Goal: Task Accomplishment & Management: Manage account settings

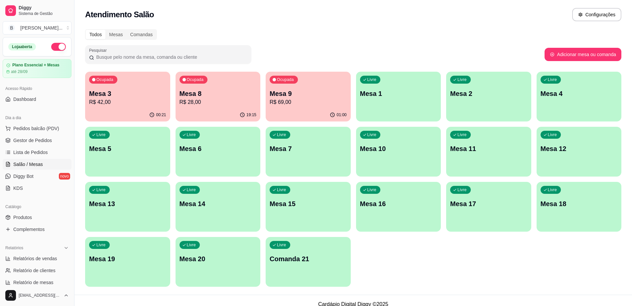
click at [319, 98] on p "R$ 69,00" at bounding box center [307, 102] width 77 height 8
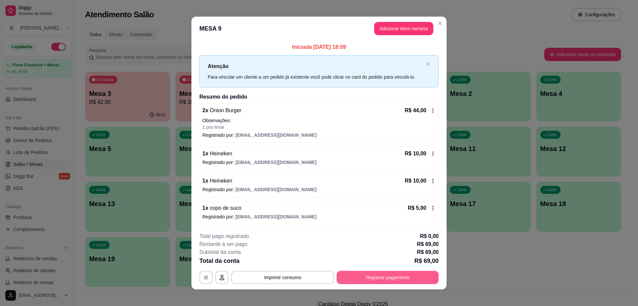
click at [388, 280] on button "Registrar pagamento" at bounding box center [388, 277] width 102 height 13
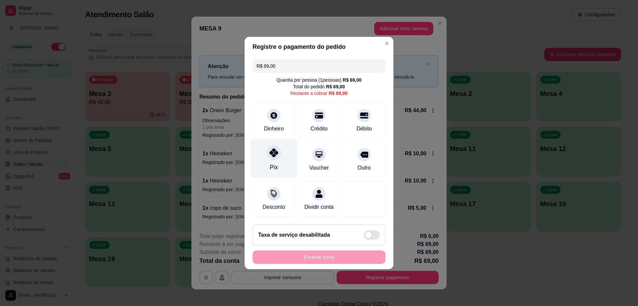
click at [267, 162] on div "Pix" at bounding box center [273, 159] width 47 height 39
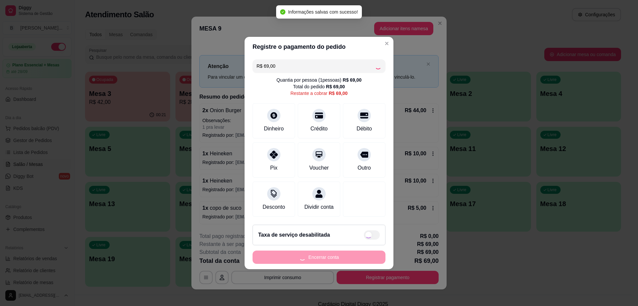
type input "R$ 0,00"
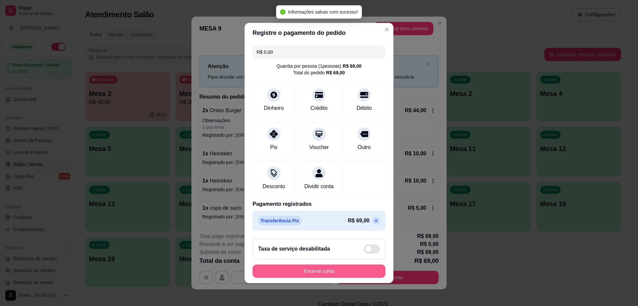
click at [357, 273] on button "Encerrar conta" at bounding box center [318, 271] width 133 height 13
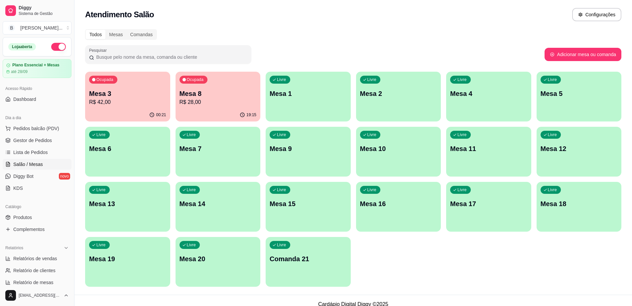
click at [205, 104] on p "R$ 28,00" at bounding box center [217, 102] width 77 height 8
click at [113, 94] on p "Mesa 3" at bounding box center [127, 93] width 77 height 9
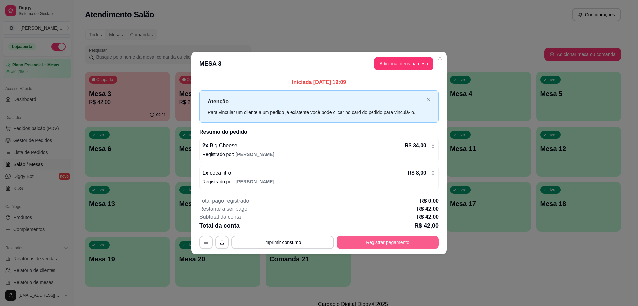
click at [364, 243] on button "Registrar pagamento" at bounding box center [388, 242] width 102 height 13
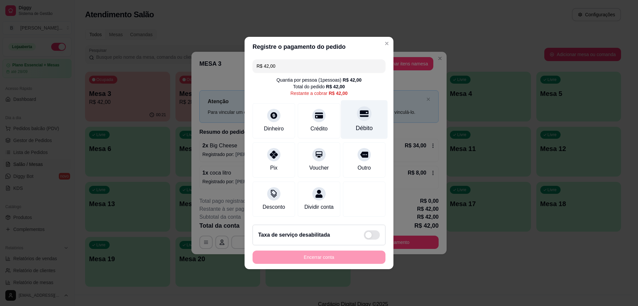
click at [352, 115] on div "Débito" at bounding box center [364, 119] width 47 height 39
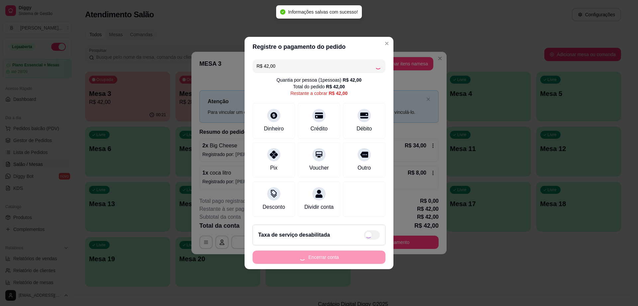
type input "R$ 0,00"
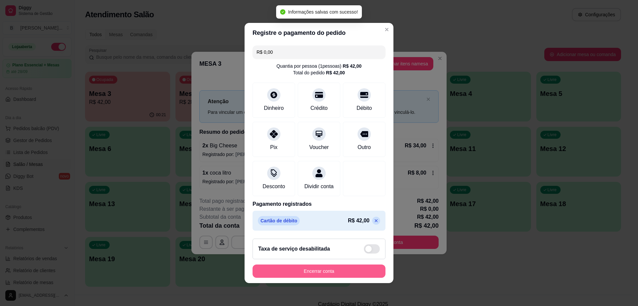
click at [340, 276] on button "Encerrar conta" at bounding box center [318, 271] width 133 height 13
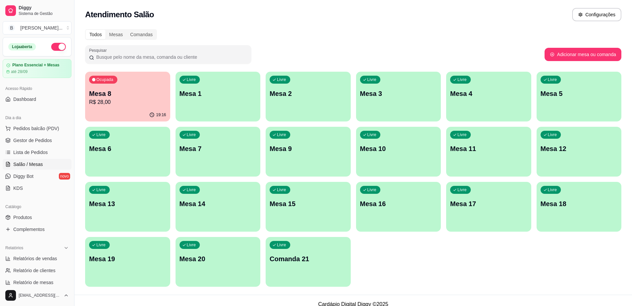
click at [127, 86] on div "Ocupada Mesa 8 R$ 28,00" at bounding box center [127, 90] width 85 height 37
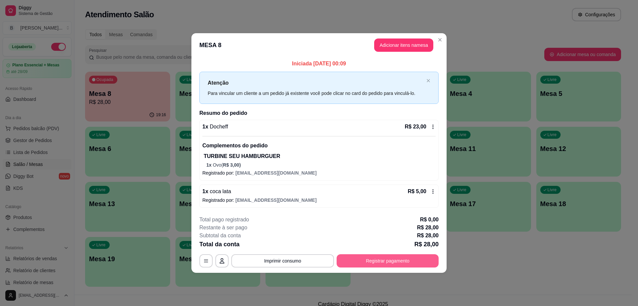
click at [372, 262] on button "Registrar pagamento" at bounding box center [388, 260] width 102 height 13
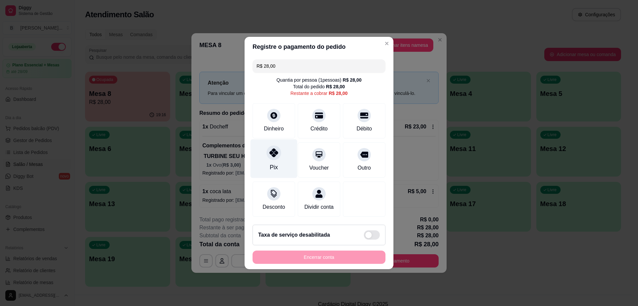
click at [271, 154] on div at bounding box center [273, 153] width 15 height 15
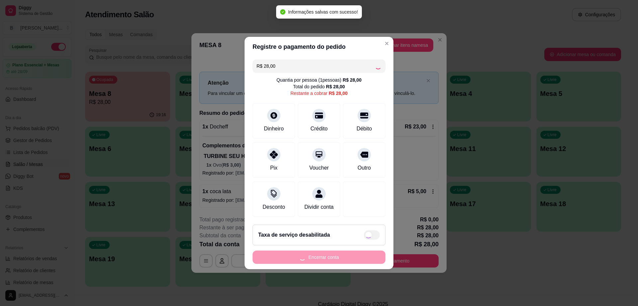
type input "R$ 0,00"
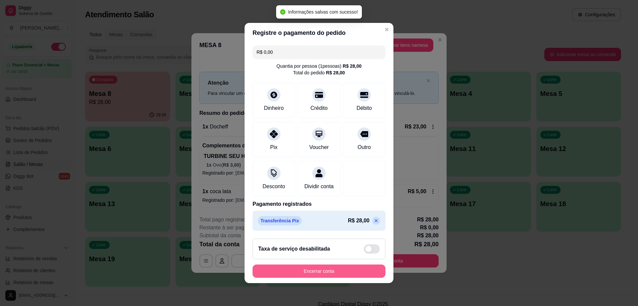
click at [359, 275] on button "Encerrar conta" at bounding box center [318, 271] width 133 height 13
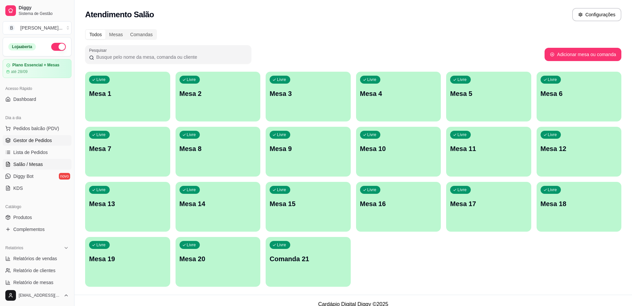
click at [45, 141] on span "Gestor de Pedidos" at bounding box center [32, 140] width 39 height 7
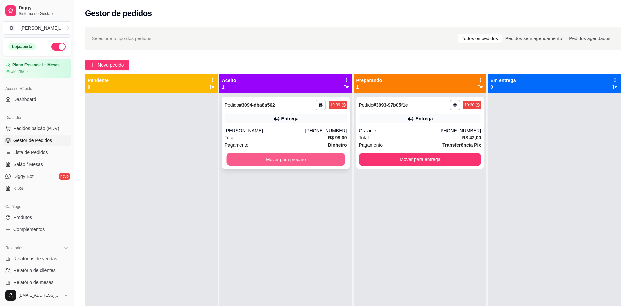
click at [295, 162] on button "Mover para preparo" at bounding box center [285, 159] width 119 height 13
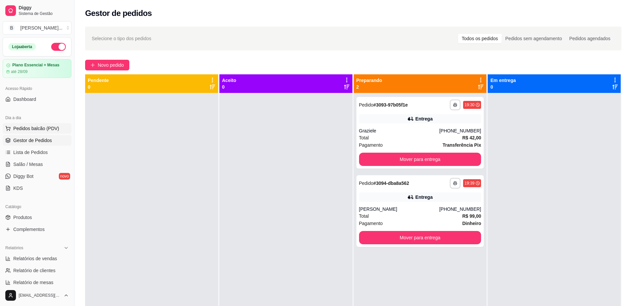
click at [48, 129] on span "Pedidos balcão (PDV)" at bounding box center [36, 128] width 46 height 7
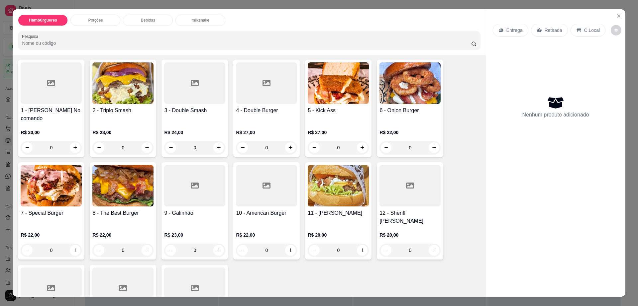
scroll to position [83, 0]
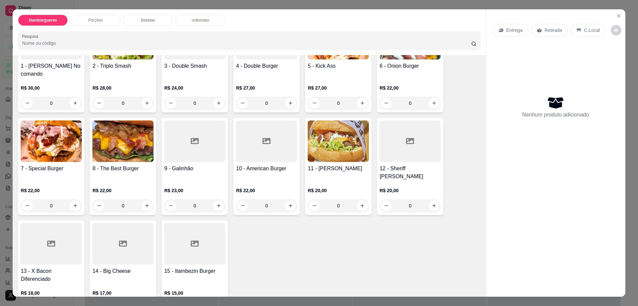
click at [36, 233] on div at bounding box center [51, 244] width 61 height 42
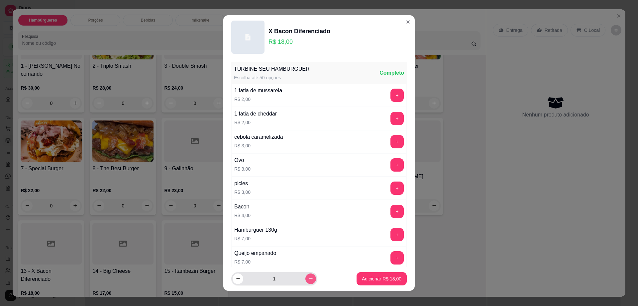
click at [308, 279] on icon "increase-product-quantity" at bounding box center [310, 278] width 5 height 5
type input "3"
click at [367, 274] on button "Adicionar R$ 54,00" at bounding box center [381, 279] width 49 height 13
type input "3"
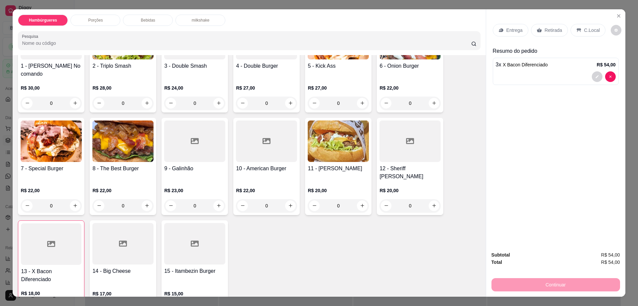
click at [556, 35] on div "Retirada" at bounding box center [549, 30] width 37 height 13
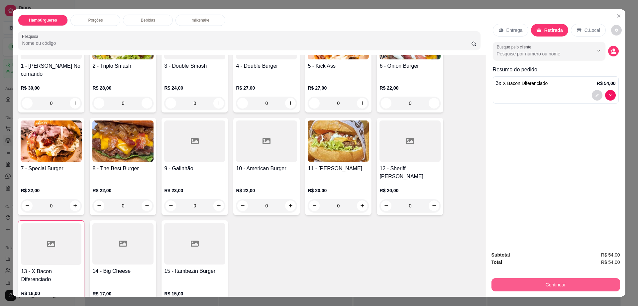
click at [535, 282] on button "Continuar" at bounding box center [555, 284] width 129 height 13
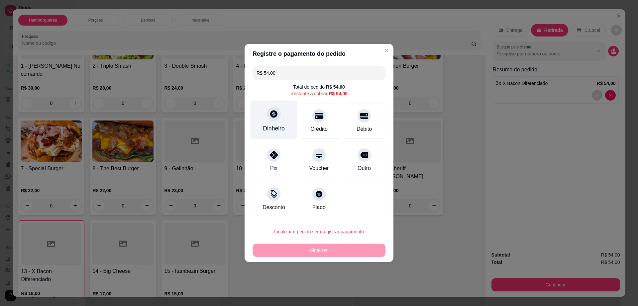
click at [264, 121] on div "Dinheiro" at bounding box center [273, 120] width 47 height 39
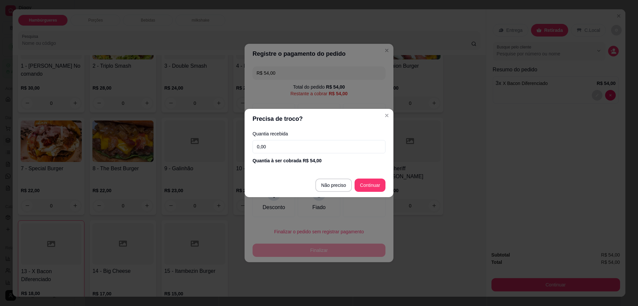
click at [329, 147] on input "0,00" at bounding box center [318, 146] width 133 height 13
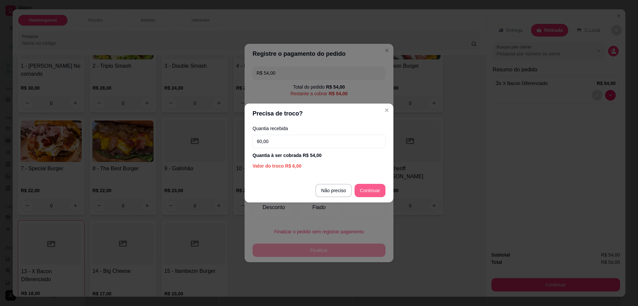
type input "60,00"
type input "R$ 0,00"
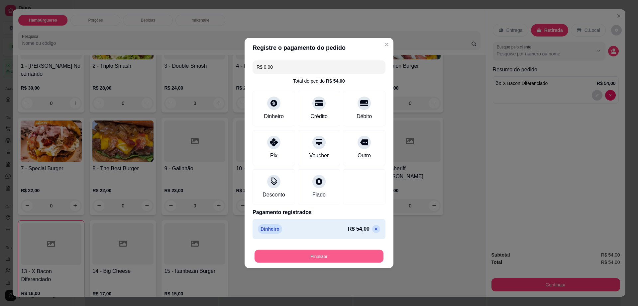
click at [333, 254] on button "Finalizar" at bounding box center [318, 256] width 129 height 13
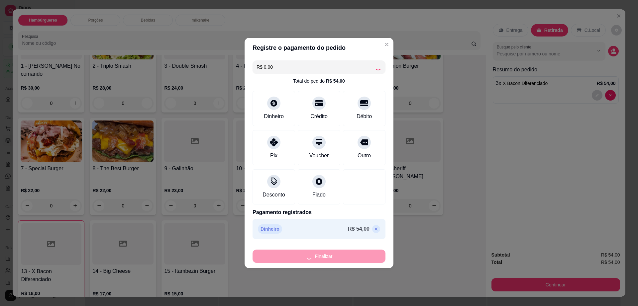
type input "0"
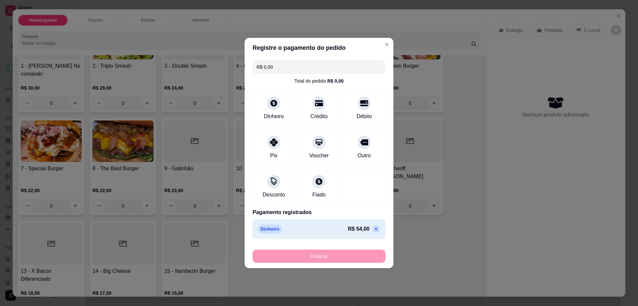
type input "-R$ 54,00"
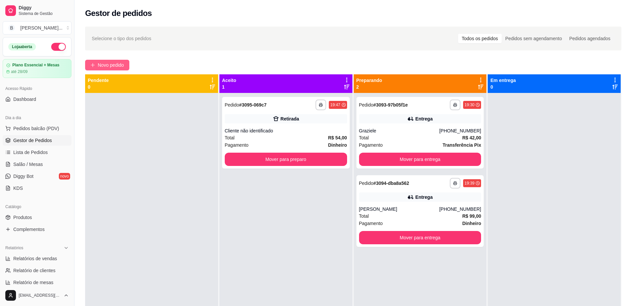
click at [119, 65] on span "Novo pedido" at bounding box center [111, 64] width 26 height 7
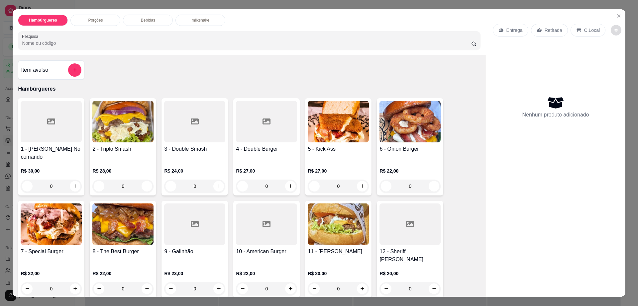
click at [611, 31] on button "decrease-product-quantity" at bounding box center [616, 30] width 11 height 11
click at [617, 16] on icon "Close" at bounding box center [618, 15] width 5 height 5
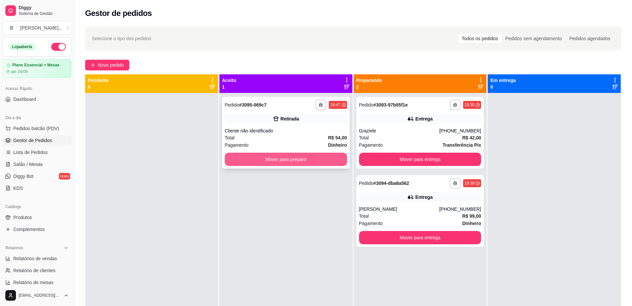
click at [292, 160] on button "Mover para preparo" at bounding box center [286, 159] width 122 height 13
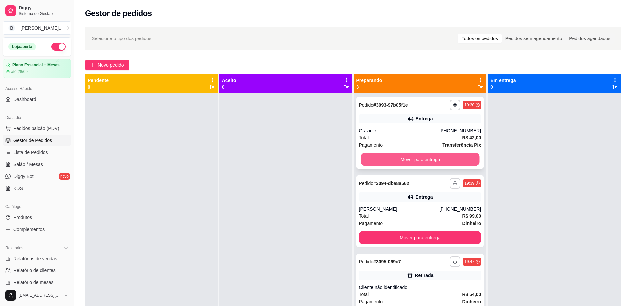
click at [403, 165] on button "Mover para entrega" at bounding box center [419, 159] width 119 height 13
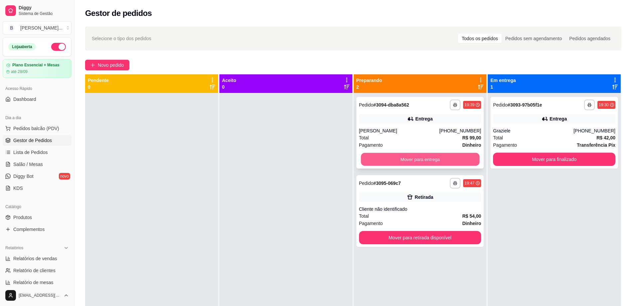
click at [387, 159] on button "Mover para entrega" at bounding box center [419, 159] width 119 height 13
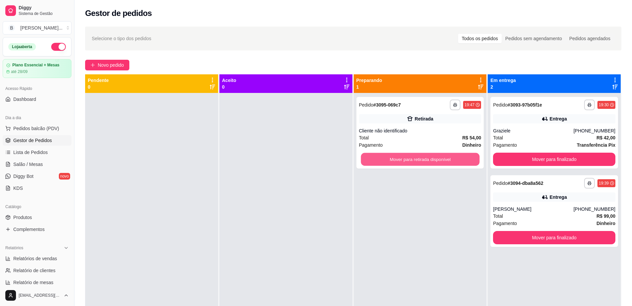
click at [387, 159] on button "Mover para retirada disponível" at bounding box center [419, 159] width 119 height 13
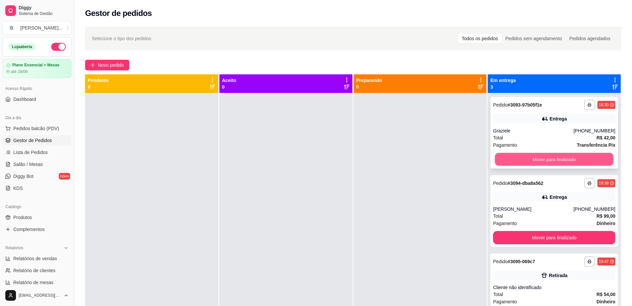
click at [526, 157] on button "Mover para finalizado" at bounding box center [554, 159] width 119 height 13
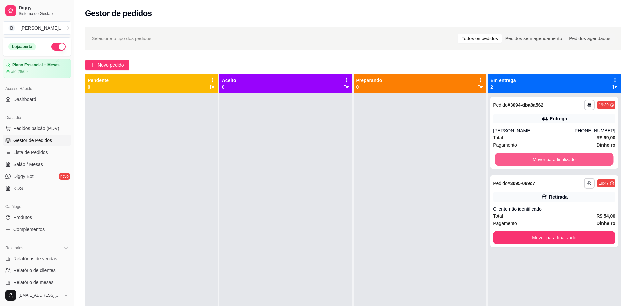
click at [526, 157] on button "Mover para finalizado" at bounding box center [554, 159] width 119 height 13
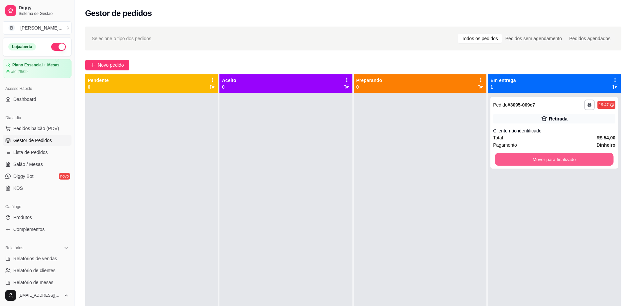
click at [526, 157] on button "Mover para finalizado" at bounding box center [554, 159] width 119 height 13
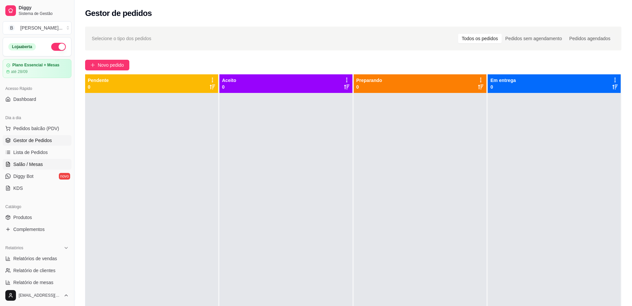
click at [28, 169] on link "Salão / Mesas" at bounding box center [37, 164] width 69 height 11
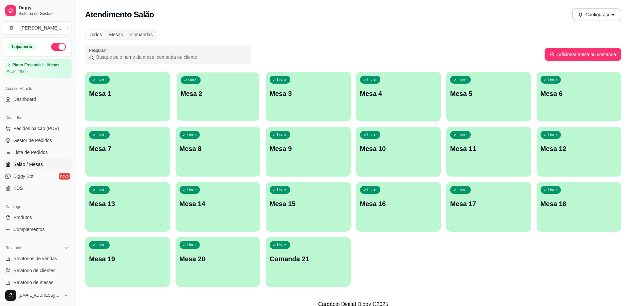
click at [232, 108] on div "Livre Mesa 2" at bounding box center [217, 92] width 82 height 41
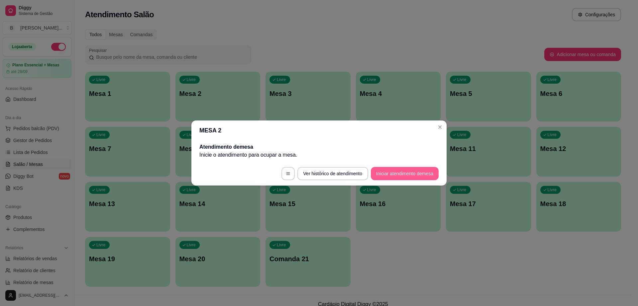
click at [385, 174] on button "Iniciar atendimento de mesa" at bounding box center [405, 173] width 68 height 13
click at [385, 174] on footer "Ver histórico de atendimento Iniciar atendimento de mesa" at bounding box center [318, 174] width 255 height 24
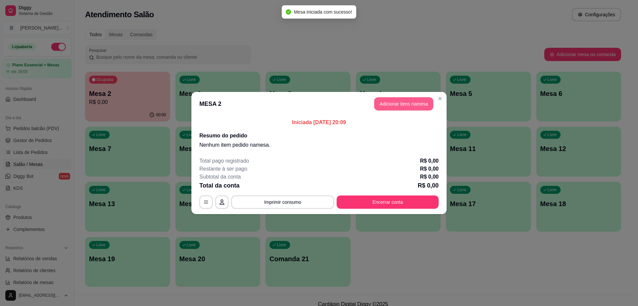
click at [394, 104] on button "Adicionar itens na mesa" at bounding box center [403, 103] width 59 height 13
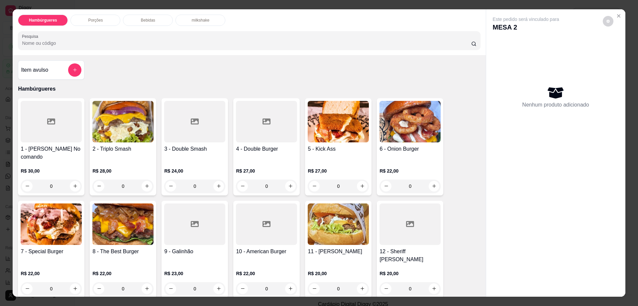
click at [139, 15] on div "Bebidas" at bounding box center [148, 20] width 50 height 11
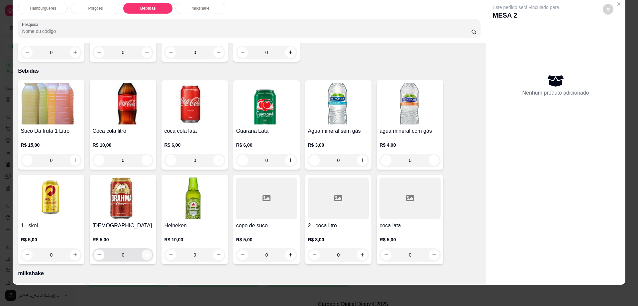
click at [144, 250] on button "increase-product-quantity" at bounding box center [147, 255] width 10 height 10
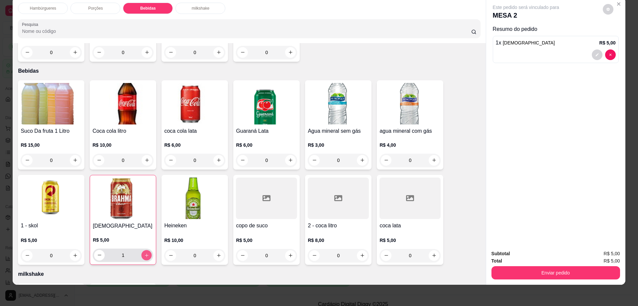
click at [144, 250] on button "increase-product-quantity" at bounding box center [147, 255] width 10 height 10
type input "2"
click at [603, 12] on button "decrease-product-quantity" at bounding box center [608, 9] width 10 height 10
click at [533, 272] on button "Enviar pedido" at bounding box center [555, 272] width 129 height 13
click at [536, 271] on button "Enviar pedido" at bounding box center [555, 273] width 125 height 13
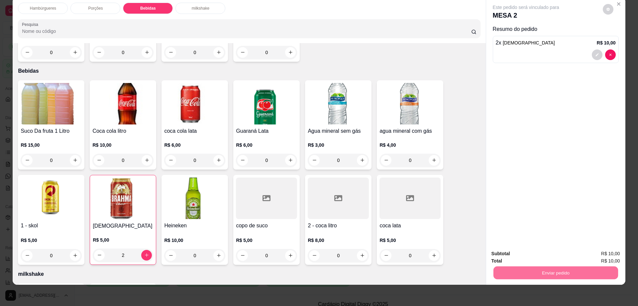
click at [603, 256] on button "Enviar pedido" at bounding box center [602, 256] width 37 height 12
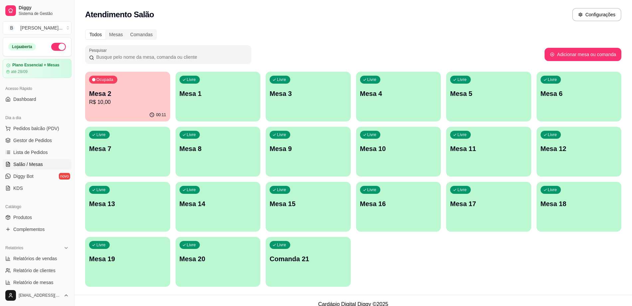
click at [125, 86] on div "Ocupada Mesa 2 R$ 10,00" at bounding box center [127, 90] width 85 height 37
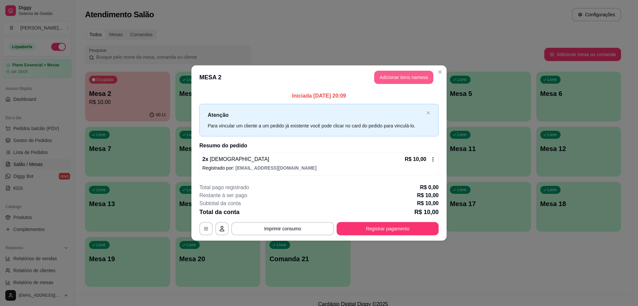
click at [400, 78] on button "Adicionar itens na mesa" at bounding box center [403, 77] width 59 height 13
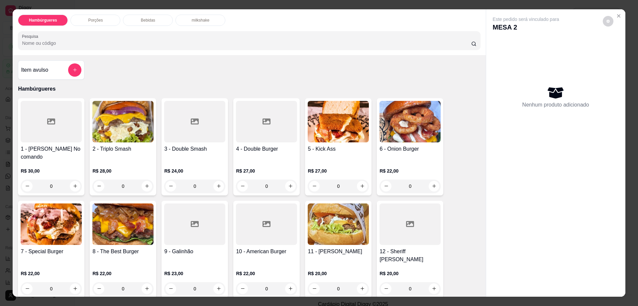
click at [84, 17] on div "Porções" at bounding box center [95, 20] width 50 height 11
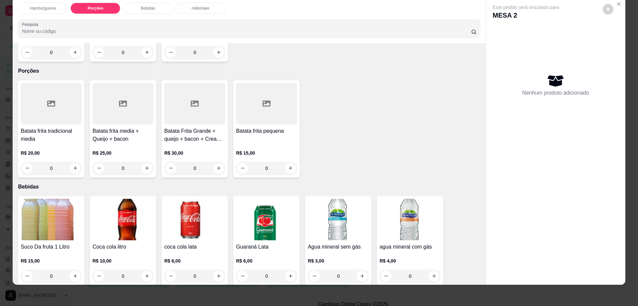
click at [181, 127] on h4 "Batata Frita Grande + queijo + bacon + Cream cheese" at bounding box center [194, 135] width 61 height 16
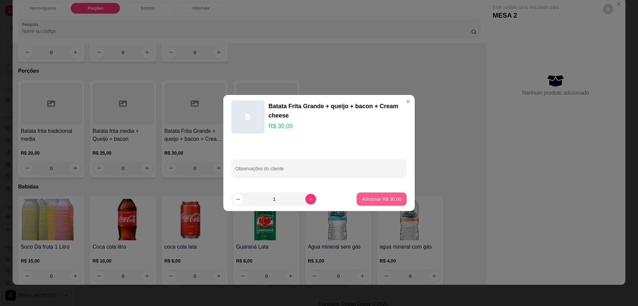
click at [371, 201] on p "Adicionar R$ 30,00" at bounding box center [382, 199] width 40 height 7
type input "1"
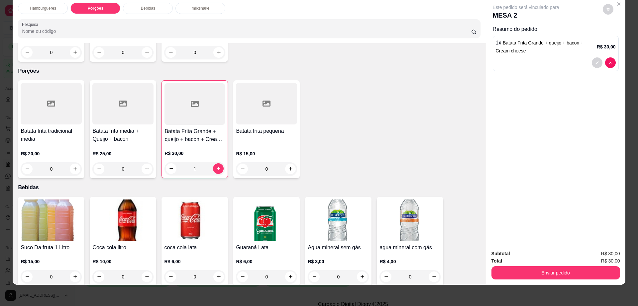
click at [605, 15] on div "Este pedido será vinculado para MESA 2" at bounding box center [553, 12] width 121 height 16
click at [606, 11] on icon "decrease-product-quantity" at bounding box center [608, 9] width 4 height 4
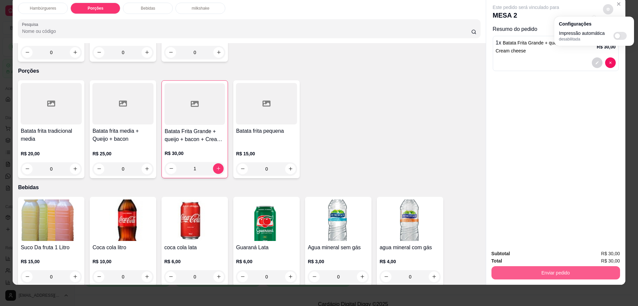
click at [564, 271] on button "Enviar pedido" at bounding box center [555, 272] width 129 height 13
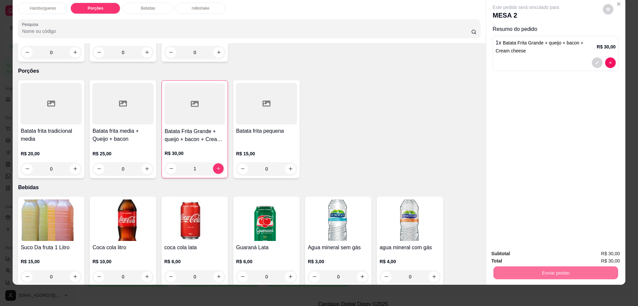
click at [599, 253] on button "Enviar pedido" at bounding box center [602, 256] width 38 height 13
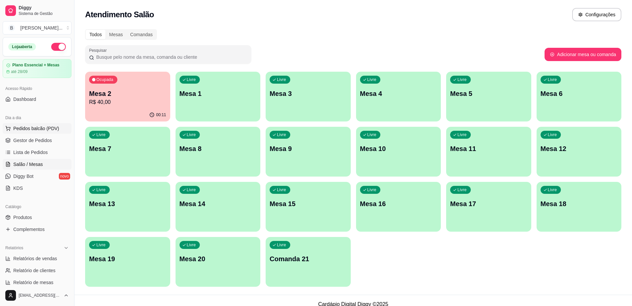
click at [50, 133] on button "Pedidos balcão (PDV)" at bounding box center [37, 128] width 69 height 11
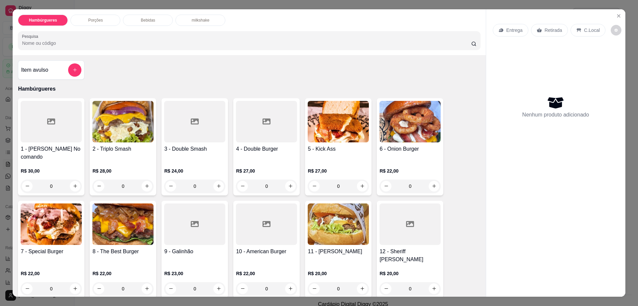
click at [585, 26] on div "C.Local" at bounding box center [587, 30] width 35 height 13
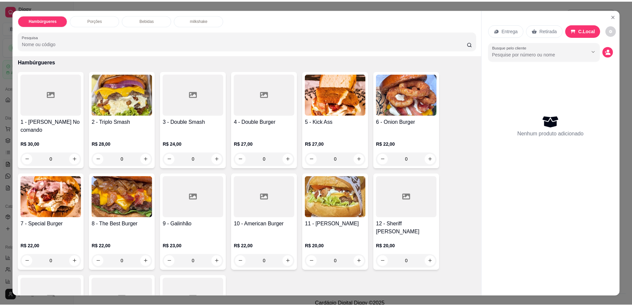
scroll to position [42, 0]
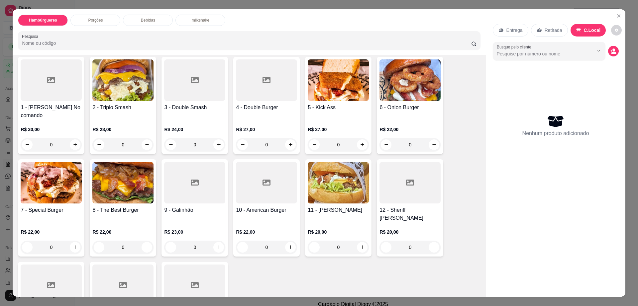
click at [44, 194] on img at bounding box center [51, 183] width 61 height 42
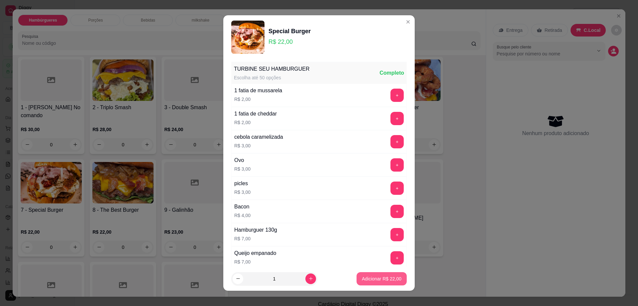
click at [384, 278] on p "Adicionar R$ 22,00" at bounding box center [382, 279] width 40 height 7
type input "1"
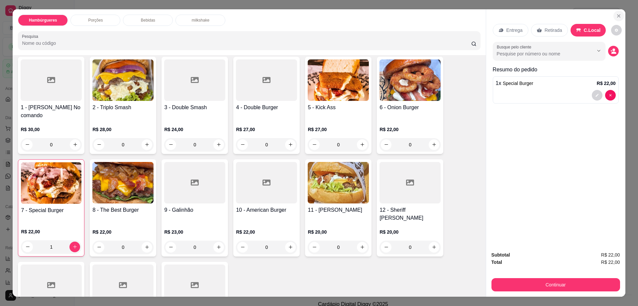
click at [616, 14] on icon "Close" at bounding box center [618, 15] width 5 height 5
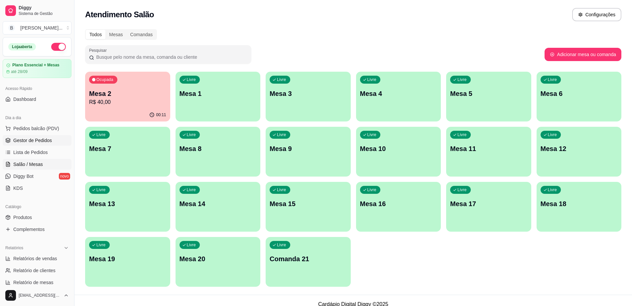
click at [29, 141] on span "Gestor de Pedidos" at bounding box center [32, 140] width 39 height 7
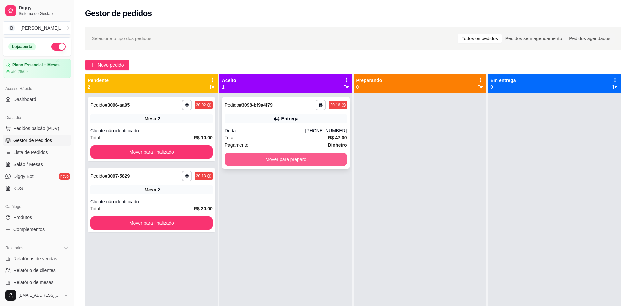
click at [279, 158] on button "Mover para preparo" at bounding box center [286, 159] width 122 height 13
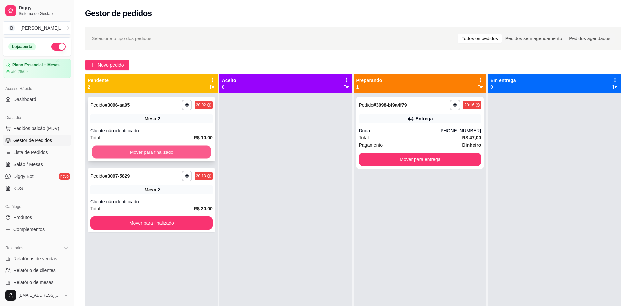
click at [194, 152] on button "Mover para finalizado" at bounding box center [151, 152] width 119 height 13
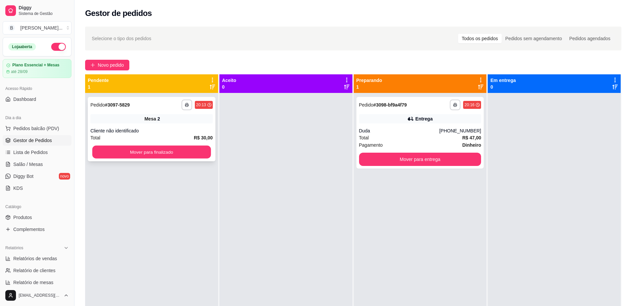
click at [169, 225] on div "**********" at bounding box center [151, 246] width 133 height 306
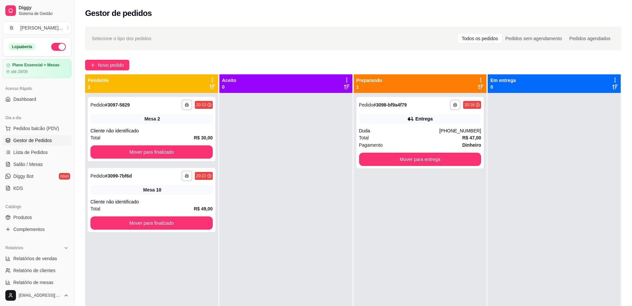
click at [430, 275] on div "**********" at bounding box center [419, 246] width 133 height 306
click at [431, 162] on button "Mover para entrega" at bounding box center [419, 159] width 119 height 13
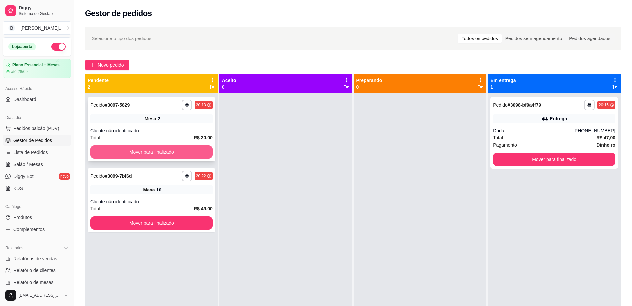
click at [191, 153] on button "Mover para finalizado" at bounding box center [151, 152] width 122 height 13
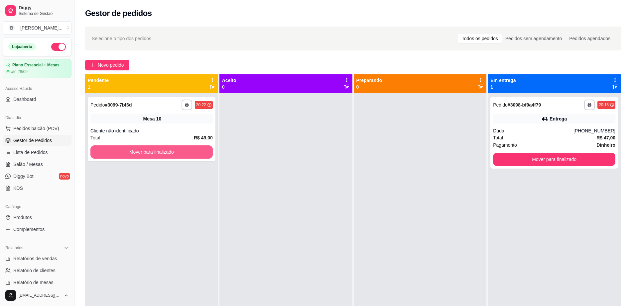
click at [191, 153] on button "Mover para finalizado" at bounding box center [151, 152] width 122 height 13
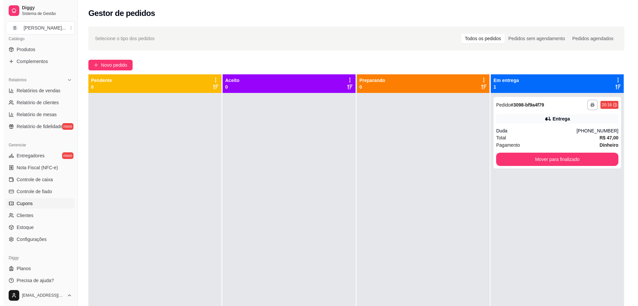
scroll to position [172, 0]
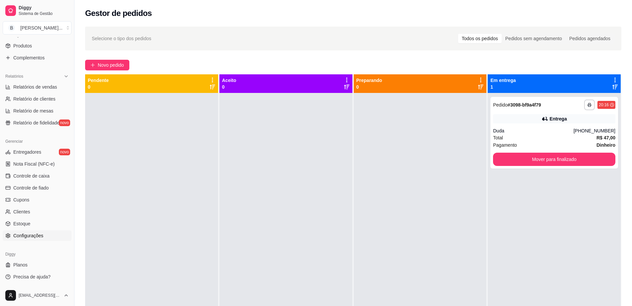
click at [44, 238] on link "Configurações" at bounding box center [37, 236] width 69 height 11
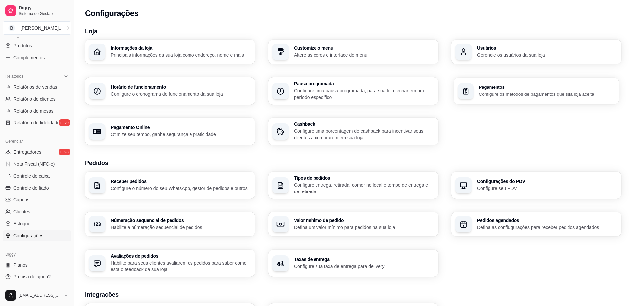
click at [524, 94] on p "Configure os métodos de pagamentos que sua loja aceita" at bounding box center [546, 94] width 136 height 6
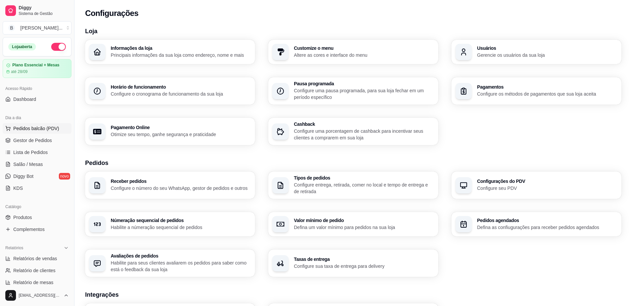
click at [51, 127] on span "Pedidos balcão (PDV)" at bounding box center [36, 128] width 46 height 7
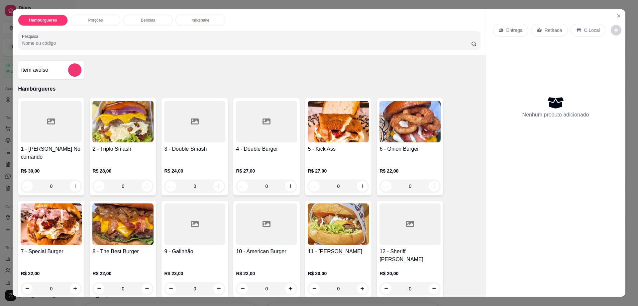
click at [152, 16] on div "Bebidas" at bounding box center [148, 20] width 50 height 11
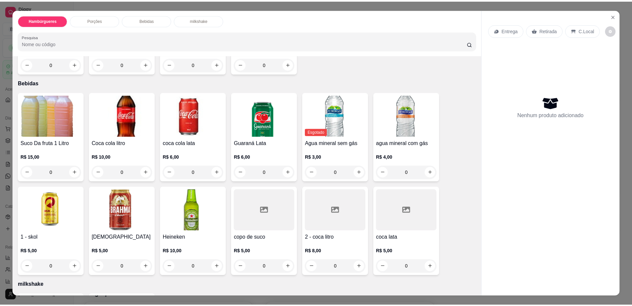
scroll to position [12, 0]
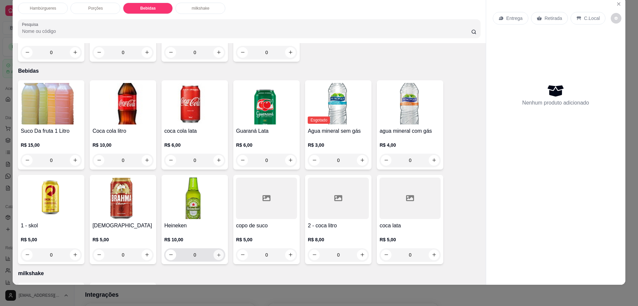
click at [216, 252] on icon "increase-product-quantity" at bounding box center [218, 254] width 5 height 5
click at [217, 253] on icon "increase-product-quantity" at bounding box center [218, 254] width 3 height 3
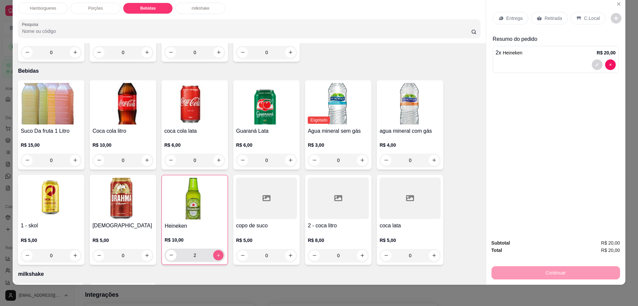
click at [217, 254] on icon "increase-product-quantity" at bounding box center [218, 255] width 3 height 3
click at [217, 253] on icon "increase-product-quantity" at bounding box center [219, 255] width 4 height 4
type input "4"
click at [584, 16] on p "C.Local" at bounding box center [592, 18] width 16 height 7
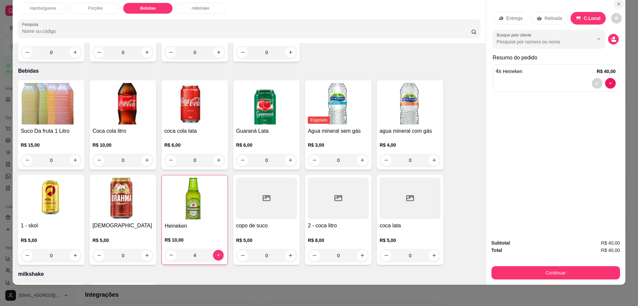
click at [619, 2] on button "Close" at bounding box center [618, 4] width 11 height 11
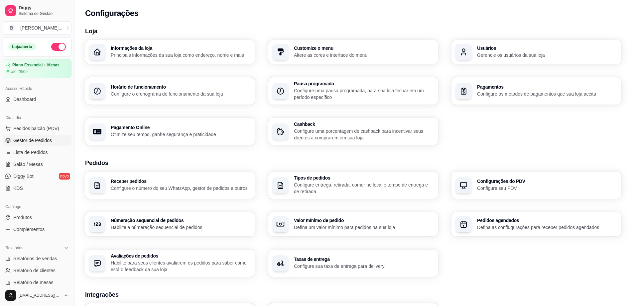
click at [36, 140] on span "Gestor de Pedidos" at bounding box center [32, 140] width 39 height 7
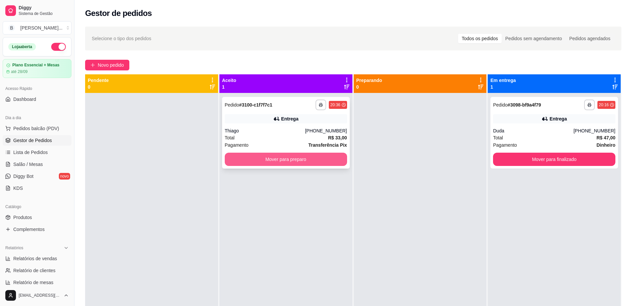
click at [258, 160] on button "Mover para preparo" at bounding box center [286, 159] width 122 height 13
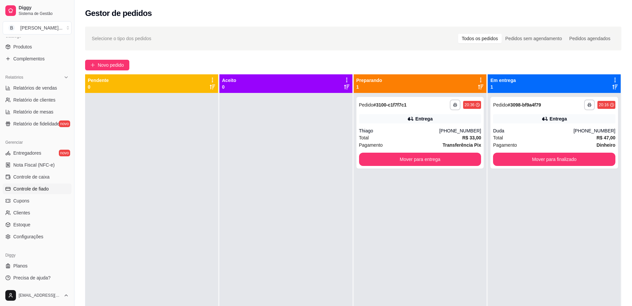
scroll to position [172, 0]
click at [42, 239] on span "Configurações" at bounding box center [28, 236] width 30 height 7
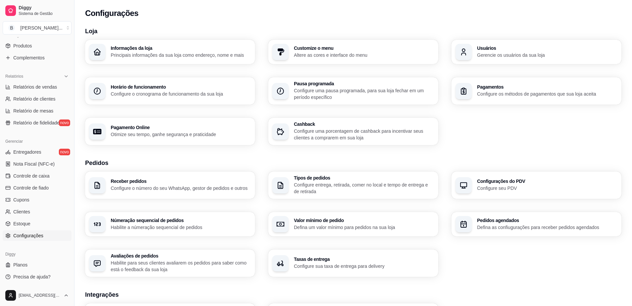
click at [505, 90] on div "Pagamentos Configure os métodos de pagamentos que sua loja aceita" at bounding box center [547, 91] width 140 height 13
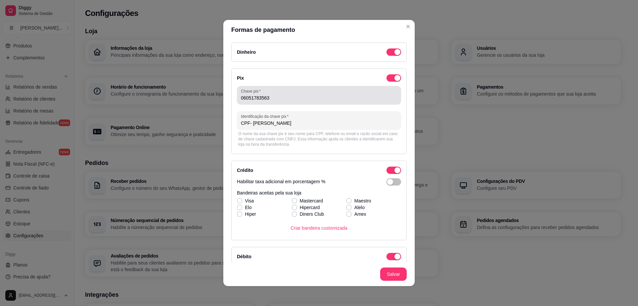
drag, startPoint x: 237, startPoint y: 99, endPoint x: 264, endPoint y: 96, distance: 27.4
click at [264, 96] on div "Chave pix 06051783563" at bounding box center [319, 95] width 164 height 19
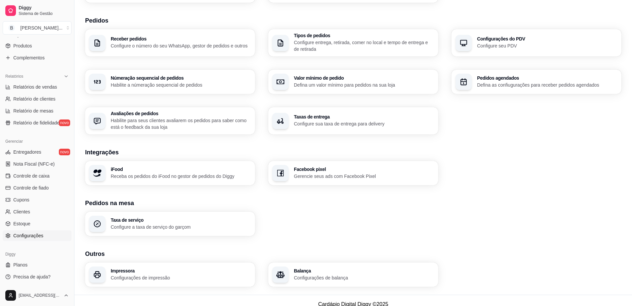
scroll to position [150, 0]
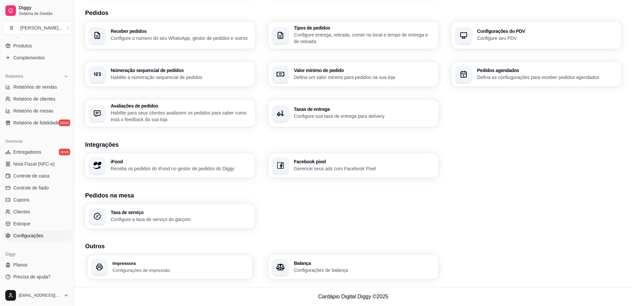
click at [139, 267] on p "Configurações de impressão" at bounding box center [180, 270] width 136 height 6
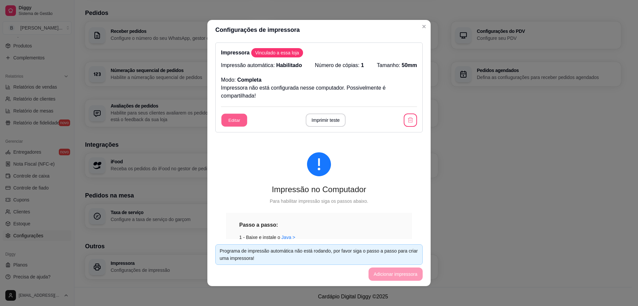
click at [227, 123] on button "Editar" at bounding box center [234, 120] width 26 height 13
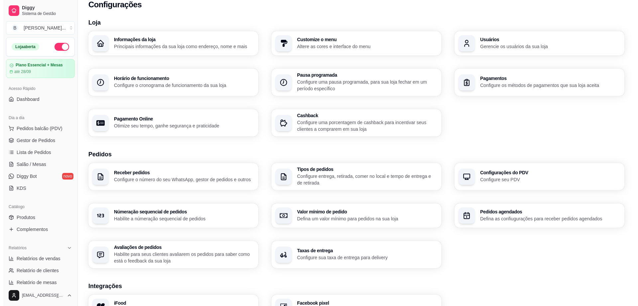
scroll to position [0, 0]
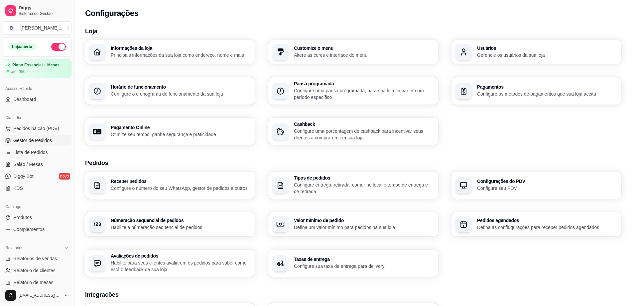
click at [29, 143] on span "Gestor de Pedidos" at bounding box center [32, 140] width 39 height 7
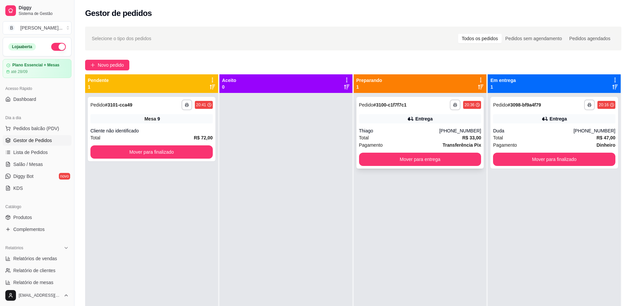
click at [418, 121] on div "Entrega" at bounding box center [423, 119] width 17 height 7
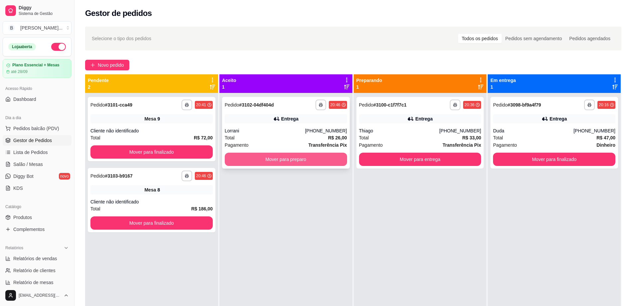
click at [293, 165] on button "Mover para preparo" at bounding box center [286, 159] width 122 height 13
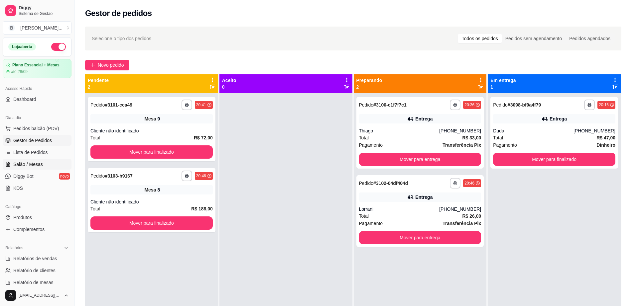
click at [29, 163] on span "Salão / Mesas" at bounding box center [28, 164] width 30 height 7
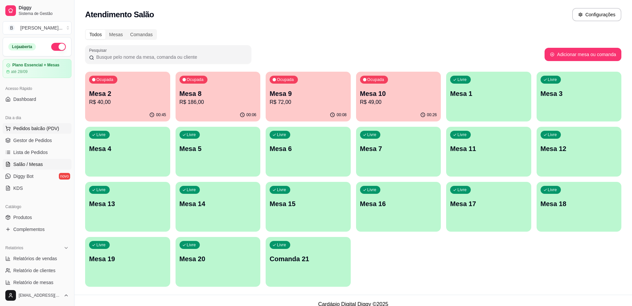
drag, startPoint x: 56, startPoint y: 131, endPoint x: 60, endPoint y: 129, distance: 4.9
click at [56, 131] on span "Pedidos balcão (PDV)" at bounding box center [36, 128] width 46 height 7
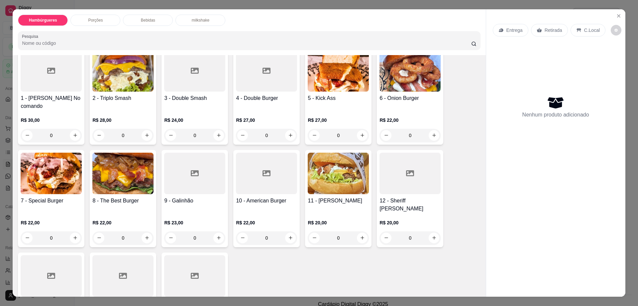
scroll to position [125, 0]
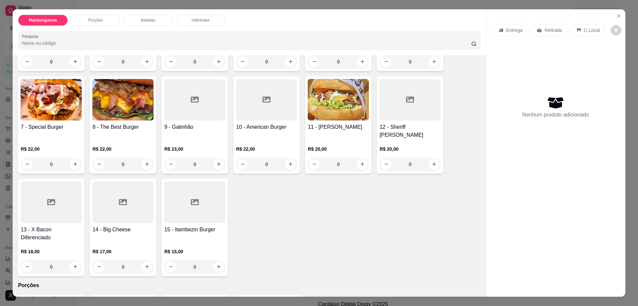
click at [319, 107] on img at bounding box center [338, 100] width 61 height 42
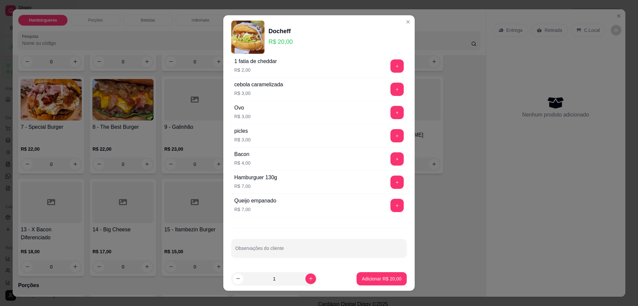
scroll to position [6, 0]
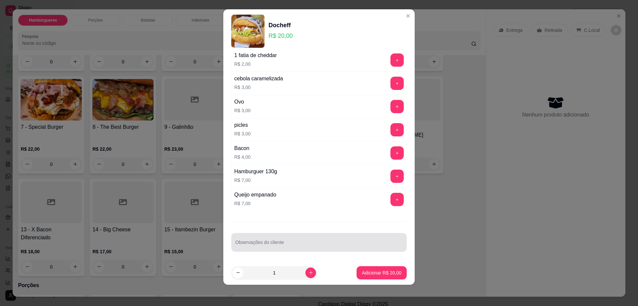
click at [282, 244] on input "Observações do cliente" at bounding box center [318, 245] width 167 height 7
type input "troca cheddar por [PERSON_NAME]"
click at [370, 272] on p "Adicionar R$ 20,00" at bounding box center [382, 273] width 40 height 7
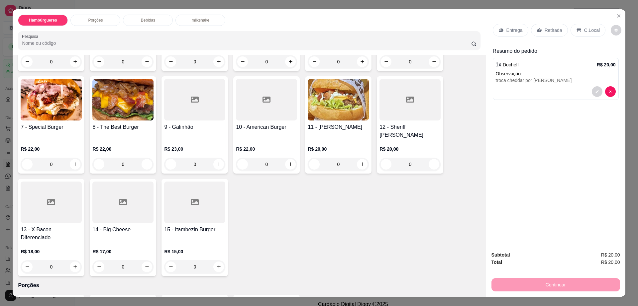
click at [119, 198] on icon at bounding box center [123, 202] width 8 height 8
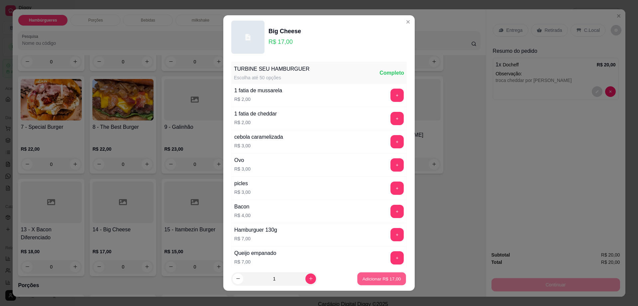
click at [362, 279] on p "Adicionar R$ 17,00" at bounding box center [381, 279] width 39 height 6
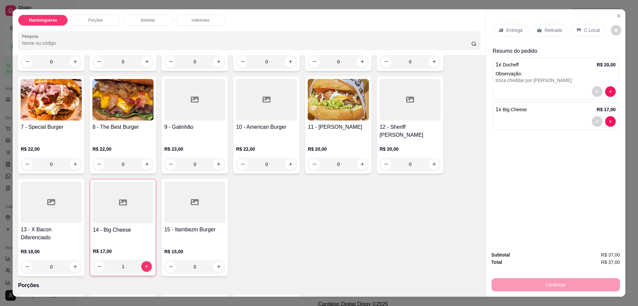
click at [544, 28] on p "Retirada" at bounding box center [553, 30] width 18 height 7
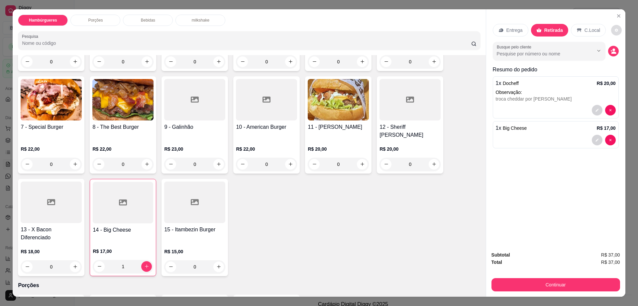
click at [611, 32] on button "decrease-product-quantity" at bounding box center [616, 30] width 11 height 11
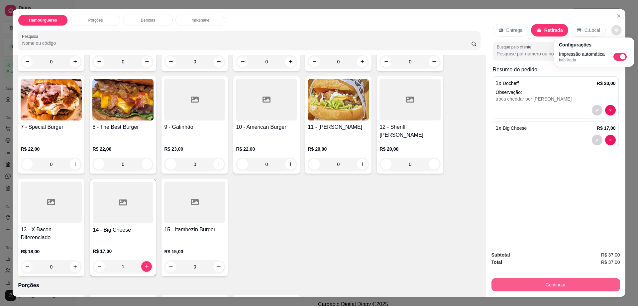
click at [527, 285] on button "Continuar" at bounding box center [555, 284] width 129 height 13
click at [527, 285] on button "Continuar" at bounding box center [555, 285] width 125 height 13
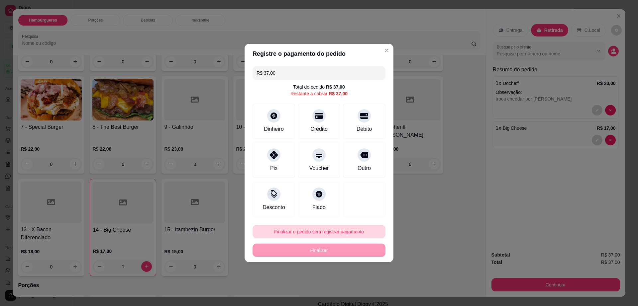
click at [328, 228] on button "Finalizar o pedido sem registrar pagamento" at bounding box center [318, 231] width 133 height 13
click at [363, 288] on button "Confirmar" at bounding box center [360, 286] width 25 height 10
type input "0"
type input "R$ 0,00"
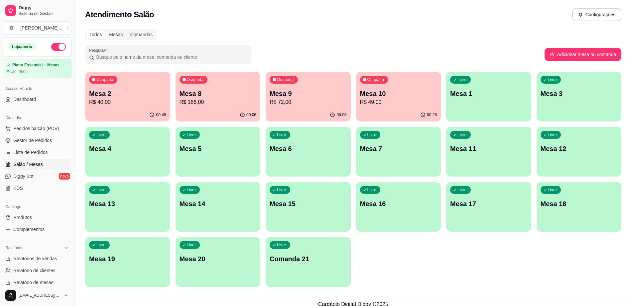
click at [303, 107] on div "Ocupada Mesa 9 R$ 72,00" at bounding box center [307, 90] width 85 height 37
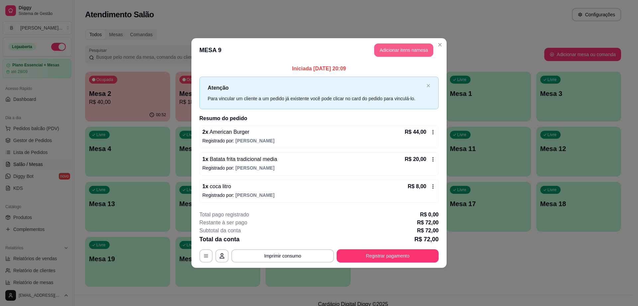
click at [390, 52] on button "Adicionar itens na mesa" at bounding box center [403, 50] width 59 height 13
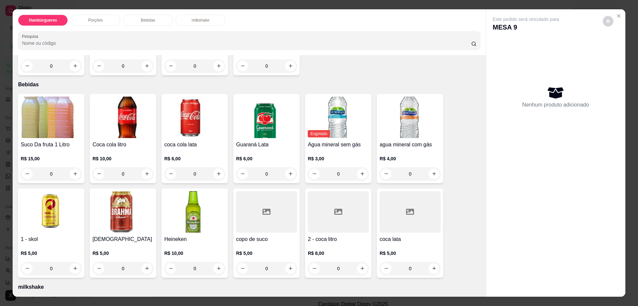
scroll to position [498, 0]
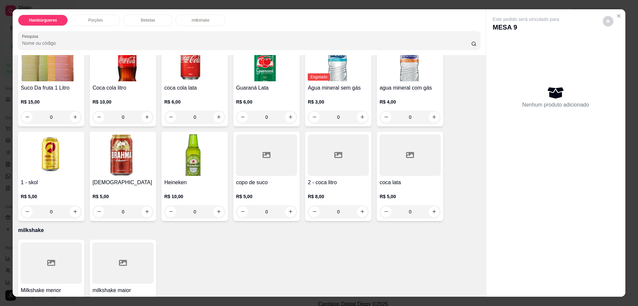
click at [341, 148] on div at bounding box center [338, 156] width 61 height 42
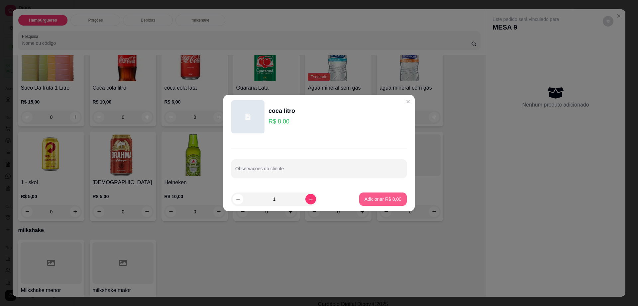
click at [372, 203] on button "Adicionar R$ 8,00" at bounding box center [383, 199] width 48 height 13
type input "1"
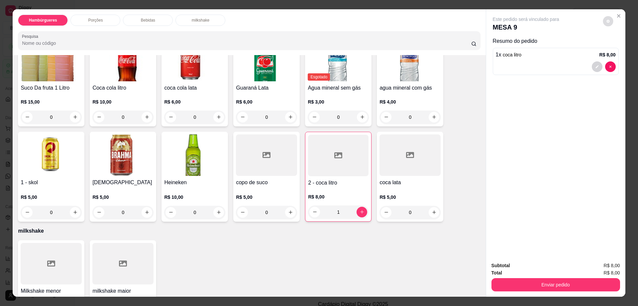
click at [607, 21] on button "decrease-product-quantity" at bounding box center [608, 21] width 10 height 10
click at [537, 291] on button "Enviar pedido" at bounding box center [555, 284] width 129 height 13
click at [540, 284] on button "Enviar pedido" at bounding box center [555, 284] width 129 height 13
click at [604, 266] on button "Enviar pedido" at bounding box center [602, 268] width 38 height 13
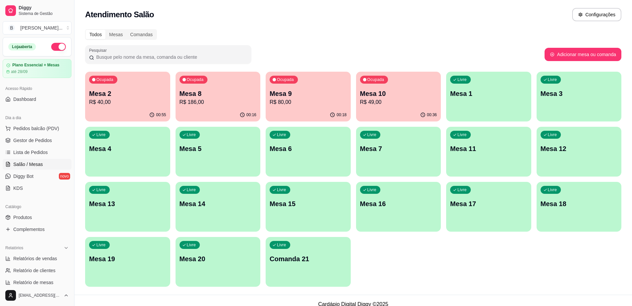
click at [294, 203] on p "Mesa 15" at bounding box center [307, 203] width 77 height 9
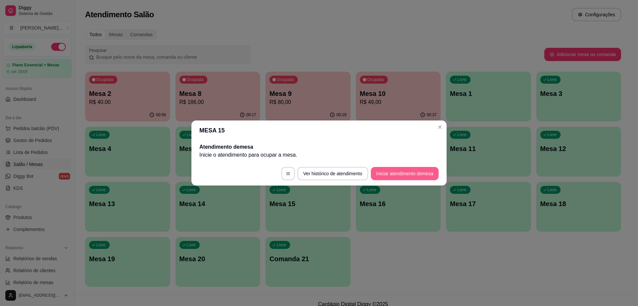
click at [392, 174] on button "Iniciar atendimento de mesa" at bounding box center [405, 173] width 68 height 13
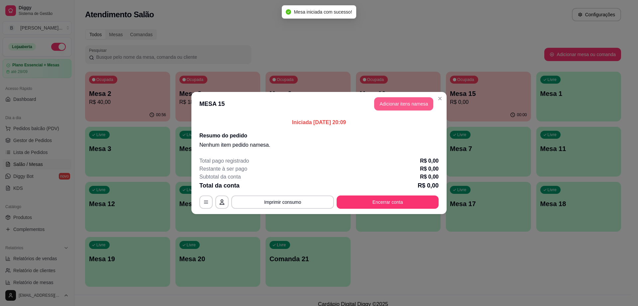
click at [390, 99] on button "Adicionar itens na mesa" at bounding box center [403, 103] width 59 height 13
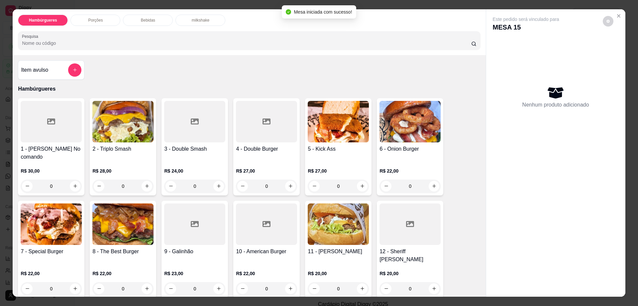
click at [90, 22] on p "Porções" at bounding box center [95, 20] width 15 height 5
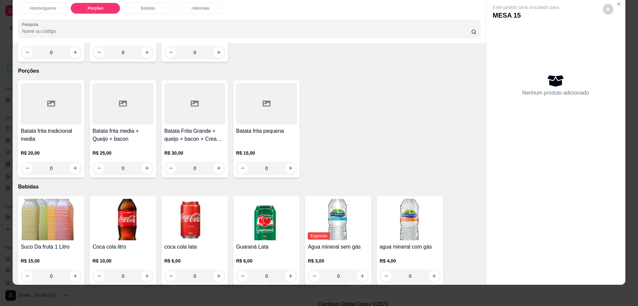
click at [123, 127] on h4 "Batata frita media + Queijo + bacon" at bounding box center [122, 135] width 61 height 16
click at [57, 92] on div at bounding box center [51, 104] width 61 height 42
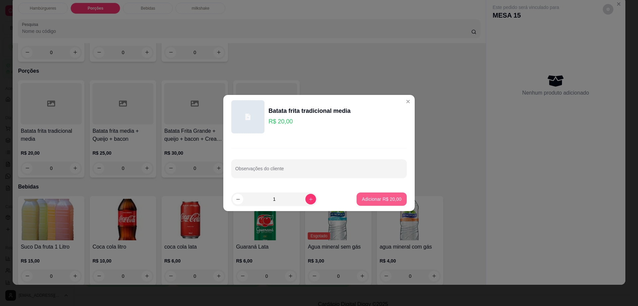
click at [362, 200] on p "Adicionar R$ 20,00" at bounding box center [382, 199] width 40 height 7
type input "1"
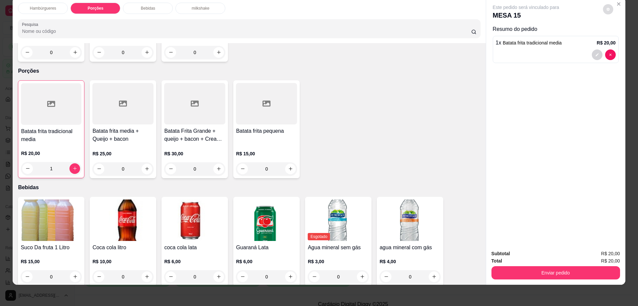
click at [603, 6] on button "decrease-product-quantity" at bounding box center [608, 9] width 10 height 10
click at [623, 39] on span "Automatic updates" at bounding box center [619, 36] width 13 height 8
click at [617, 39] on input "Automatic updates" at bounding box center [615, 38] width 4 height 4
checkbox input "true"
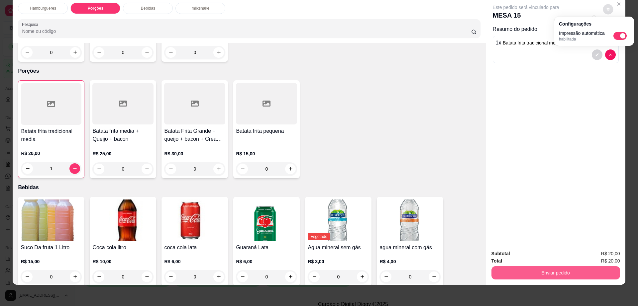
click at [546, 268] on button "Enviar pedido" at bounding box center [555, 272] width 129 height 13
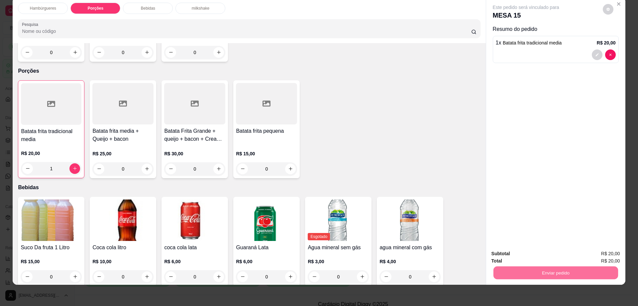
click at [613, 252] on button "Enviar pedido" at bounding box center [602, 256] width 38 height 13
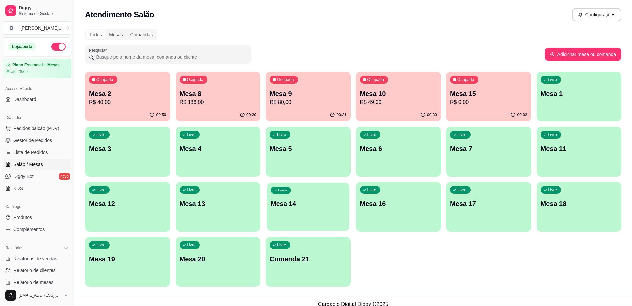
click at [292, 210] on div "Livre Mesa 14" at bounding box center [308, 203] width 82 height 41
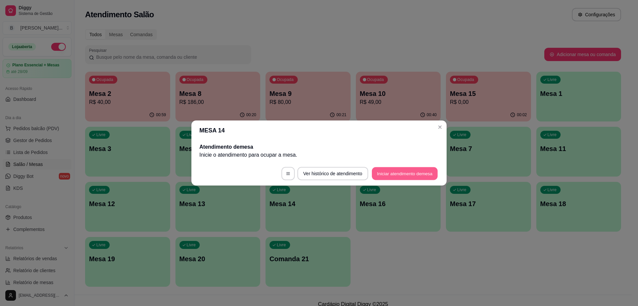
click at [411, 175] on button "Iniciar atendimento de mesa" at bounding box center [405, 173] width 66 height 13
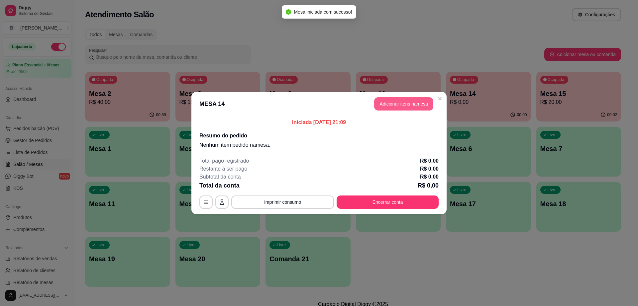
click at [423, 105] on button "Adicionar itens na mesa" at bounding box center [403, 103] width 59 height 13
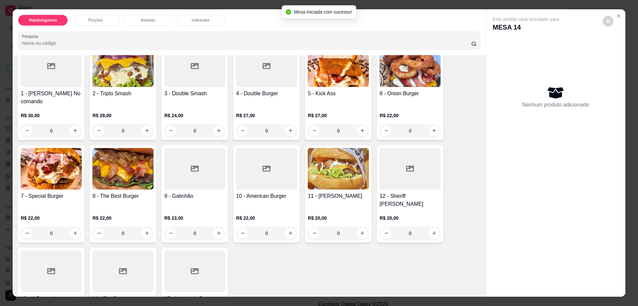
scroll to position [0, 0]
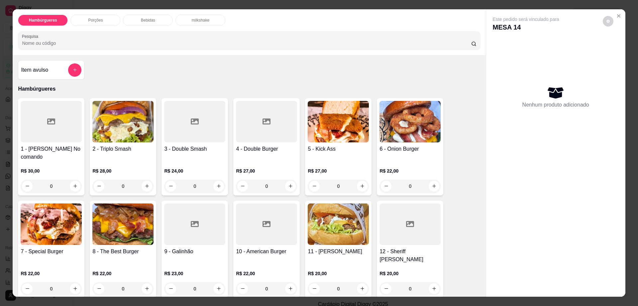
click at [201, 141] on div at bounding box center [194, 122] width 61 height 42
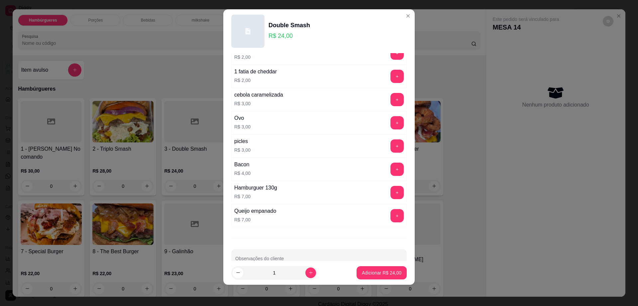
scroll to position [52, 0]
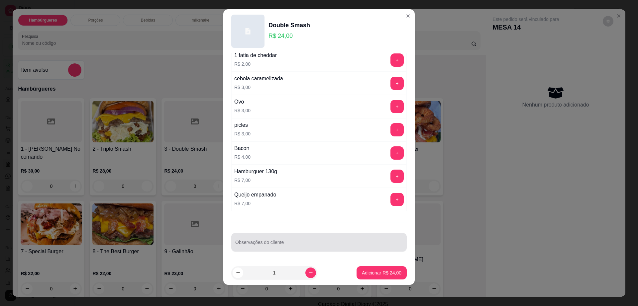
click at [308, 247] on input "Observações do cliente" at bounding box center [318, 245] width 167 height 7
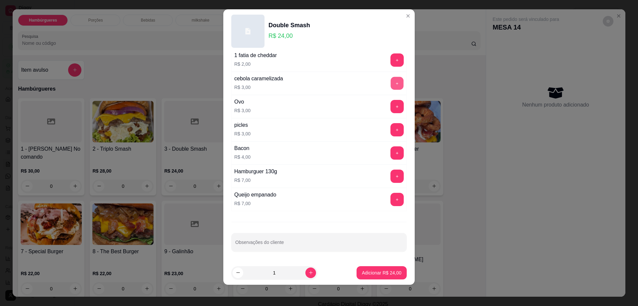
click at [391, 79] on button "+" at bounding box center [397, 83] width 13 height 13
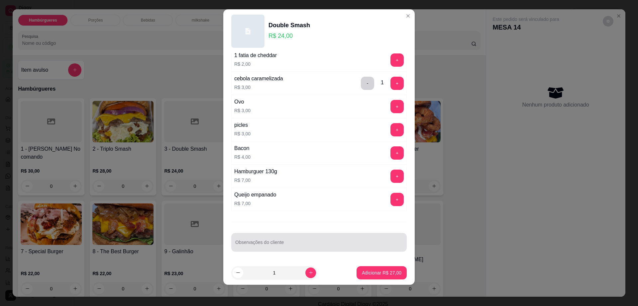
click at [313, 241] on div at bounding box center [318, 242] width 167 height 13
type input "troca cebola roxa por caramelizada"
click at [386, 274] on p "Adicionar R$ 27,00" at bounding box center [382, 273] width 40 height 7
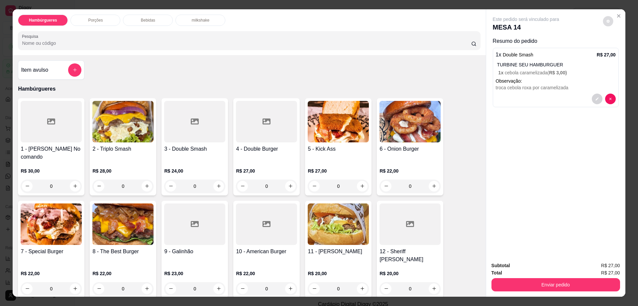
click at [603, 23] on button "decrease-product-quantity" at bounding box center [608, 21] width 10 height 10
click at [525, 289] on button "Enviar pedido" at bounding box center [555, 284] width 129 height 13
click at [525, 289] on button "Enviar pedido" at bounding box center [555, 285] width 125 height 13
click at [597, 265] on button "Enviar pedido" at bounding box center [602, 268] width 38 height 13
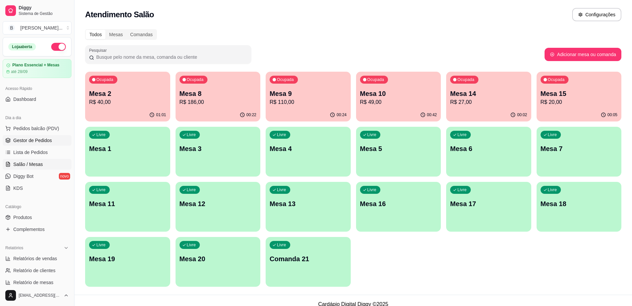
click at [49, 142] on span "Gestor de Pedidos" at bounding box center [32, 140] width 39 height 7
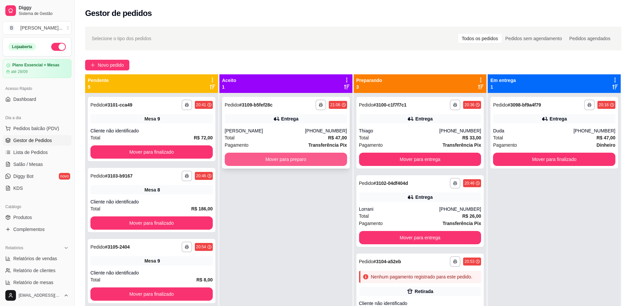
click at [327, 161] on button "Mover para preparo" at bounding box center [286, 159] width 122 height 13
click at [263, 157] on button "Mover para preparo" at bounding box center [286, 159] width 122 height 13
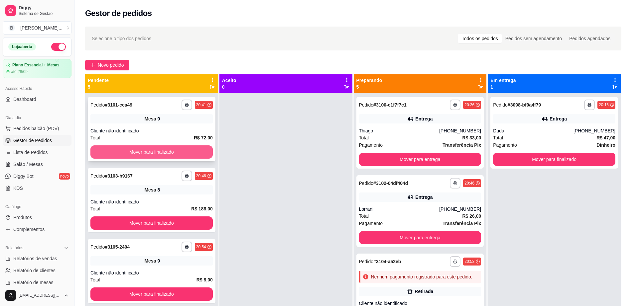
click at [156, 158] on button "Mover para finalizado" at bounding box center [151, 152] width 122 height 13
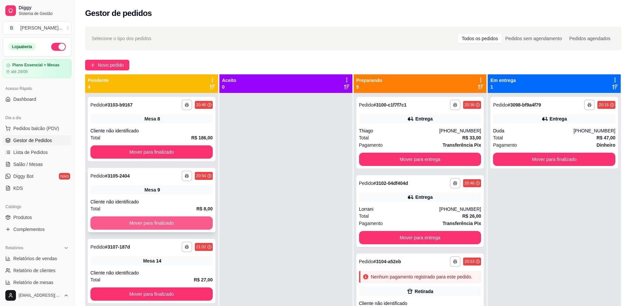
click at [158, 221] on button "Mover para finalizado" at bounding box center [151, 223] width 122 height 13
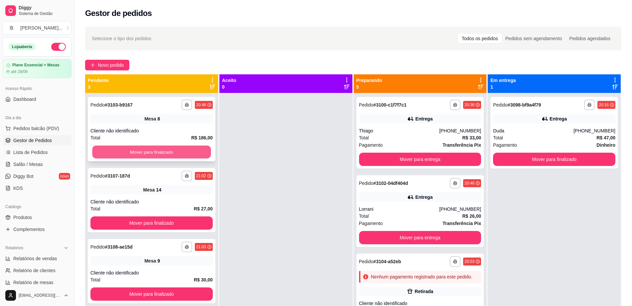
click at [182, 158] on button "Mover para finalizado" at bounding box center [151, 152] width 119 height 13
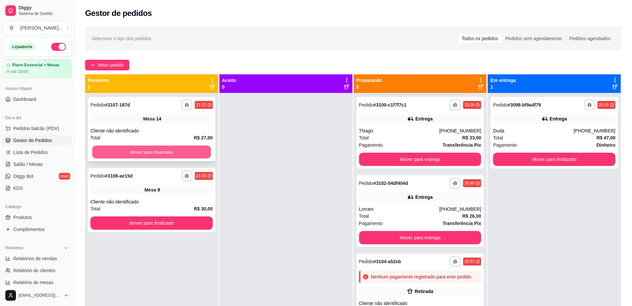
click at [189, 153] on button "Mover para finalizado" at bounding box center [151, 152] width 119 height 13
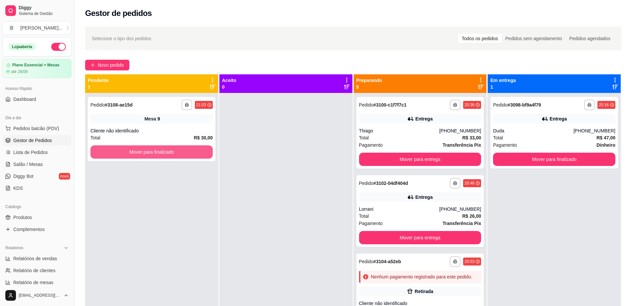
click at [189, 153] on button "Mover para finalizado" at bounding box center [151, 152] width 122 height 13
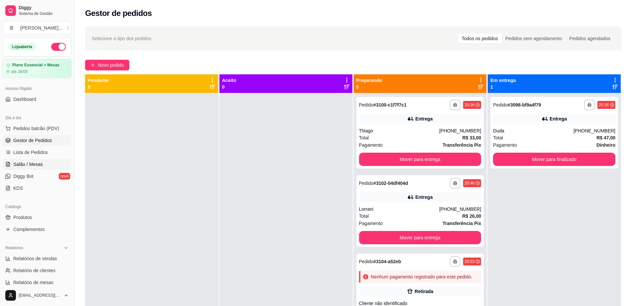
click at [39, 167] on span "Salão / Mesas" at bounding box center [28, 164] width 30 height 7
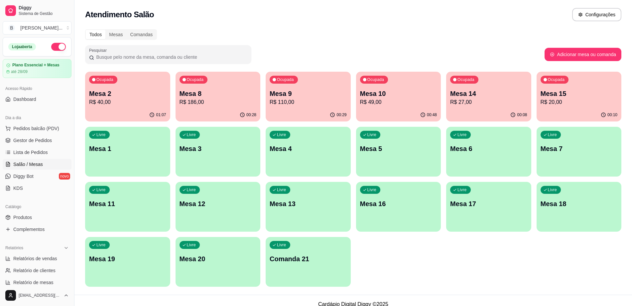
click at [195, 101] on p "R$ 186,00" at bounding box center [217, 102] width 77 height 8
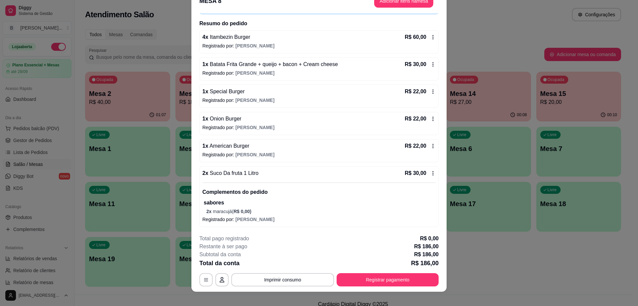
scroll to position [20, 0]
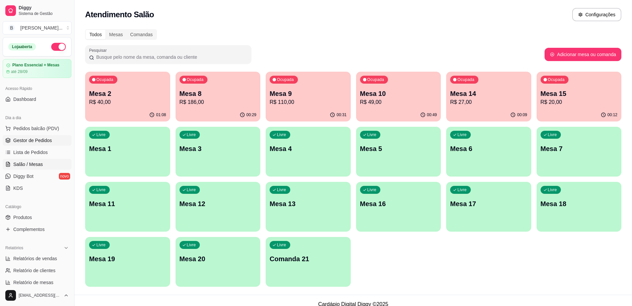
click at [46, 137] on link "Gestor de Pedidos" at bounding box center [37, 140] width 69 height 11
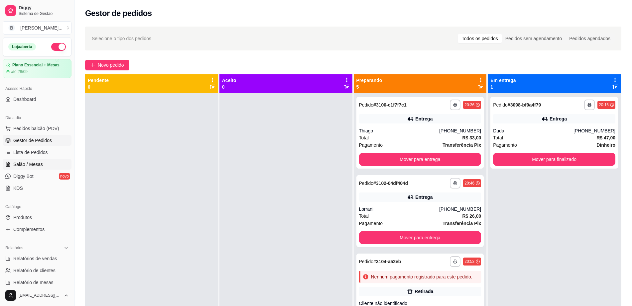
click at [48, 163] on link "Salão / Mesas" at bounding box center [37, 164] width 69 height 11
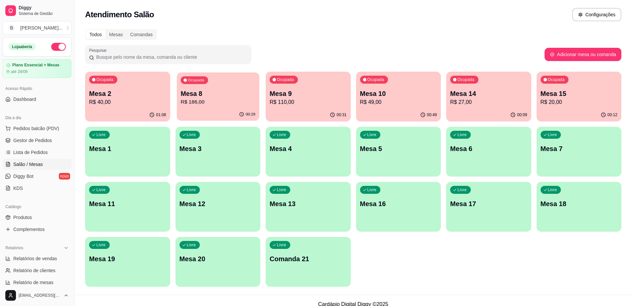
click at [203, 102] on p "R$ 186,00" at bounding box center [217, 102] width 75 height 8
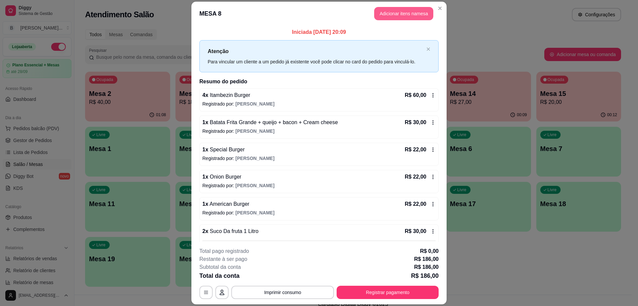
click at [377, 18] on button "Adicionar itens na mesa" at bounding box center [403, 13] width 59 height 13
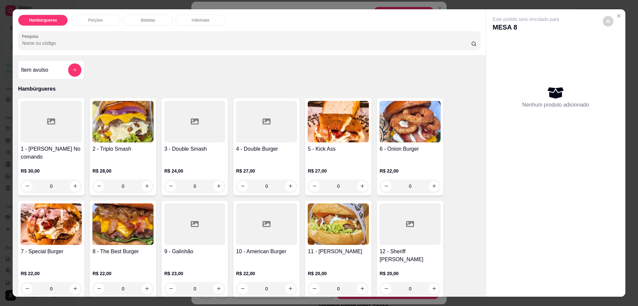
click at [149, 23] on div "Bebidas" at bounding box center [148, 20] width 50 height 11
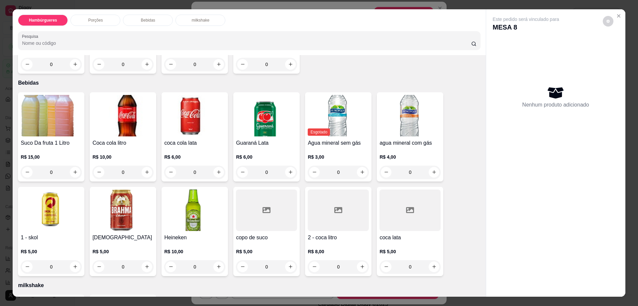
scroll to position [12, 0]
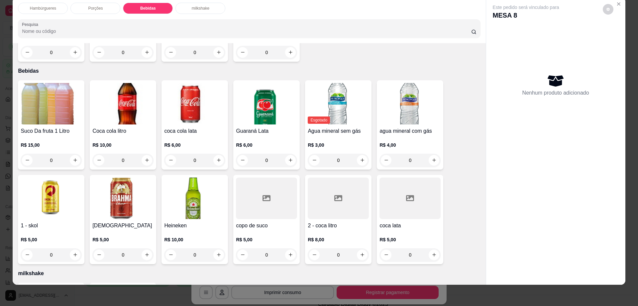
click at [333, 189] on div at bounding box center [338, 199] width 61 height 42
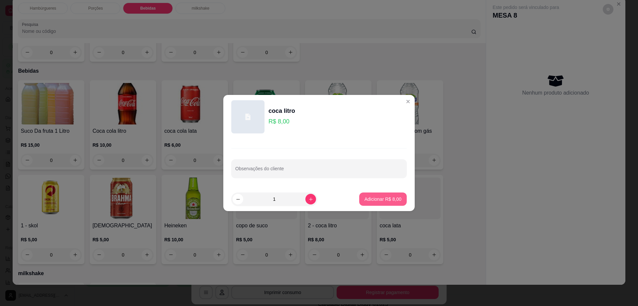
click at [373, 201] on p "Adicionar R$ 8,00" at bounding box center [382, 199] width 37 height 7
type input "1"
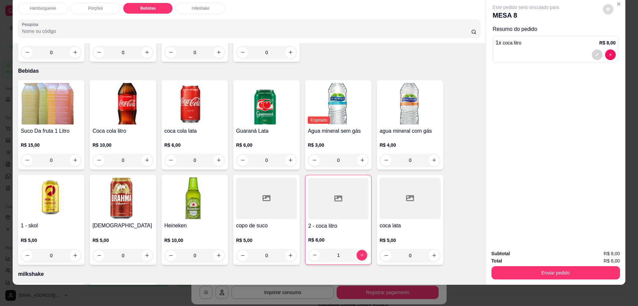
click at [607, 8] on button "decrease-product-quantity" at bounding box center [608, 9] width 11 height 11
click at [615, 36] on span "Automatic updates" at bounding box center [619, 36] width 13 height 8
click at [615, 36] on input "Automatic updates" at bounding box center [615, 38] width 4 height 4
checkbox input "false"
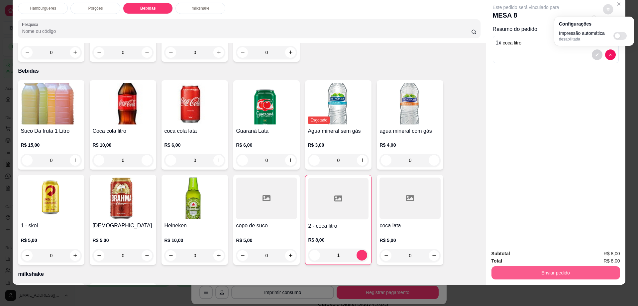
click at [541, 270] on button "Enviar pedido" at bounding box center [555, 272] width 129 height 13
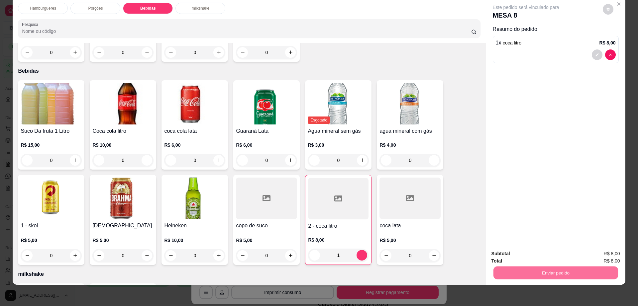
click at [612, 259] on button "Enviar pedido" at bounding box center [602, 256] width 38 height 13
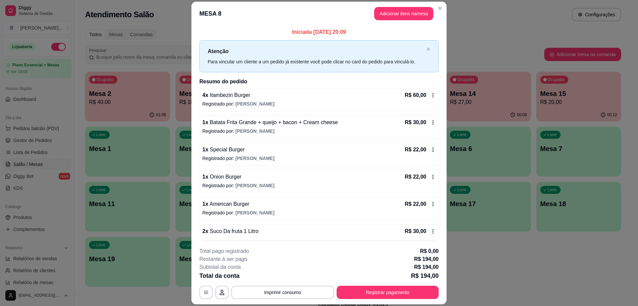
scroll to position [73, 0]
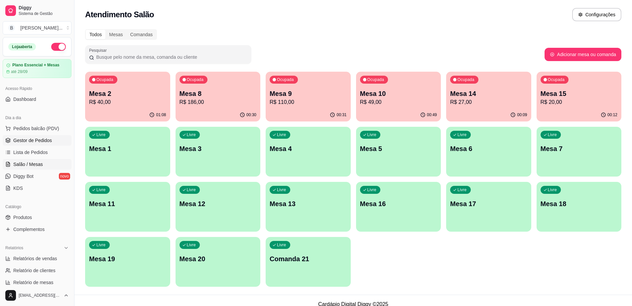
click at [43, 137] on span "Gestor de Pedidos" at bounding box center [32, 140] width 39 height 7
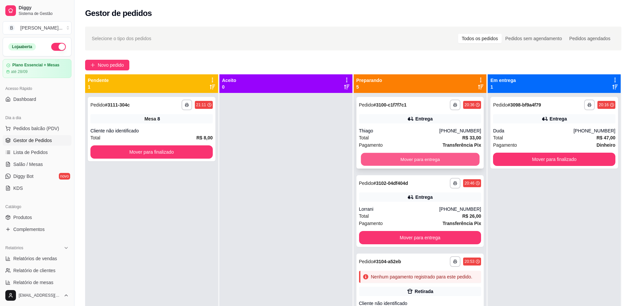
click at [397, 161] on button "Mover para entrega" at bounding box center [419, 159] width 119 height 13
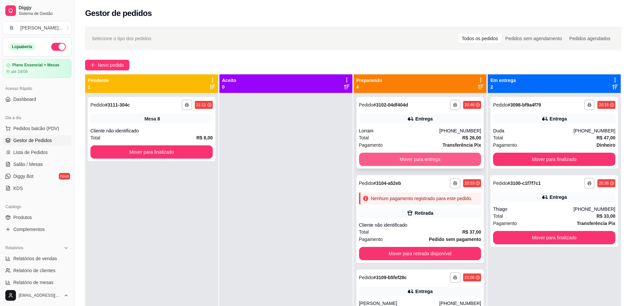
click at [400, 157] on button "Mover para entrega" at bounding box center [420, 159] width 122 height 13
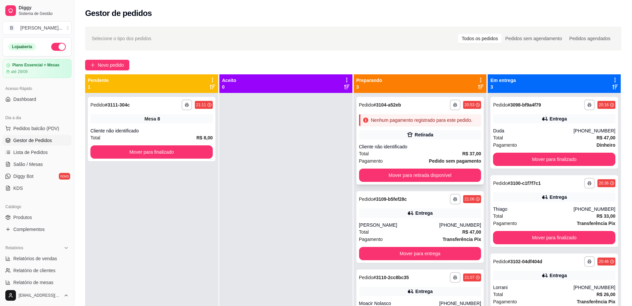
click at [404, 153] on div "Total R$ 37,00" at bounding box center [420, 153] width 122 height 7
click at [180, 152] on button "Mover para finalizado" at bounding box center [151, 152] width 119 height 13
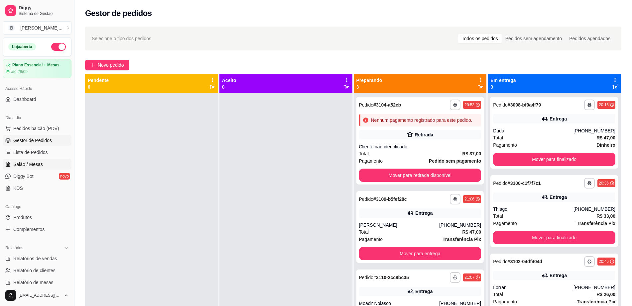
click at [45, 169] on link "Salão / Mesas" at bounding box center [37, 164] width 69 height 11
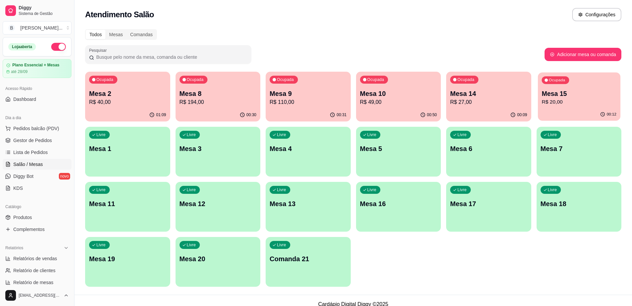
click at [566, 109] on div "00:12" at bounding box center [578, 114] width 82 height 13
click at [215, 97] on p "Mesa 8" at bounding box center [217, 93] width 77 height 9
click at [310, 102] on p "R$ 110,00" at bounding box center [307, 102] width 77 height 8
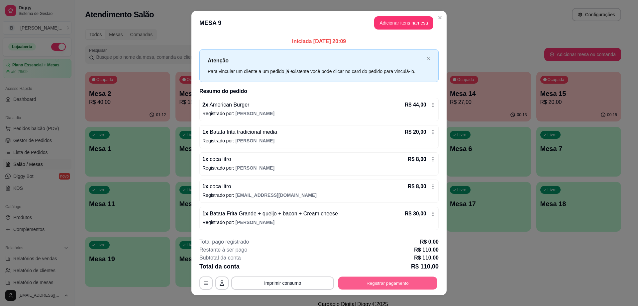
click at [368, 289] on button "Registrar pagamento" at bounding box center [387, 283] width 99 height 13
click at [283, 280] on button "Imprimir consumo" at bounding box center [282, 283] width 103 height 13
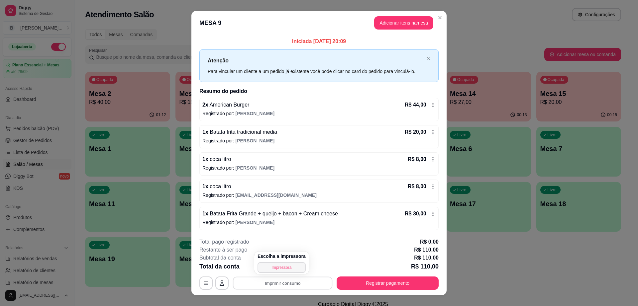
click at [290, 271] on button "Impressora" at bounding box center [281, 267] width 48 height 11
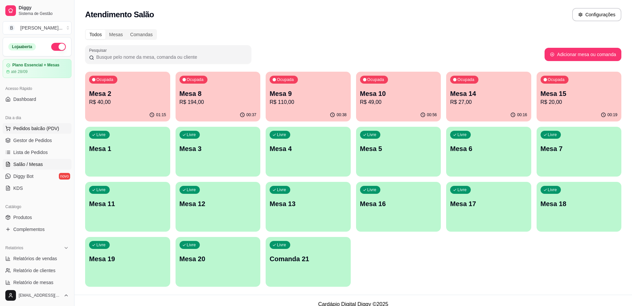
click at [33, 126] on span "Pedidos balcão (PDV)" at bounding box center [36, 128] width 46 height 7
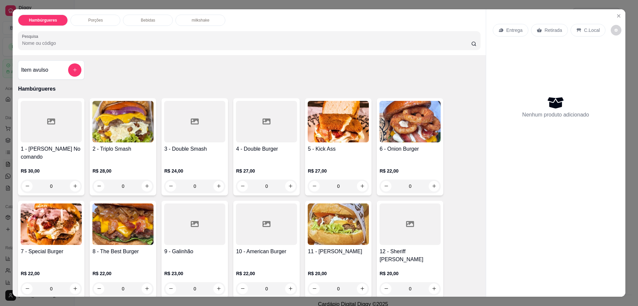
click at [41, 229] on img at bounding box center [51, 225] width 61 height 42
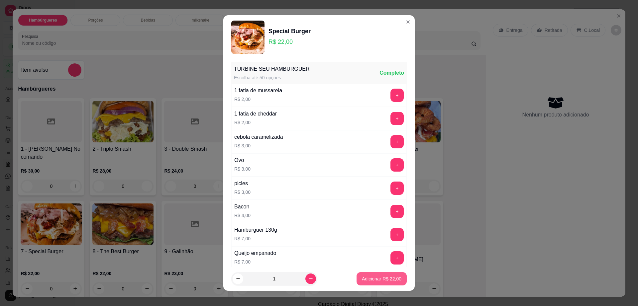
click at [372, 280] on p "Adicionar R$ 22,00" at bounding box center [382, 279] width 40 height 7
type input "1"
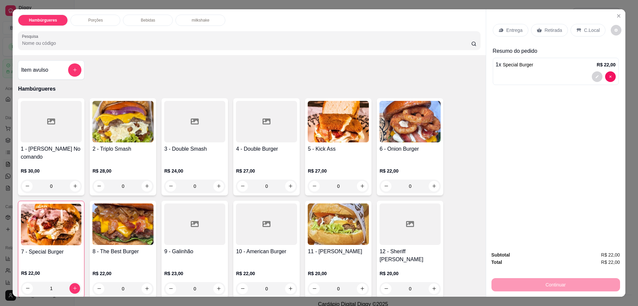
click at [150, 19] on p "Bebidas" at bounding box center [148, 20] width 14 height 5
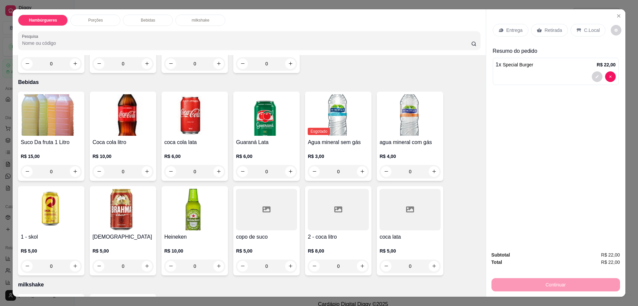
scroll to position [12, 0]
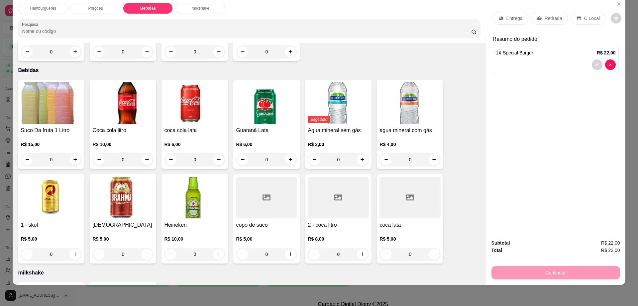
click at [197, 180] on img at bounding box center [194, 198] width 61 height 42
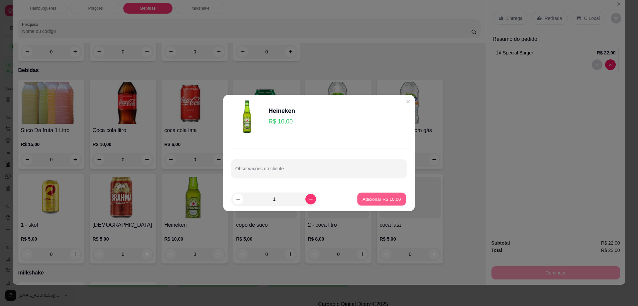
click at [365, 203] on button "Adicionar R$ 10,00" at bounding box center [381, 199] width 49 height 13
type input "1"
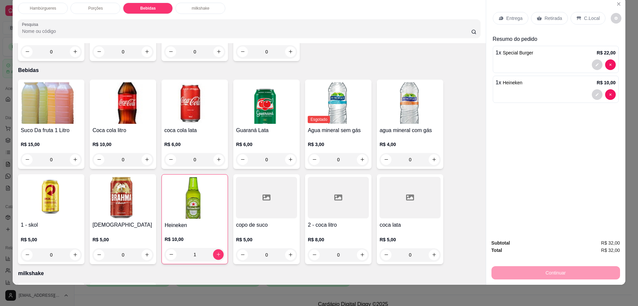
click at [550, 13] on div "Retirada" at bounding box center [549, 18] width 37 height 13
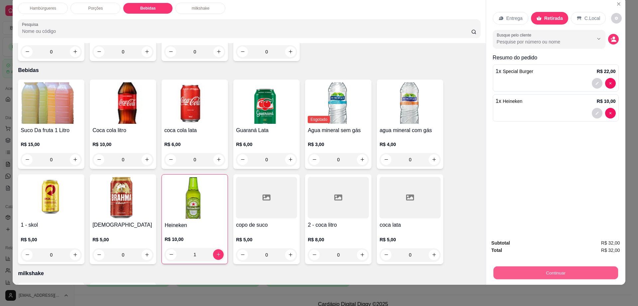
click at [545, 267] on button "Continuar" at bounding box center [555, 273] width 125 height 13
click at [532, 270] on button "Continuar" at bounding box center [555, 272] width 129 height 13
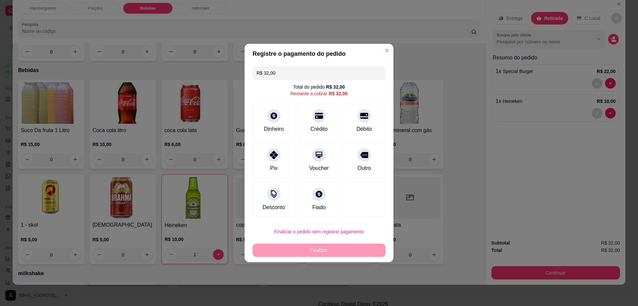
click at [328, 232] on button "Finalizar o pedido sem registrar pagamento" at bounding box center [318, 231] width 133 height 13
click at [368, 286] on button "Confirmar" at bounding box center [360, 286] width 25 height 10
type input "0"
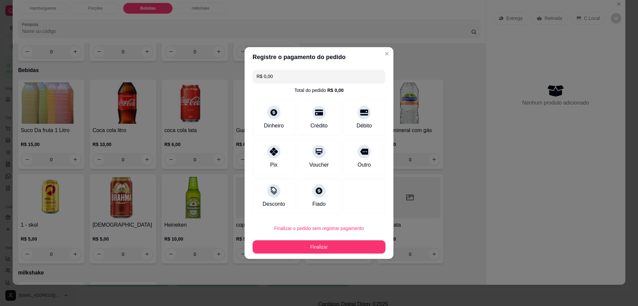
type input "R$ 0,00"
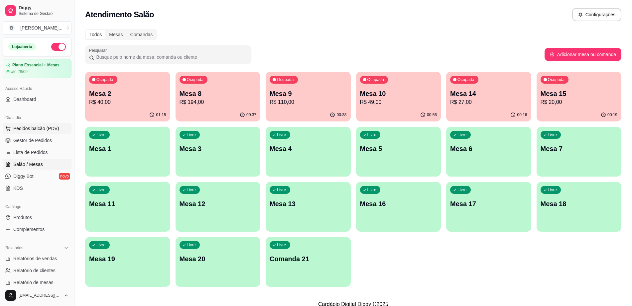
click at [35, 127] on span "Pedidos balcão (PDV)" at bounding box center [36, 128] width 46 height 7
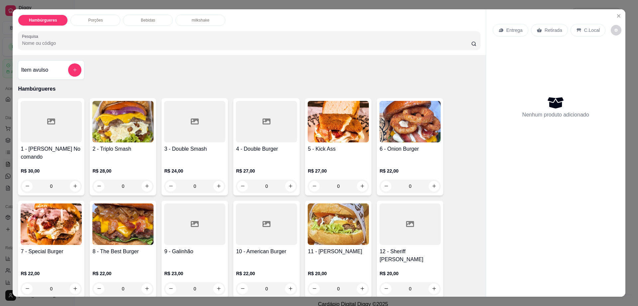
click at [341, 137] on img at bounding box center [338, 122] width 61 height 42
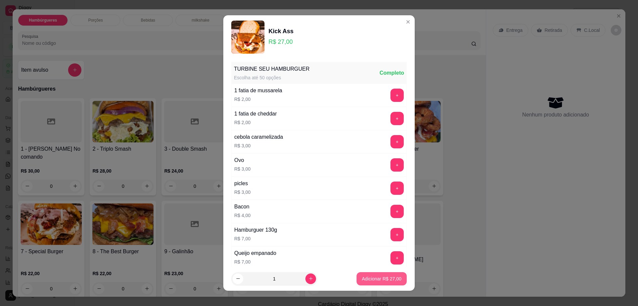
click at [381, 276] on p "Adicionar R$ 27,00" at bounding box center [382, 279] width 40 height 7
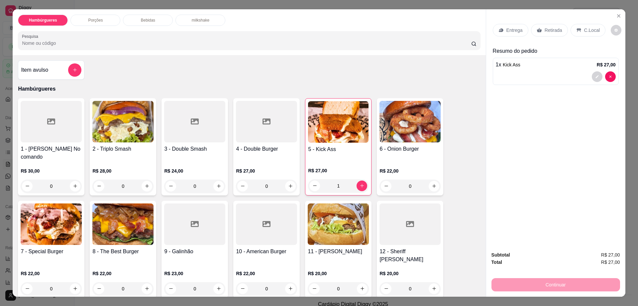
click at [544, 33] on p "Retirada" at bounding box center [553, 30] width 18 height 7
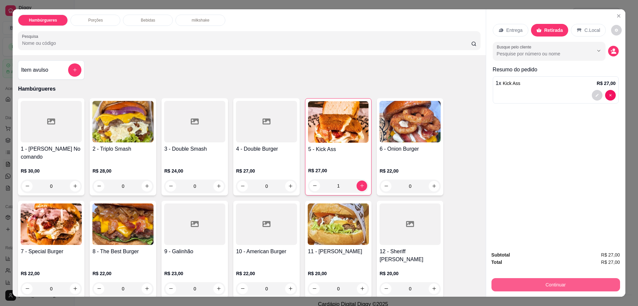
click at [524, 288] on button "Continuar" at bounding box center [555, 284] width 129 height 13
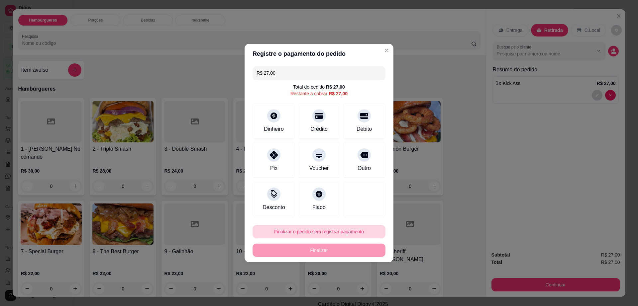
click at [306, 230] on button "Finalizar o pedido sem registrar pagamento" at bounding box center [318, 231] width 133 height 13
click at [356, 292] on button "Confirmar" at bounding box center [361, 286] width 25 height 10
type input "0"
type input "R$ 0,00"
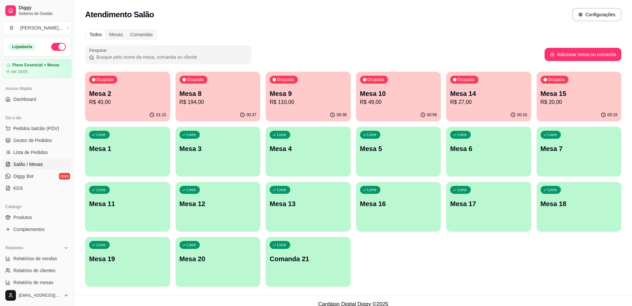
click at [401, 99] on p "R$ 49,00" at bounding box center [398, 102] width 77 height 8
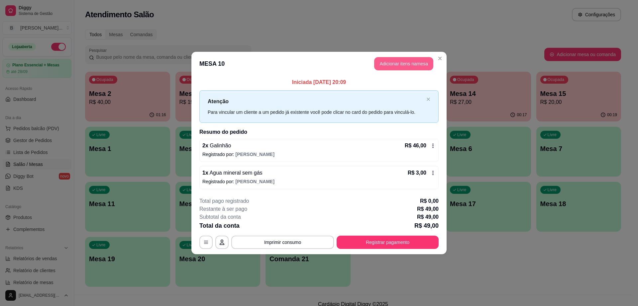
click at [385, 66] on button "Adicionar itens na mesa" at bounding box center [403, 63] width 59 height 13
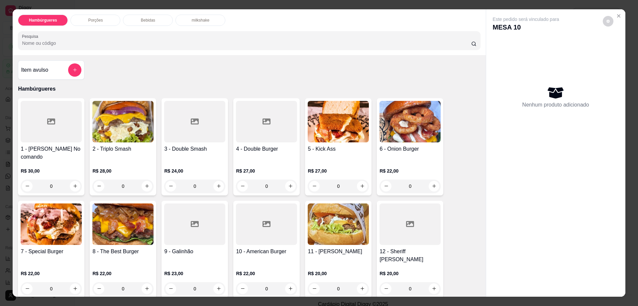
click at [151, 18] on p "Bebidas" at bounding box center [148, 20] width 14 height 5
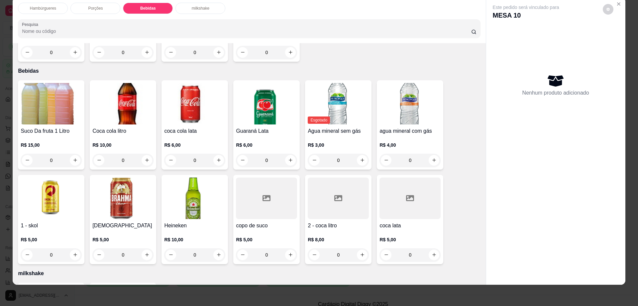
click at [347, 191] on div at bounding box center [338, 199] width 61 height 42
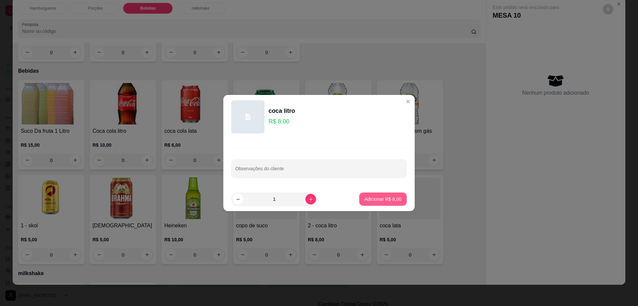
click at [385, 199] on p "Adicionar R$ 8,00" at bounding box center [382, 199] width 37 height 7
type input "1"
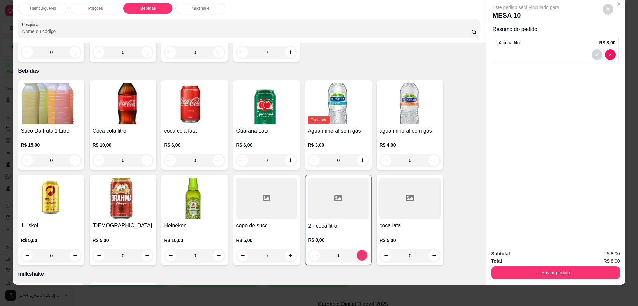
click at [604, 3] on div "Este pedido será vinculado para MESA 10 Resumo do pedido 1 x coca litro R$ 8,00" at bounding box center [555, 121] width 139 height 248
click at [606, 10] on icon "decrease-product-quantity" at bounding box center [607, 9] width 3 height 3
click at [515, 278] on button "Enviar pedido" at bounding box center [555, 272] width 129 height 13
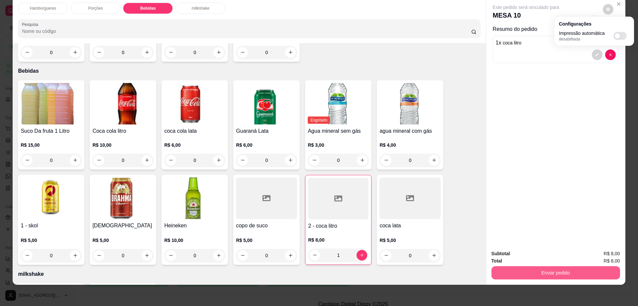
click at [515, 278] on button "Enviar pedido" at bounding box center [555, 272] width 129 height 13
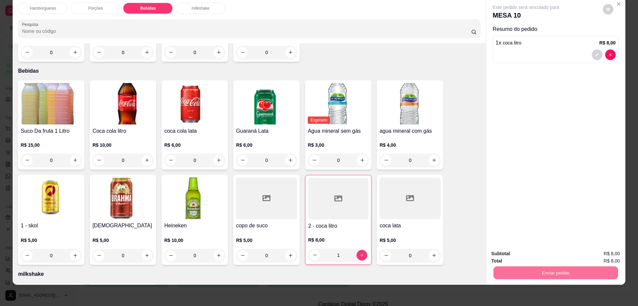
click at [599, 257] on button "Enviar pedido" at bounding box center [602, 256] width 38 height 13
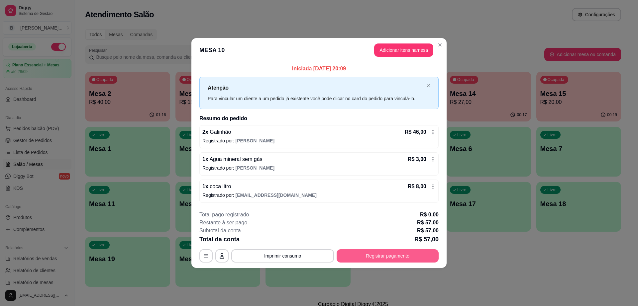
click at [385, 259] on button "Registrar pagamento" at bounding box center [388, 255] width 102 height 13
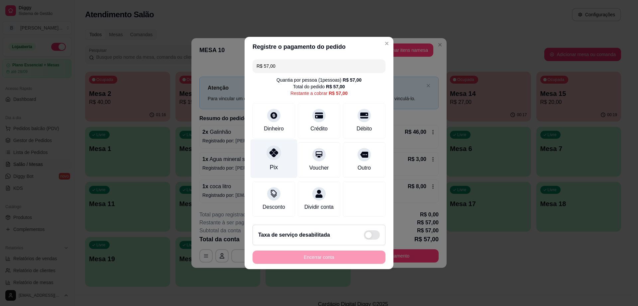
click at [276, 158] on div "Pix" at bounding box center [273, 159] width 47 height 39
type input "R$ 0,00"
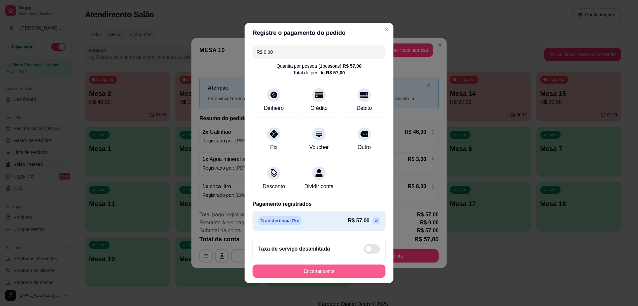
click at [325, 276] on button "Encerrar conta" at bounding box center [318, 271] width 133 height 13
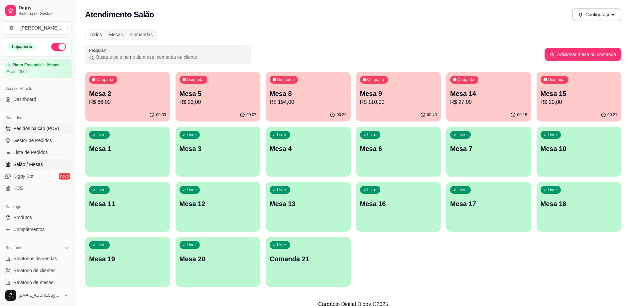
click at [47, 133] on button "Pedidos balcão (PDV)" at bounding box center [37, 128] width 69 height 11
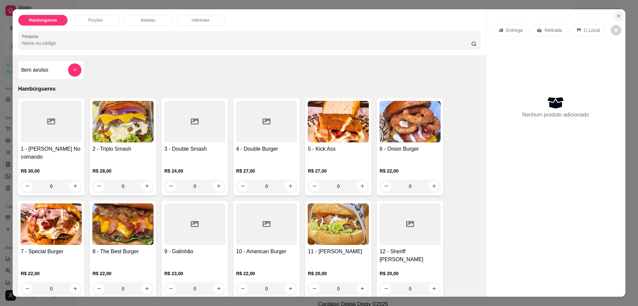
click at [616, 17] on icon "Close" at bounding box center [618, 15] width 5 height 5
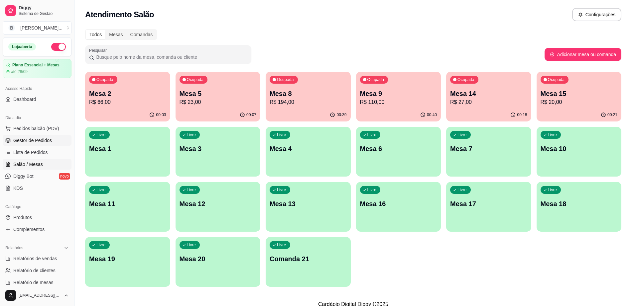
click at [54, 144] on link "Gestor de Pedidos" at bounding box center [37, 140] width 69 height 11
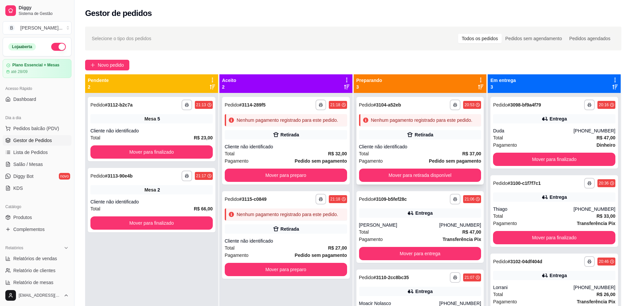
click at [402, 146] on div "Cliente não identificado" at bounding box center [420, 147] width 122 height 7
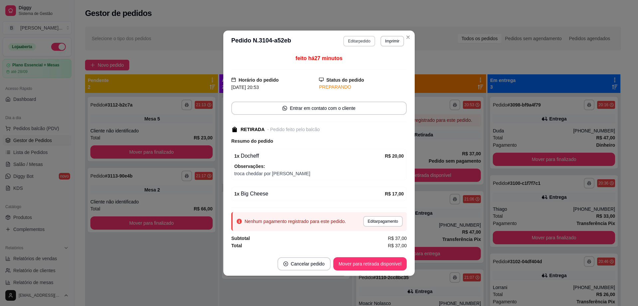
click at [351, 41] on button "Editar pedido" at bounding box center [359, 41] width 32 height 11
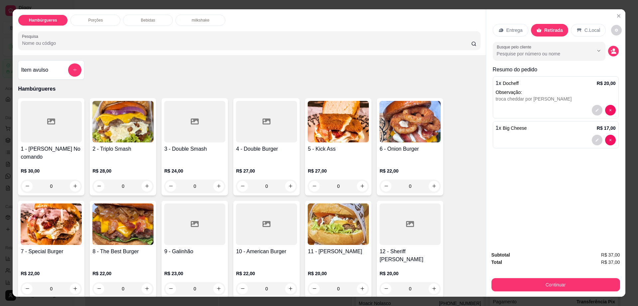
click at [147, 21] on p "Bebidas" at bounding box center [148, 20] width 14 height 5
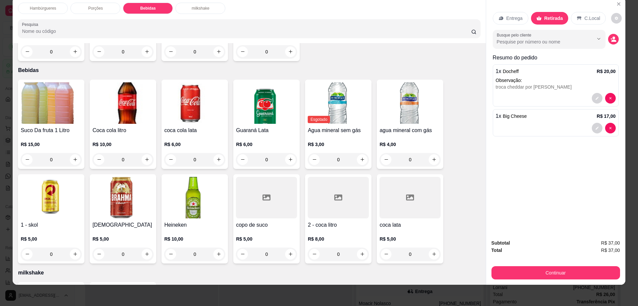
click at [323, 180] on div at bounding box center [338, 198] width 61 height 42
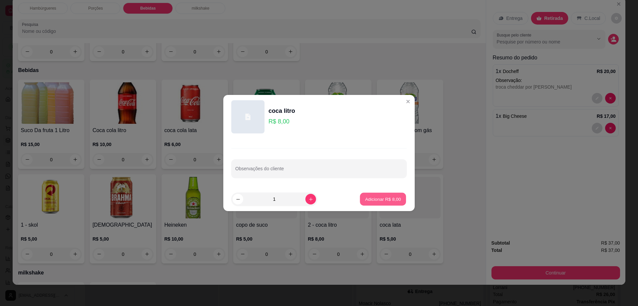
click at [385, 199] on p "Adicionar R$ 8,00" at bounding box center [383, 199] width 36 height 6
type input "1"
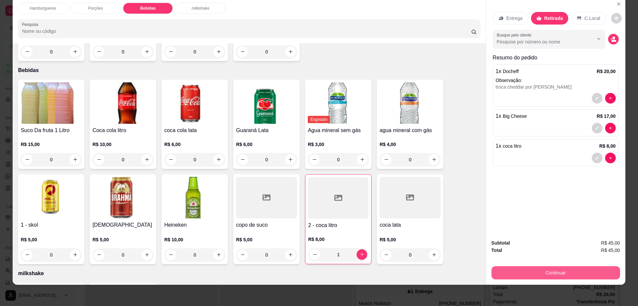
click at [536, 277] on button "Continuar" at bounding box center [555, 272] width 129 height 13
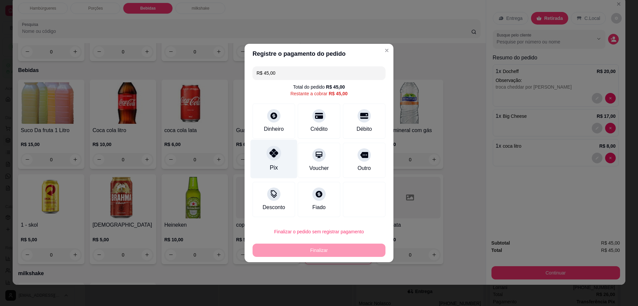
click at [275, 164] on div "Pix" at bounding box center [274, 167] width 8 height 9
type input "R$ 0,00"
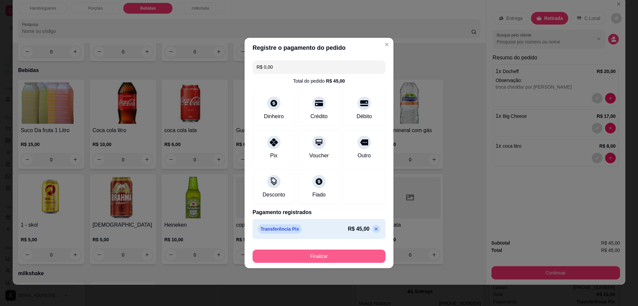
click at [341, 260] on button "Finalizar" at bounding box center [318, 256] width 133 height 13
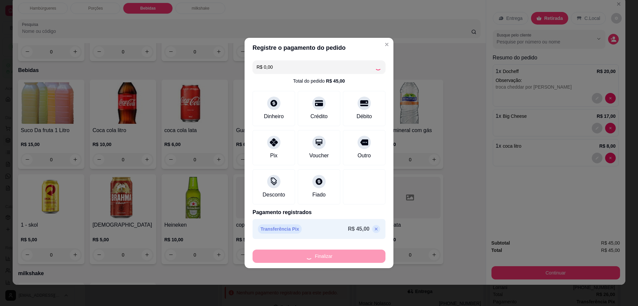
type input "0"
type input "-R$ 45,00"
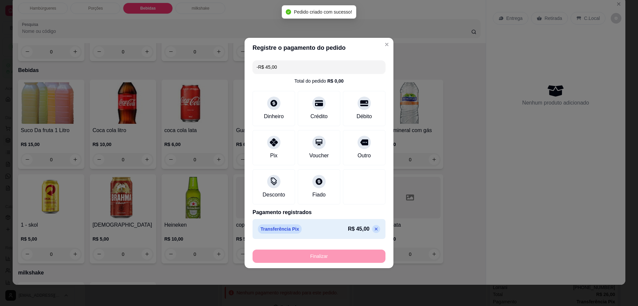
scroll to position [443, 0]
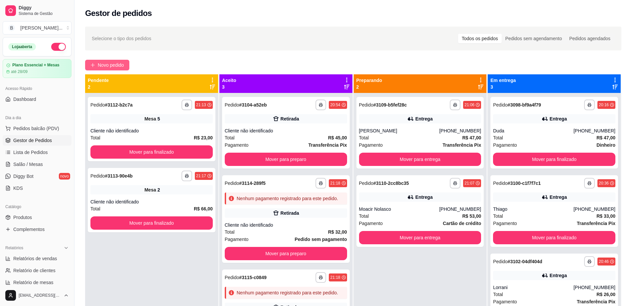
click at [98, 60] on button "Novo pedido" at bounding box center [107, 65] width 44 height 11
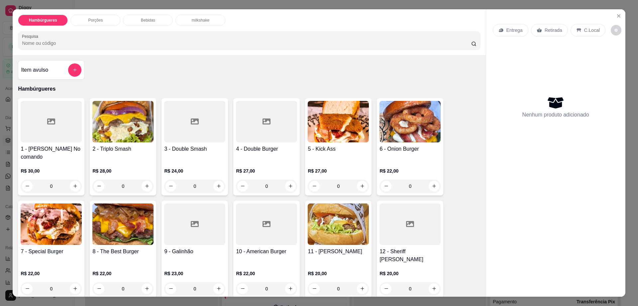
scroll to position [166, 0]
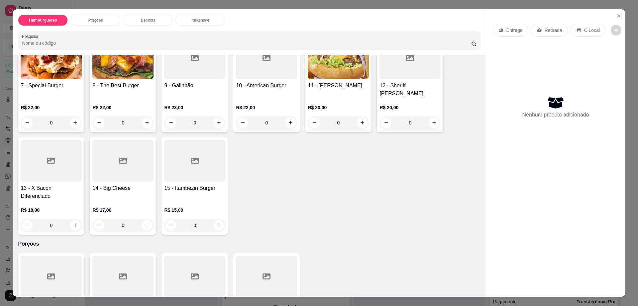
click at [181, 157] on div at bounding box center [194, 161] width 61 height 42
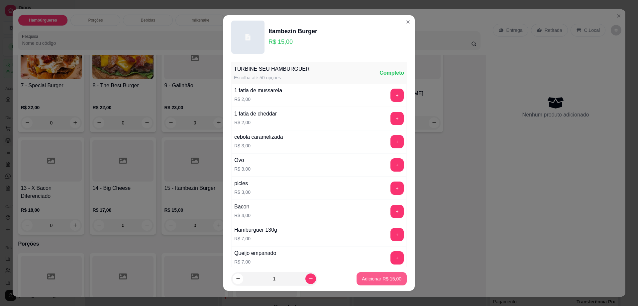
click at [368, 281] on p "Adicionar R$ 15,00" at bounding box center [382, 279] width 40 height 7
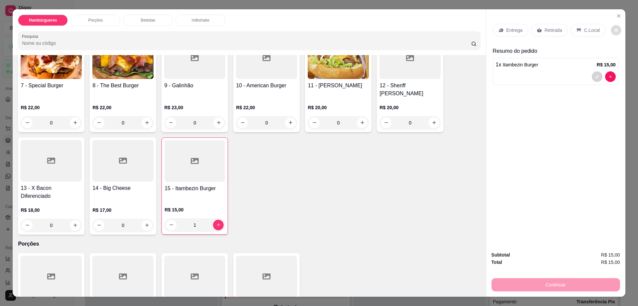
click at [611, 29] on button "decrease-product-quantity" at bounding box center [616, 30] width 10 height 10
click at [542, 34] on div "Retirada" at bounding box center [549, 30] width 37 height 13
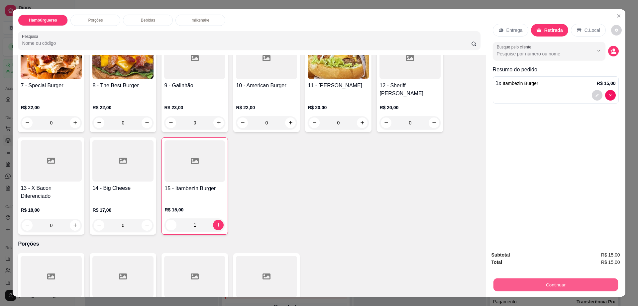
click at [530, 290] on button "Continuar" at bounding box center [555, 285] width 125 height 13
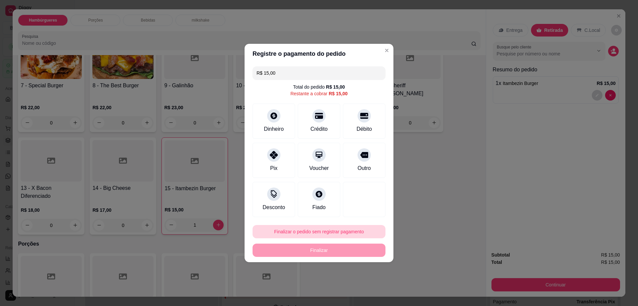
click at [341, 233] on button "Finalizar o pedido sem registrar pagamento" at bounding box center [318, 231] width 133 height 13
click at [359, 287] on button "Confirmar" at bounding box center [360, 286] width 25 height 10
type input "0"
type input "R$ 0,00"
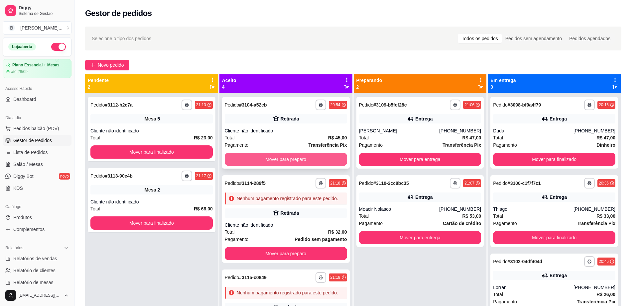
click at [304, 155] on button "Mover para preparo" at bounding box center [286, 159] width 122 height 13
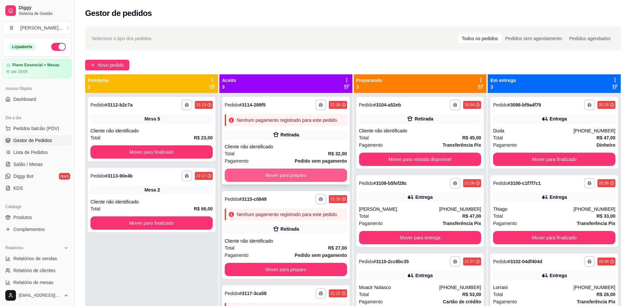
click at [314, 179] on button "Mover para preparo" at bounding box center [286, 175] width 122 height 13
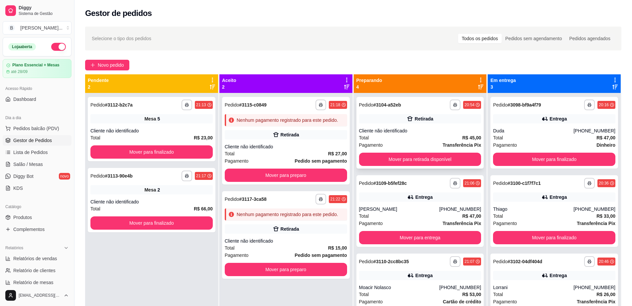
click at [417, 160] on button "Mover para retirada disponível" at bounding box center [420, 159] width 122 height 13
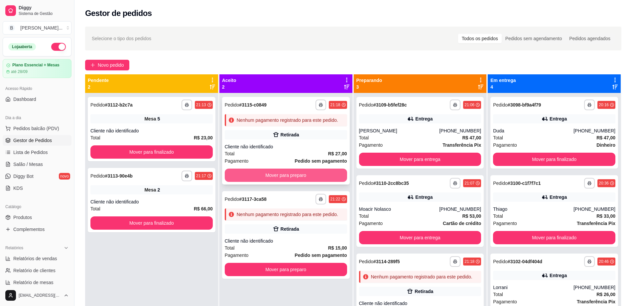
click at [278, 173] on button "Mover para preparo" at bounding box center [286, 175] width 122 height 13
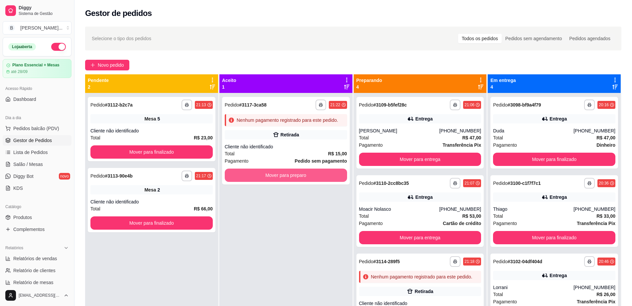
click at [278, 173] on button "Mover para preparo" at bounding box center [286, 175] width 122 height 13
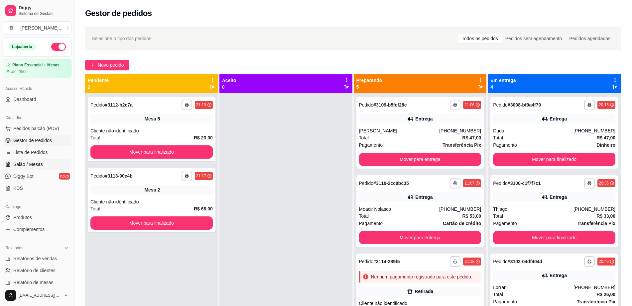
click at [20, 160] on link "Salão / Mesas" at bounding box center [37, 164] width 69 height 11
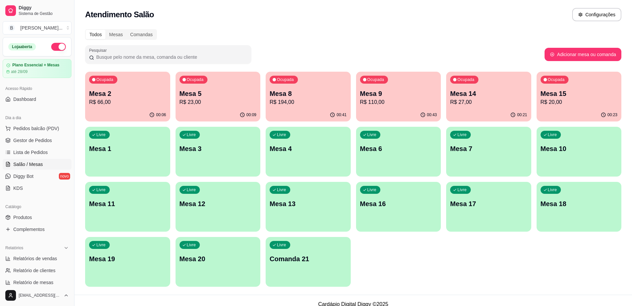
click at [392, 150] on p "Mesa 6" at bounding box center [398, 148] width 77 height 9
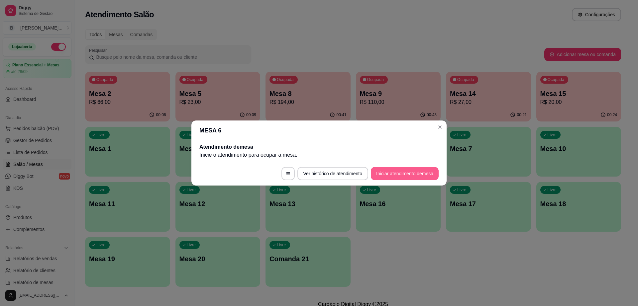
click at [422, 173] on button "Iniciar atendimento de mesa" at bounding box center [405, 173] width 68 height 13
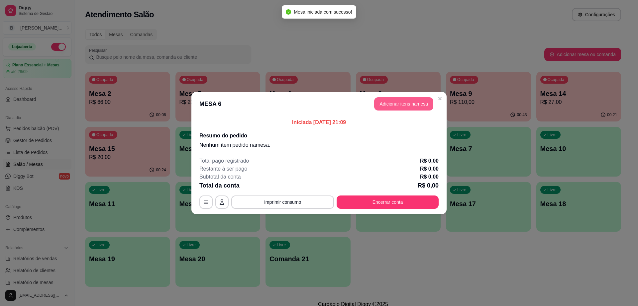
click at [394, 107] on button "Adicionar itens na mesa" at bounding box center [403, 103] width 59 height 13
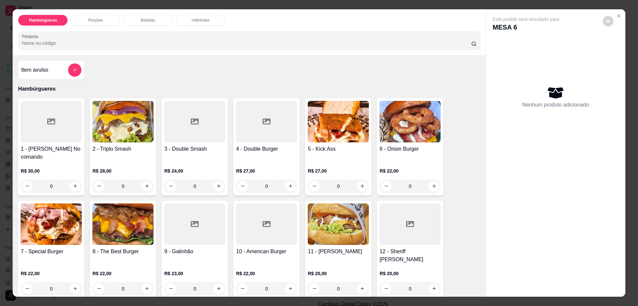
click at [250, 236] on div at bounding box center [266, 225] width 61 height 42
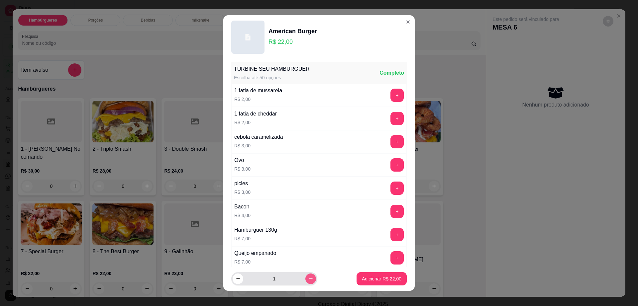
click at [308, 277] on icon "increase-product-quantity" at bounding box center [310, 278] width 5 height 5
type input "2"
click at [362, 279] on p "Adicionar R$ 44,00" at bounding box center [381, 279] width 39 height 6
type input "2"
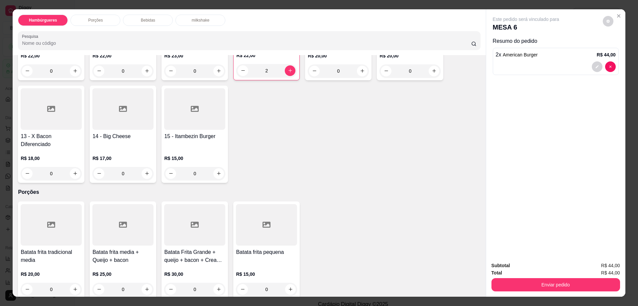
scroll to position [291, 0]
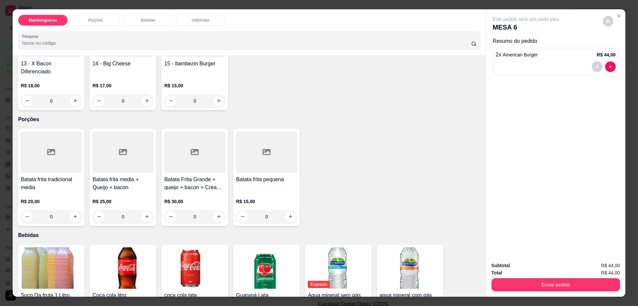
click at [67, 176] on h4 "Batata frita tradicional media" at bounding box center [51, 184] width 61 height 16
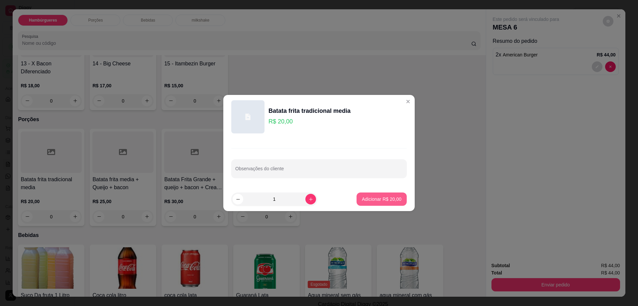
click at [380, 199] on p "Adicionar R$ 20,00" at bounding box center [382, 199] width 40 height 7
type input "1"
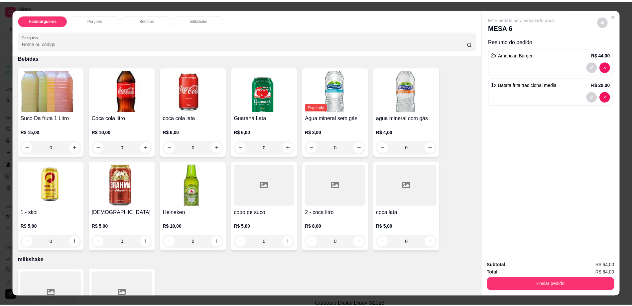
scroll to position [498, 0]
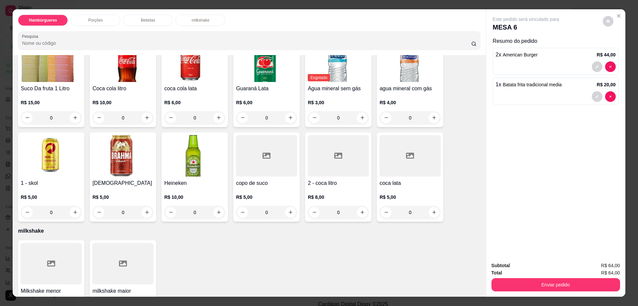
click at [270, 152] on div at bounding box center [266, 156] width 61 height 42
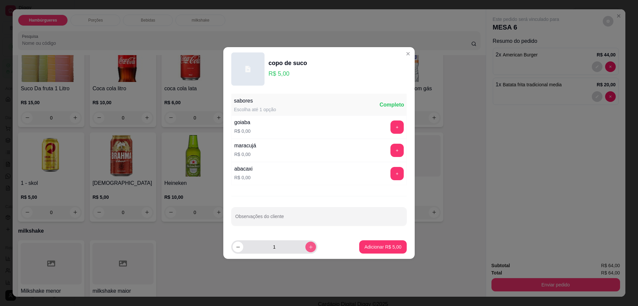
click at [308, 247] on icon "increase-product-quantity" at bounding box center [310, 247] width 5 height 5
type input "2"
click at [390, 127] on button "+" at bounding box center [396, 127] width 13 height 13
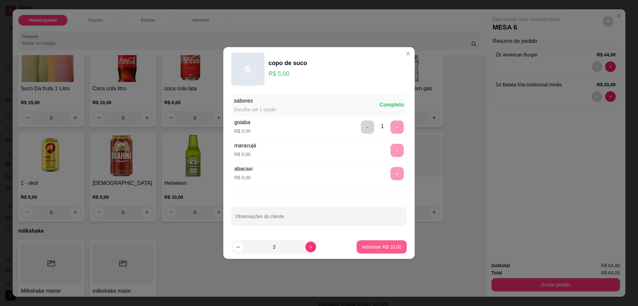
click at [378, 249] on p "Adicionar R$ 10,00" at bounding box center [382, 247] width 40 height 7
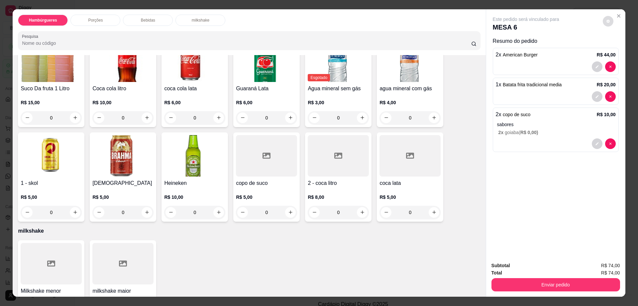
click at [606, 19] on icon "decrease-product-quantity" at bounding box center [608, 21] width 4 height 4
click at [617, 48] on span "Automatic updates" at bounding box center [617, 47] width 5 height 5
click at [617, 48] on input "Automatic updates" at bounding box center [615, 50] width 4 height 4
checkbox input "true"
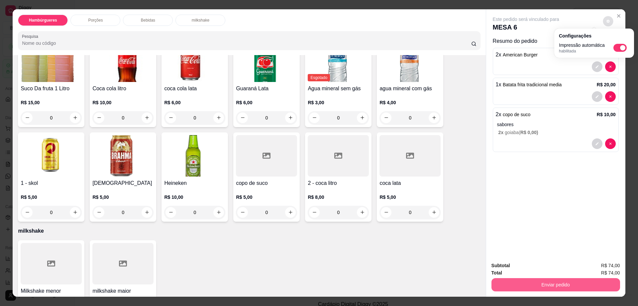
click at [573, 283] on button "Enviar pedido" at bounding box center [555, 284] width 129 height 13
click at [575, 285] on button "Enviar pedido" at bounding box center [555, 284] width 129 height 13
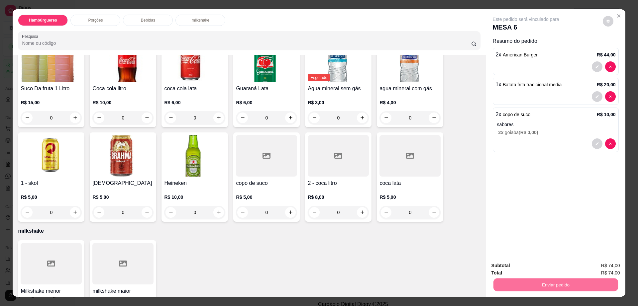
click at [594, 265] on button "Enviar pedido" at bounding box center [602, 268] width 37 height 12
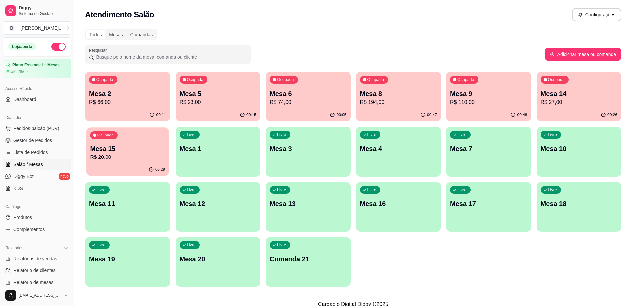
click at [128, 164] on div "00:29" at bounding box center [127, 169] width 82 height 13
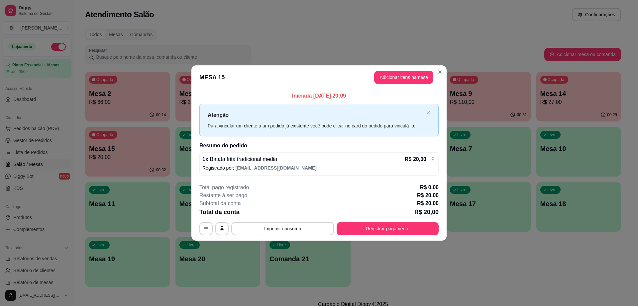
click at [234, 213] on div "Adicionar cliente na mesa" at bounding box center [222, 216] width 51 height 8
click at [107, 172] on div "**********" at bounding box center [319, 153] width 638 height 306
click at [423, 166] on p "Registrado por: [EMAIL_ADDRESS][DOMAIN_NAME]" at bounding box center [318, 168] width 233 height 7
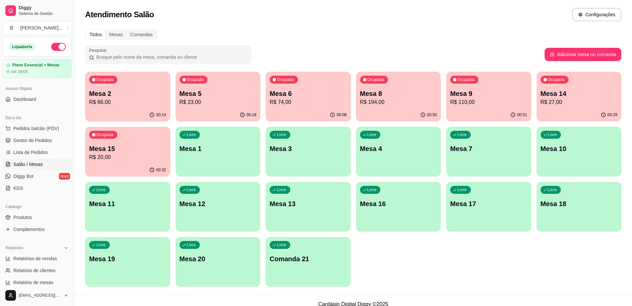
click at [477, 87] on div "Ocupada Mesa 9 R$ 110,00" at bounding box center [488, 90] width 85 height 37
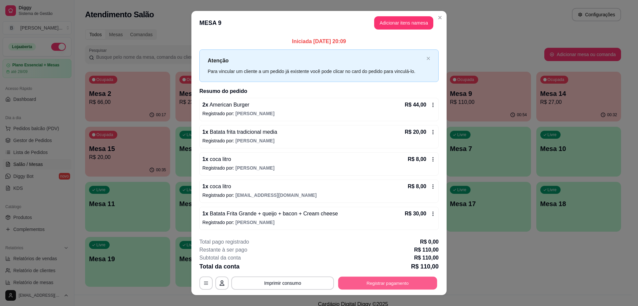
click at [407, 278] on button "Registrar pagamento" at bounding box center [387, 283] width 99 height 13
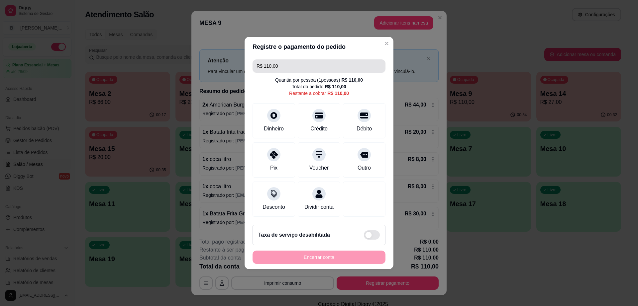
click at [292, 63] on input "R$ 110,00" at bounding box center [318, 65] width 125 height 13
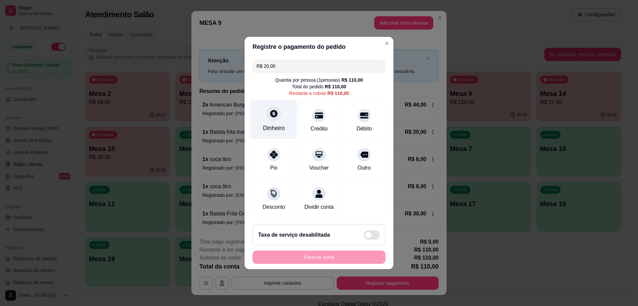
click at [272, 116] on div at bounding box center [273, 113] width 15 height 15
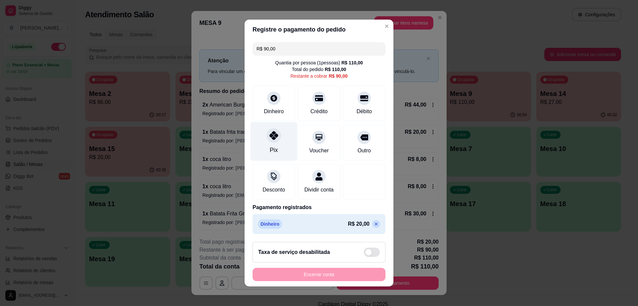
click at [269, 134] on icon at bounding box center [273, 135] width 9 height 9
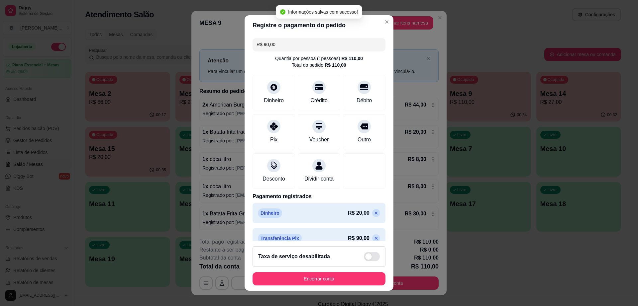
type input "R$ 0,00"
click at [322, 278] on button "Encerrar conta" at bounding box center [318, 278] width 133 height 13
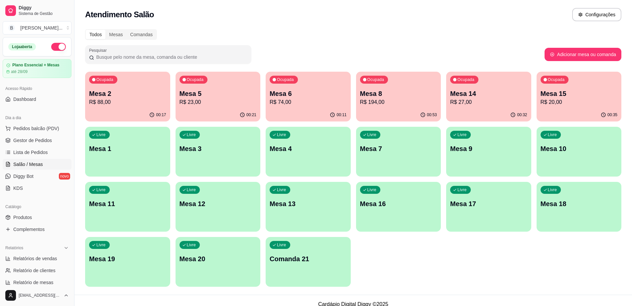
click at [448, 92] on div "Ocupada Mesa 14 R$ 27,00" at bounding box center [488, 90] width 85 height 37
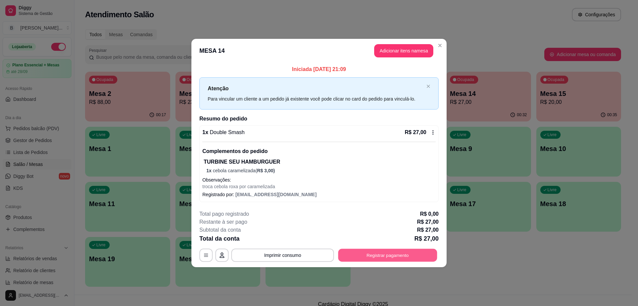
click at [375, 258] on button "Registrar pagamento" at bounding box center [387, 255] width 99 height 13
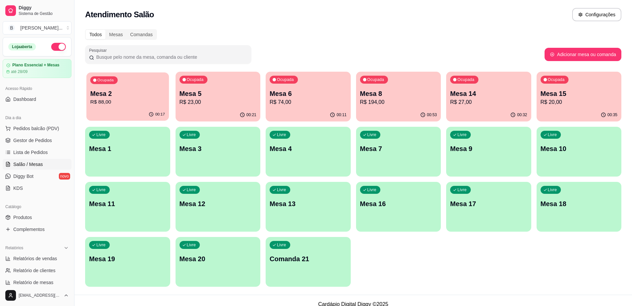
click at [126, 106] on p "R$ 88,00" at bounding box center [127, 102] width 75 height 8
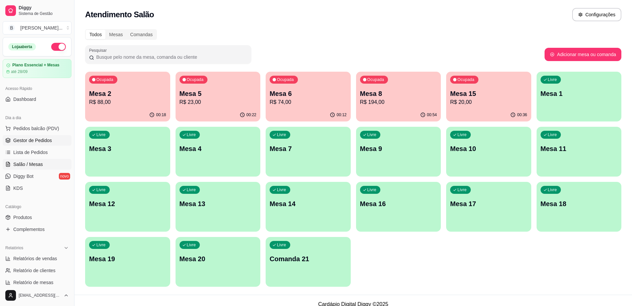
click at [51, 138] on link "Gestor de Pedidos" at bounding box center [37, 140] width 69 height 11
click at [30, 142] on span "Gestor de Pedidos" at bounding box center [32, 140] width 39 height 7
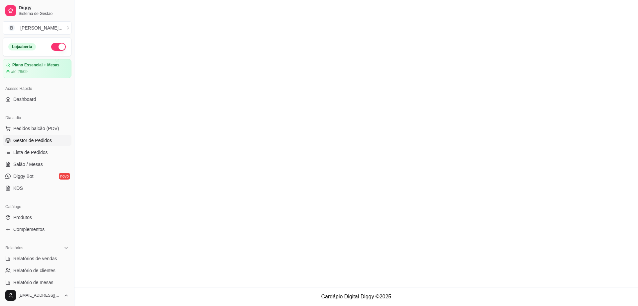
click at [43, 140] on span "Gestor de Pedidos" at bounding box center [32, 140] width 39 height 7
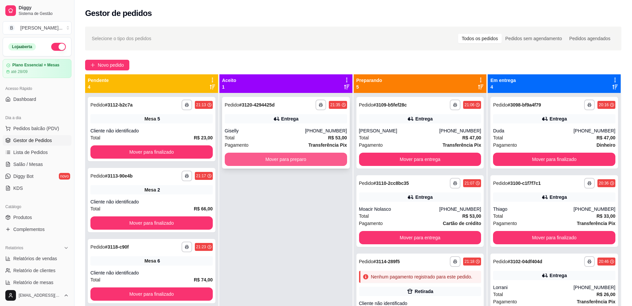
click at [307, 160] on button "Mover para preparo" at bounding box center [286, 159] width 122 height 13
click at [321, 162] on button "Mover para preparo" at bounding box center [286, 159] width 122 height 13
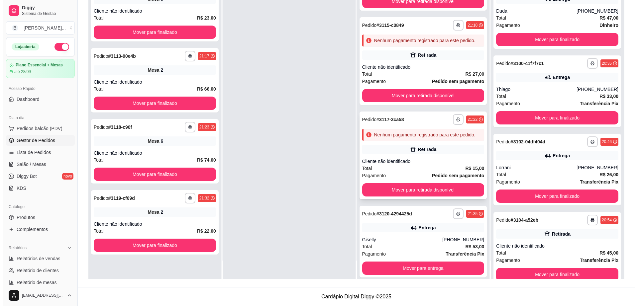
scroll to position [239, 0]
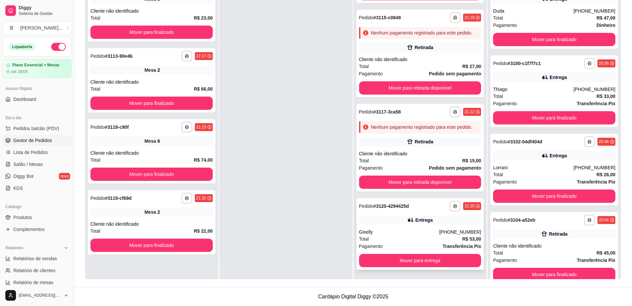
click at [426, 243] on div "Pagamento Transferência Pix" at bounding box center [420, 246] width 122 height 7
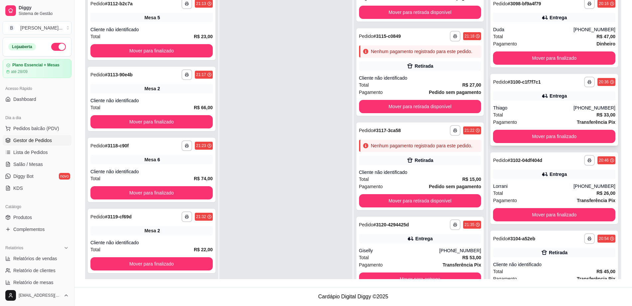
scroll to position [0, 0]
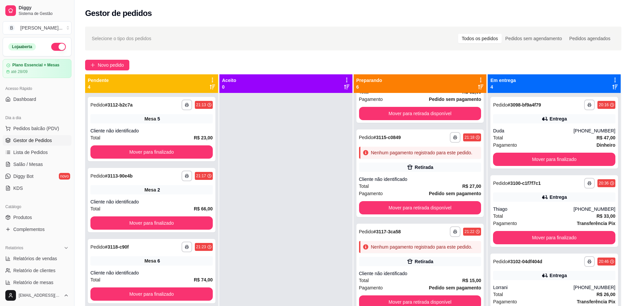
click at [612, 79] on icon at bounding box center [615, 80] width 6 height 6
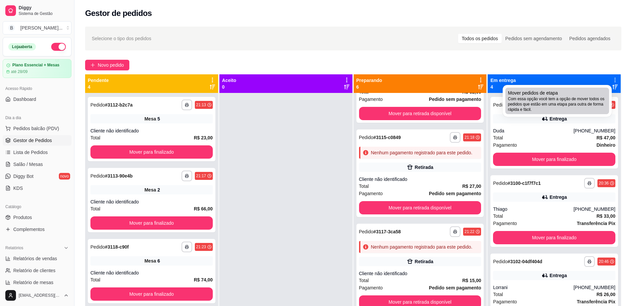
click at [552, 104] on span "Com essa opção você tem a opção de mover todos os pedidos que estão em uma etap…" at bounding box center [557, 104] width 98 height 16
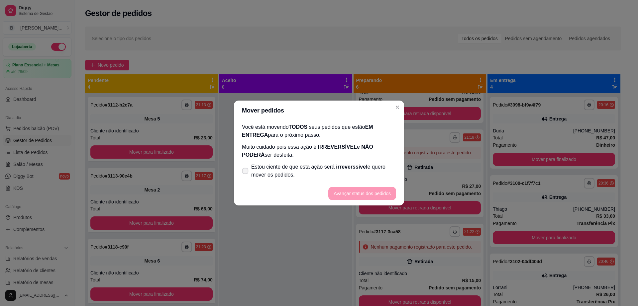
click at [342, 168] on span "irreverssível" at bounding box center [351, 167] width 31 height 6
click at [246, 172] on input "Estou ciente de que esta ação será irreverssível e quero mover os pedidos." at bounding box center [244, 174] width 4 height 4
checkbox input "true"
click at [349, 188] on button "Avançar status dos pedidos" at bounding box center [362, 193] width 66 height 13
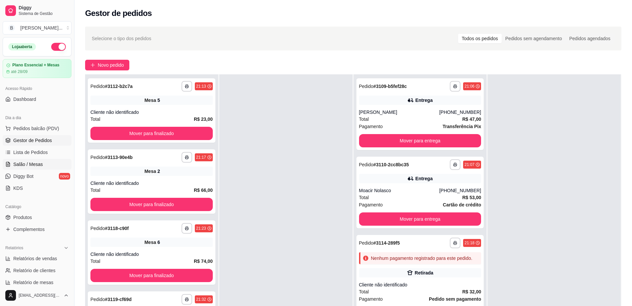
click at [45, 163] on link "Salão / Mesas" at bounding box center [37, 164] width 69 height 11
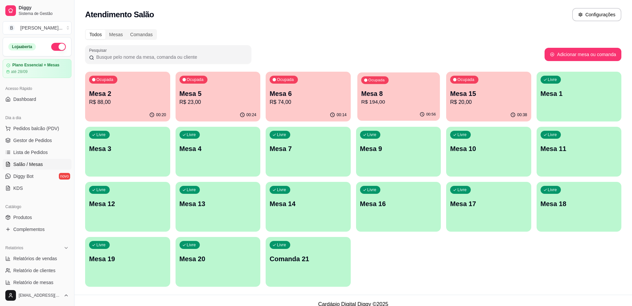
click at [400, 100] on p "R$ 194,00" at bounding box center [398, 102] width 75 height 8
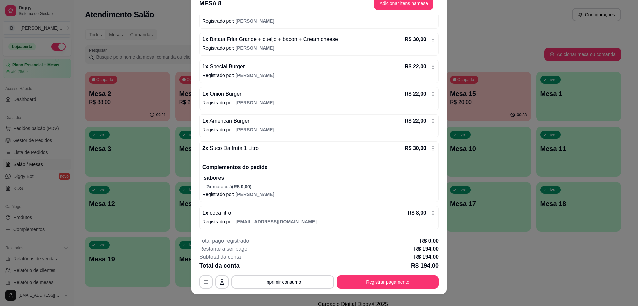
scroll to position [20, 0]
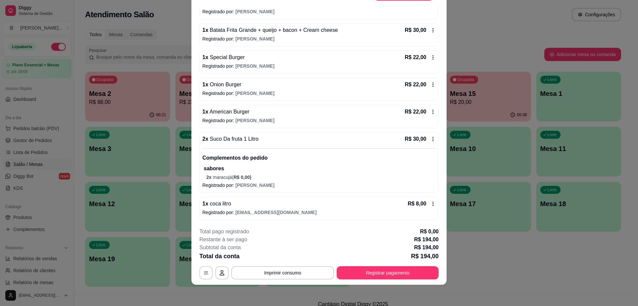
click at [274, 267] on button "Imprimir consumo" at bounding box center [282, 272] width 103 height 13
click at [288, 257] on button "Impressora" at bounding box center [281, 257] width 48 height 11
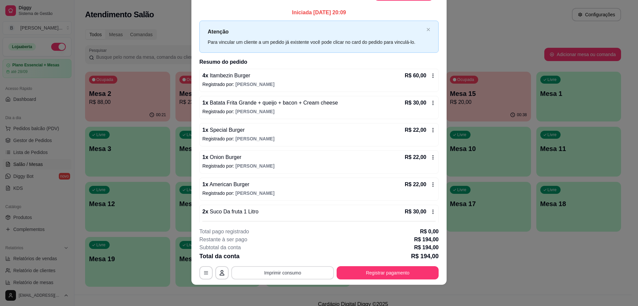
click at [287, 265] on div "**********" at bounding box center [318, 254] width 239 height 52
click at [297, 277] on button "Imprimir consumo" at bounding box center [282, 272] width 103 height 13
click at [282, 259] on button "Impressora" at bounding box center [281, 257] width 47 height 10
drag, startPoint x: 199, startPoint y: 259, endPoint x: 167, endPoint y: 275, distance: 35.4
drag, startPoint x: 167, startPoint y: 275, endPoint x: 402, endPoint y: 123, distance: 280.2
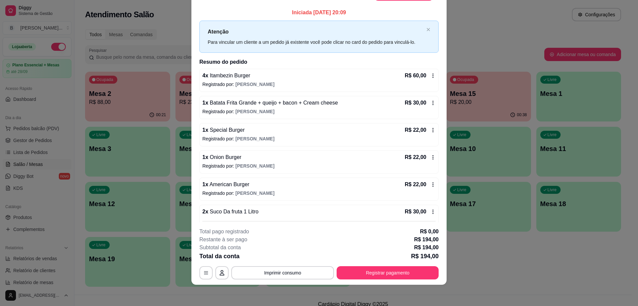
click at [402, 123] on div "4 x Itambezin Burger R$ 60,00 Registrado por: [PERSON_NAME] 1 x Batata Frita Gr…" at bounding box center [318, 181] width 239 height 224
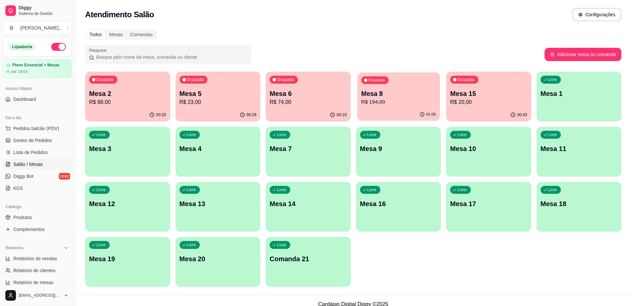
click at [402, 95] on p "Mesa 8" at bounding box center [398, 93] width 75 height 9
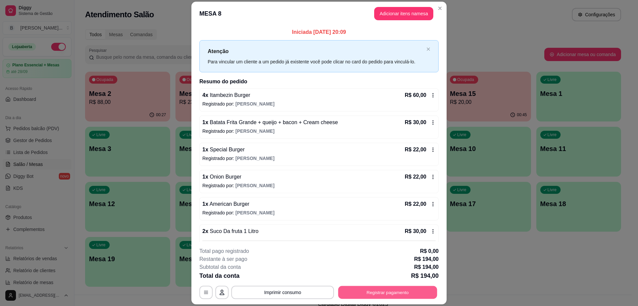
click at [401, 292] on button "Registrar pagamento" at bounding box center [387, 292] width 99 height 13
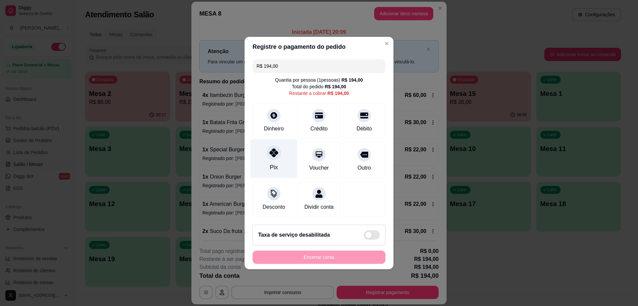
click at [277, 156] on div "Pix" at bounding box center [273, 159] width 47 height 39
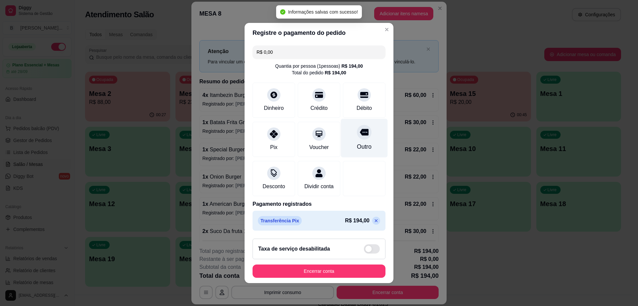
type input "R$ 0,00"
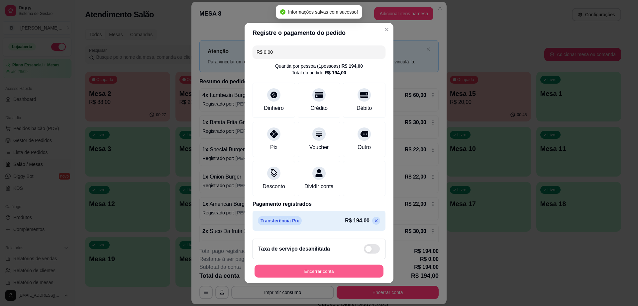
click at [354, 273] on button "Encerrar conta" at bounding box center [318, 271] width 129 height 13
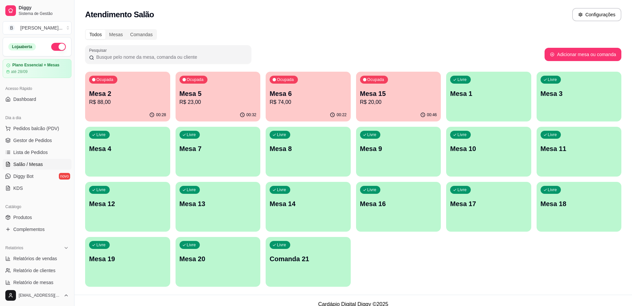
click at [203, 91] on p "Mesa 5" at bounding box center [217, 93] width 77 height 9
click at [103, 100] on p "R$ 88,00" at bounding box center [127, 102] width 75 height 8
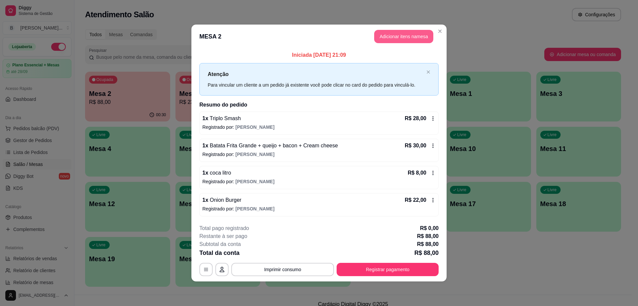
click at [388, 39] on button "Adicionar itens na mesa" at bounding box center [403, 36] width 59 height 13
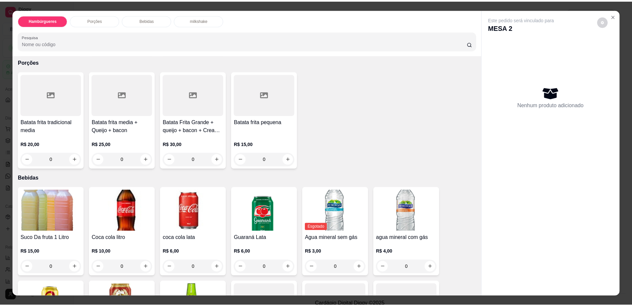
scroll to position [291, 0]
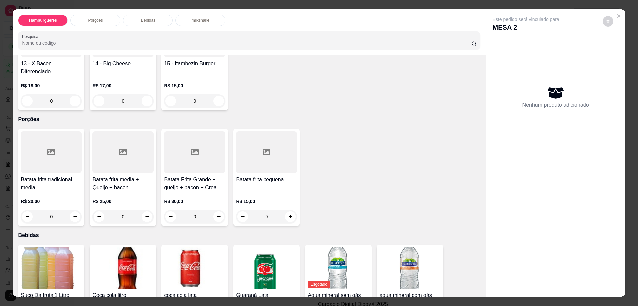
click at [190, 135] on div at bounding box center [194, 153] width 61 height 42
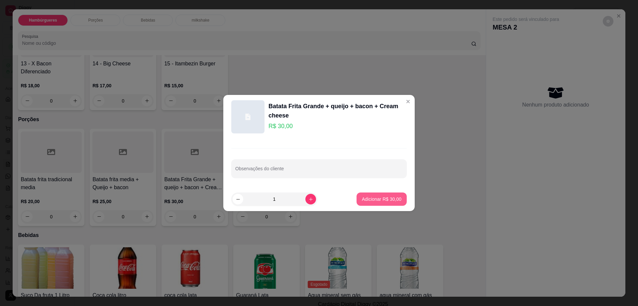
click at [362, 198] on p "Adicionar R$ 30,00" at bounding box center [382, 199] width 40 height 7
type input "1"
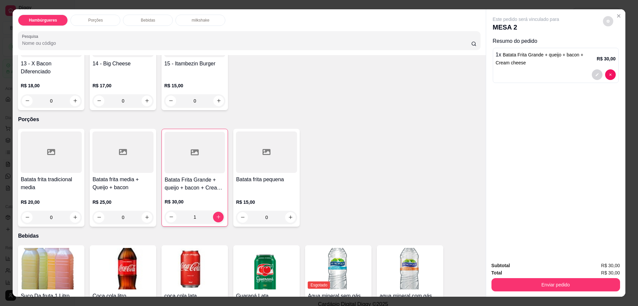
click at [603, 18] on button "decrease-product-quantity" at bounding box center [608, 21] width 10 height 10
click at [548, 286] on button "Enviar pedido" at bounding box center [555, 284] width 129 height 13
click at [607, 269] on button "Enviar pedido" at bounding box center [602, 268] width 38 height 13
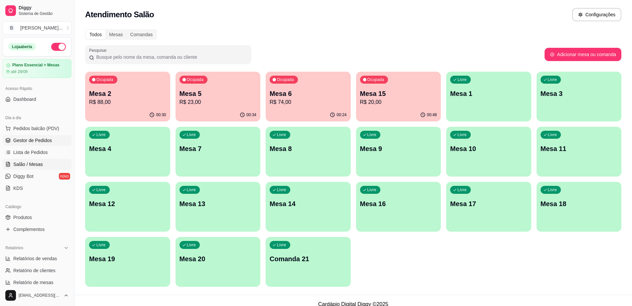
click at [45, 138] on span "Gestor de Pedidos" at bounding box center [32, 140] width 39 height 7
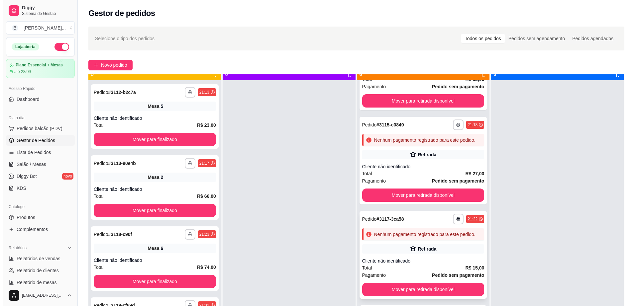
scroll to position [19, 0]
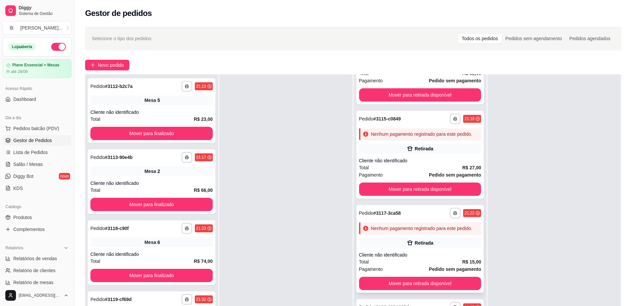
click at [397, 255] on div "Cliente não identificado" at bounding box center [420, 255] width 122 height 7
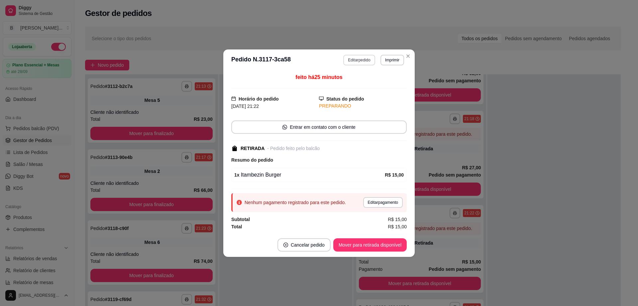
click at [362, 56] on button "Editar pedido" at bounding box center [359, 60] width 32 height 11
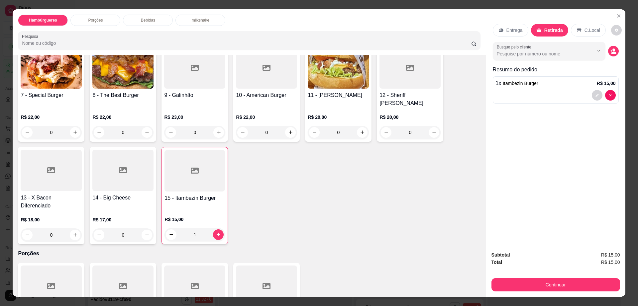
scroll to position [208, 0]
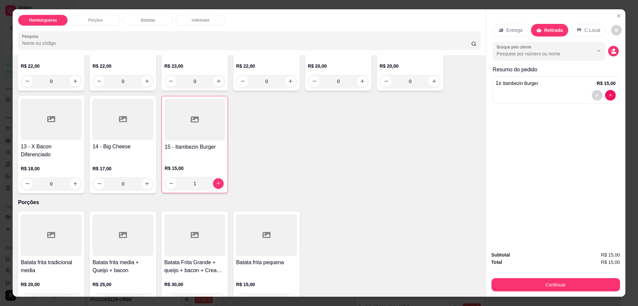
click at [217, 177] on div "1" at bounding box center [194, 183] width 60 height 13
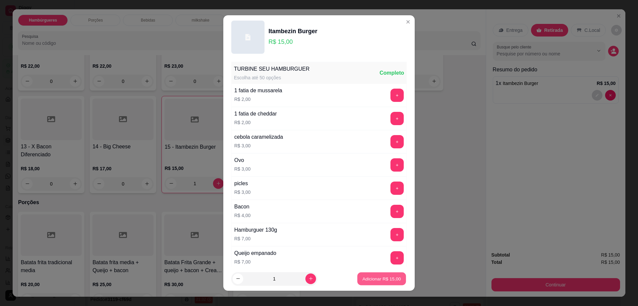
click at [374, 277] on p "Adicionar R$ 15,00" at bounding box center [381, 279] width 39 height 6
type input "2"
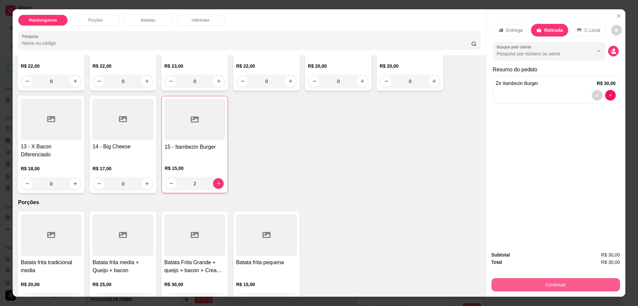
click at [534, 281] on button "Continuar" at bounding box center [555, 284] width 129 height 13
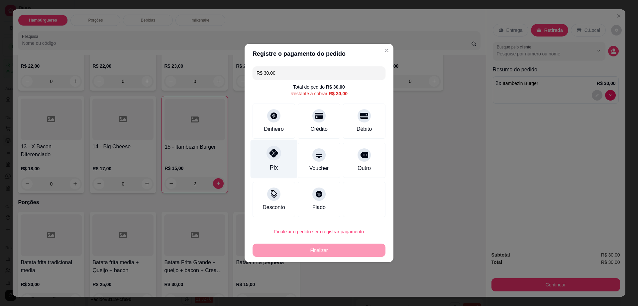
click at [263, 150] on div "Pix" at bounding box center [273, 159] width 47 height 39
type input "R$ 0,00"
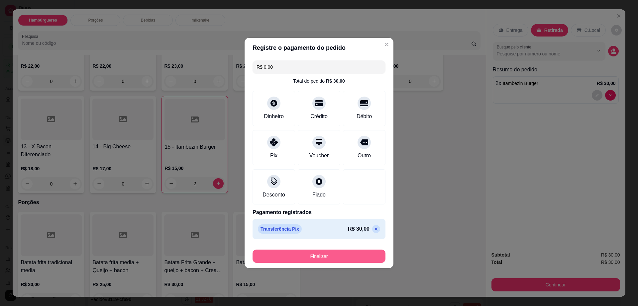
click at [329, 257] on button "Finalizar" at bounding box center [318, 256] width 133 height 13
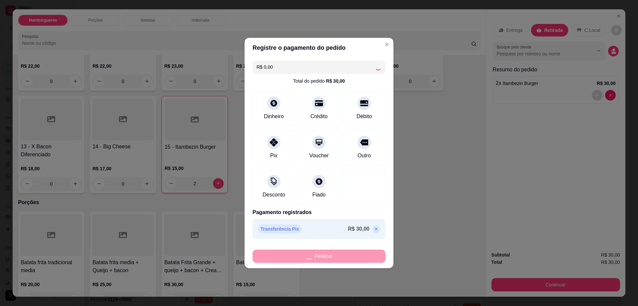
type input "0"
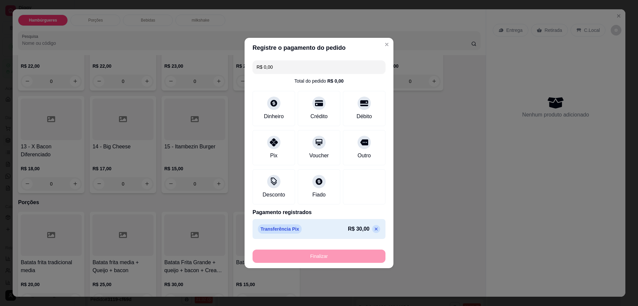
type input "-R$ 30,00"
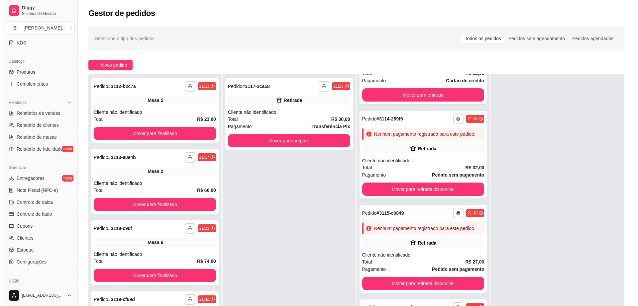
scroll to position [172, 0]
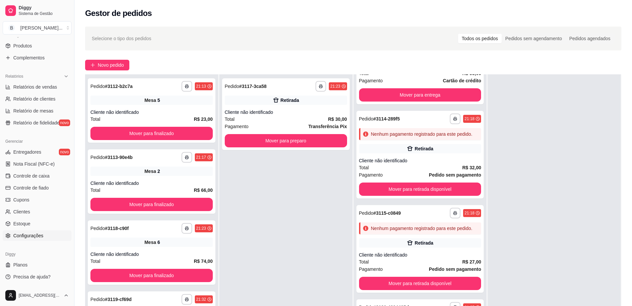
click at [35, 234] on span "Configurações" at bounding box center [28, 236] width 30 height 7
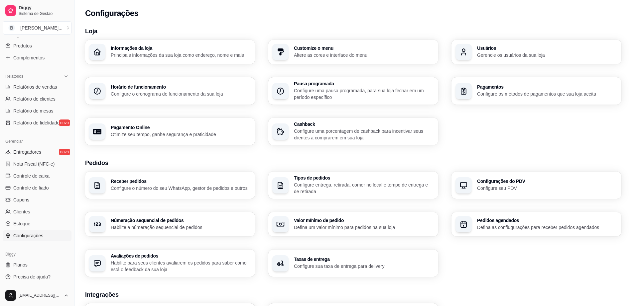
click at [543, 88] on h3 "Pagamentos" at bounding box center [547, 87] width 140 height 5
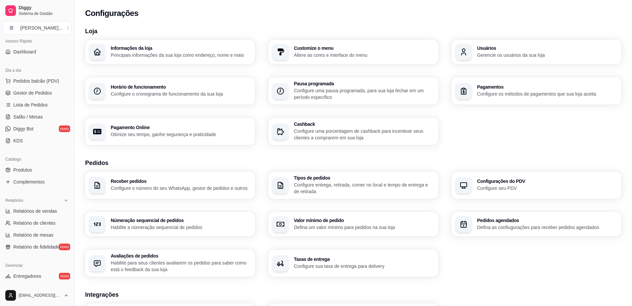
scroll to position [47, 0]
click at [38, 96] on span "Gestor de Pedidos" at bounding box center [32, 93] width 39 height 7
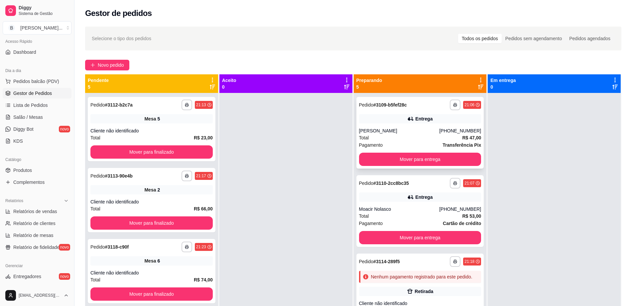
click at [409, 129] on div "[PERSON_NAME]" at bounding box center [399, 131] width 80 height 7
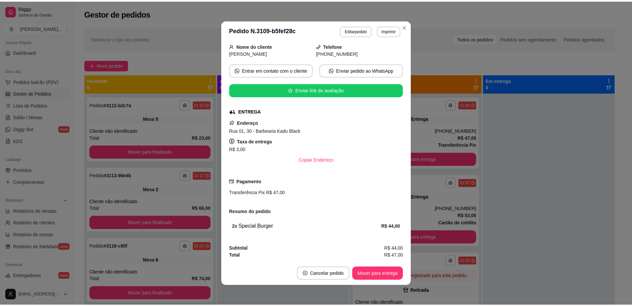
scroll to position [1, 0]
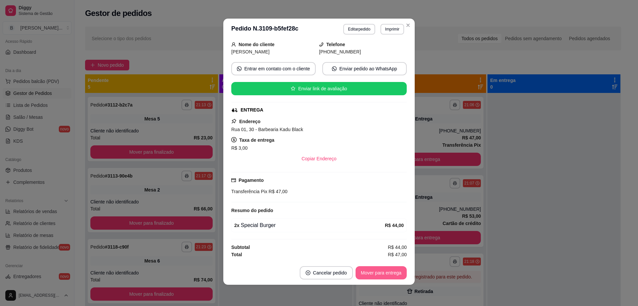
click at [369, 274] on button "Mover para entrega" at bounding box center [380, 272] width 51 height 13
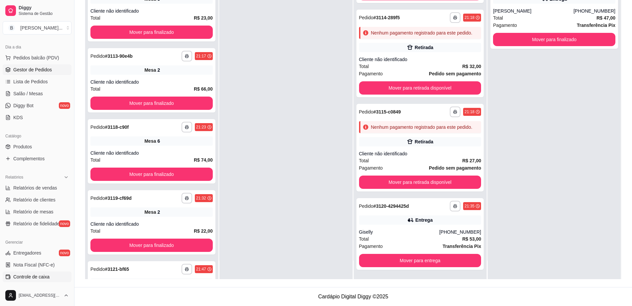
scroll to position [172, 0]
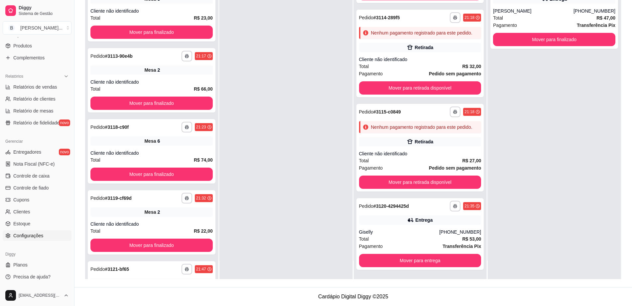
click at [40, 239] on link "Configurações" at bounding box center [37, 236] width 69 height 11
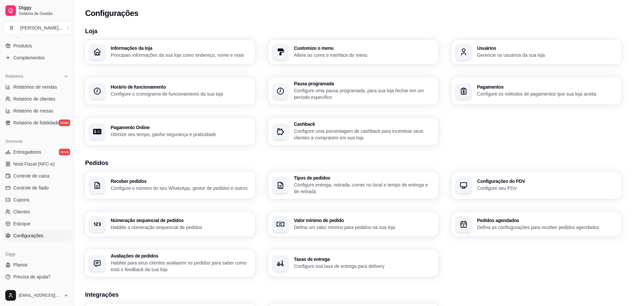
click at [518, 94] on p "Configure os métodos de pagamentos que sua loja aceita" at bounding box center [547, 94] width 140 height 7
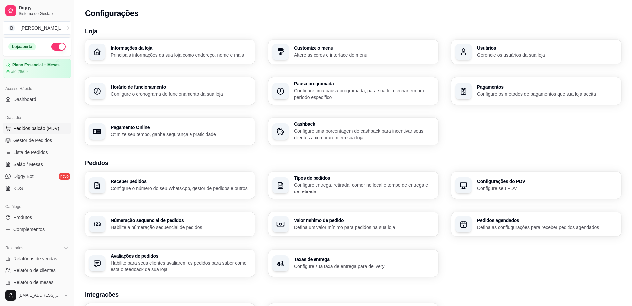
click at [49, 127] on span "Pedidos balcão (PDV)" at bounding box center [36, 128] width 46 height 7
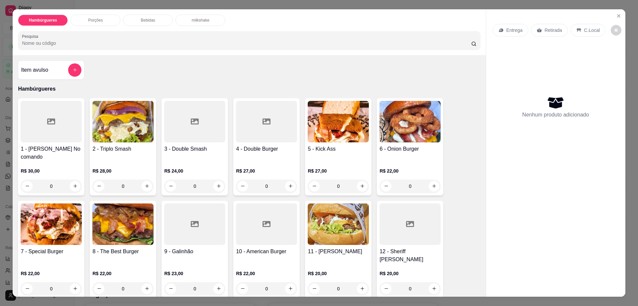
click at [500, 29] on icon at bounding box center [500, 30] width 5 height 5
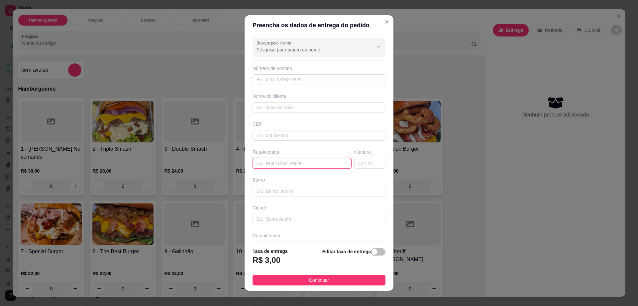
click at [292, 165] on input "text" at bounding box center [301, 163] width 99 height 11
type input "rua 4"
click at [357, 163] on input "text" at bounding box center [369, 163] width 31 height 11
type input "180"
click at [333, 281] on button "Continuar" at bounding box center [318, 280] width 133 height 11
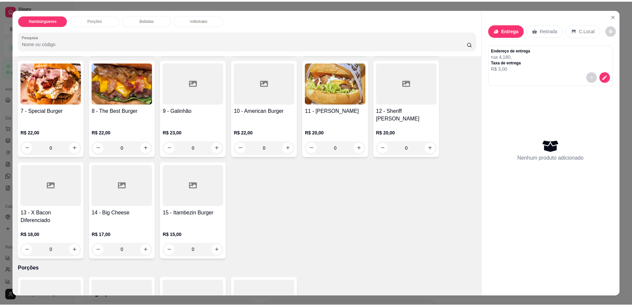
scroll to position [166, 0]
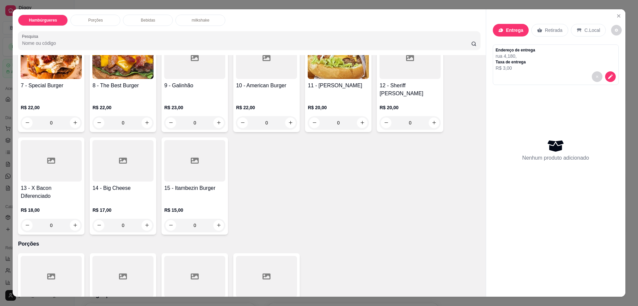
click at [125, 184] on h4 "14 - Big Cheese" at bounding box center [122, 188] width 61 height 8
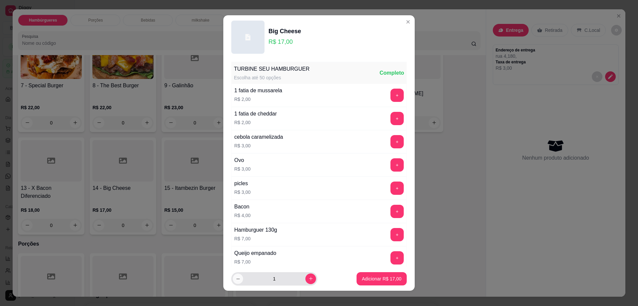
click at [233, 283] on button "decrease-product-quantity" at bounding box center [238, 279] width 10 height 10
click at [305, 282] on button "increase-product-quantity" at bounding box center [310, 279] width 11 height 11
click at [308, 278] on icon "increase-product-quantity" at bounding box center [310, 278] width 5 height 5
type input "2"
click at [376, 278] on p "Adicionar R$ 34,00" at bounding box center [382, 279] width 40 height 7
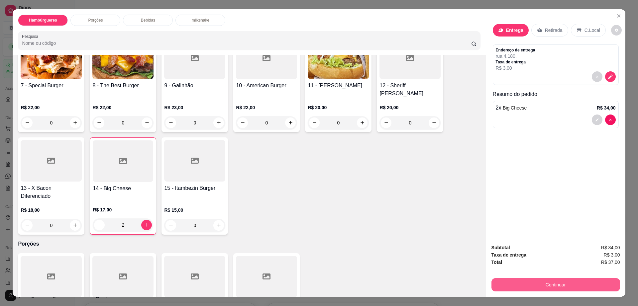
click at [515, 283] on button "Continuar" at bounding box center [555, 284] width 129 height 13
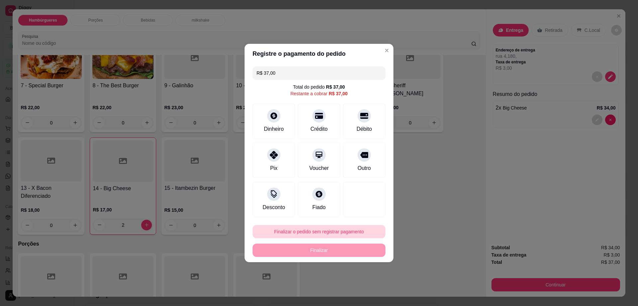
click at [323, 235] on button "Finalizar o pedido sem registrar pagamento" at bounding box center [318, 231] width 133 height 13
click at [355, 291] on button "Confirmar" at bounding box center [361, 286] width 24 height 10
type input "0"
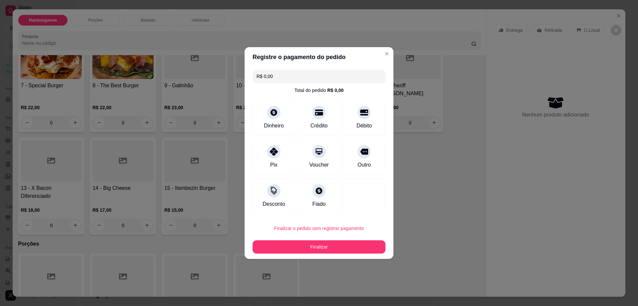
type input "R$ 0,00"
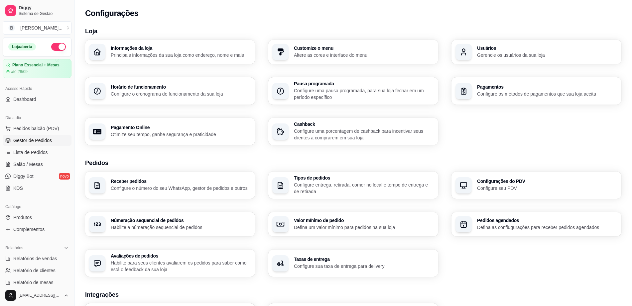
click at [44, 139] on span "Gestor de Pedidos" at bounding box center [32, 140] width 39 height 7
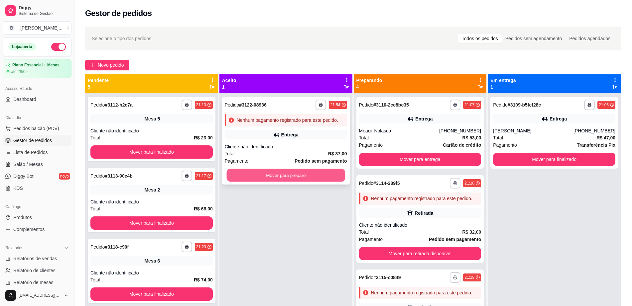
click at [303, 175] on button "Mover para preparo" at bounding box center [285, 175] width 119 height 13
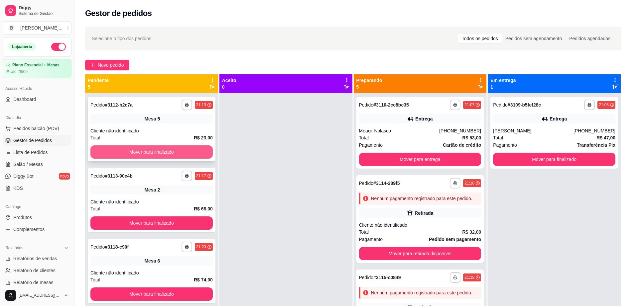
click at [180, 146] on button "Mover para finalizado" at bounding box center [151, 152] width 122 height 13
click at [180, 150] on button "Mover para finalizado" at bounding box center [151, 152] width 122 height 13
click at [183, 150] on button "Mover para finalizado" at bounding box center [151, 152] width 122 height 13
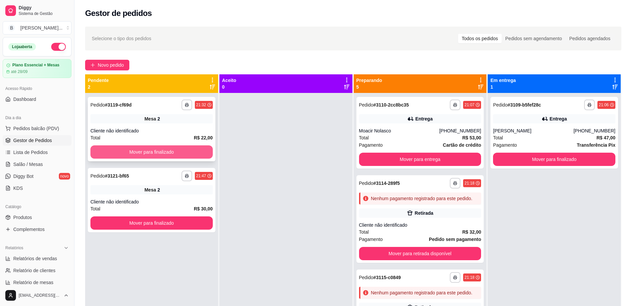
click at [182, 150] on button "Mover para finalizado" at bounding box center [151, 152] width 122 height 13
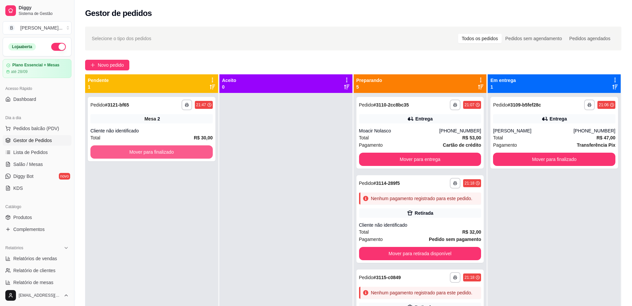
click at [182, 150] on button "Mover para finalizado" at bounding box center [151, 152] width 122 height 13
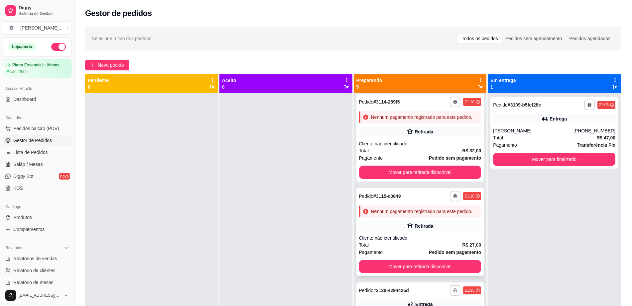
scroll to position [83, 0]
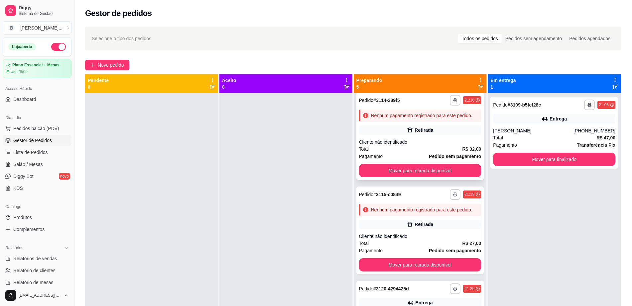
click at [412, 146] on div "Cliente não identificado" at bounding box center [420, 142] width 122 height 7
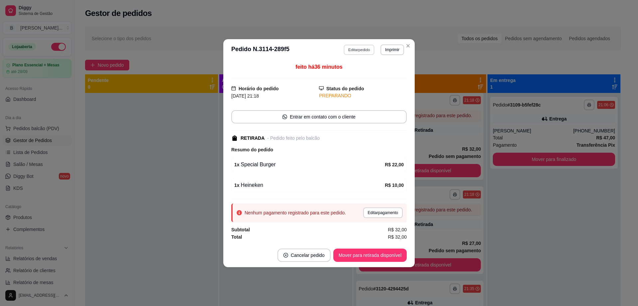
click at [358, 49] on button "Editar pedido" at bounding box center [359, 50] width 31 height 10
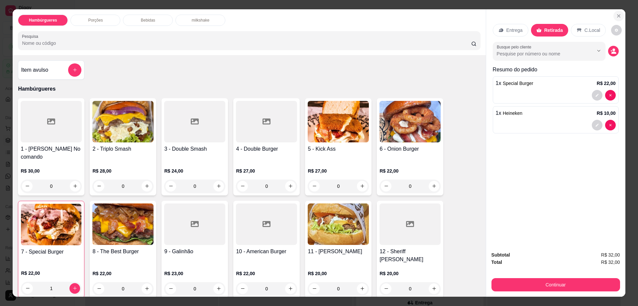
click at [616, 13] on icon "Close" at bounding box center [618, 15] width 5 height 5
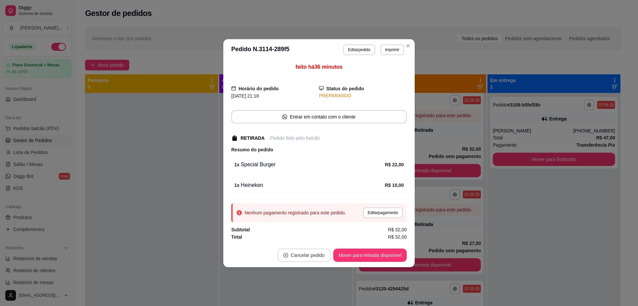
click at [302, 253] on button "Cancelar pedido" at bounding box center [303, 255] width 53 height 13
click at [312, 242] on button "Sim" at bounding box center [323, 238] width 26 height 13
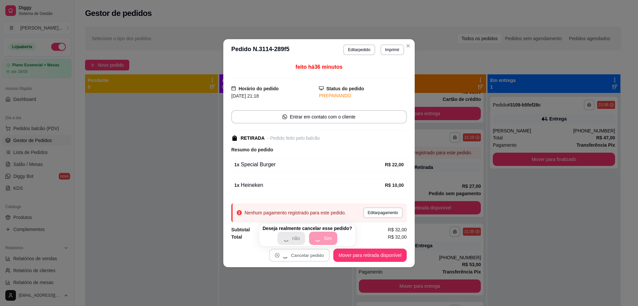
scroll to position [0, 0]
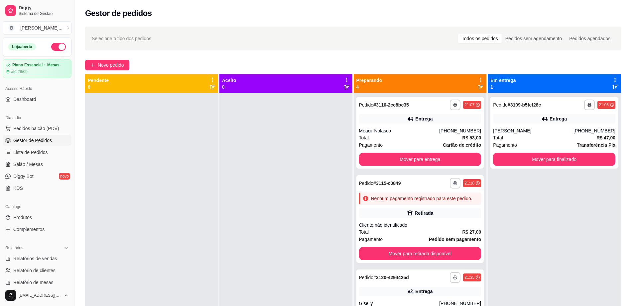
click at [122, 199] on div at bounding box center [151, 246] width 133 height 306
click at [49, 170] on ul "Pedidos balcão (PDV) Gestor de Pedidos Lista de Pedidos Salão / Mesas Diggy Bot…" at bounding box center [37, 158] width 69 height 70
click at [50, 163] on link "Salão / Mesas" at bounding box center [37, 164] width 69 height 11
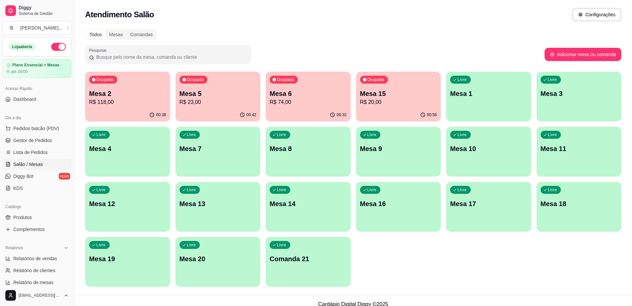
click at [185, 147] on p "Mesa 7" at bounding box center [217, 148] width 77 height 9
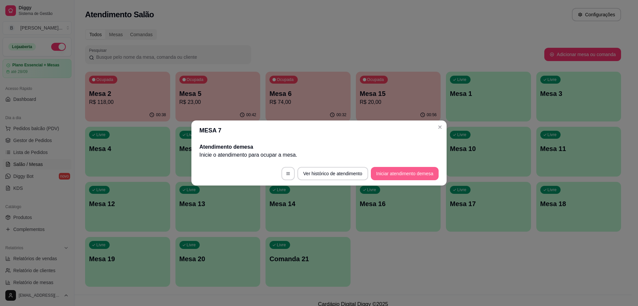
click at [411, 178] on button "Iniciar atendimento de mesa" at bounding box center [405, 173] width 68 height 13
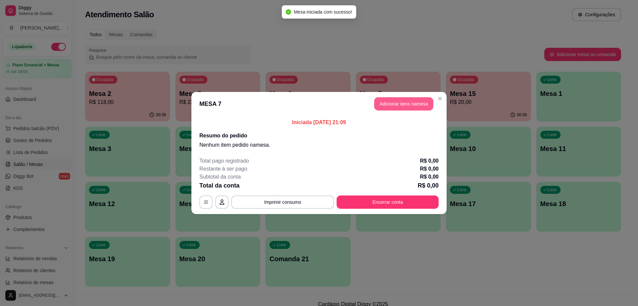
click at [419, 100] on button "Adicionar itens na mesa" at bounding box center [403, 103] width 59 height 13
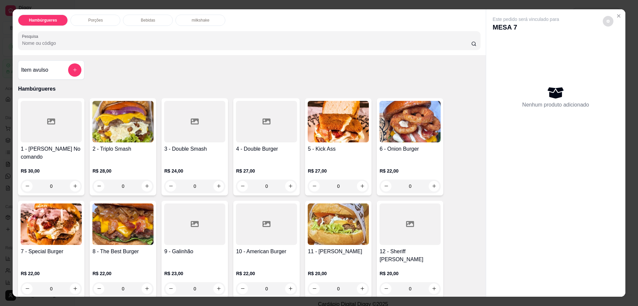
click at [606, 22] on icon "decrease-product-quantity" at bounding box center [607, 21] width 3 height 3
click at [620, 47] on span "Automatic updates" at bounding box center [622, 47] width 5 height 5
click at [617, 48] on input "Automatic updates" at bounding box center [615, 50] width 4 height 4
checkbox input "false"
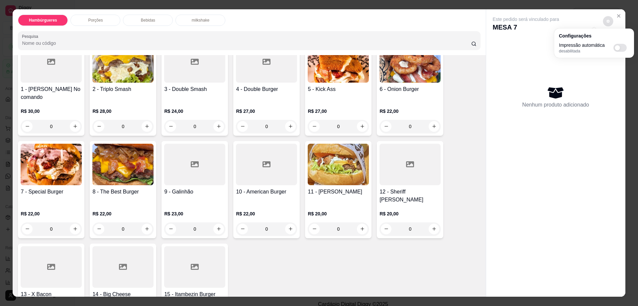
scroll to position [125, 0]
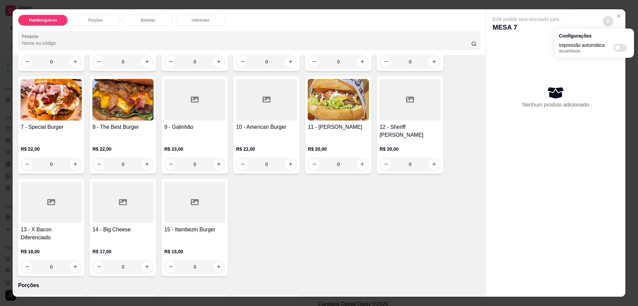
click at [35, 95] on img at bounding box center [51, 100] width 61 height 42
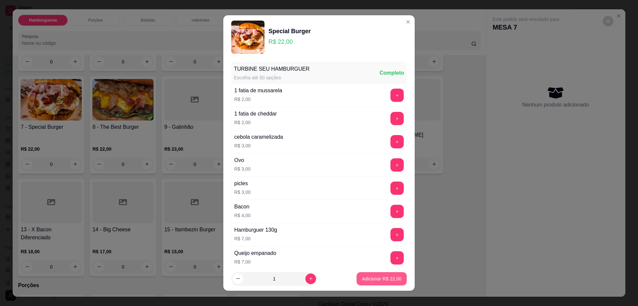
click at [370, 276] on p "Adicionar R$ 22,00" at bounding box center [382, 279] width 40 height 7
type input "1"
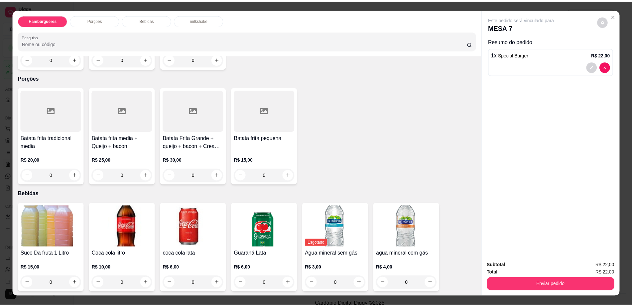
scroll to position [498, 0]
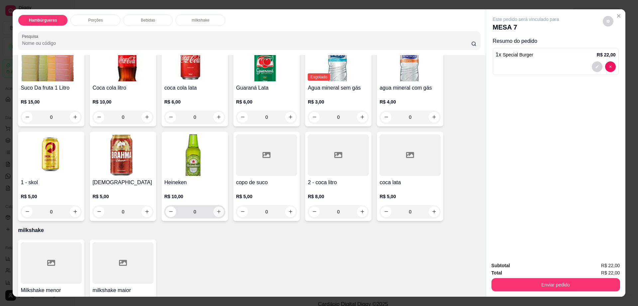
click at [216, 209] on icon "increase-product-quantity" at bounding box center [218, 211] width 5 height 5
type input "2"
click at [606, 19] on icon "decrease-product-quantity" at bounding box center [608, 21] width 4 height 4
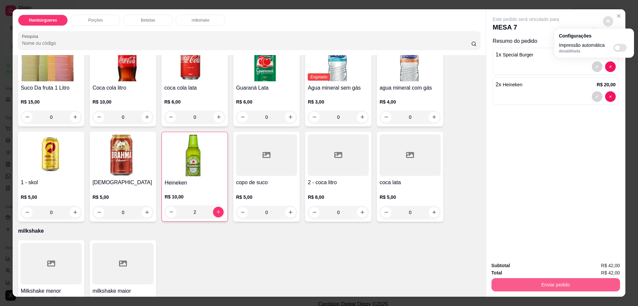
click at [529, 284] on button "Enviar pedido" at bounding box center [555, 284] width 129 height 13
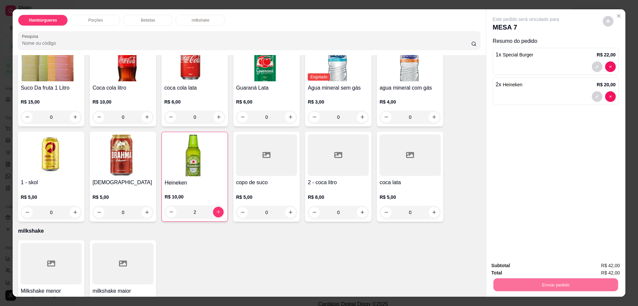
click at [589, 264] on button "Enviar pedido" at bounding box center [602, 268] width 37 height 12
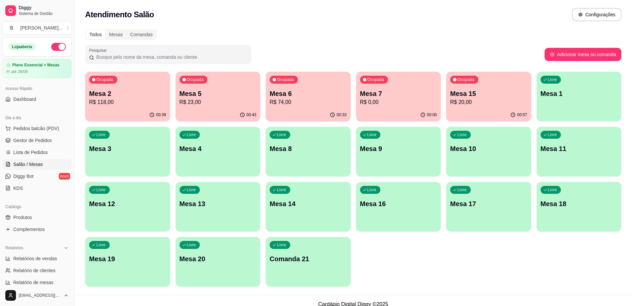
click at [477, 106] on p "R$ 20,00" at bounding box center [488, 102] width 77 height 8
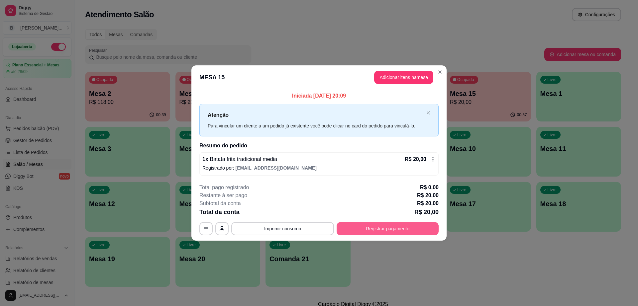
click at [384, 234] on button "Registrar pagamento" at bounding box center [388, 228] width 102 height 13
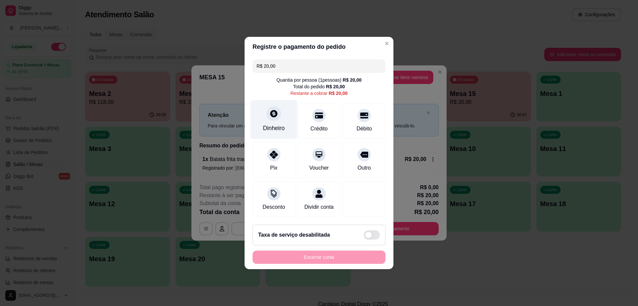
click at [276, 124] on div "Dinheiro" at bounding box center [274, 128] width 22 height 9
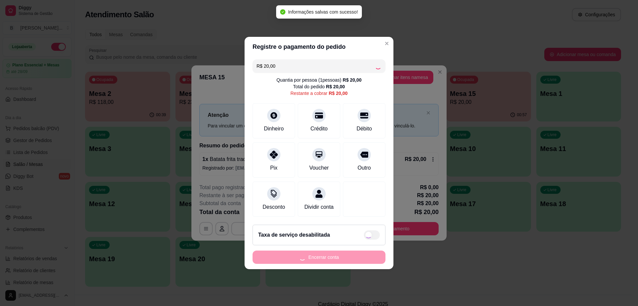
type input "R$ 0,00"
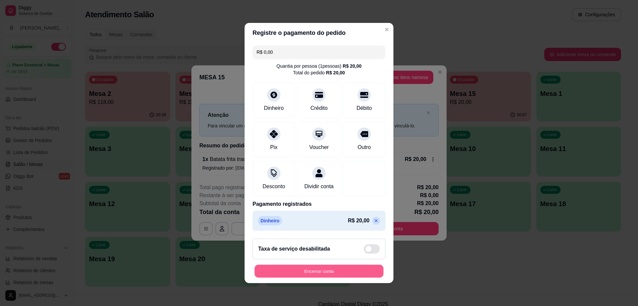
click at [345, 274] on button "Encerrar conta" at bounding box center [318, 271] width 129 height 13
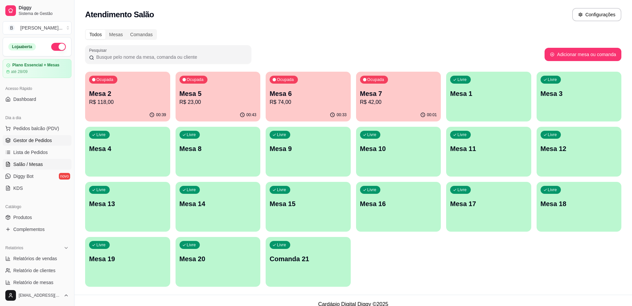
click at [35, 139] on span "Gestor de Pedidos" at bounding box center [32, 140] width 39 height 7
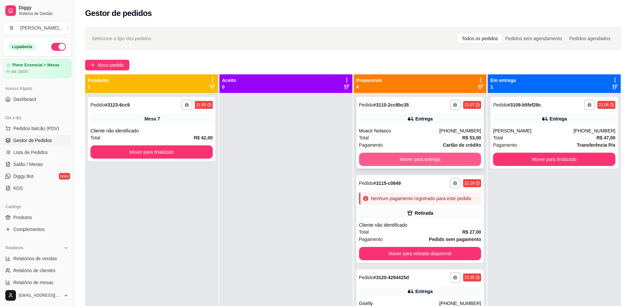
click at [390, 156] on button "Mover para entrega" at bounding box center [420, 159] width 122 height 13
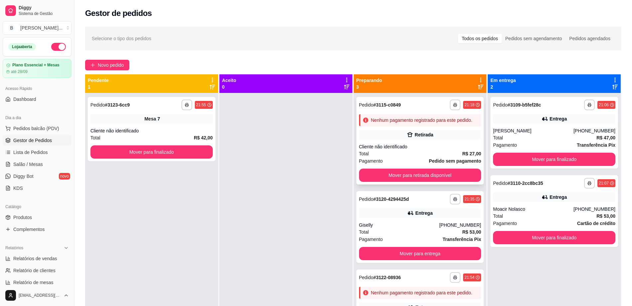
scroll to position [19, 0]
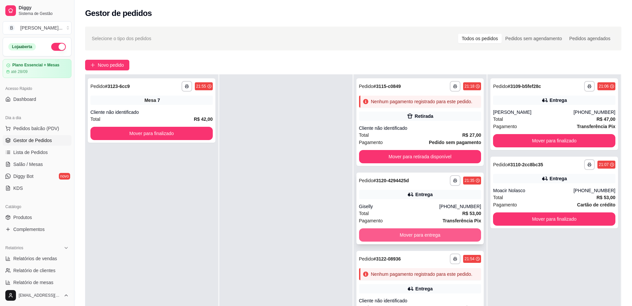
click at [403, 231] on button "Mover para entrega" at bounding box center [420, 235] width 122 height 13
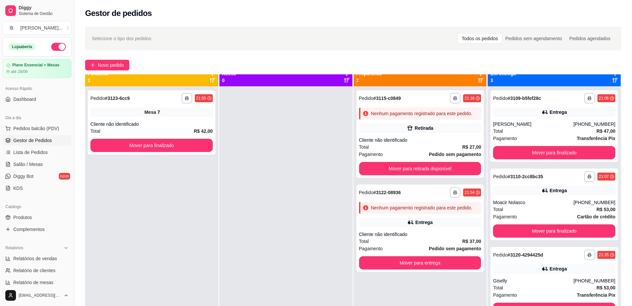
scroll to position [0, 0]
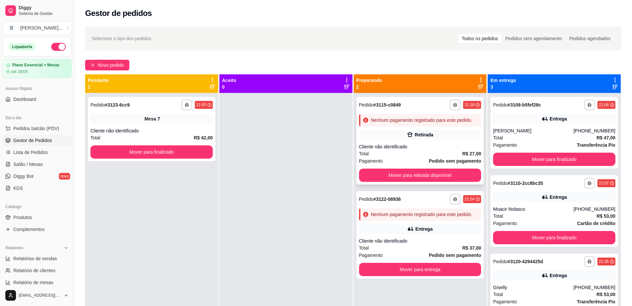
click at [421, 147] on div "Cliente não identificado" at bounding box center [420, 147] width 122 height 7
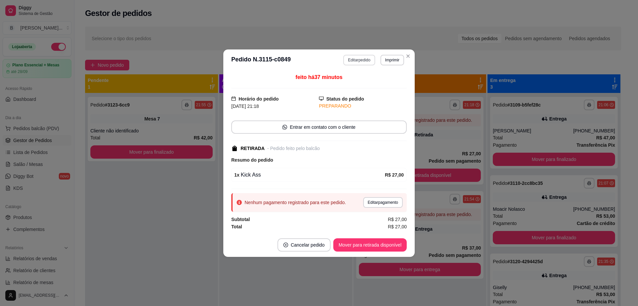
click at [359, 58] on button "Editar pedido" at bounding box center [359, 60] width 32 height 11
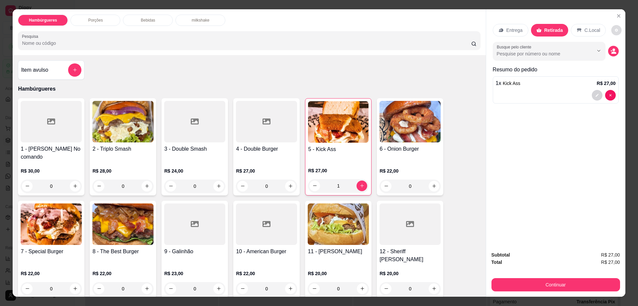
click at [615, 29] on icon "decrease-product-quantity" at bounding box center [616, 30] width 3 height 3
click at [620, 61] on div "Impressão automática habilitada" at bounding box center [594, 57] width 70 height 12
click at [620, 55] on span "Automatic updates" at bounding box center [619, 57] width 13 height 8
click at [617, 57] on input "Automatic updates" at bounding box center [615, 59] width 4 height 4
checkbox input "false"
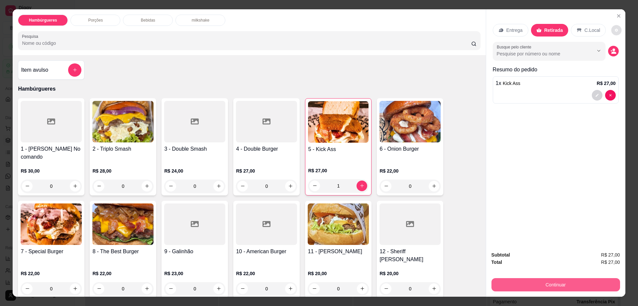
click at [533, 279] on button "Continuar" at bounding box center [555, 284] width 129 height 13
click at [533, 280] on button "Continuar" at bounding box center [555, 285] width 125 height 13
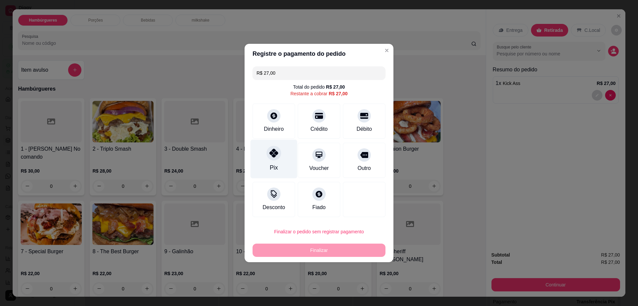
click at [274, 160] on div "Pix" at bounding box center [273, 159] width 47 height 39
type input "R$ 0,00"
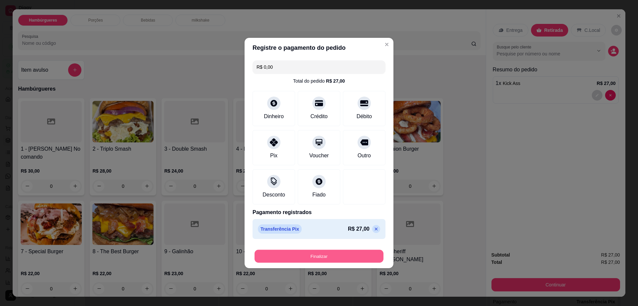
click at [305, 260] on button "Finalizar" at bounding box center [318, 256] width 129 height 13
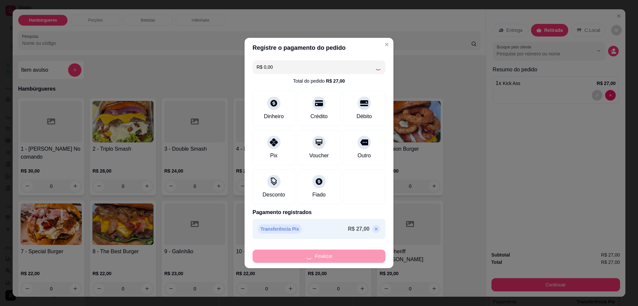
type input "0"
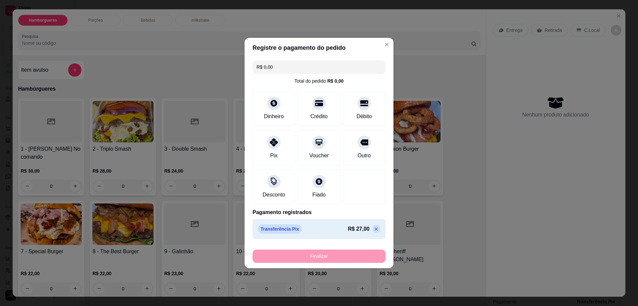
type input "-R$ 27,00"
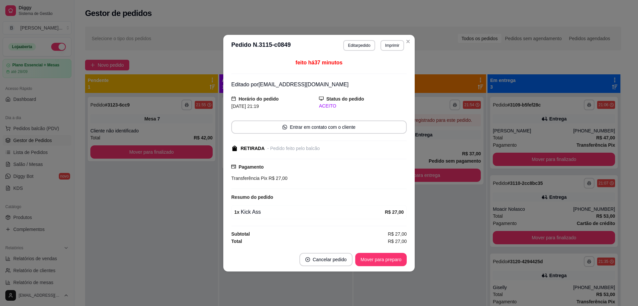
click at [385, 252] on footer "Cancelar pedido Mover para preparo" at bounding box center [318, 260] width 191 height 24
click at [385, 260] on button "Mover para preparo" at bounding box center [381, 259] width 50 height 13
click at [385, 260] on div "Mover para preparo" at bounding box center [380, 259] width 51 height 13
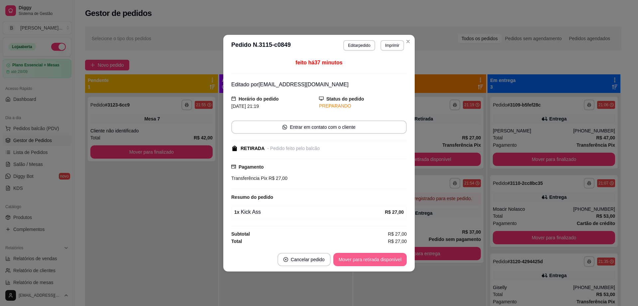
click at [385, 260] on button "Mover para retirada disponível" at bounding box center [369, 259] width 73 height 13
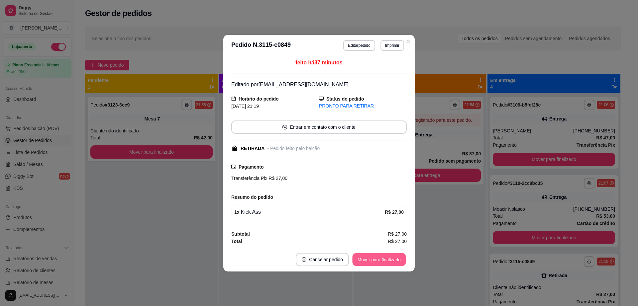
click at [384, 260] on button "Mover para finalizado" at bounding box center [378, 259] width 53 height 13
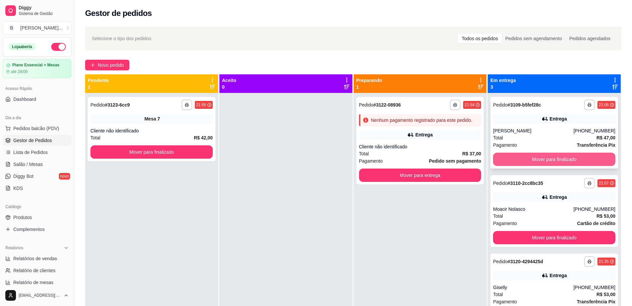
click at [591, 158] on button "Mover para finalizado" at bounding box center [554, 159] width 122 height 13
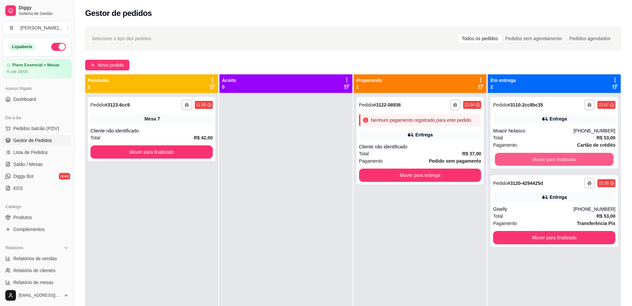
click at [591, 158] on button "Mover para finalizado" at bounding box center [554, 159] width 119 height 13
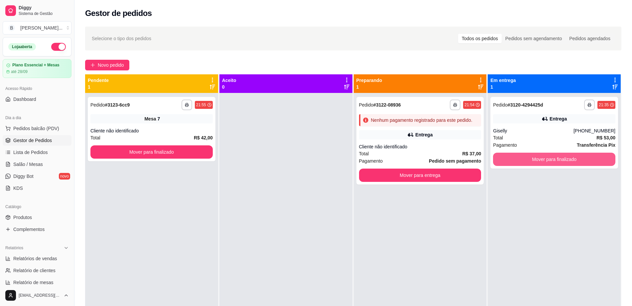
click at [591, 158] on button "Mover para finalizado" at bounding box center [554, 159] width 122 height 13
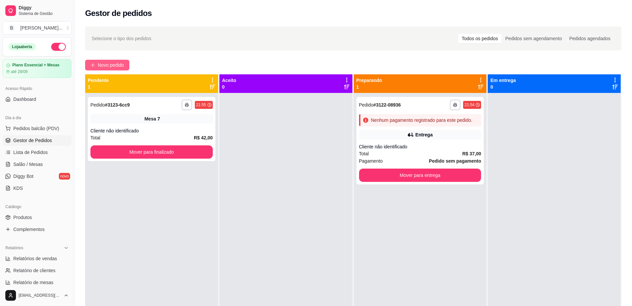
click at [108, 65] on span "Novo pedido" at bounding box center [111, 64] width 26 height 7
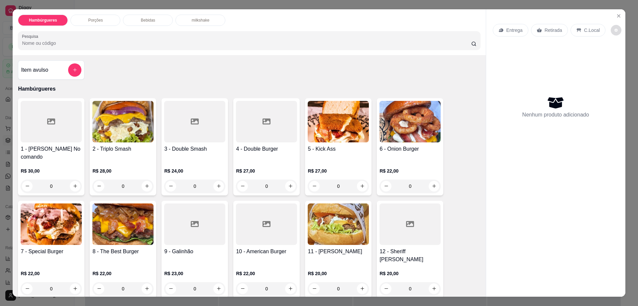
click at [615, 32] on button "decrease-product-quantity" at bounding box center [616, 30] width 11 height 11
click at [622, 55] on span "Automatic updates" at bounding box center [619, 57] width 13 height 8
click at [617, 57] on input "Automatic updates" at bounding box center [615, 59] width 4 height 4
checkbox input "true"
click at [616, 13] on icon "Close" at bounding box center [618, 15] width 5 height 5
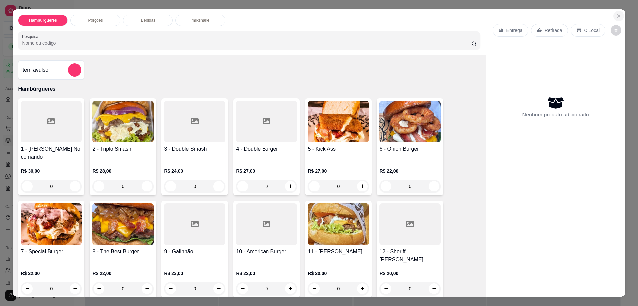
click at [616, 14] on icon "Close" at bounding box center [618, 15] width 5 height 5
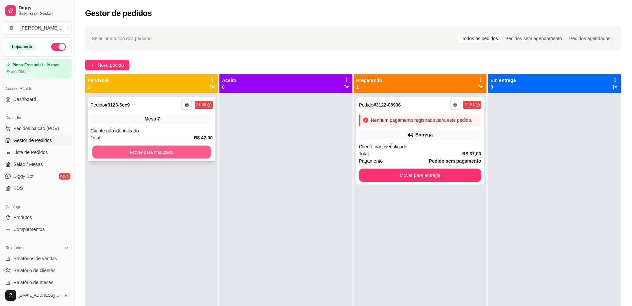
click at [178, 150] on button "Mover para finalizado" at bounding box center [151, 152] width 119 height 13
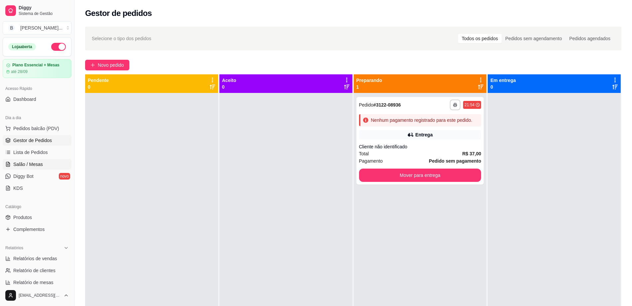
click at [38, 162] on span "Salão / Mesas" at bounding box center [28, 164] width 30 height 7
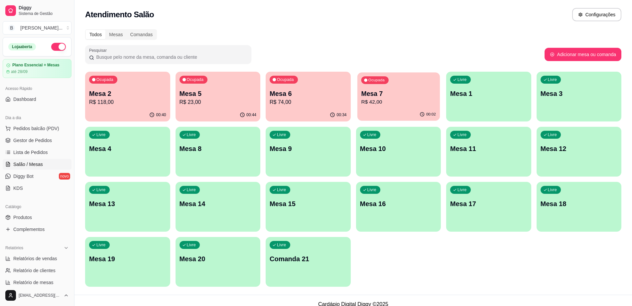
click at [363, 99] on p "R$ 42,00" at bounding box center [398, 102] width 75 height 8
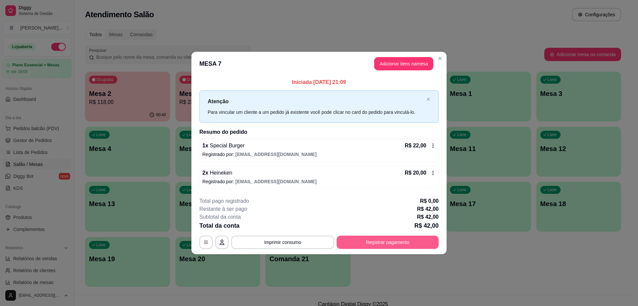
click at [382, 242] on button "Registrar pagamento" at bounding box center [388, 242] width 102 height 13
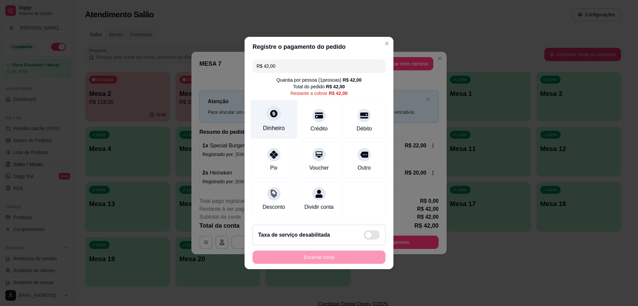
click at [271, 124] on div "Dinheiro" at bounding box center [274, 128] width 22 height 9
click at [291, 152] on input "0,00" at bounding box center [318, 146] width 133 height 13
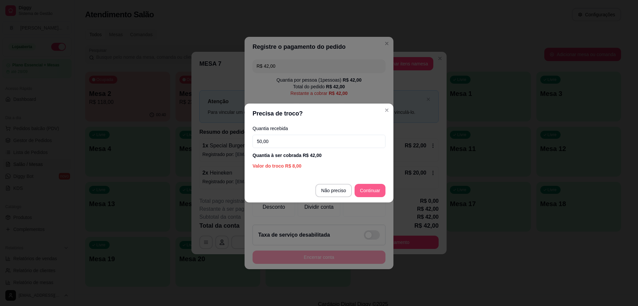
type input "50,00"
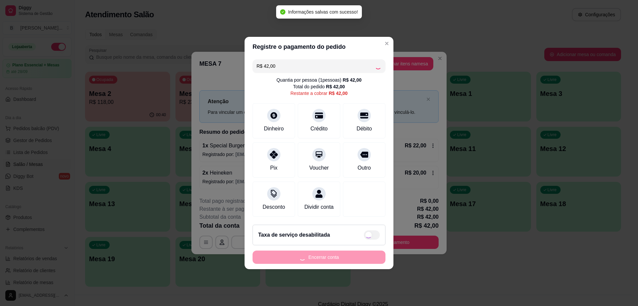
type input "R$ 0,00"
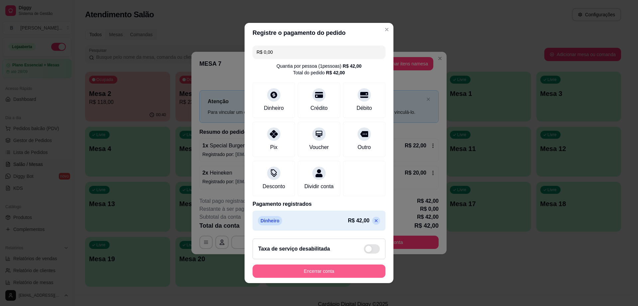
click at [335, 273] on button "Encerrar conta" at bounding box center [318, 271] width 133 height 13
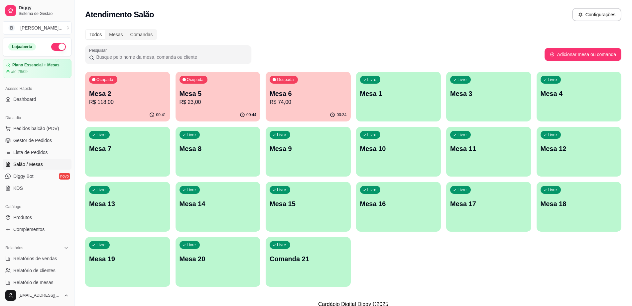
click at [216, 97] on p "Mesa 5" at bounding box center [217, 93] width 77 height 9
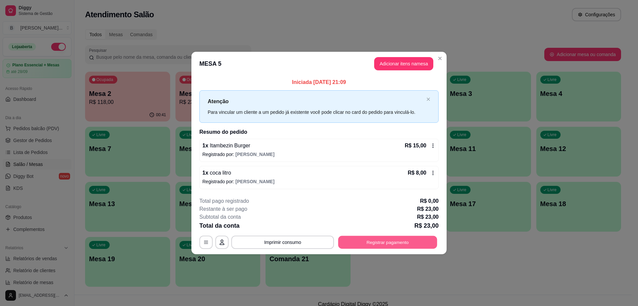
click at [349, 246] on button "Registrar pagamento" at bounding box center [387, 242] width 99 height 13
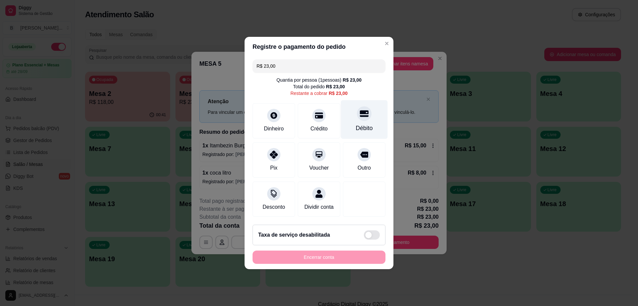
click at [360, 111] on icon at bounding box center [364, 114] width 9 height 7
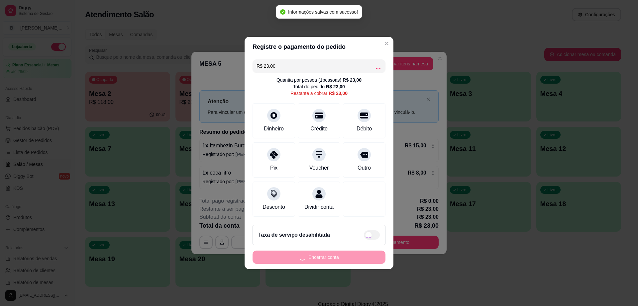
type input "R$ 0,00"
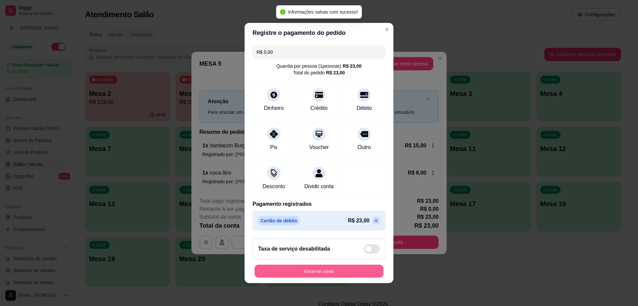
click at [362, 274] on button "Encerrar conta" at bounding box center [318, 271] width 129 height 13
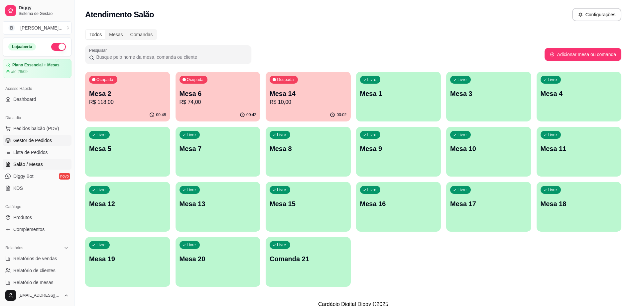
click at [38, 141] on span "Gestor de Pedidos" at bounding box center [32, 140] width 39 height 7
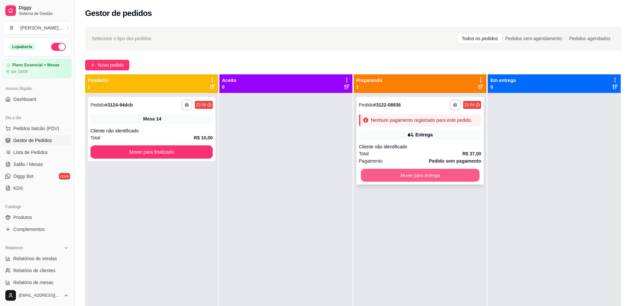
click at [420, 175] on button "Mover para entrega" at bounding box center [419, 175] width 119 height 13
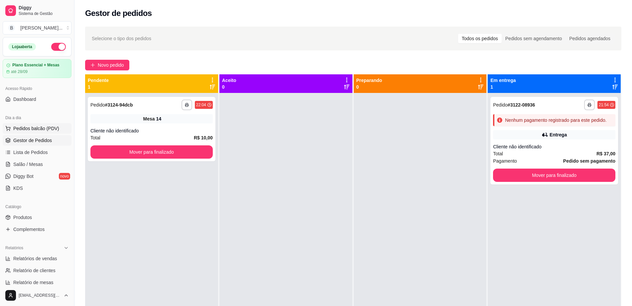
click at [45, 132] on button "Pedidos balcão (PDV)" at bounding box center [37, 128] width 69 height 11
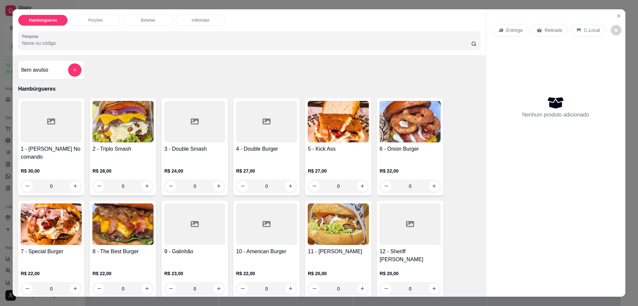
click at [343, 150] on h4 "5 - Kick Ass" at bounding box center [338, 149] width 61 height 8
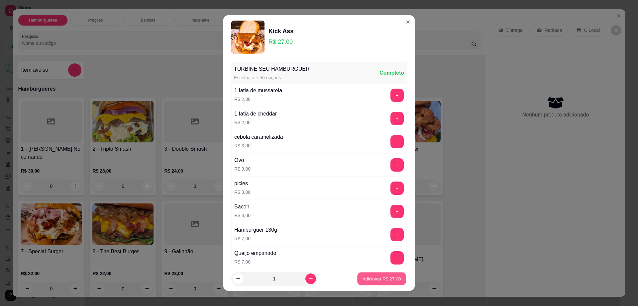
click at [385, 282] on p "Adicionar R$ 27,00" at bounding box center [381, 279] width 39 height 6
type input "1"
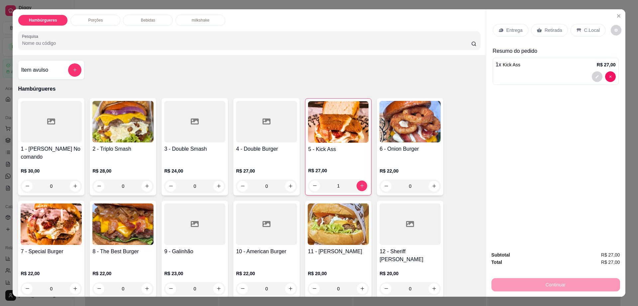
click at [505, 26] on div "Entrega" at bounding box center [511, 30] width 36 height 13
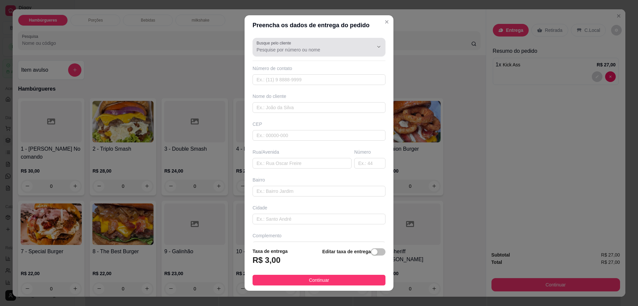
click at [292, 47] on input "Busque pelo cliente" at bounding box center [309, 50] width 106 height 7
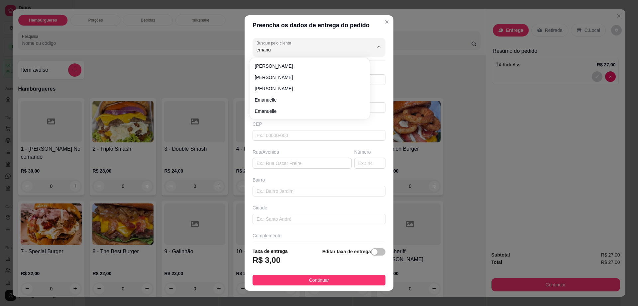
type input "emanu"
click at [298, 100] on span "Emanuelle" at bounding box center [306, 100] width 103 height 7
type input "Emanuelle"
type input "77991316738"
type input "Emanuelle"
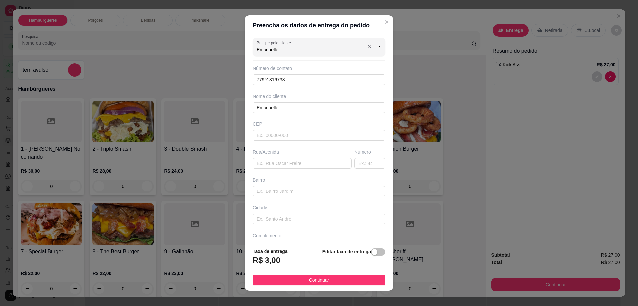
type input "Emanuelle"
click at [303, 55] on div "Busque pelo cliente [PERSON_NAME]" at bounding box center [318, 47] width 133 height 19
click at [295, 97] on span "Emanuelle" at bounding box center [306, 100] width 103 height 7
click at [290, 52] on input "Emanuelle" at bounding box center [309, 50] width 106 height 7
click at [284, 90] on span "Emanuelle" at bounding box center [306, 88] width 103 height 7
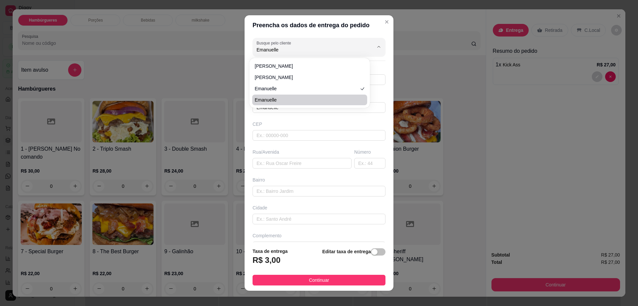
click at [277, 99] on span "Emanuelle" at bounding box center [306, 100] width 103 height 7
type input "77999998587"
click at [288, 168] on input "text" at bounding box center [301, 163] width 99 height 11
click at [298, 136] on input "text" at bounding box center [318, 135] width 133 height 11
type input "45140000"
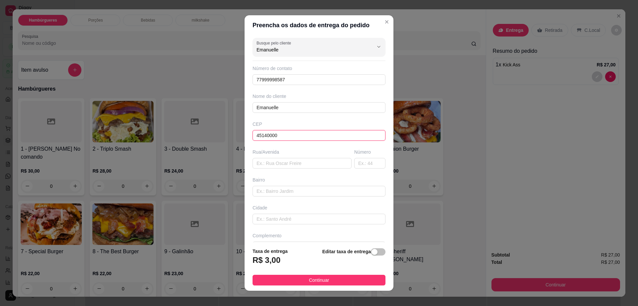
type input "Itambé"
type input "45140000"
click at [292, 168] on input "text" at bounding box center [301, 163] width 99 height 11
type input "em cori"
click at [312, 281] on span "Continuar" at bounding box center [319, 280] width 20 height 7
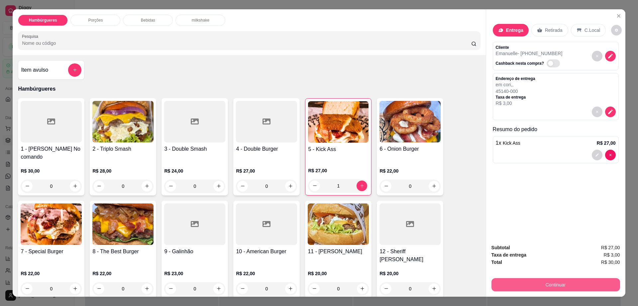
click at [549, 282] on button "Continuar" at bounding box center [555, 284] width 129 height 13
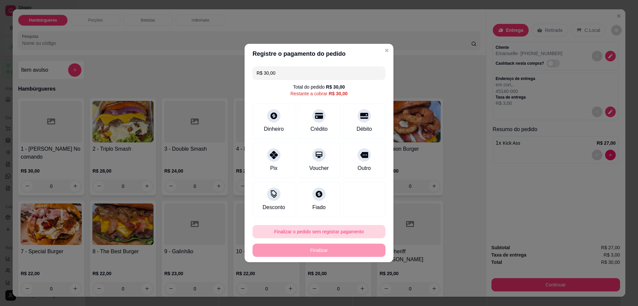
click at [313, 229] on button "Finalizar o pedido sem registrar pagamento" at bounding box center [318, 231] width 133 height 13
click at [359, 287] on button "Confirmar" at bounding box center [360, 286] width 25 height 10
type input "0"
type input "R$ 0,00"
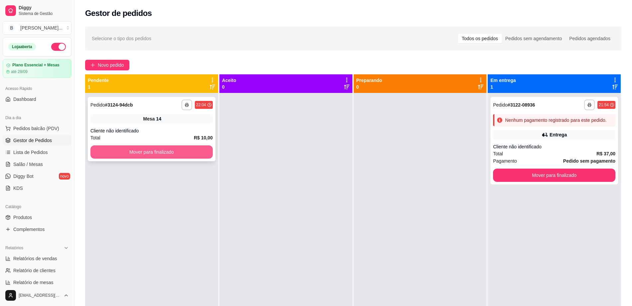
click at [165, 153] on button "Mover para finalizado" at bounding box center [151, 152] width 122 height 13
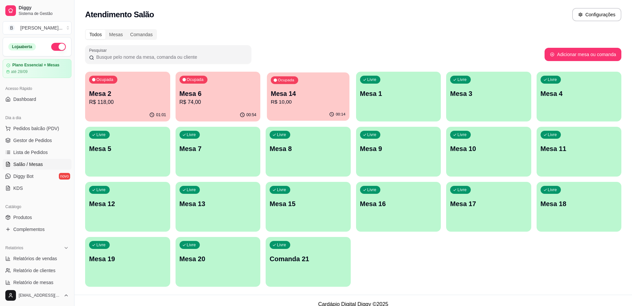
click at [284, 98] on p "R$ 10,00" at bounding box center [307, 102] width 75 height 8
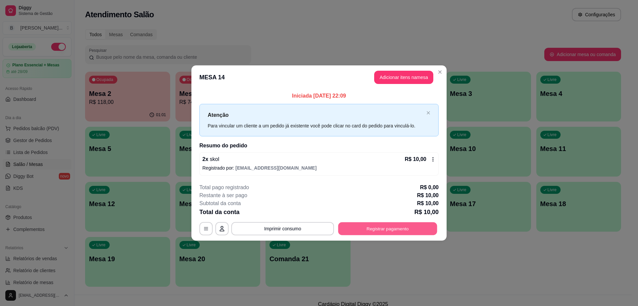
click at [395, 230] on button "Registrar pagamento" at bounding box center [387, 228] width 99 height 13
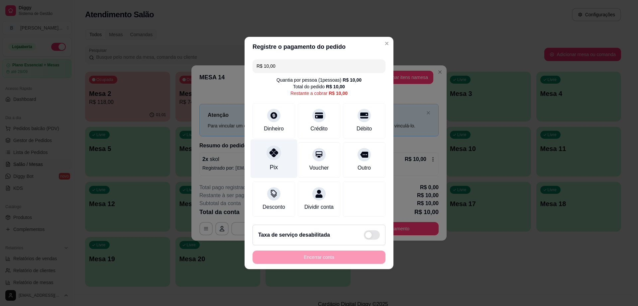
click at [272, 156] on div "Pix" at bounding box center [273, 159] width 47 height 39
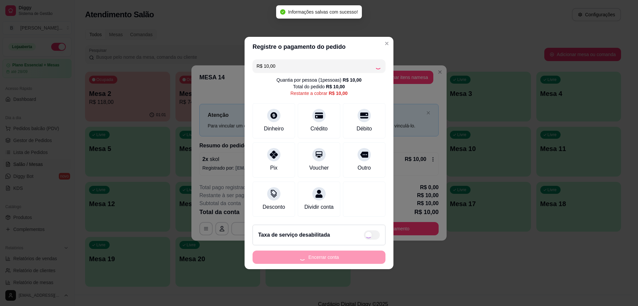
type input "R$ 0,00"
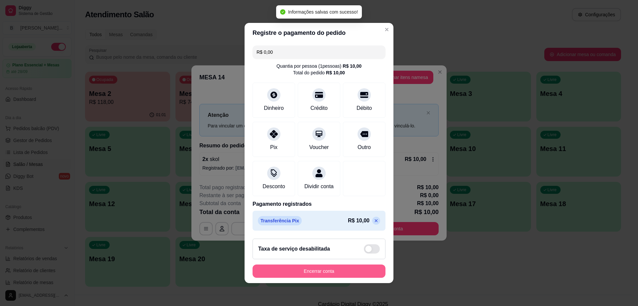
click at [320, 275] on button "Encerrar conta" at bounding box center [318, 271] width 133 height 13
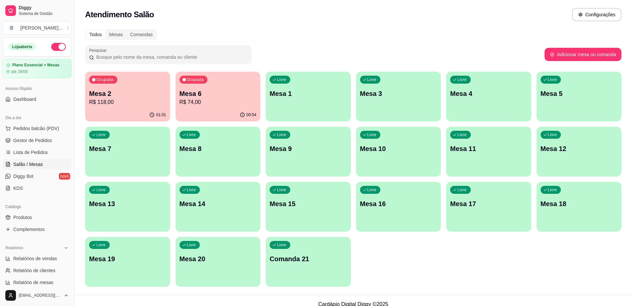
click at [236, 94] on p "Mesa 6" at bounding box center [217, 93] width 77 height 9
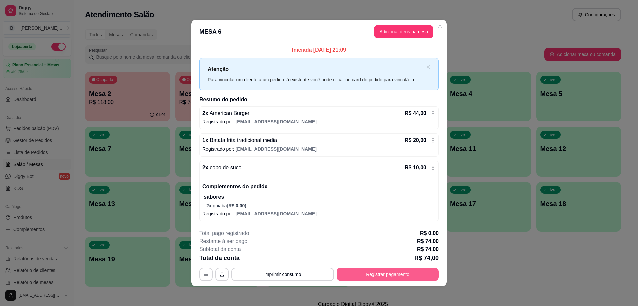
click at [379, 273] on button "Registrar pagamento" at bounding box center [388, 274] width 102 height 13
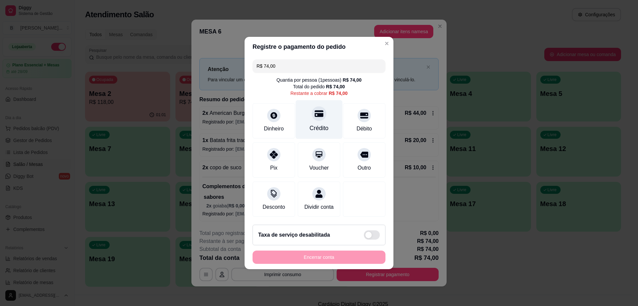
click at [302, 113] on div "Crédito" at bounding box center [319, 119] width 47 height 39
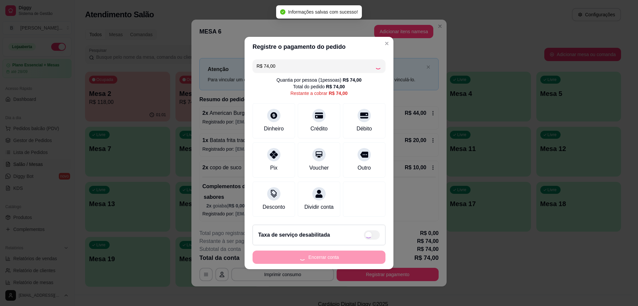
type input "R$ 0,00"
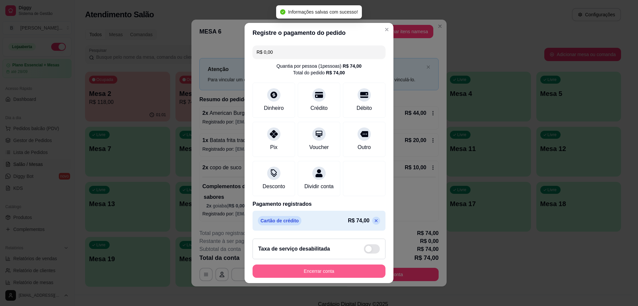
click at [357, 275] on button "Encerrar conta" at bounding box center [318, 271] width 133 height 13
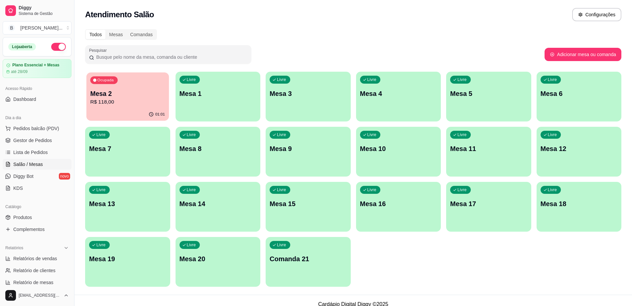
click at [107, 98] on p "Mesa 2" at bounding box center [127, 93] width 75 height 9
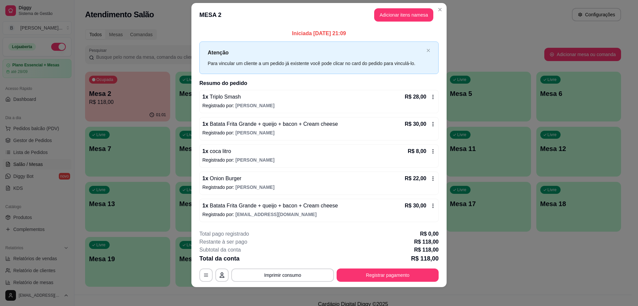
scroll to position [10, 0]
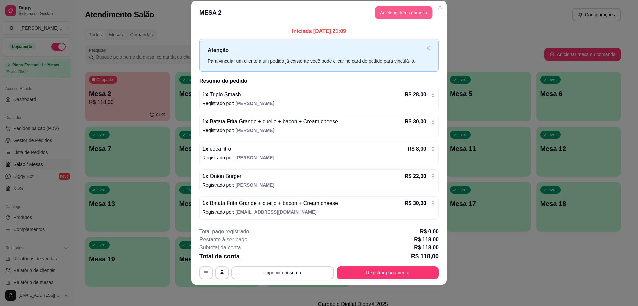
click at [378, 15] on button "Adicionar itens na mesa" at bounding box center [403, 12] width 57 height 13
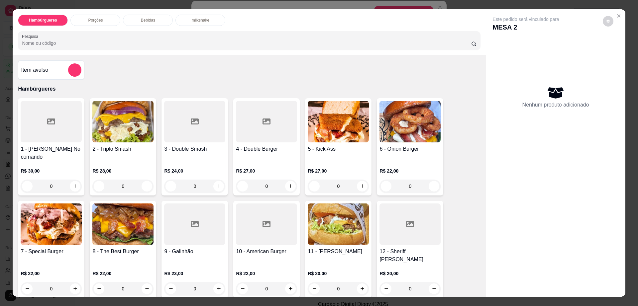
click at [153, 20] on div "Bebidas" at bounding box center [148, 20] width 50 height 11
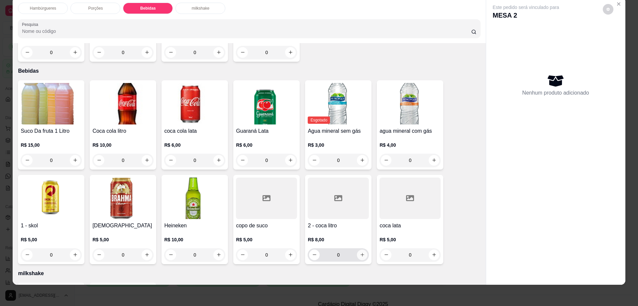
click at [361, 252] on icon "increase-product-quantity" at bounding box center [362, 254] width 5 height 5
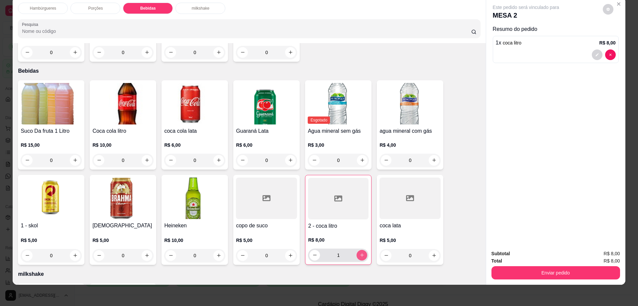
click at [361, 253] on icon "increase-product-quantity" at bounding box center [361, 255] width 5 height 5
type input "2"
click at [603, 6] on button "decrease-product-quantity" at bounding box center [608, 9] width 10 height 10
click at [530, 269] on button "Enviar pedido" at bounding box center [555, 272] width 129 height 13
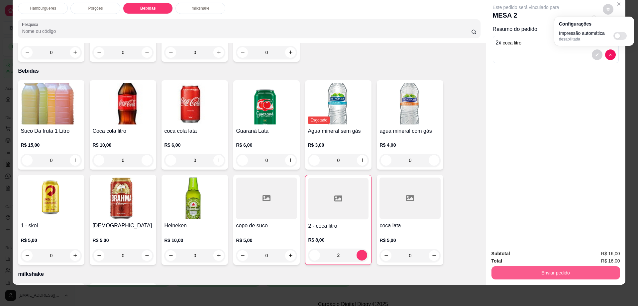
click at [530, 269] on button "Enviar pedido" at bounding box center [555, 272] width 129 height 13
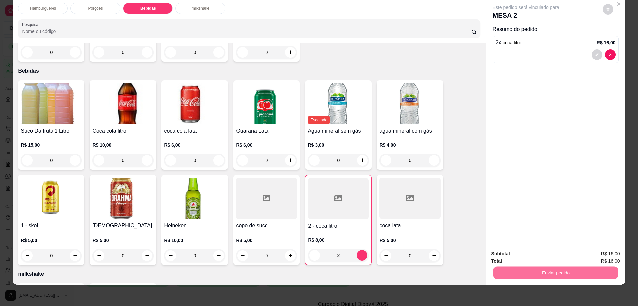
click at [596, 252] on button "Enviar pedido" at bounding box center [602, 256] width 38 height 13
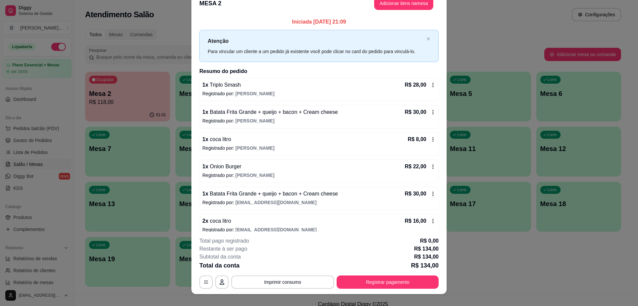
scroll to position [1, 0]
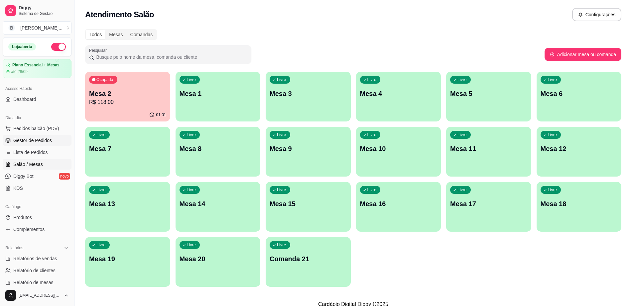
click at [36, 138] on span "Gestor de Pedidos" at bounding box center [32, 140] width 39 height 7
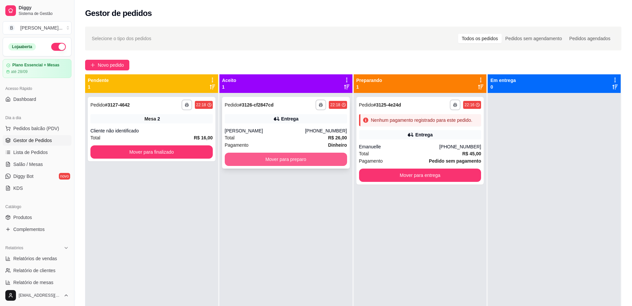
click at [285, 159] on button "Mover para preparo" at bounding box center [286, 159] width 122 height 13
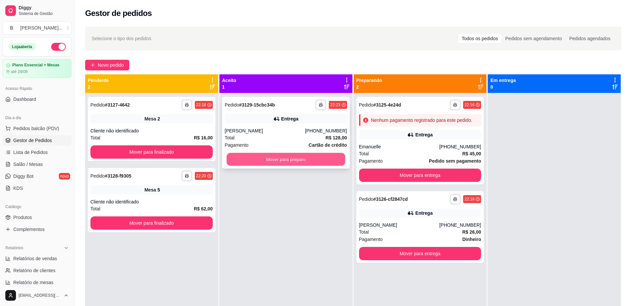
click at [247, 156] on button "Mover para preparo" at bounding box center [285, 159] width 119 height 13
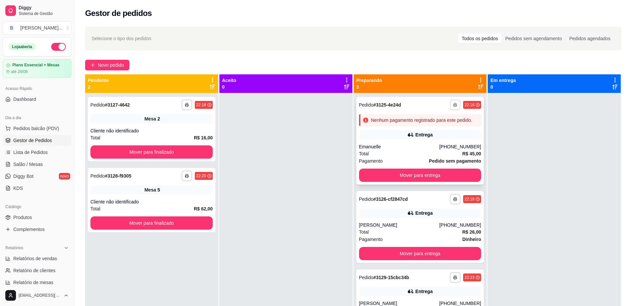
click at [452, 107] on button "button" at bounding box center [454, 105] width 11 height 11
click at [439, 126] on button "Impressora" at bounding box center [433, 128] width 48 height 11
click at [412, 175] on button "Mover para entrega" at bounding box center [419, 175] width 119 height 13
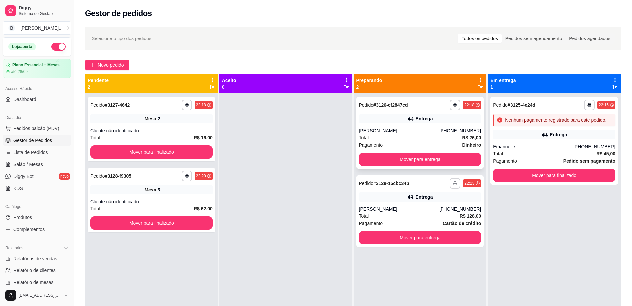
click at [386, 130] on div "Mikaely" at bounding box center [399, 131] width 80 height 7
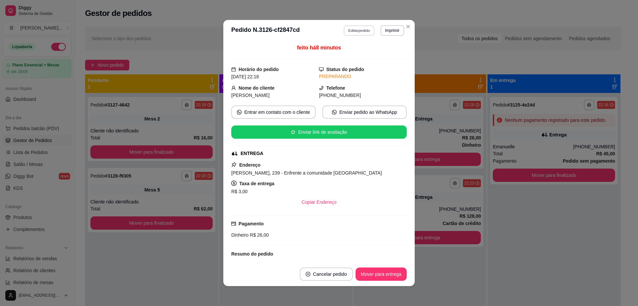
click at [348, 32] on button "Editar pedido" at bounding box center [359, 30] width 31 height 10
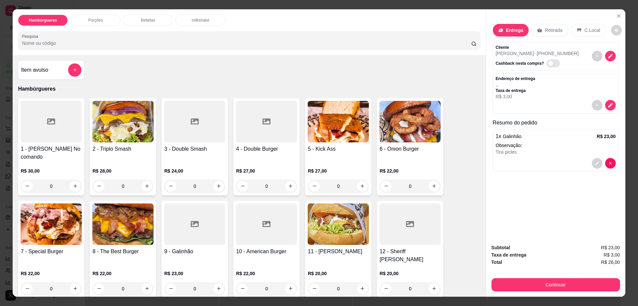
click at [143, 19] on p "Bebidas" at bounding box center [148, 20] width 14 height 5
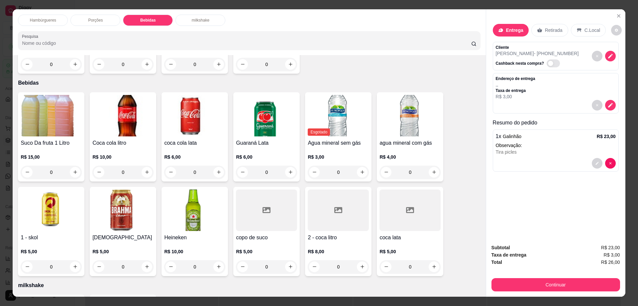
scroll to position [12, 0]
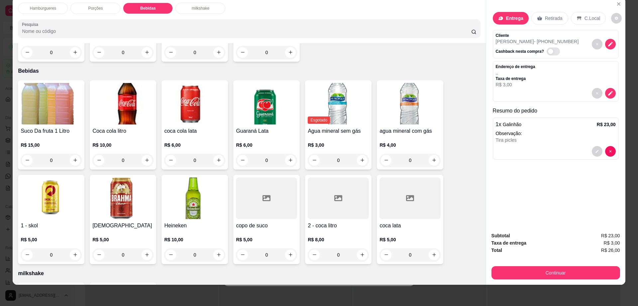
click at [182, 91] on img at bounding box center [194, 104] width 61 height 42
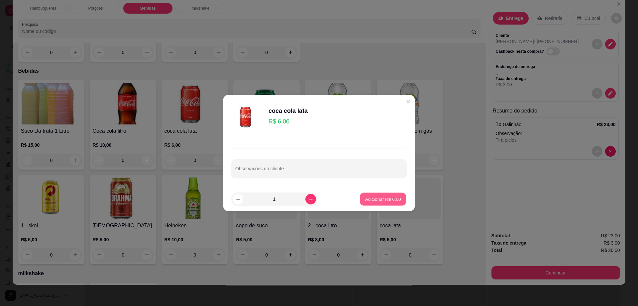
click at [368, 202] on p "Adicionar R$ 6,00" at bounding box center [383, 199] width 36 height 6
type input "1"
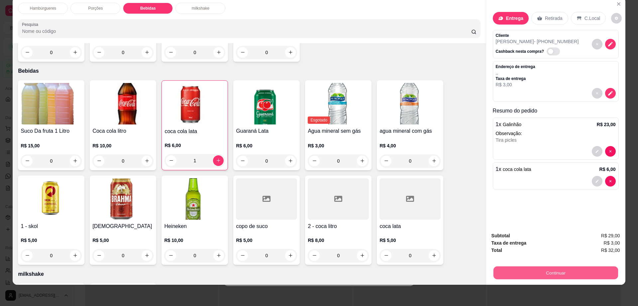
click at [549, 274] on button "Continuar" at bounding box center [555, 273] width 125 height 13
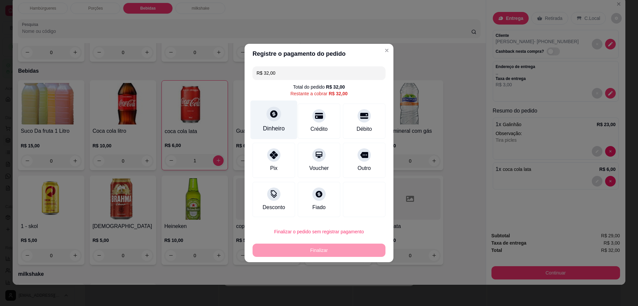
click at [264, 126] on div "Dinheiro" at bounding box center [274, 128] width 22 height 9
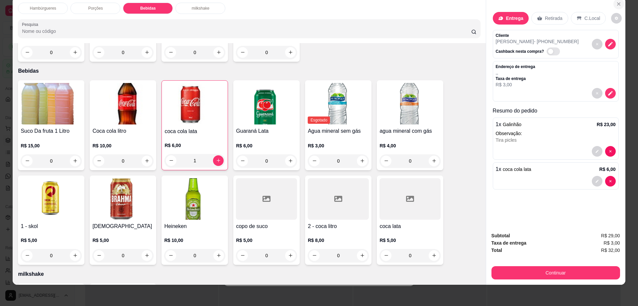
click at [616, 1] on icon "Close" at bounding box center [618, 3] width 5 height 5
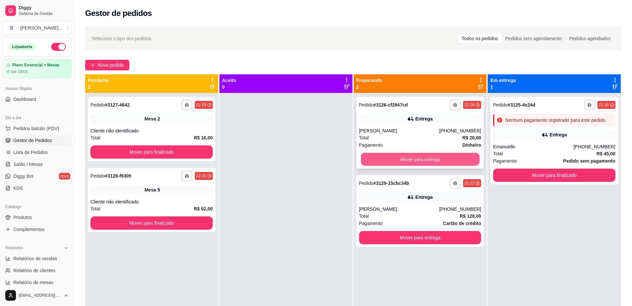
click at [413, 159] on button "Mover para entrega" at bounding box center [419, 159] width 119 height 13
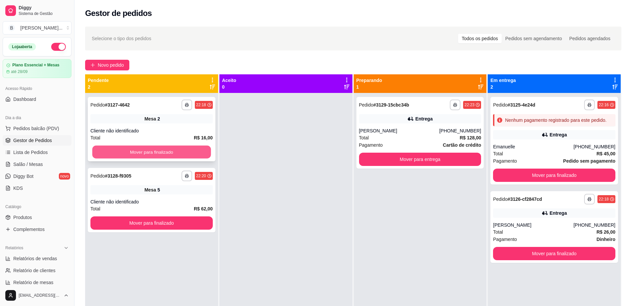
click at [164, 153] on button "Mover para finalizado" at bounding box center [151, 152] width 119 height 13
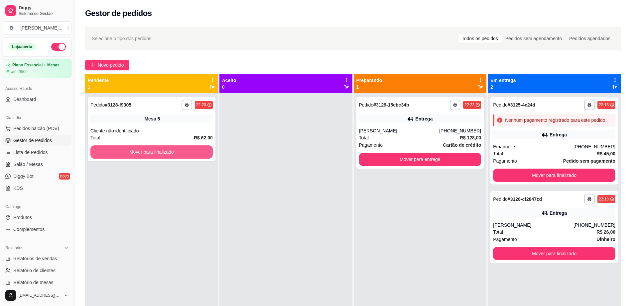
click at [165, 153] on button "Mover para finalizado" at bounding box center [151, 152] width 122 height 13
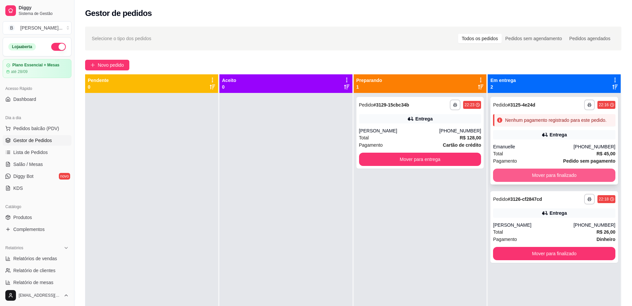
click at [537, 179] on button "Mover para finalizado" at bounding box center [554, 175] width 122 height 13
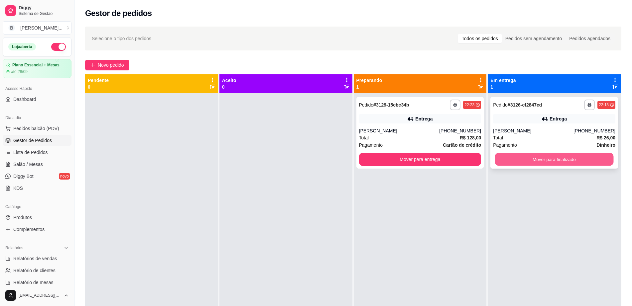
click at [538, 155] on button "Mover para finalizado" at bounding box center [554, 159] width 119 height 13
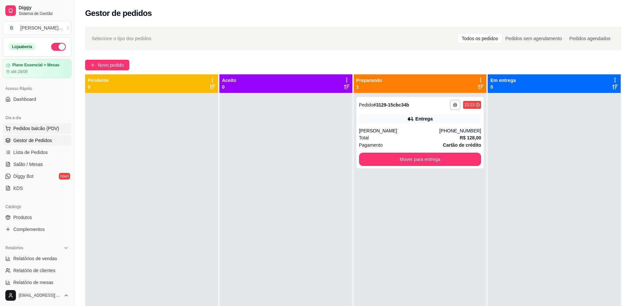
click at [49, 128] on span "Pedidos balcão (PDV)" at bounding box center [36, 128] width 46 height 7
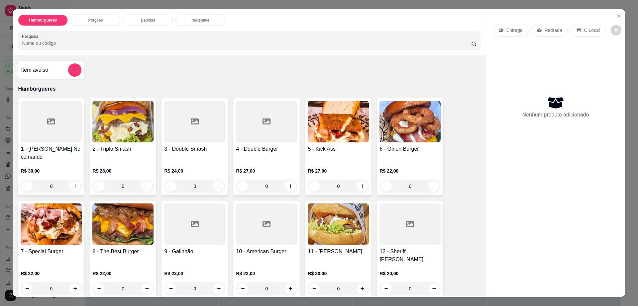
click at [267, 131] on div at bounding box center [266, 122] width 61 height 42
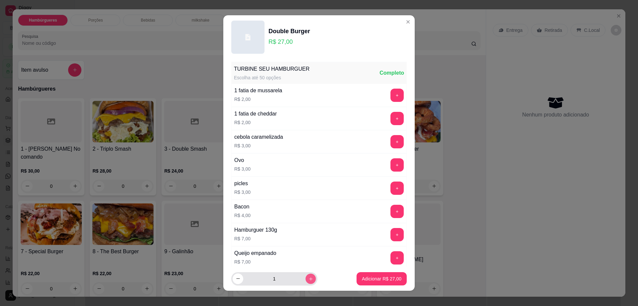
click at [305, 275] on button "increase-product-quantity" at bounding box center [310, 279] width 10 height 10
type input "2"
click at [365, 282] on button "Adicionar R$ 54,00" at bounding box center [381, 278] width 50 height 13
type input "2"
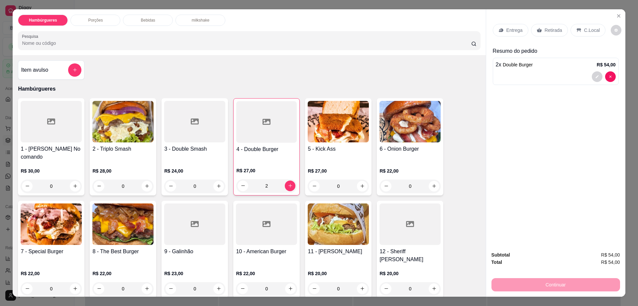
click at [99, 21] on p "Porções" at bounding box center [95, 20] width 15 height 5
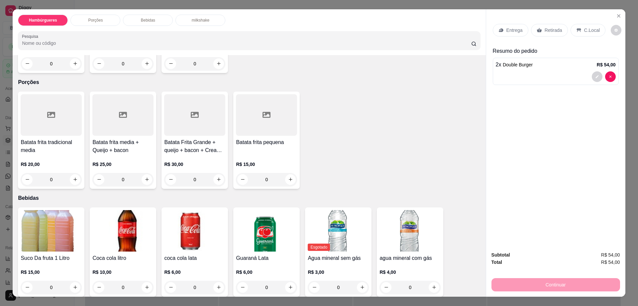
scroll to position [12, 0]
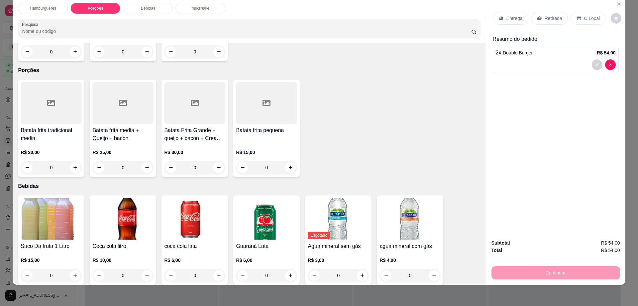
click at [198, 10] on p "milkshake" at bounding box center [201, 8] width 18 height 5
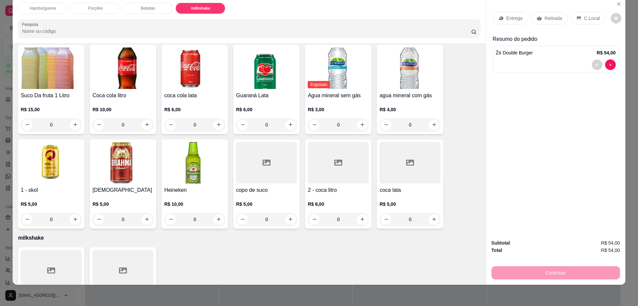
scroll to position [429, 0]
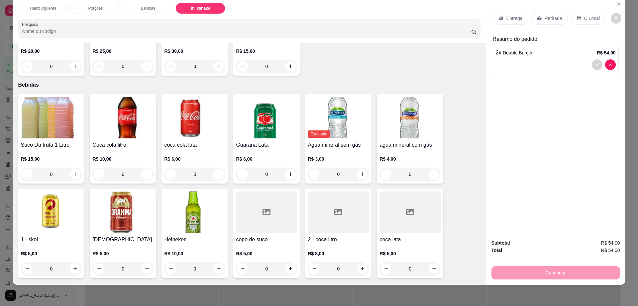
click at [32, 100] on img at bounding box center [51, 118] width 61 height 42
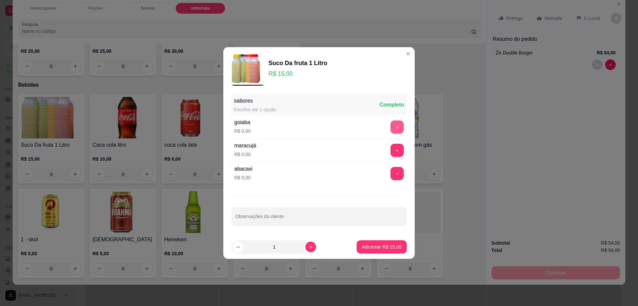
click at [393, 123] on button "+" at bounding box center [396, 127] width 13 height 13
click at [380, 242] on button "Adicionar R$ 15,00" at bounding box center [381, 247] width 49 height 13
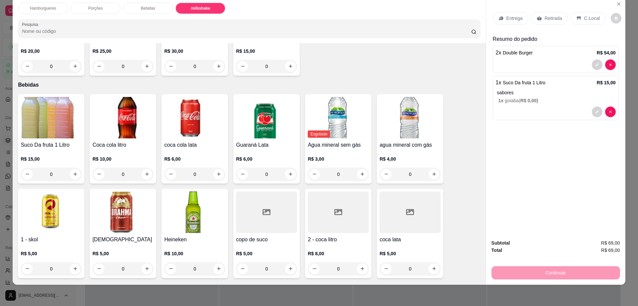
click at [545, 21] on p "Retirada" at bounding box center [553, 18] width 18 height 7
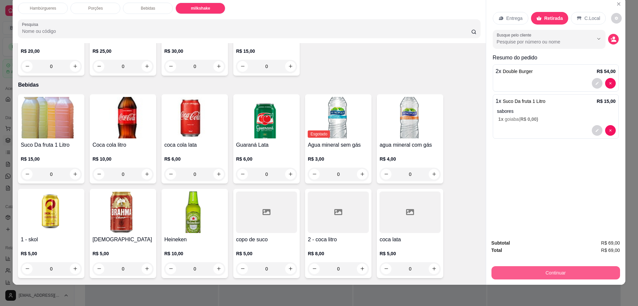
click at [572, 270] on button "Continuar" at bounding box center [555, 272] width 129 height 13
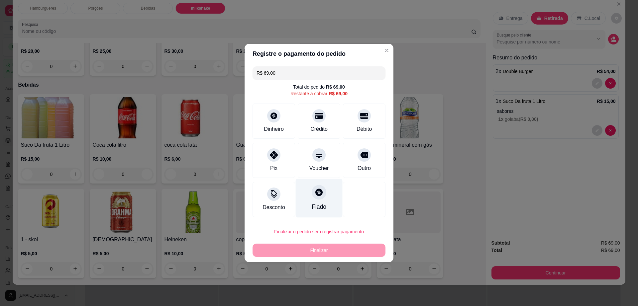
click at [323, 196] on div "Fiado" at bounding box center [319, 198] width 47 height 39
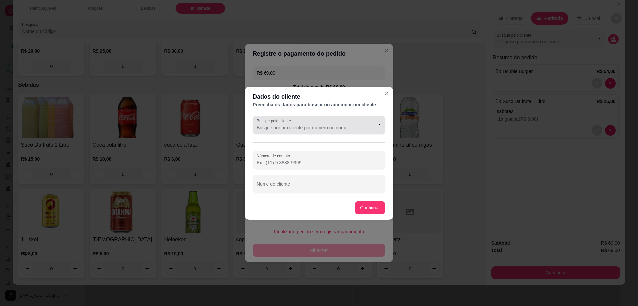
click at [314, 118] on div "Busque pelo cliente" at bounding box center [318, 125] width 133 height 19
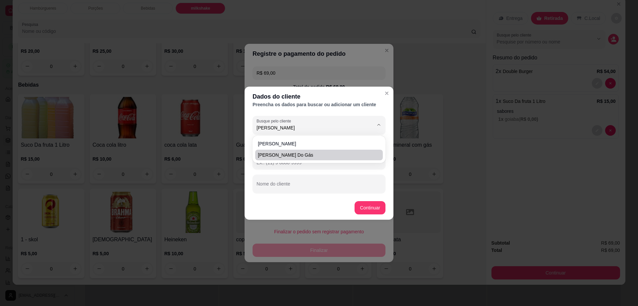
click at [311, 156] on span "frank do gás" at bounding box center [316, 155] width 116 height 7
type input "frank do gás"
type input "(77) 9 9994-1081"
type input "frank do gás"
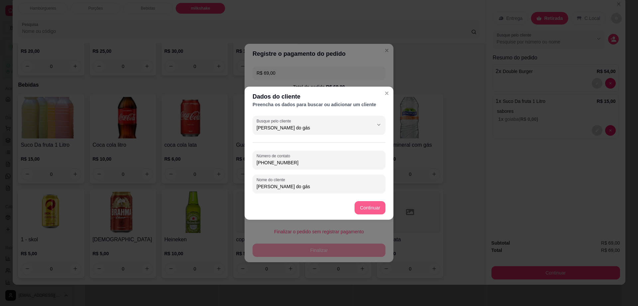
type input "frank do gás"
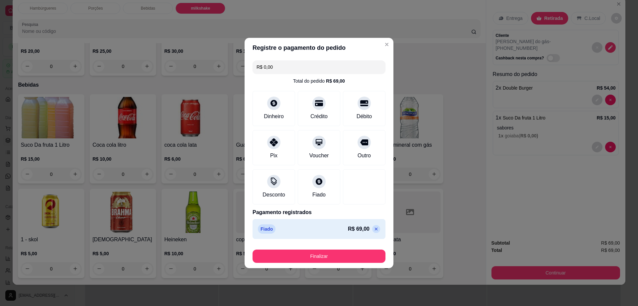
type input "R$ 0,00"
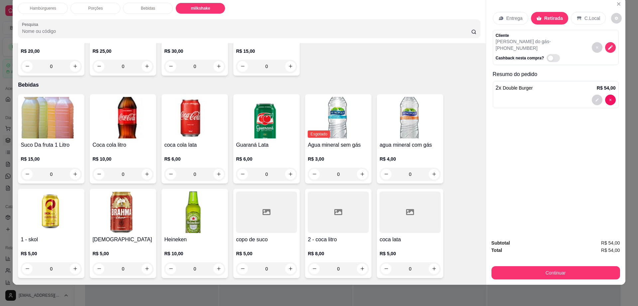
click at [123, 101] on img at bounding box center [122, 118] width 61 height 42
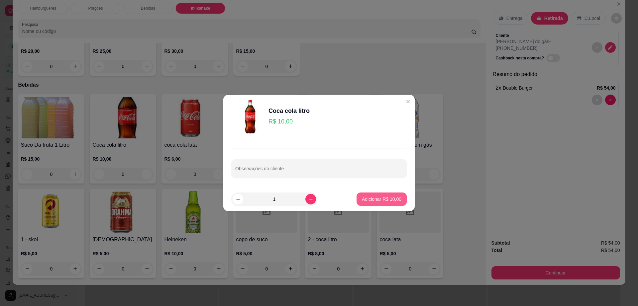
click at [380, 200] on p "Adicionar R$ 10,00" at bounding box center [382, 199] width 40 height 7
type input "1"
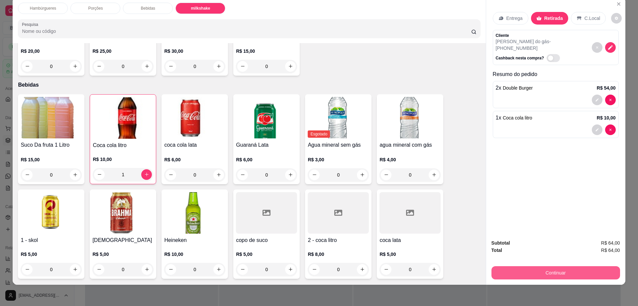
click at [553, 268] on button "Continuar" at bounding box center [555, 272] width 129 height 13
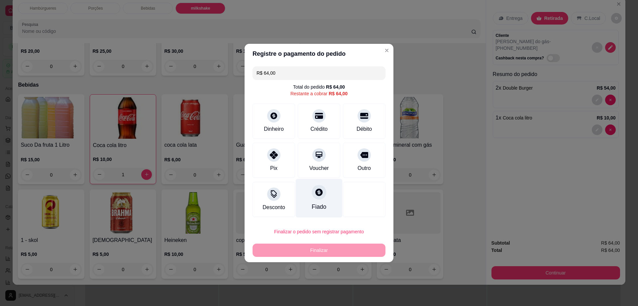
click at [312, 187] on div "Fiado" at bounding box center [319, 198] width 47 height 39
type input "R$ 0,00"
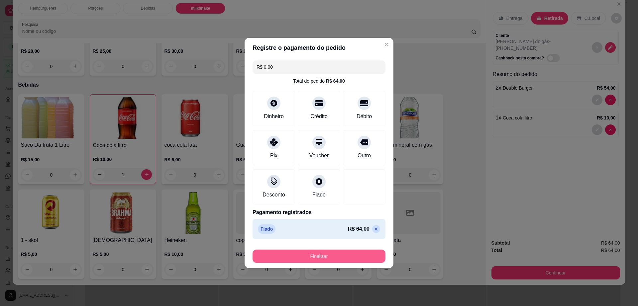
click at [340, 258] on button "Finalizar" at bounding box center [318, 256] width 133 height 13
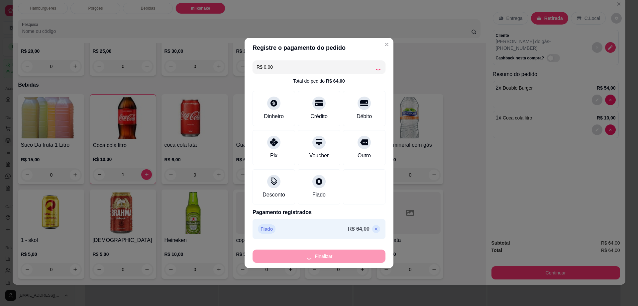
type input "0"
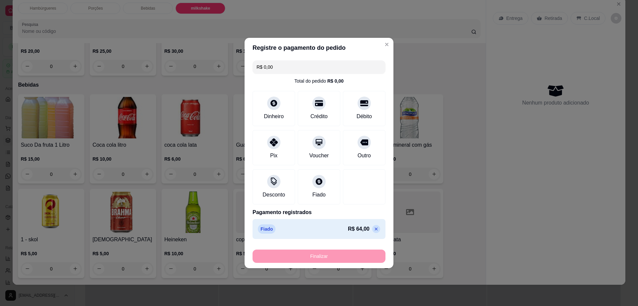
type input "-R$ 64,00"
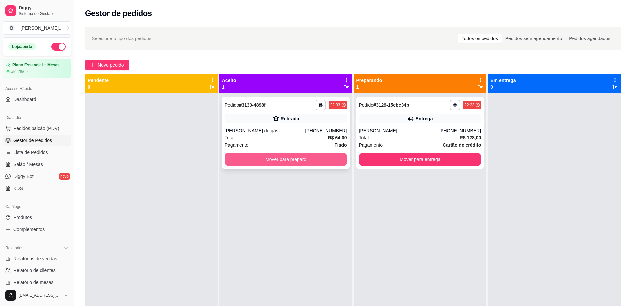
click at [258, 157] on button "Mover para preparo" at bounding box center [286, 159] width 122 height 13
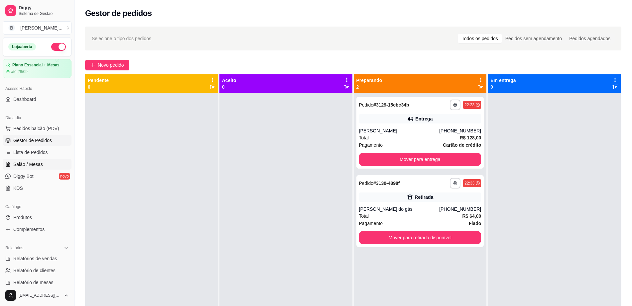
click at [38, 162] on span "Salão / Mesas" at bounding box center [28, 164] width 30 height 7
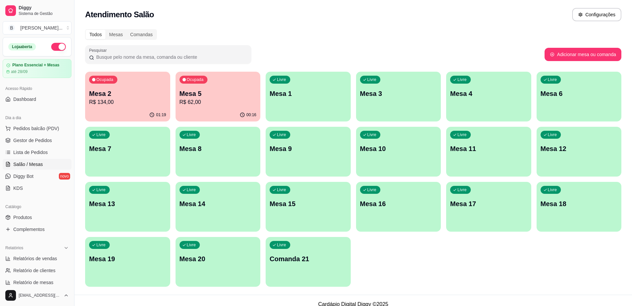
click at [128, 106] on p "R$ 134,00" at bounding box center [127, 102] width 77 height 8
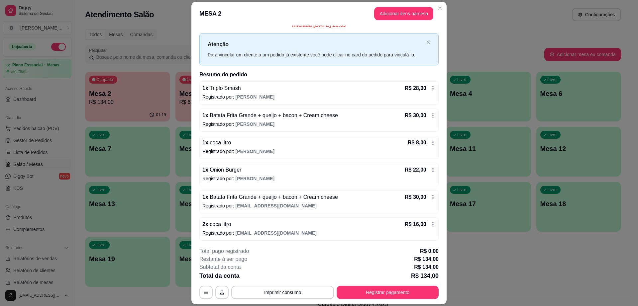
scroll to position [8, 0]
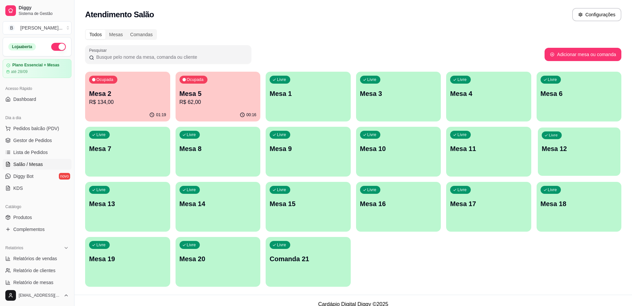
click at [551, 156] on div "Livre Mesa 12" at bounding box center [578, 148] width 82 height 41
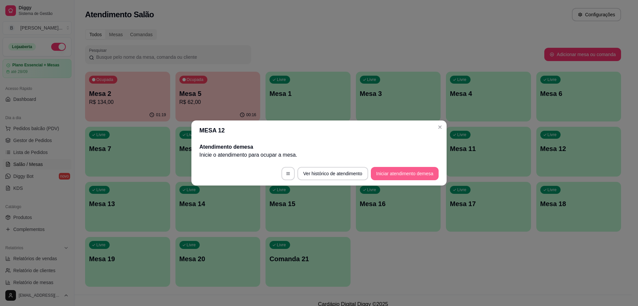
click at [406, 172] on button "Iniciar atendimento de mesa" at bounding box center [405, 173] width 68 height 13
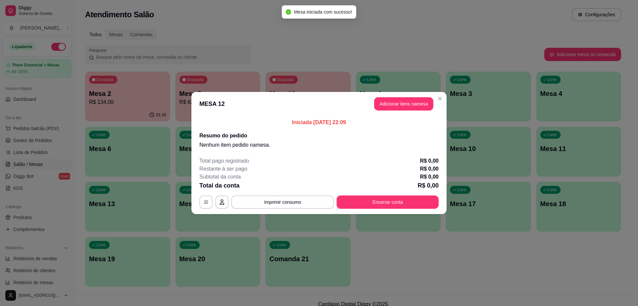
click at [396, 107] on button "Adicionar itens na mesa" at bounding box center [403, 103] width 59 height 13
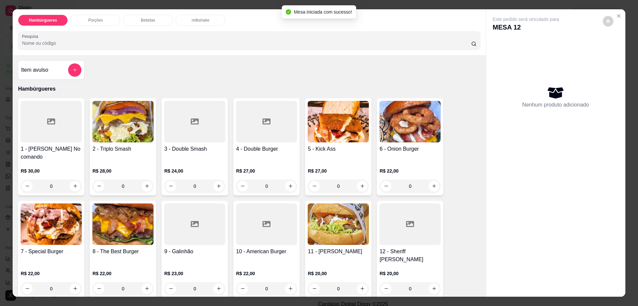
click at [155, 20] on div "Bebidas" at bounding box center [148, 20] width 50 height 11
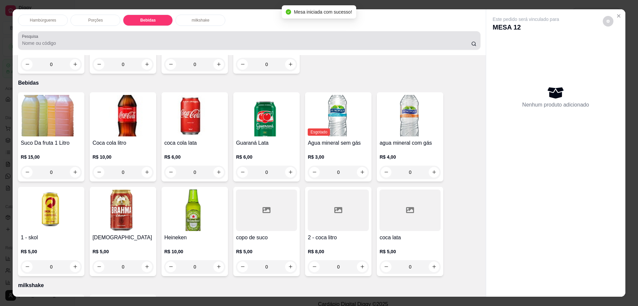
scroll to position [12, 0]
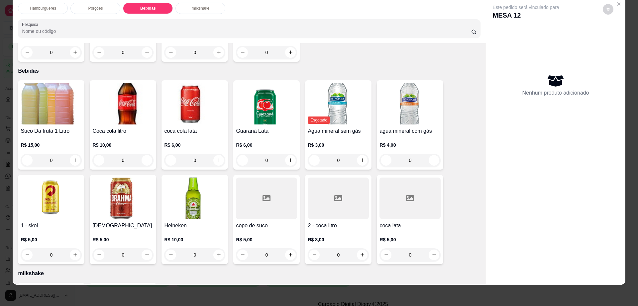
click at [199, 182] on img at bounding box center [194, 199] width 61 height 42
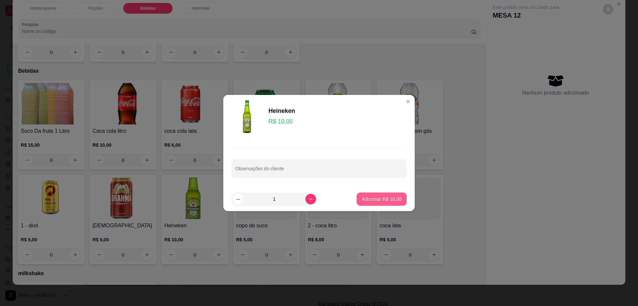
click at [366, 204] on button "Adicionar R$ 10,00" at bounding box center [381, 199] width 50 height 13
type input "1"
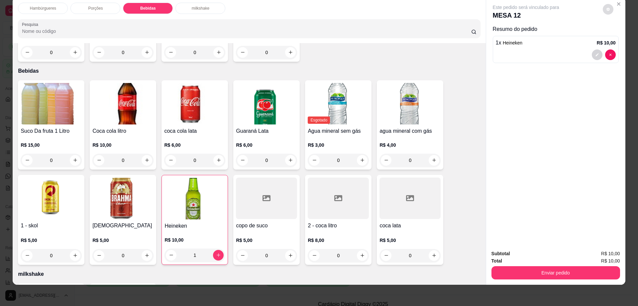
click at [606, 10] on icon "decrease-product-quantity" at bounding box center [608, 9] width 4 height 4
click at [532, 267] on button "Enviar pedido" at bounding box center [555, 272] width 129 height 13
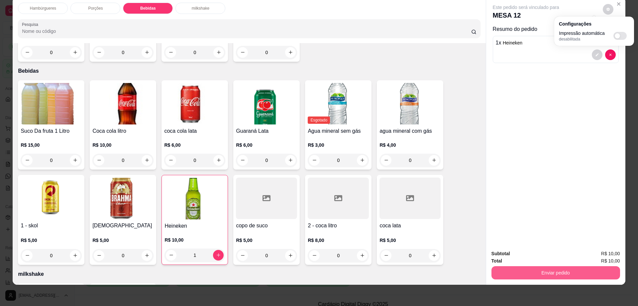
click at [532, 267] on button "Enviar pedido" at bounding box center [555, 272] width 129 height 13
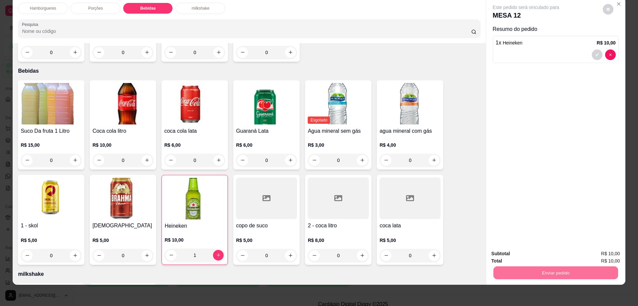
click at [599, 253] on button "Enviar pedido" at bounding box center [602, 256] width 37 height 12
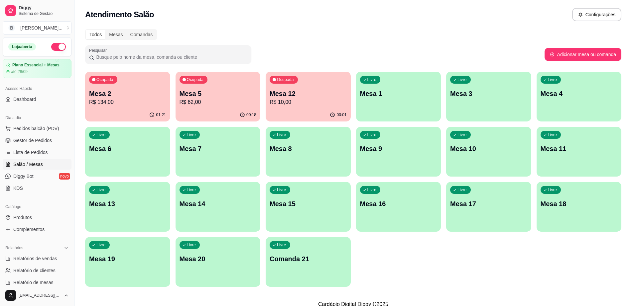
click at [131, 102] on p "R$ 134,00" at bounding box center [127, 102] width 77 height 8
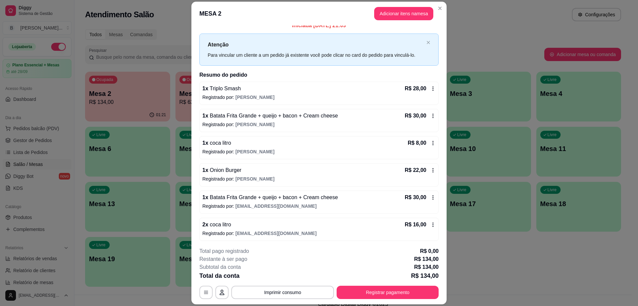
scroll to position [8, 0]
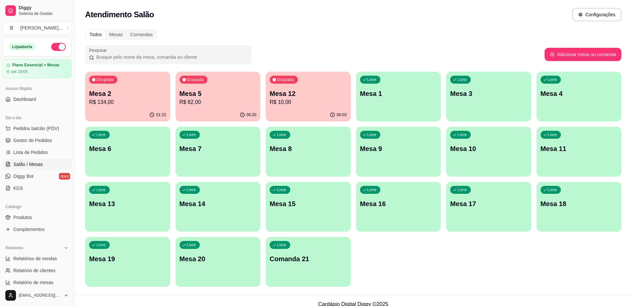
click at [231, 99] on p "R$ 62,00" at bounding box center [217, 102] width 77 height 8
click at [117, 110] on div "01:23" at bounding box center [127, 114] width 82 height 13
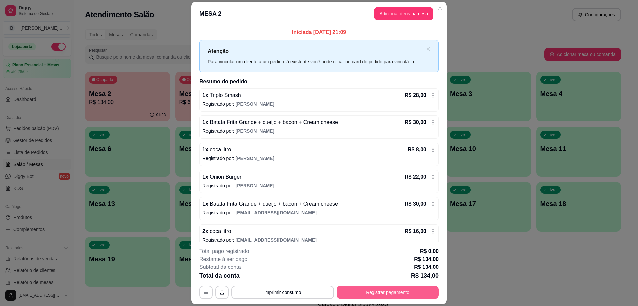
click at [369, 293] on button "Registrar pagamento" at bounding box center [388, 292] width 102 height 13
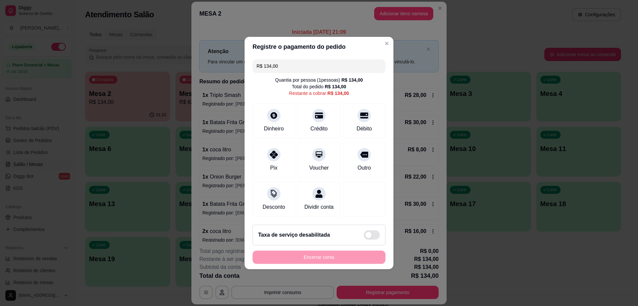
click at [297, 66] on input "R$ 134,00" at bounding box center [318, 65] width 125 height 13
click at [365, 124] on div "Débito" at bounding box center [364, 128] width 17 height 9
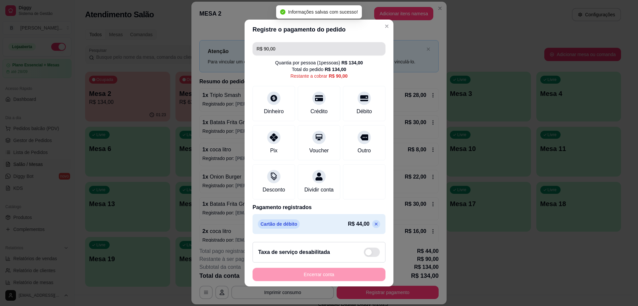
click at [301, 47] on input "R$ 90,00" at bounding box center [318, 48] width 125 height 13
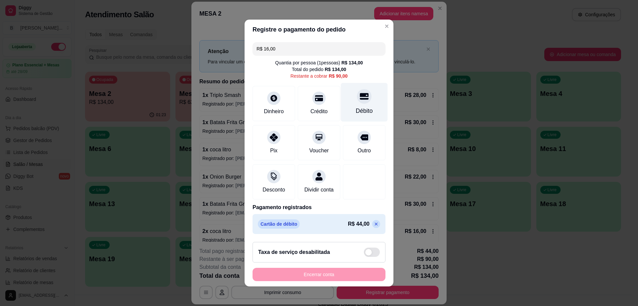
click at [372, 98] on div "Débito" at bounding box center [364, 102] width 47 height 39
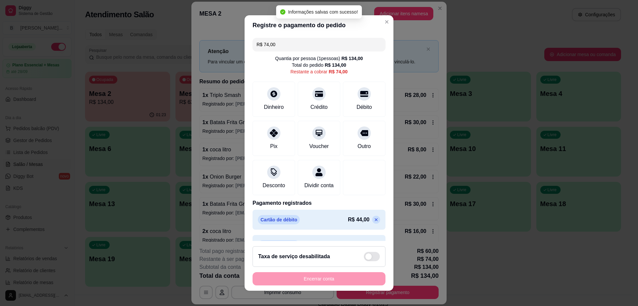
click at [314, 41] on input "R$ 74,00" at bounding box center [318, 44] width 125 height 13
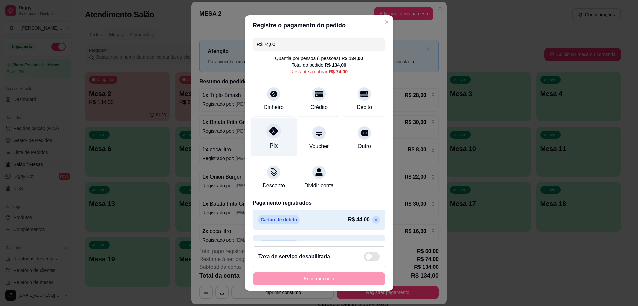
click at [259, 134] on div "Pix" at bounding box center [273, 137] width 47 height 39
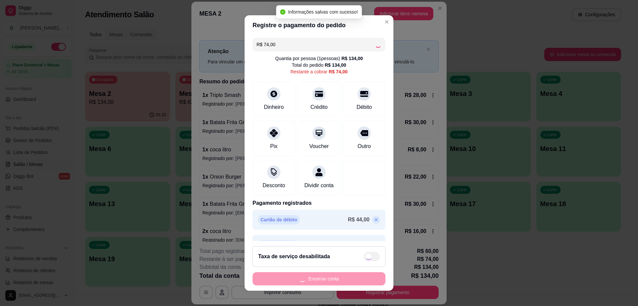
type input "R$ 0,00"
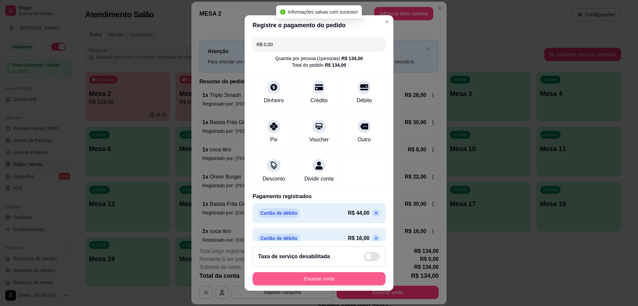
click at [334, 279] on button "Encerrar conta" at bounding box center [318, 278] width 133 height 13
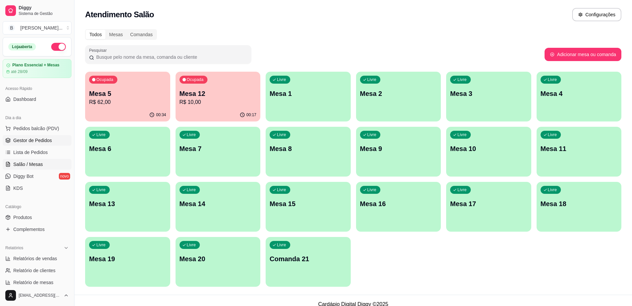
click at [52, 141] on link "Gestor de Pedidos" at bounding box center [37, 140] width 69 height 11
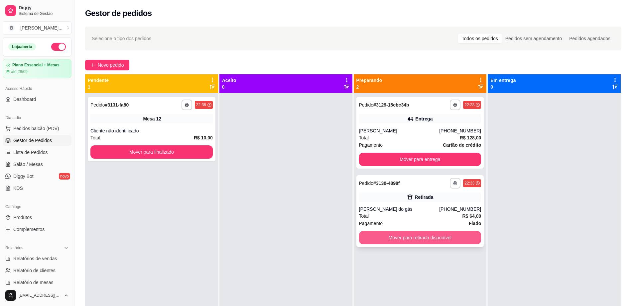
click at [395, 235] on button "Mover para retirada disponível" at bounding box center [420, 237] width 122 height 13
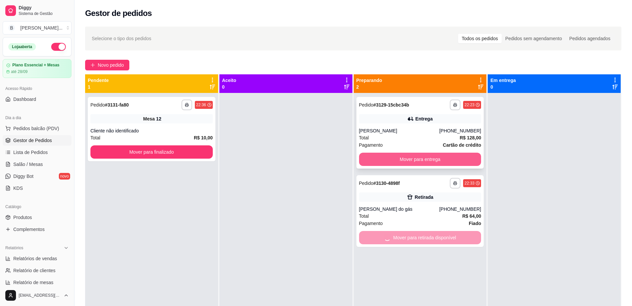
click at [403, 160] on button "Mover para entrega" at bounding box center [420, 159] width 122 height 13
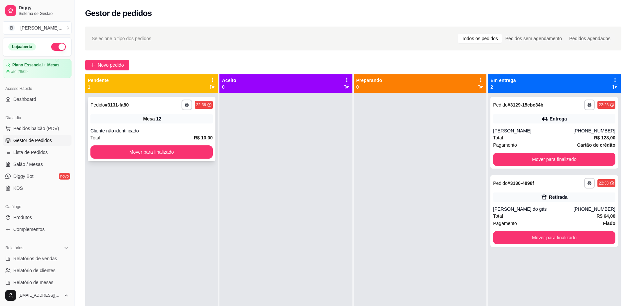
click at [166, 149] on button "Mover para finalizado" at bounding box center [151, 152] width 122 height 13
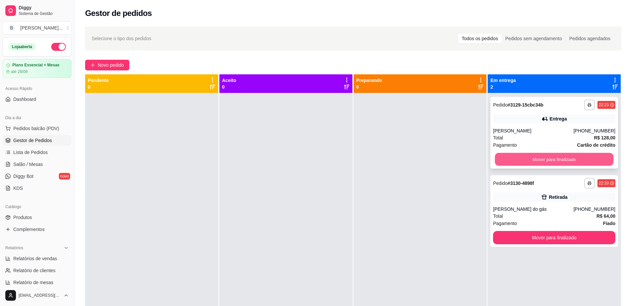
click at [540, 163] on button "Mover para finalizado" at bounding box center [554, 159] width 119 height 13
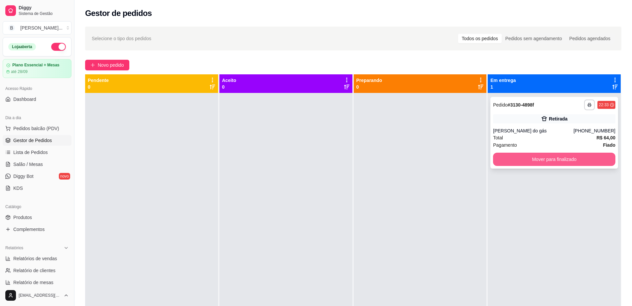
click at [542, 157] on button "Mover para finalizado" at bounding box center [554, 159] width 122 height 13
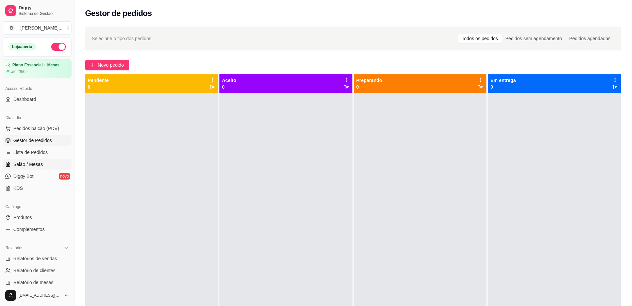
click at [41, 160] on link "Salão / Mesas" at bounding box center [37, 164] width 69 height 11
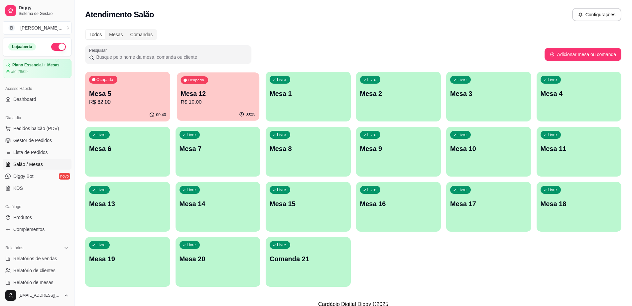
click at [220, 108] on div "Ocupada Mesa 12 R$ 10,00" at bounding box center [217, 90] width 82 height 36
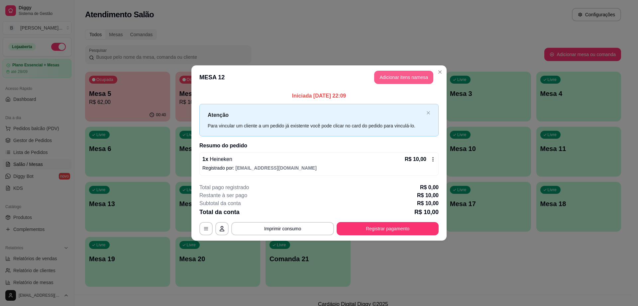
click at [402, 77] on button "Adicionar itens na mesa" at bounding box center [403, 77] width 59 height 13
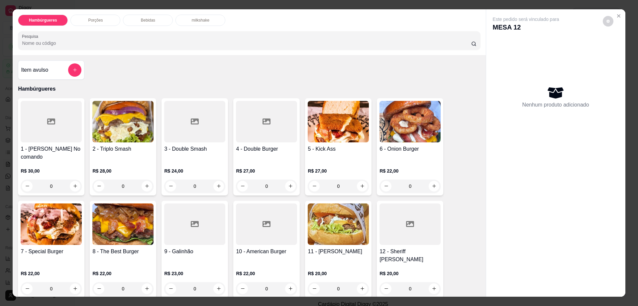
click at [144, 18] on p "Bebidas" at bounding box center [148, 20] width 14 height 5
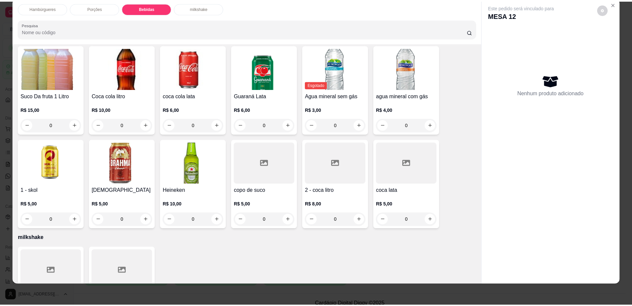
scroll to position [485, 0]
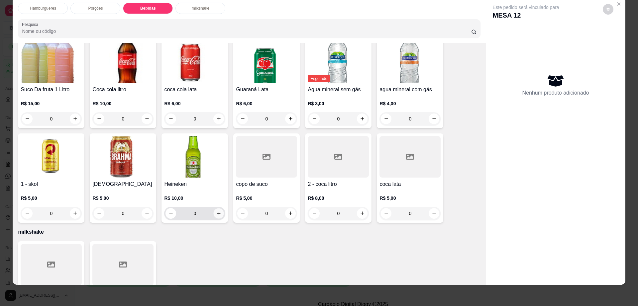
click at [216, 211] on icon "increase-product-quantity" at bounding box center [218, 213] width 5 height 5
type input "1"
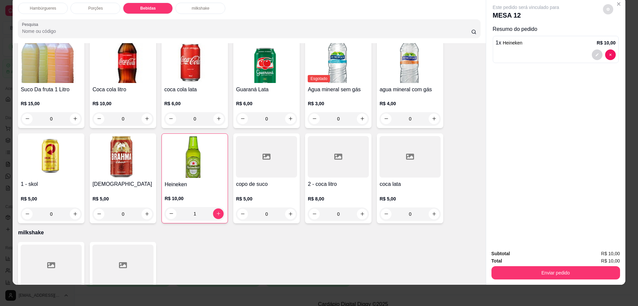
click at [603, 6] on button "decrease-product-quantity" at bounding box center [608, 9] width 10 height 10
click at [557, 275] on button "Enviar pedido" at bounding box center [555, 272] width 129 height 13
click at [557, 275] on button "Enviar pedido" at bounding box center [555, 273] width 125 height 13
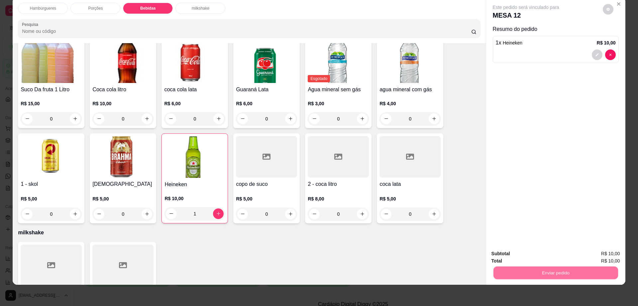
click at [608, 251] on button "Enviar pedido" at bounding box center [602, 256] width 38 height 13
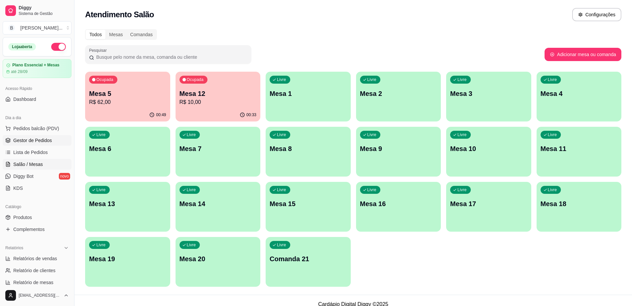
click at [32, 137] on link "Gestor de Pedidos" at bounding box center [37, 140] width 69 height 11
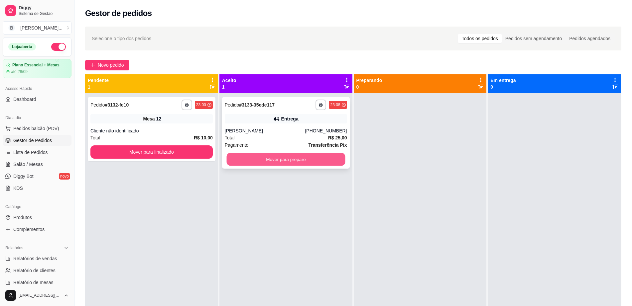
click at [285, 162] on button "Mover para preparo" at bounding box center [285, 159] width 119 height 13
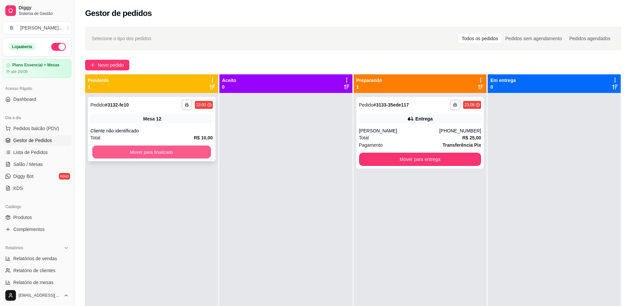
click at [132, 150] on button "Mover para finalizado" at bounding box center [151, 152] width 119 height 13
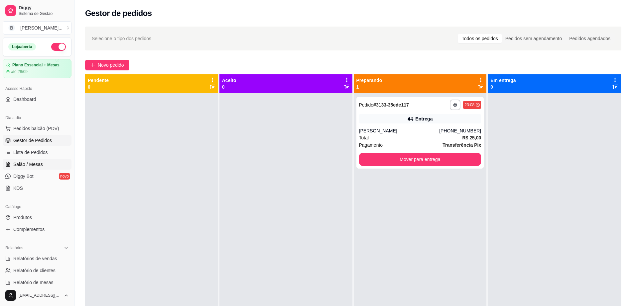
click at [42, 168] on link "Salão / Mesas" at bounding box center [37, 164] width 69 height 11
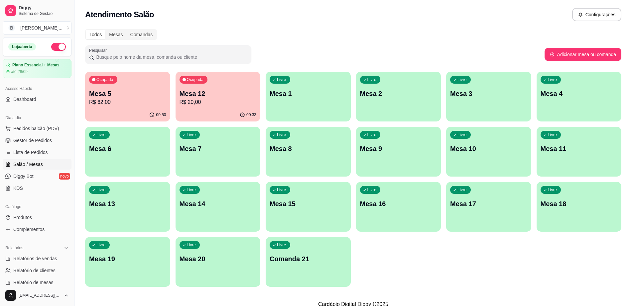
click at [143, 103] on p "R$ 62,00" at bounding box center [127, 102] width 77 height 8
click at [580, 240] on div "Ocupada Mesa 5 R$ 62,00 00:51 Ocupada Mesa 12 R$ 20,00 00:34 Livre Mesa 1 Livre…" at bounding box center [353, 179] width 536 height 215
click at [135, 91] on p "Mesa 5" at bounding box center [127, 93] width 77 height 9
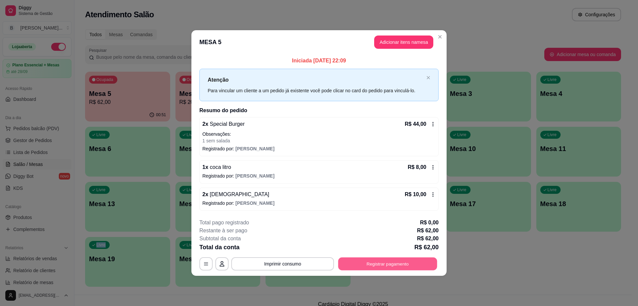
click at [378, 266] on button "Registrar pagamento" at bounding box center [387, 263] width 99 height 13
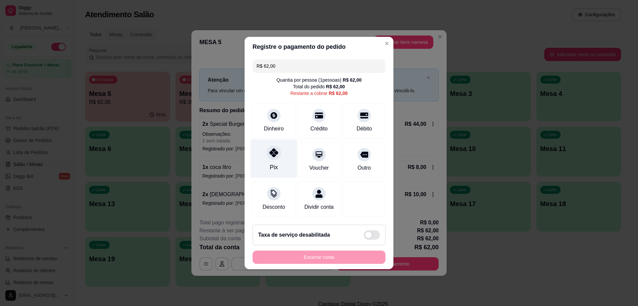
click at [272, 146] on div at bounding box center [273, 153] width 15 height 15
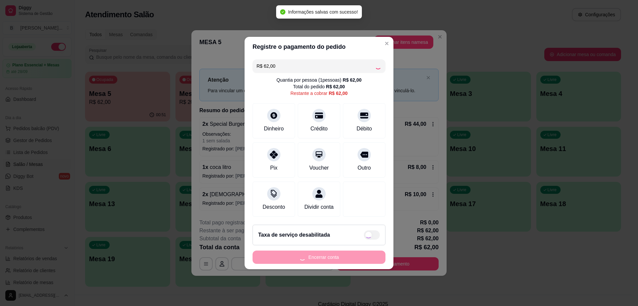
type input "R$ 0,00"
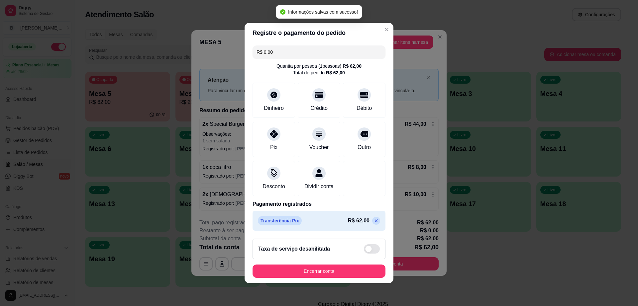
click at [342, 270] on button "Encerrar conta" at bounding box center [318, 271] width 133 height 13
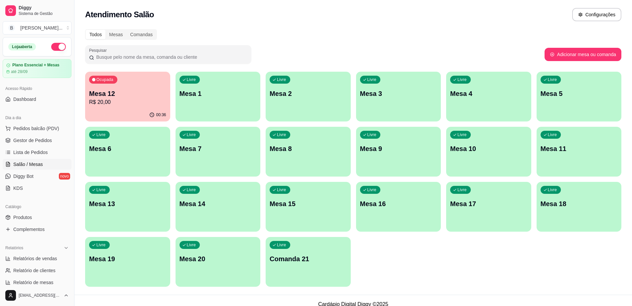
click at [114, 105] on p "R$ 20,00" at bounding box center [127, 102] width 77 height 8
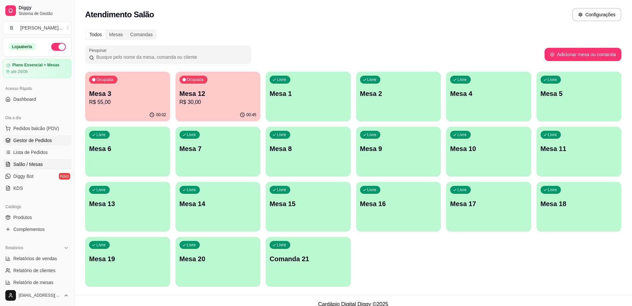
click at [45, 143] on span "Gestor de Pedidos" at bounding box center [32, 140] width 39 height 7
click at [47, 137] on span "Gestor de Pedidos" at bounding box center [32, 140] width 39 height 7
click at [126, 112] on div "00:06" at bounding box center [127, 114] width 82 height 13
click at [218, 96] on p "Mesa 12" at bounding box center [217, 93] width 77 height 9
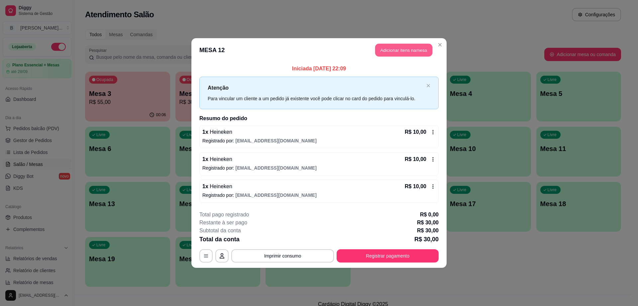
click at [407, 55] on button "Adicionar itens na mesa" at bounding box center [403, 50] width 57 height 13
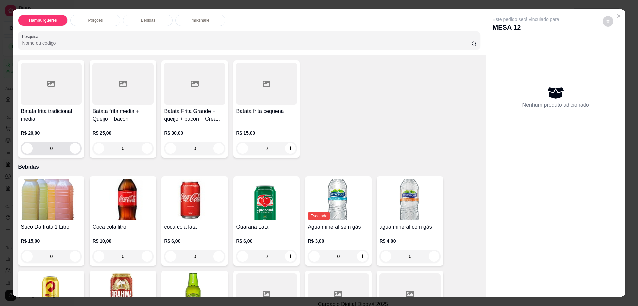
scroll to position [332, 0]
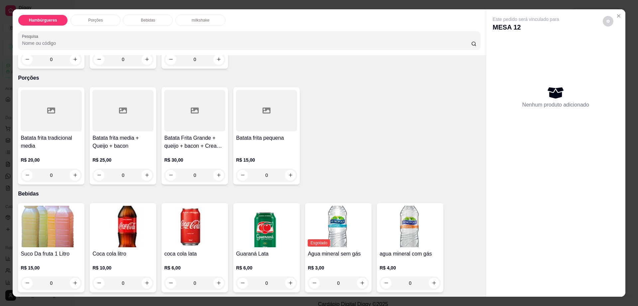
click at [188, 91] on div at bounding box center [194, 111] width 61 height 42
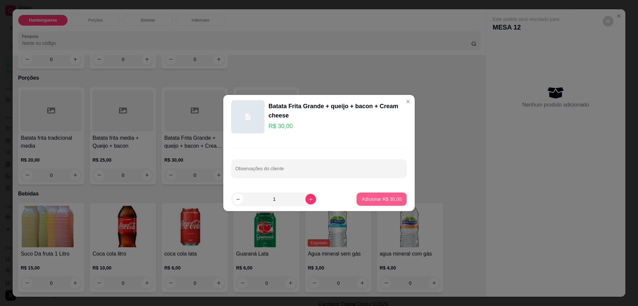
click at [380, 196] on p "Adicionar R$ 30,00" at bounding box center [382, 199] width 40 height 7
type input "1"
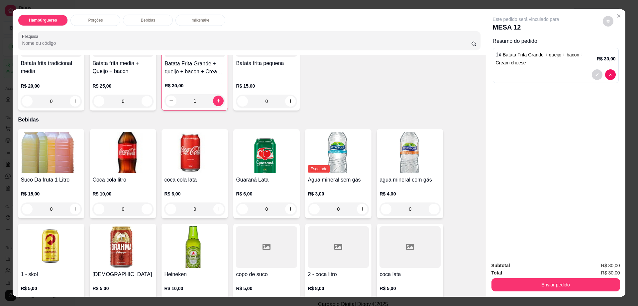
scroll to position [457, 0]
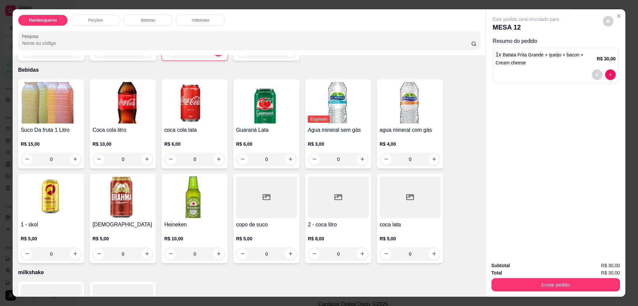
click at [181, 177] on img at bounding box center [194, 198] width 61 height 42
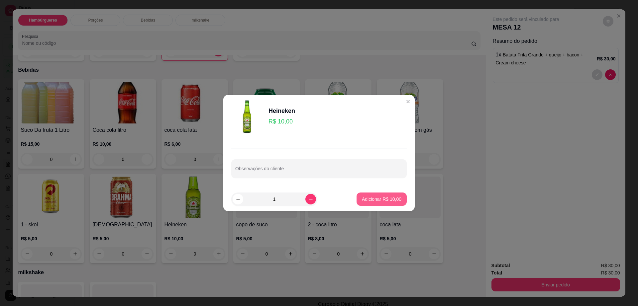
click at [382, 199] on p "Adicionar R$ 10,00" at bounding box center [382, 199] width 40 height 7
type input "1"
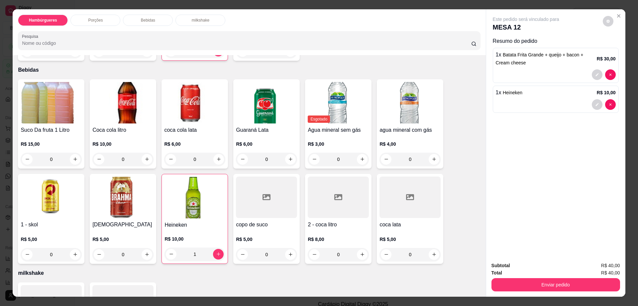
click at [609, 17] on div "Este pedido será vinculado para MESA 12" at bounding box center [553, 24] width 121 height 16
click at [599, 33] on div "Este pedido será vinculado para MESA 12 Resumo do pedido 1 x Batata Frita Grand…" at bounding box center [556, 66] width 126 height 100
click at [607, 20] on button "decrease-product-quantity" at bounding box center [608, 21] width 11 height 11
click at [540, 282] on button "Enviar pedido" at bounding box center [555, 284] width 129 height 13
click at [541, 279] on button "Enviar pedido" at bounding box center [555, 285] width 125 height 13
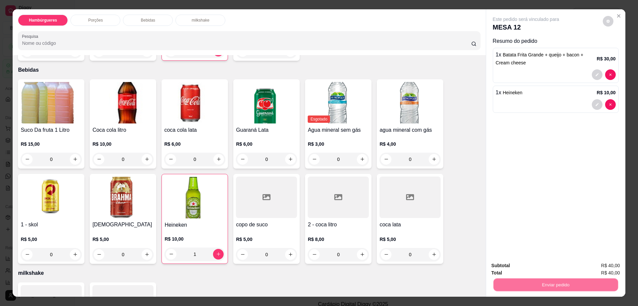
click at [604, 266] on button "Enviar pedido" at bounding box center [602, 268] width 38 height 13
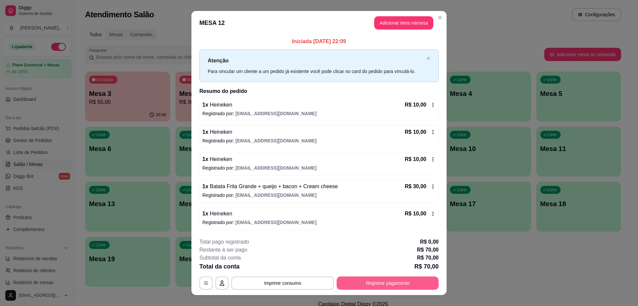
click at [377, 286] on button "Registrar pagamento" at bounding box center [388, 283] width 102 height 13
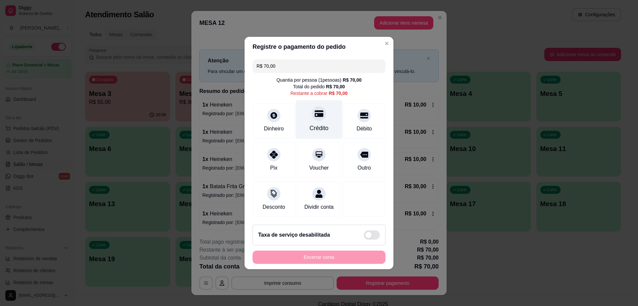
click at [315, 109] on icon at bounding box center [319, 113] width 9 height 9
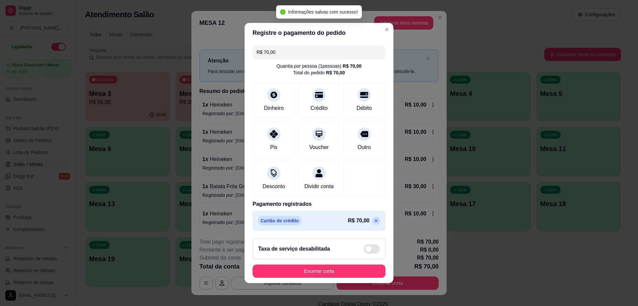
type input "R$ 0,00"
click at [353, 278] on button "Encerrar conta" at bounding box center [318, 271] width 129 height 13
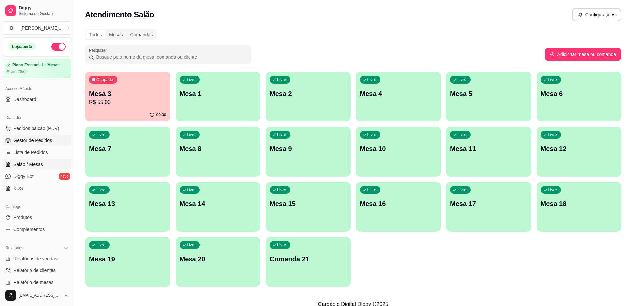
click at [33, 144] on link "Gestor de Pedidos" at bounding box center [37, 140] width 69 height 11
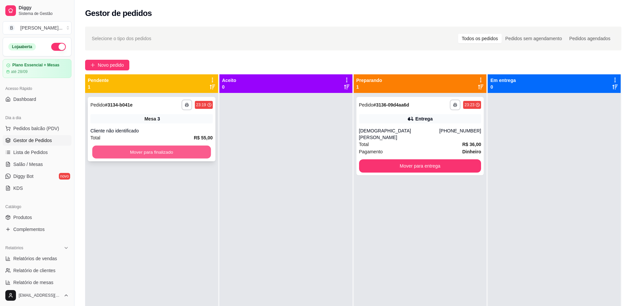
click at [185, 154] on button "Mover para finalizado" at bounding box center [151, 152] width 119 height 13
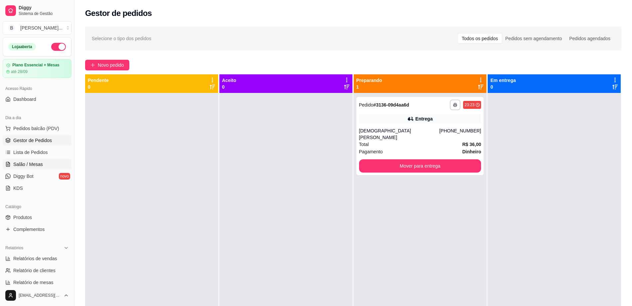
click at [34, 168] on link "Salão / Mesas" at bounding box center [37, 164] width 69 height 11
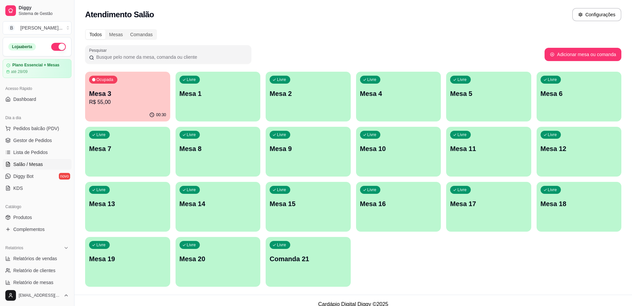
click at [130, 121] on div "Ocupada Mesa 3 R$ 55,00 00:30 Livre Mesa 1 Livre Mesa 2 Livre Mesa 4 Livre Mesa…" at bounding box center [353, 179] width 536 height 215
click at [27, 143] on span "Gestor de Pedidos" at bounding box center [32, 140] width 39 height 7
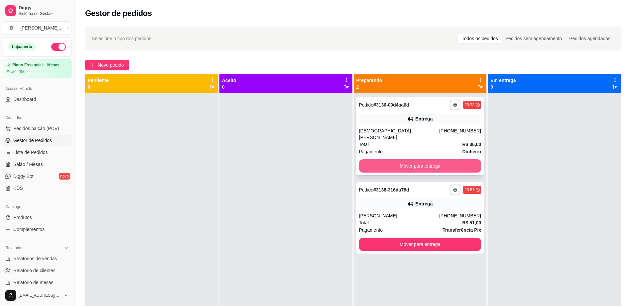
click at [398, 163] on button "Mover para entrega" at bounding box center [420, 165] width 122 height 13
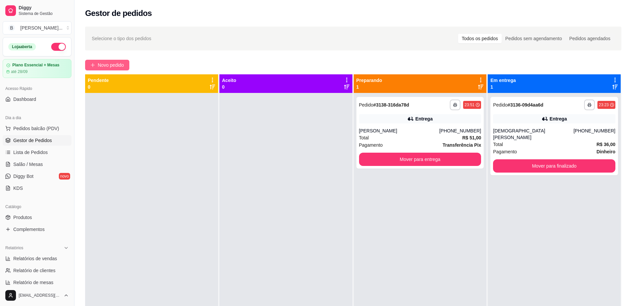
click at [102, 63] on span "Novo pedido" at bounding box center [111, 64] width 26 height 7
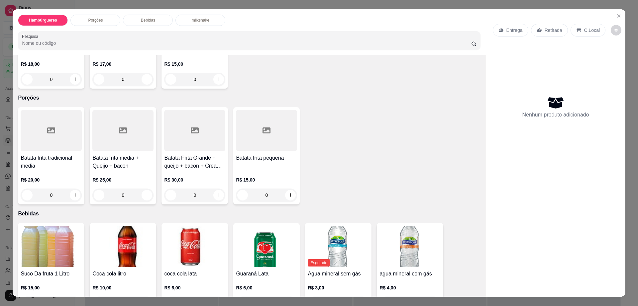
scroll to position [332, 0]
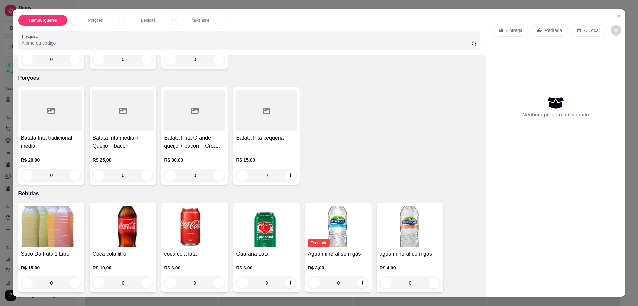
click at [49, 206] on img at bounding box center [51, 227] width 61 height 42
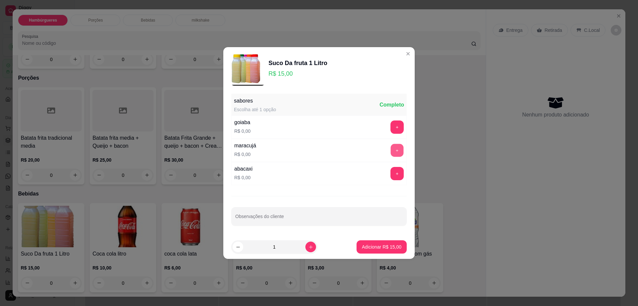
click at [392, 149] on button "+" at bounding box center [397, 150] width 13 height 13
click at [387, 247] on p "Adicionar R$ 15,00" at bounding box center [382, 247] width 40 height 7
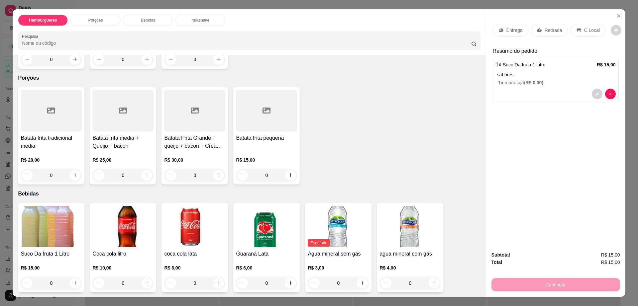
click at [196, 206] on img at bounding box center [194, 227] width 61 height 42
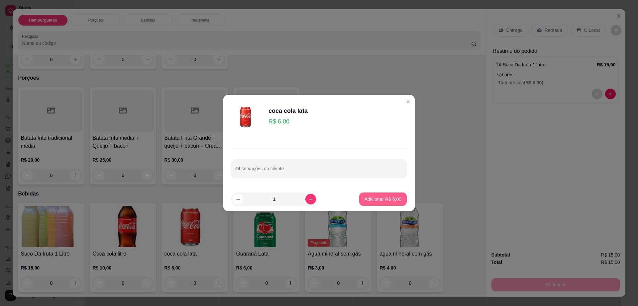
click at [379, 197] on p "Adicionar R$ 6,00" at bounding box center [382, 199] width 37 height 7
type input "1"
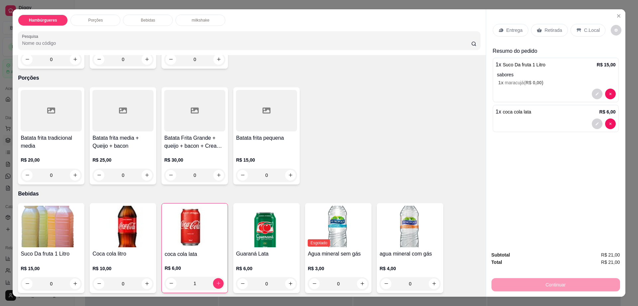
click at [509, 30] on p "Entrega" at bounding box center [514, 30] width 16 height 7
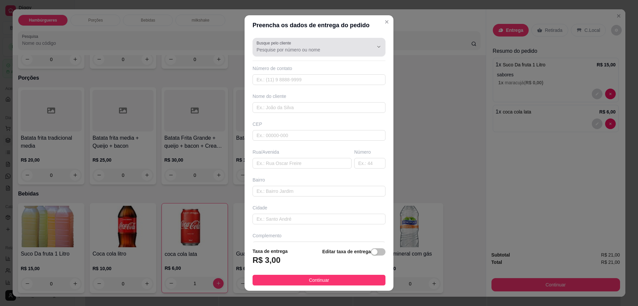
click at [284, 45] on label "Busque pelo cliente" at bounding box center [274, 43] width 37 height 6
click at [284, 47] on input "Busque pelo cliente" at bounding box center [309, 50] width 106 height 7
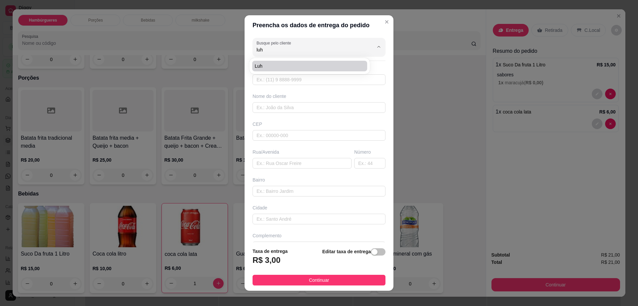
click at [284, 62] on li "Luh" at bounding box center [309, 66] width 115 height 11
type input "Luh"
type input "77981265942"
type input "Luh"
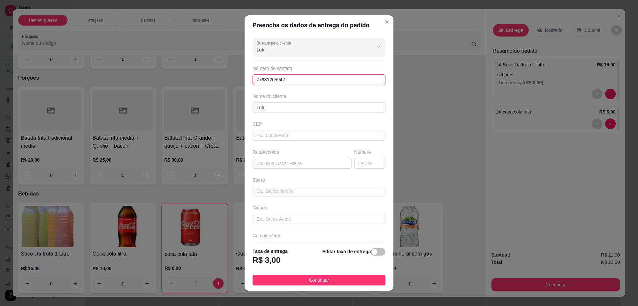
drag, startPoint x: 296, startPoint y: 80, endPoint x: 189, endPoint y: 72, distance: 106.6
click at [189, 72] on div "Preencha os dados de entrega do pedido Busque pelo cliente Luh Número de contat…" at bounding box center [319, 153] width 638 height 306
click at [376, 45] on icon "Show suggestions" at bounding box center [378, 46] width 5 height 5
click at [384, 21] on icon "Close" at bounding box center [386, 21] width 5 height 5
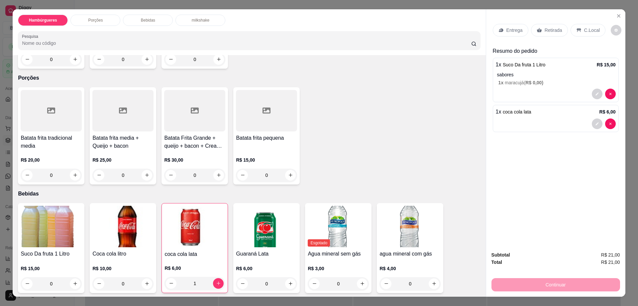
click at [506, 30] on p "Entrega" at bounding box center [514, 30] width 16 height 7
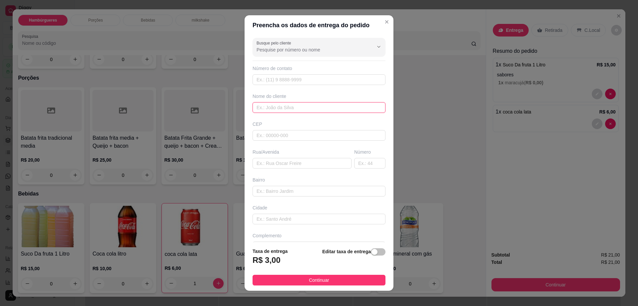
click at [264, 106] on input "text" at bounding box center [318, 107] width 133 height 11
paste input "77 9977-1280"
type input "77 9977-1280"
click at [275, 167] on input "text" at bounding box center [301, 163] width 99 height 11
type input "e"
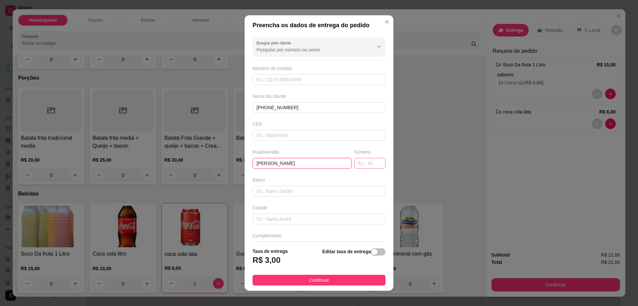
type input "regis pacheco"
click at [354, 165] on input "text" at bounding box center [369, 163] width 31 height 11
type input "84"
click at [318, 278] on span "Continuar" at bounding box center [319, 280] width 20 height 7
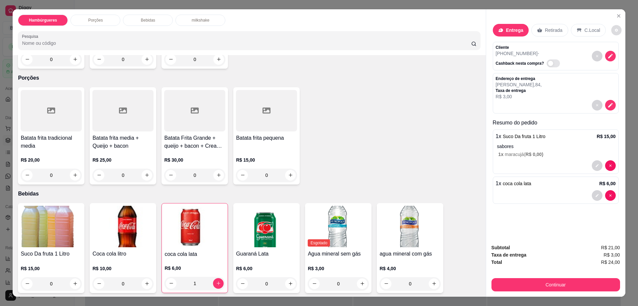
click at [611, 33] on button "decrease-product-quantity" at bounding box center [616, 30] width 10 height 10
click at [544, 282] on button "Continuar" at bounding box center [555, 284] width 129 height 13
click at [544, 282] on button "Continuar" at bounding box center [555, 285] width 125 height 13
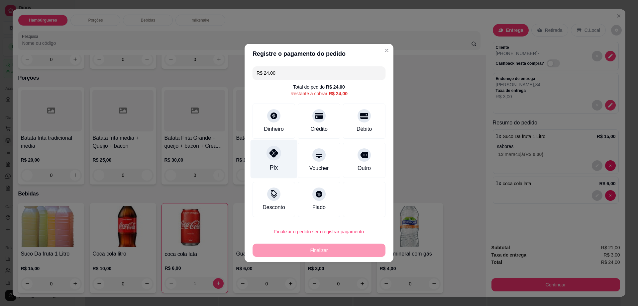
click at [266, 170] on div "Pix" at bounding box center [273, 159] width 47 height 39
type input "R$ 0,00"
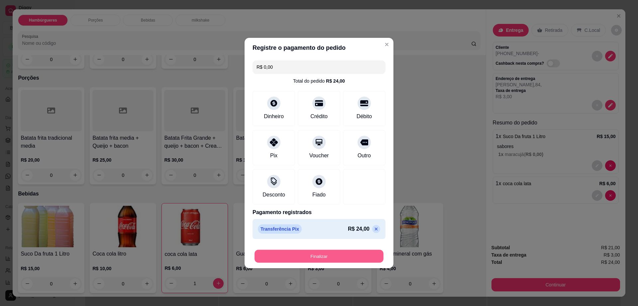
click at [323, 250] on button "Finalizar" at bounding box center [318, 256] width 129 height 13
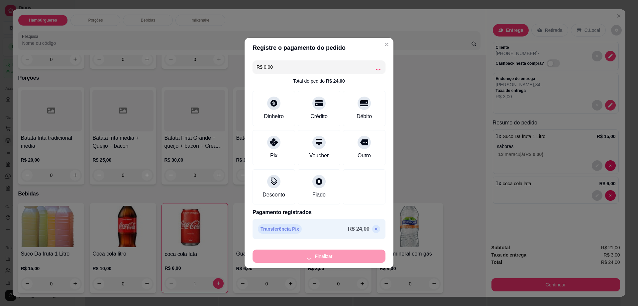
type input "0"
type input "-R$ 24,00"
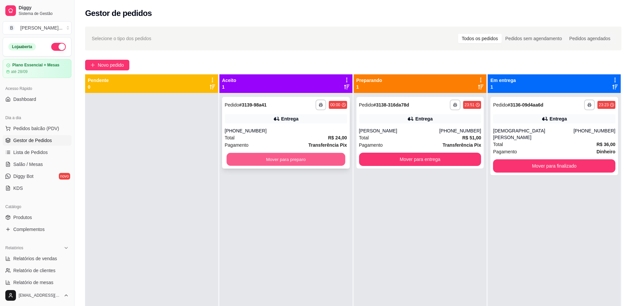
click at [258, 157] on button "Mover para preparo" at bounding box center [285, 159] width 119 height 13
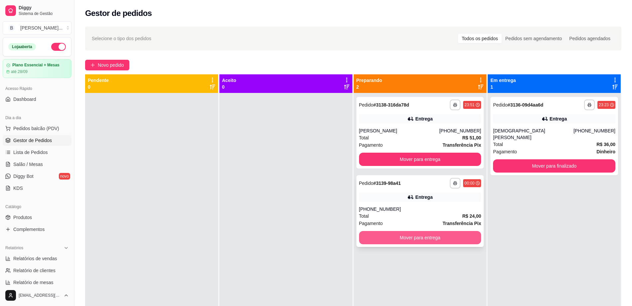
click at [428, 232] on button "Mover para entrega" at bounding box center [420, 237] width 122 height 13
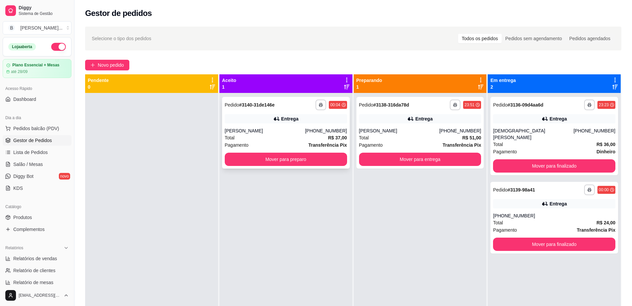
drag, startPoint x: 260, startPoint y: 94, endPoint x: 265, endPoint y: 126, distance: 31.9
click at [260, 95] on div "**********" at bounding box center [285, 246] width 133 height 306
click at [266, 126] on div "**********" at bounding box center [286, 133] width 128 height 72
click at [31, 168] on link "Salão / Mesas" at bounding box center [37, 164] width 69 height 11
click at [34, 163] on span "Salão / Mesas" at bounding box center [28, 164] width 30 height 7
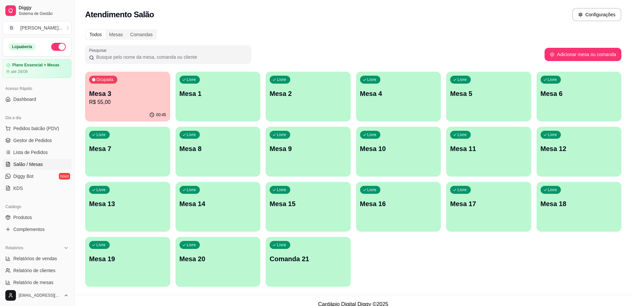
click at [495, 181] on div "Ocupada Mesa 3 R$ 55,00 00:45 Livre Mesa 1 Livre Mesa 2 Livre Mesa 4 Livre Mesa…" at bounding box center [353, 179] width 536 height 215
click at [489, 167] on div "Livre Mesa 11" at bounding box center [488, 148] width 85 height 42
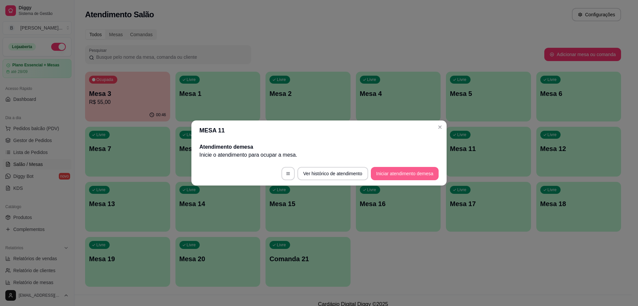
click at [407, 172] on button "Iniciar atendimento de mesa" at bounding box center [405, 173] width 68 height 13
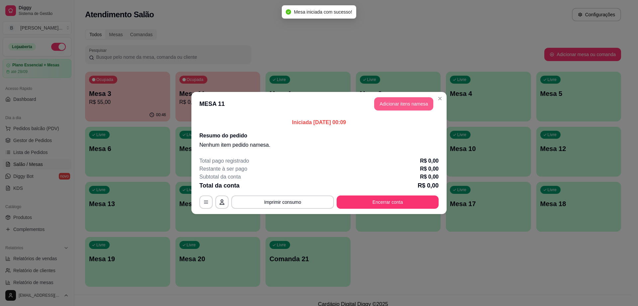
click at [409, 105] on button "Adicionar itens na mesa" at bounding box center [403, 103] width 59 height 13
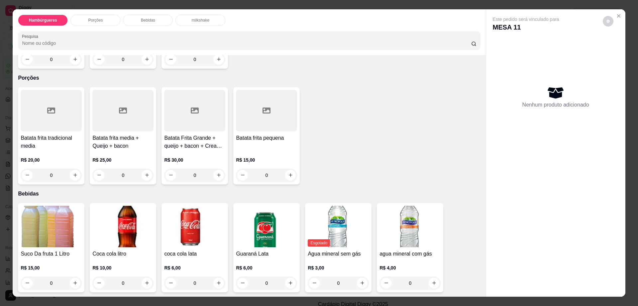
scroll to position [415, 0]
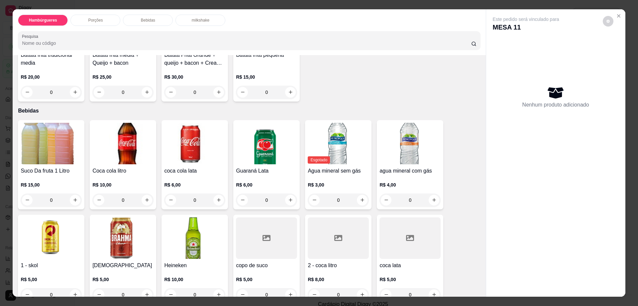
click at [50, 223] on img at bounding box center [51, 239] width 61 height 42
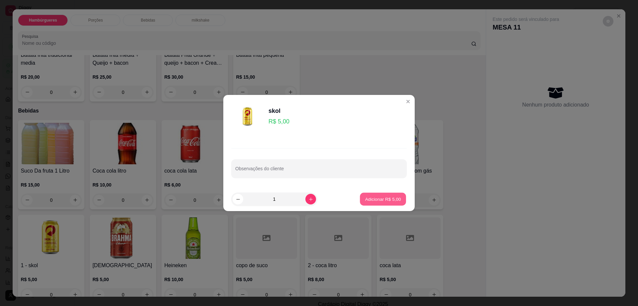
click at [365, 196] on p "Adicionar R$ 5,00" at bounding box center [383, 199] width 36 height 6
type input "1"
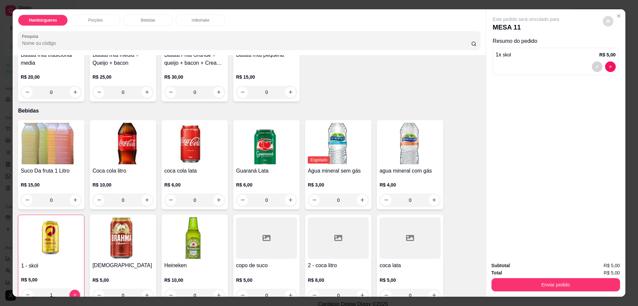
click at [607, 19] on button "decrease-product-quantity" at bounding box center [608, 21] width 11 height 11
click at [530, 291] on button "Enviar pedido" at bounding box center [555, 284] width 129 height 13
click at [526, 284] on button "Enviar pedido" at bounding box center [555, 284] width 129 height 13
click at [607, 264] on button "Enviar pedido" at bounding box center [602, 268] width 38 height 13
click at [619, 17] on button "Close" at bounding box center [618, 16] width 11 height 11
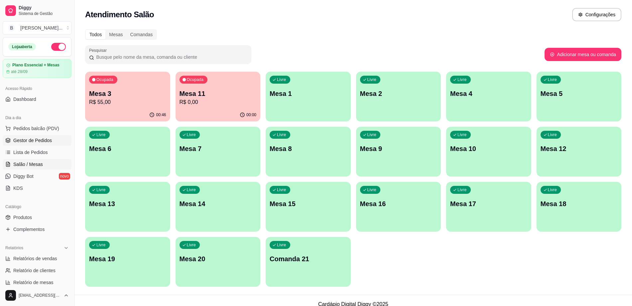
click at [23, 141] on span "Gestor de Pedidos" at bounding box center [32, 140] width 39 height 7
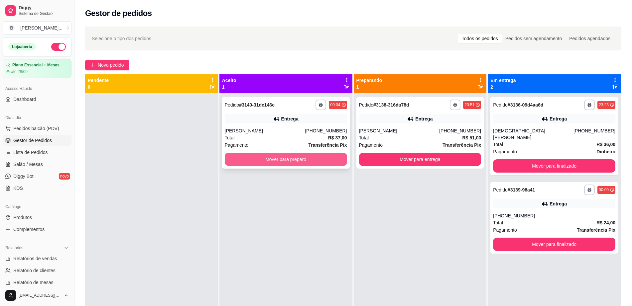
click at [300, 164] on button "Mover para preparo" at bounding box center [286, 159] width 122 height 13
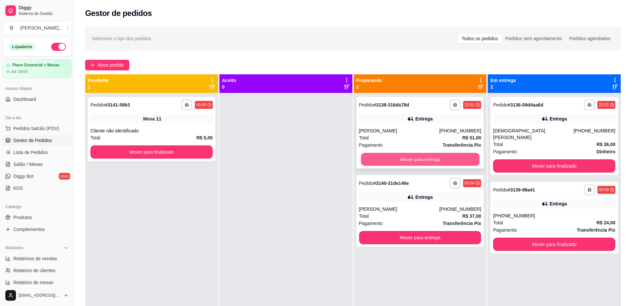
click at [437, 162] on button "Mover para entrega" at bounding box center [419, 159] width 119 height 13
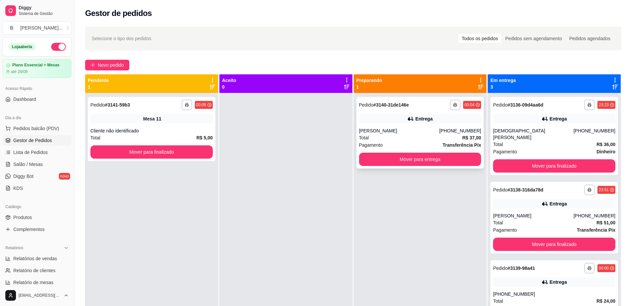
click at [424, 138] on div "Total R$ 37,00" at bounding box center [420, 137] width 122 height 7
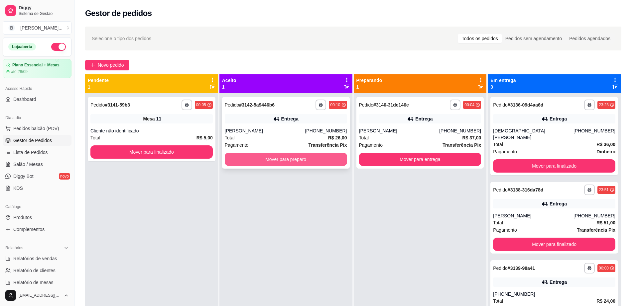
click at [263, 160] on button "Mover para preparo" at bounding box center [286, 159] width 122 height 13
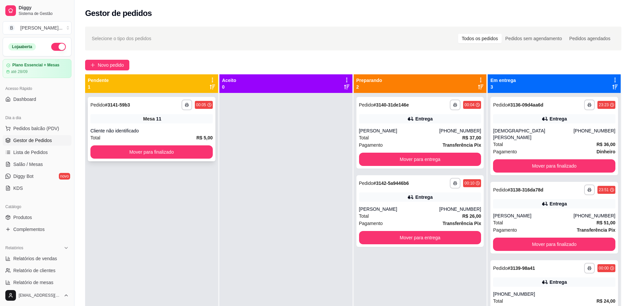
click at [171, 159] on div "**********" at bounding box center [152, 129] width 128 height 64
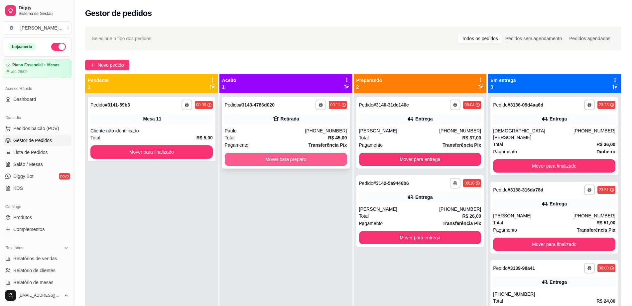
click at [278, 157] on button "Mover para preparo" at bounding box center [286, 159] width 122 height 13
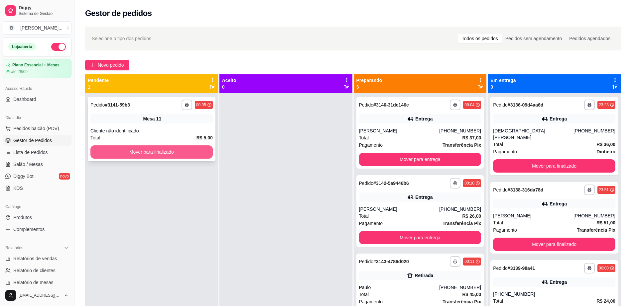
click at [173, 153] on button "Mover para finalizado" at bounding box center [151, 152] width 122 height 13
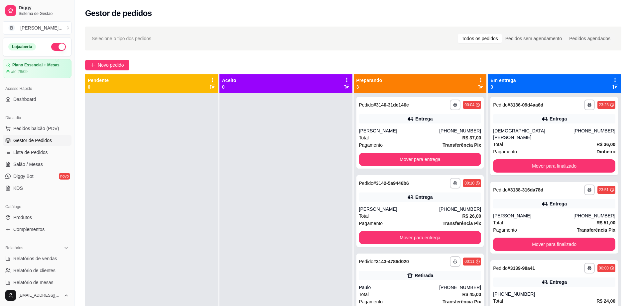
click at [33, 121] on div "Dia a dia" at bounding box center [37, 118] width 69 height 11
click at [32, 126] on span "Pedidos balcão (PDV)" at bounding box center [36, 128] width 46 height 7
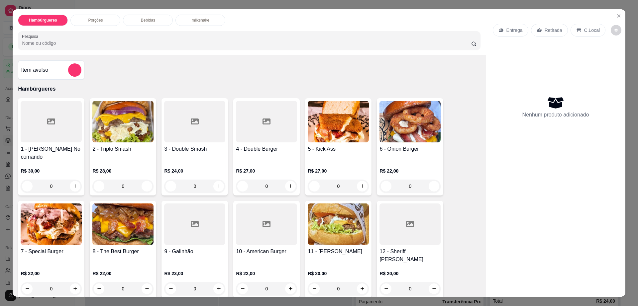
click at [45, 134] on div at bounding box center [51, 122] width 61 height 42
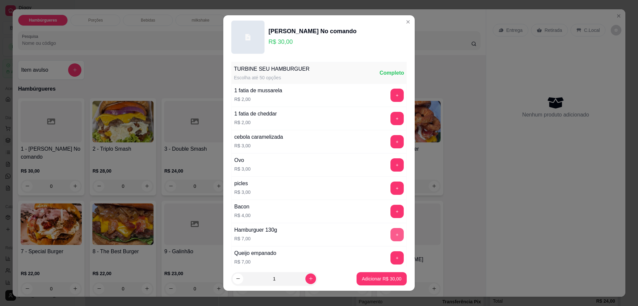
click at [390, 234] on button "+" at bounding box center [396, 234] width 13 height 13
click at [384, 274] on button "Adicionar R$ 37,00" at bounding box center [381, 278] width 50 height 13
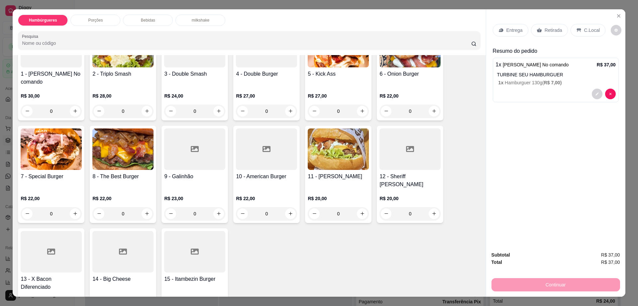
scroll to position [125, 0]
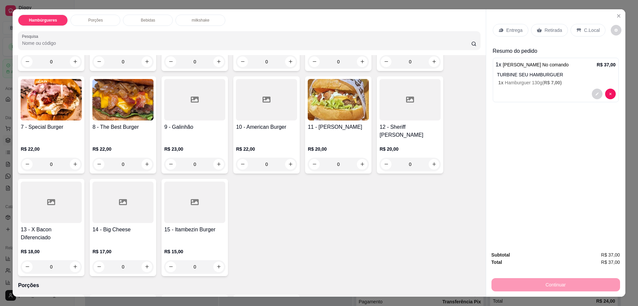
click at [22, 90] on img at bounding box center [51, 100] width 61 height 42
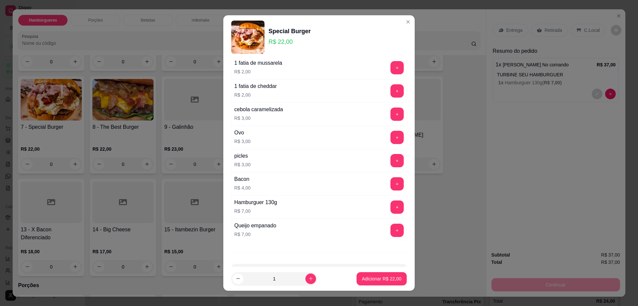
scroll to position [42, 0]
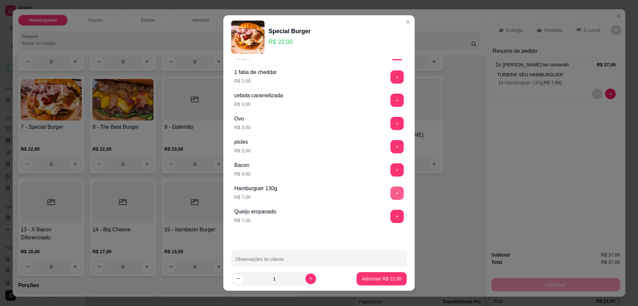
click at [390, 191] on button "+" at bounding box center [396, 193] width 13 height 13
click at [376, 282] on button "Adicionar R$ 29,00" at bounding box center [381, 278] width 50 height 13
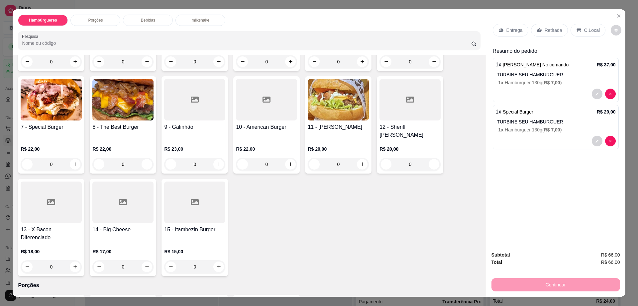
click at [148, 17] on div "Bebidas" at bounding box center [148, 20] width 50 height 11
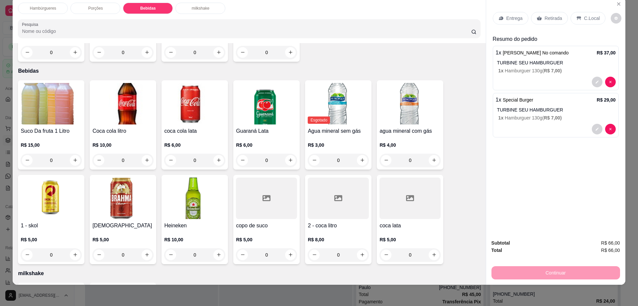
click at [340, 222] on h4 "2 - coca litro" at bounding box center [338, 226] width 61 height 8
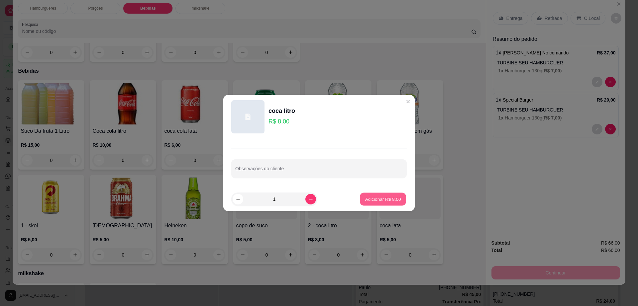
click at [393, 204] on button "Adicionar R$ 8,00" at bounding box center [383, 199] width 46 height 13
type input "1"
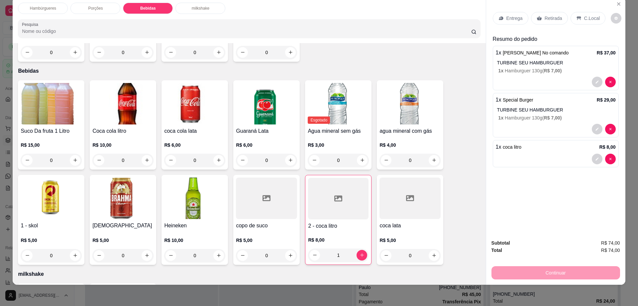
click at [547, 20] on p "Retirada" at bounding box center [553, 18] width 18 height 7
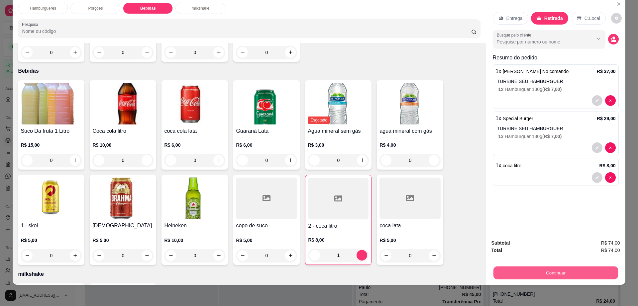
click at [574, 275] on button "Continuar" at bounding box center [555, 273] width 125 height 13
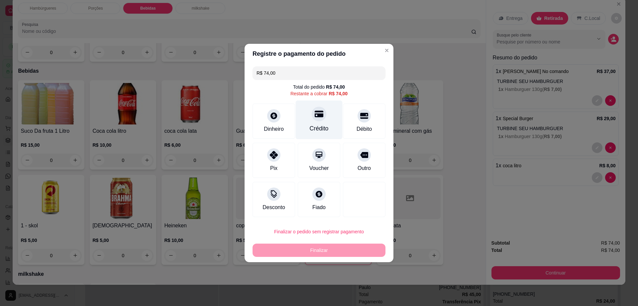
click at [312, 115] on div at bounding box center [319, 114] width 15 height 15
type input "R$ 0,00"
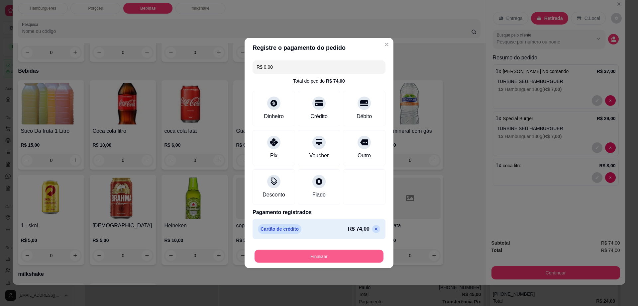
click at [347, 256] on button "Finalizar" at bounding box center [318, 256] width 129 height 13
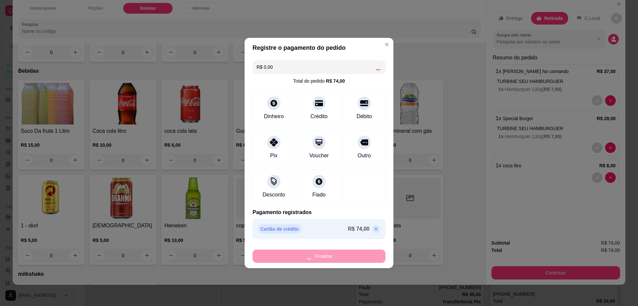
type input "0"
type input "-R$ 74,00"
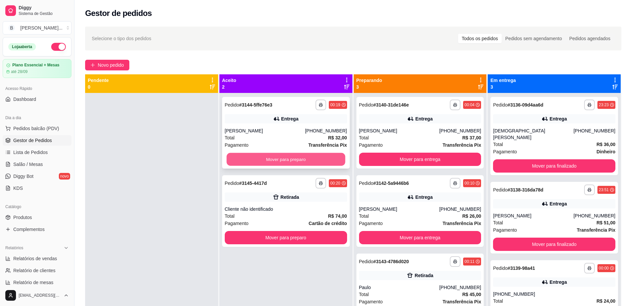
click at [311, 161] on button "Mover para preparo" at bounding box center [285, 159] width 119 height 13
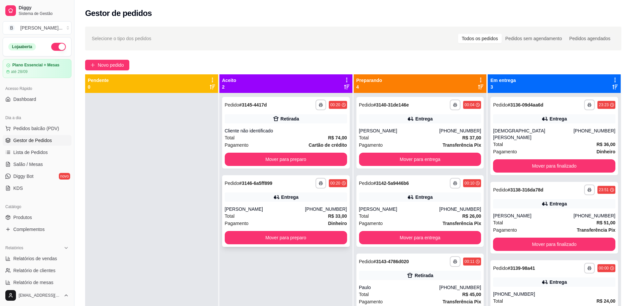
click at [302, 243] on button "Mover para preparo" at bounding box center [286, 237] width 122 height 13
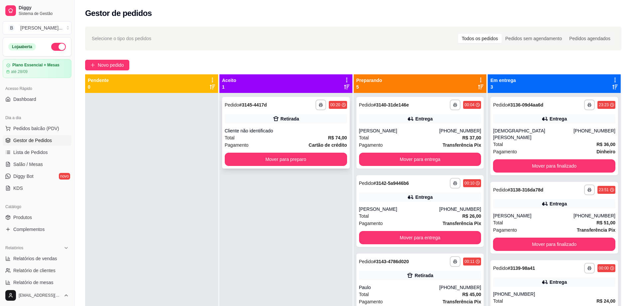
click at [268, 116] on div "Retirada" at bounding box center [286, 118] width 122 height 9
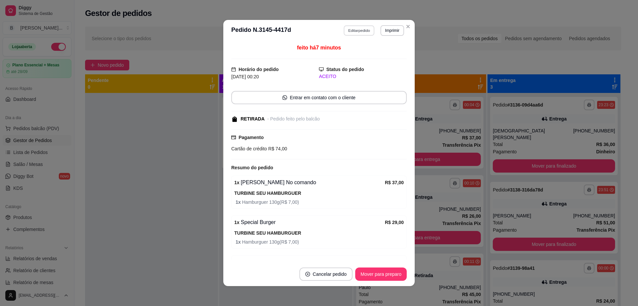
click at [363, 31] on button "Editar pedido" at bounding box center [359, 30] width 31 height 10
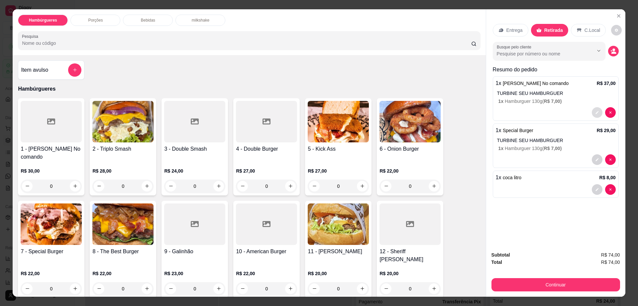
click at [597, 115] on button "decrease-product-quantity" at bounding box center [597, 112] width 11 height 11
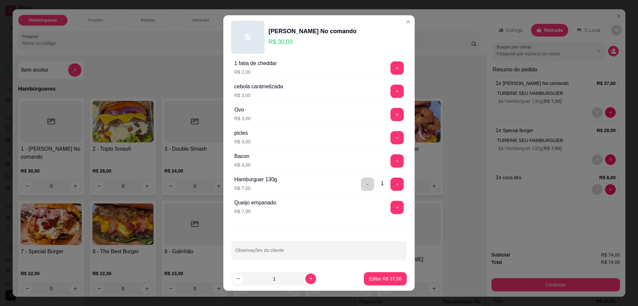
scroll to position [52, 0]
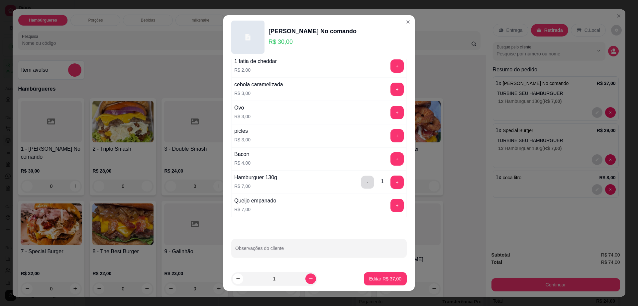
click at [361, 181] on button "-" at bounding box center [367, 182] width 13 height 13
click at [378, 275] on button "Editar R$ 30,00" at bounding box center [385, 278] width 43 height 13
type input "1"
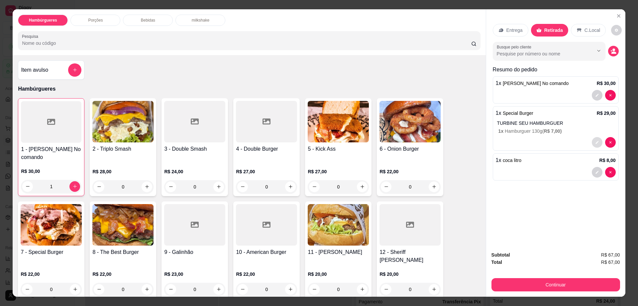
click at [595, 141] on icon "decrease-product-quantity" at bounding box center [597, 143] width 4 height 4
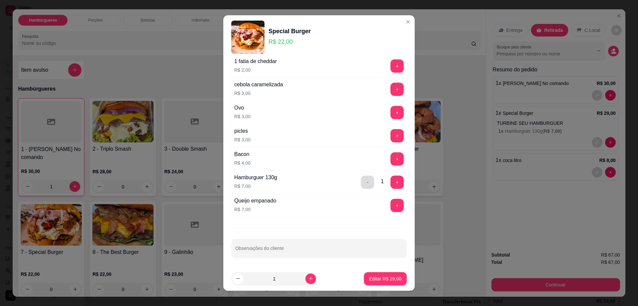
click at [361, 182] on button "-" at bounding box center [367, 182] width 13 height 13
click at [373, 280] on p "Editar R$ 22,00" at bounding box center [385, 279] width 32 height 7
type input "1"
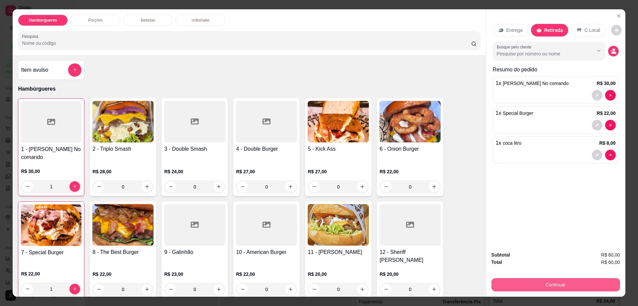
click at [536, 283] on button "Continuar" at bounding box center [555, 284] width 129 height 13
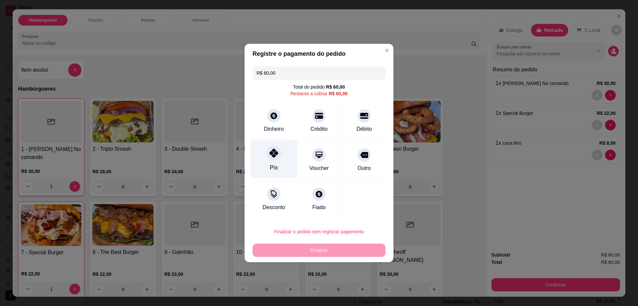
click at [264, 161] on div "Pix" at bounding box center [273, 159] width 47 height 39
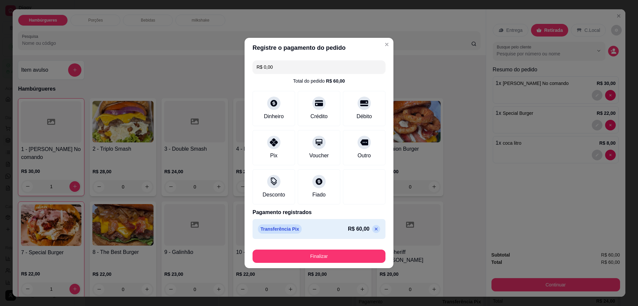
click at [373, 229] on icon at bounding box center [375, 229] width 5 height 5
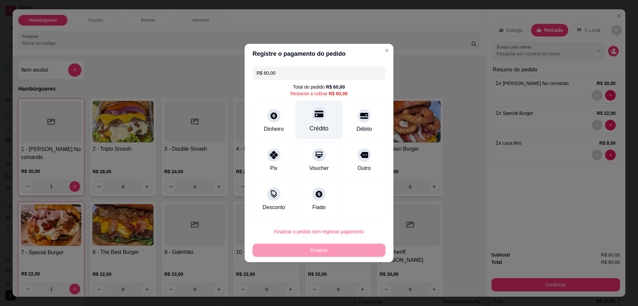
click at [319, 121] on div "Crédito" at bounding box center [319, 120] width 47 height 39
type input "R$ 0,00"
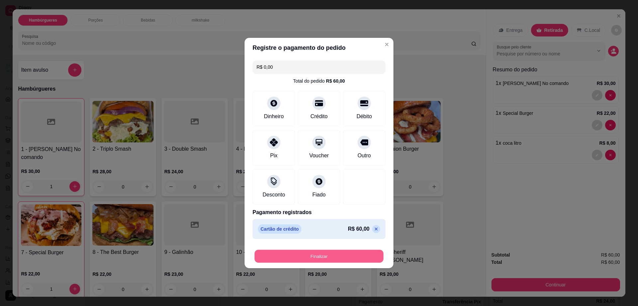
click at [327, 257] on button "Finalizar" at bounding box center [318, 256] width 129 height 13
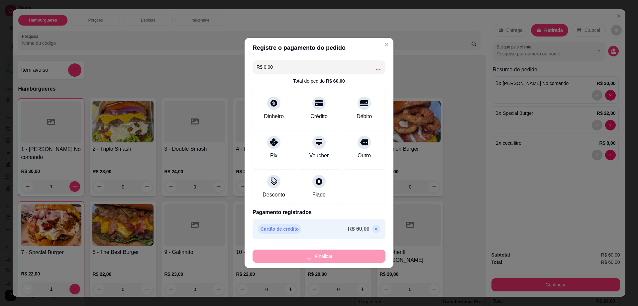
type input "0"
type input "-R$ 60,00"
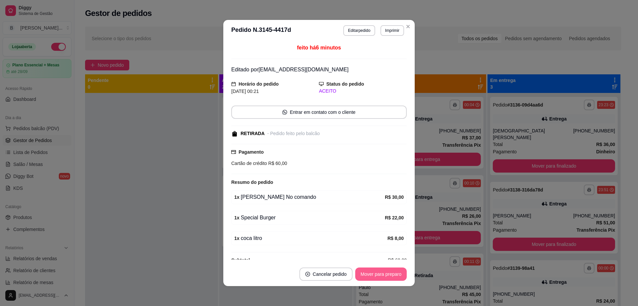
click at [374, 278] on button "Mover para preparo" at bounding box center [380, 274] width 51 height 13
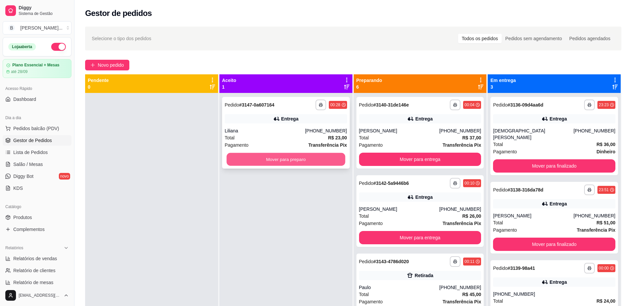
click at [242, 164] on button "Mover para preparo" at bounding box center [285, 159] width 119 height 13
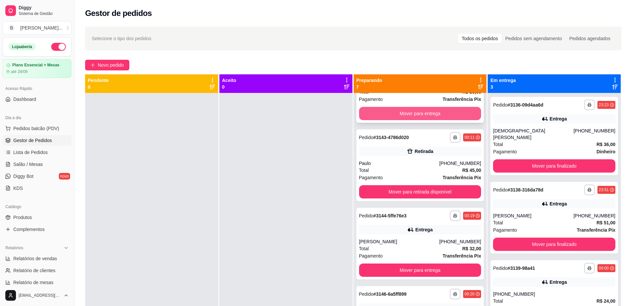
scroll to position [125, 0]
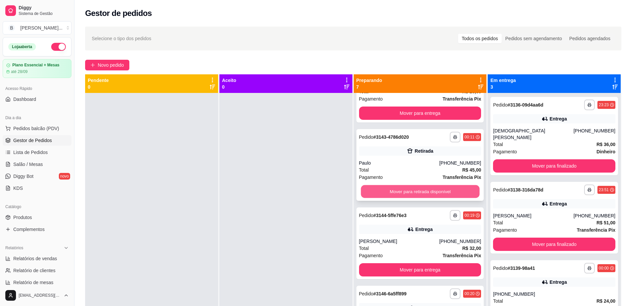
click at [409, 191] on button "Mover para retirada disponível" at bounding box center [419, 191] width 119 height 13
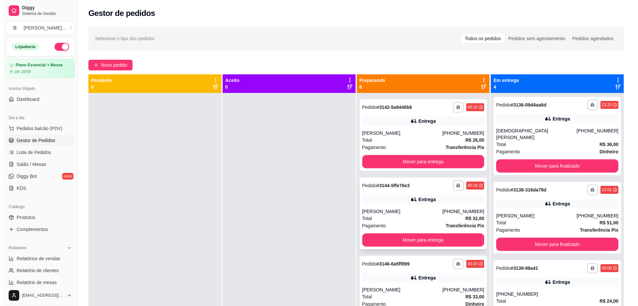
scroll to position [0, 0]
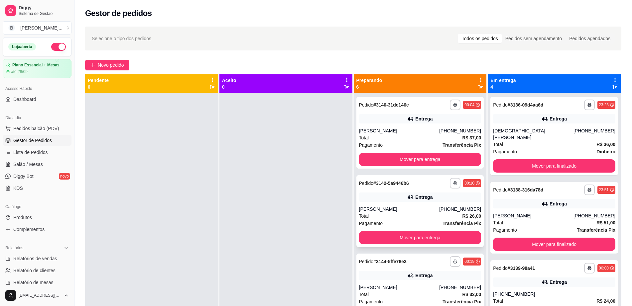
click at [393, 216] on div "Total R$ 26,00" at bounding box center [420, 216] width 122 height 7
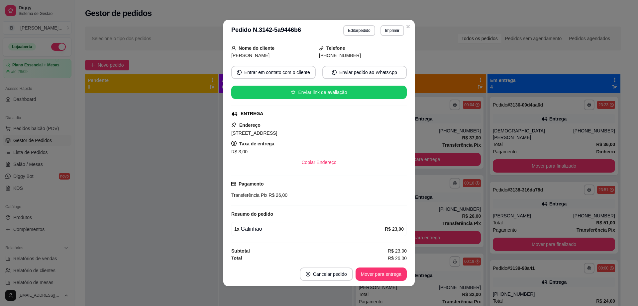
scroll to position [42, 0]
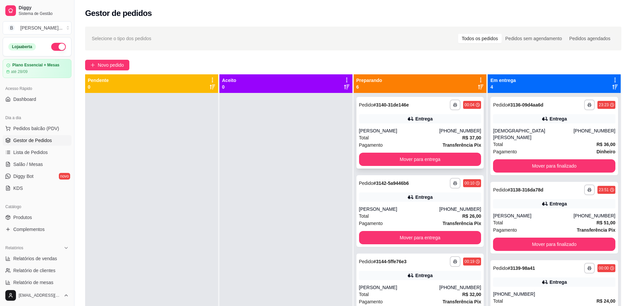
click at [413, 142] on div "Pagamento Transferência Pix" at bounding box center [420, 145] width 122 height 7
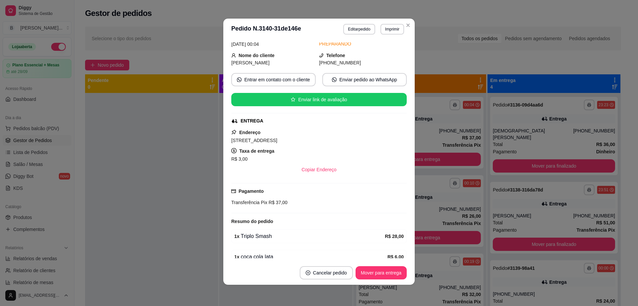
scroll to position [63, 0]
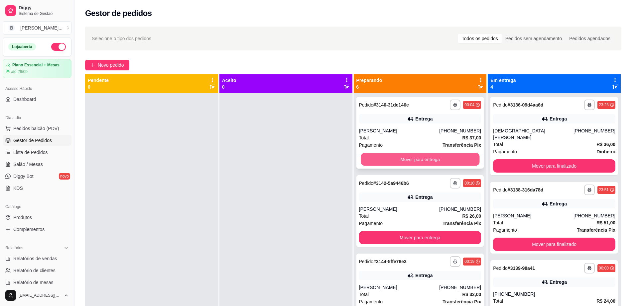
click at [370, 161] on button "Mover para entrega" at bounding box center [419, 159] width 119 height 13
click at [396, 163] on button "Mover para entrega" at bounding box center [420, 159] width 122 height 13
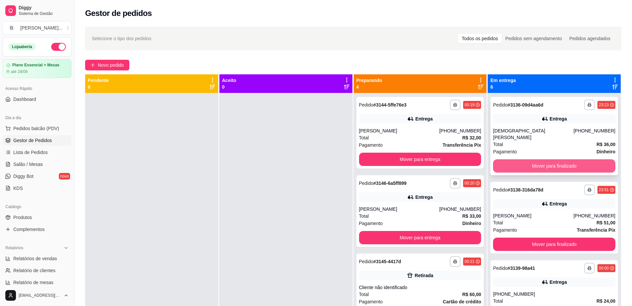
click at [507, 159] on button "Mover para finalizado" at bounding box center [554, 165] width 122 height 13
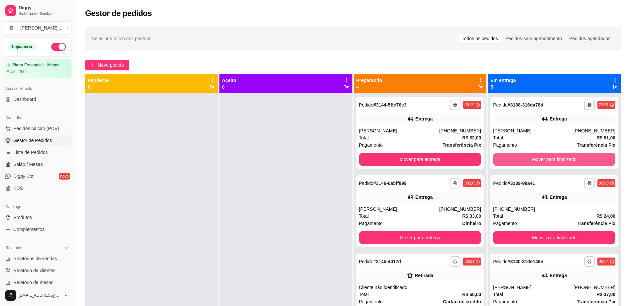
click at [506, 157] on button "Mover para finalizado" at bounding box center [554, 159] width 122 height 13
click at [506, 157] on div "Mover para finalizado" at bounding box center [554, 159] width 122 height 13
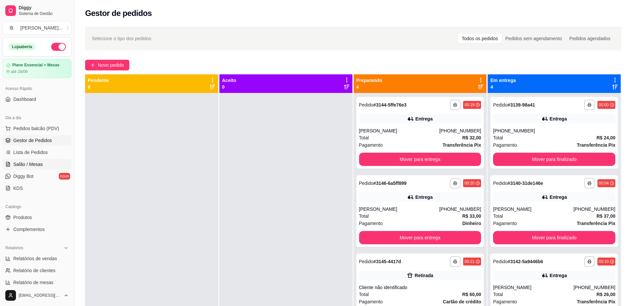
click at [45, 164] on link "Salão / Mesas" at bounding box center [37, 164] width 69 height 11
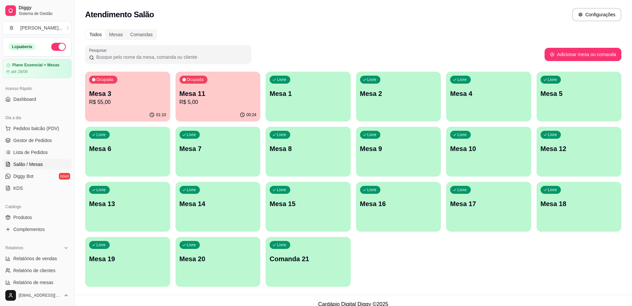
click at [227, 92] on p "Mesa 11" at bounding box center [217, 93] width 77 height 9
click at [204, 94] on p "Mesa 11" at bounding box center [217, 93] width 77 height 9
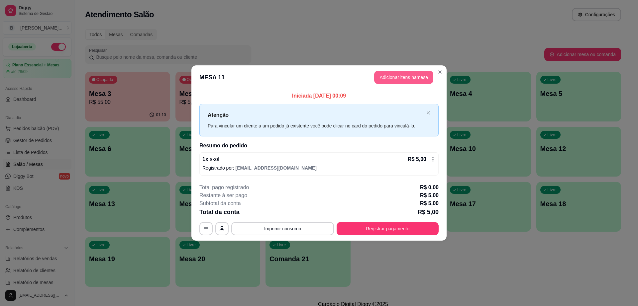
click at [416, 76] on button "Adicionar itens na mesa" at bounding box center [403, 77] width 59 height 13
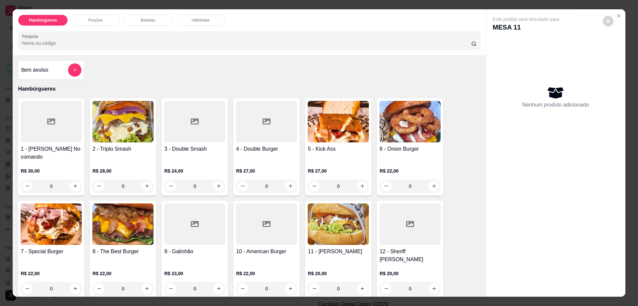
click at [154, 24] on div "Bebidas" at bounding box center [148, 20] width 50 height 11
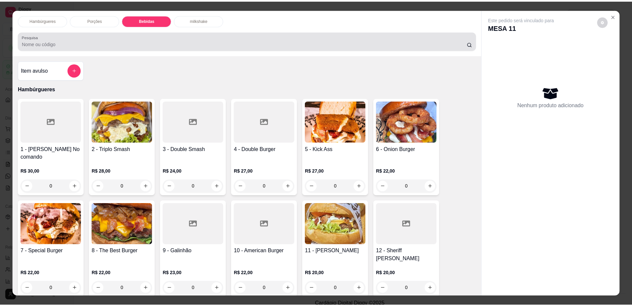
scroll to position [12, 0]
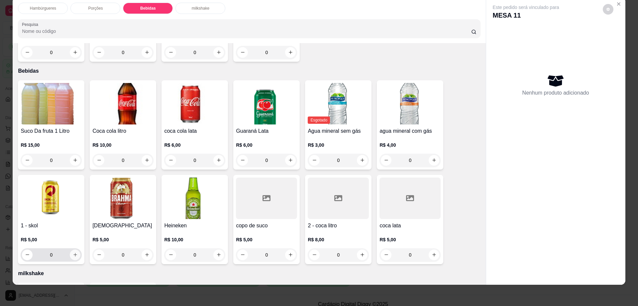
click at [74, 252] on icon "increase-product-quantity" at bounding box center [75, 254] width 5 height 5
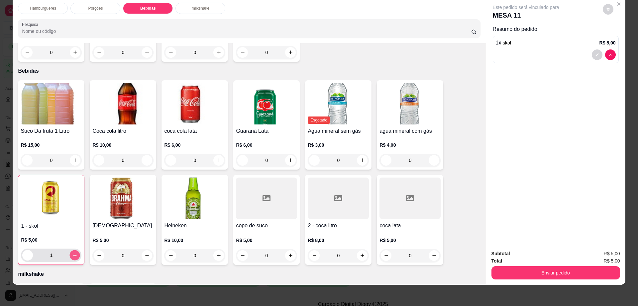
click at [74, 253] on icon "increase-product-quantity" at bounding box center [74, 255] width 5 height 5
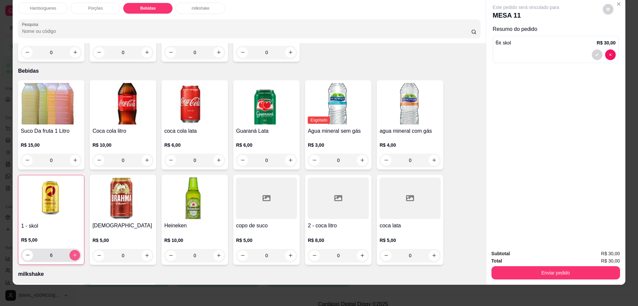
click at [74, 253] on icon "increase-product-quantity" at bounding box center [74, 255] width 5 height 5
type input "7"
click at [606, 11] on icon "decrease-product-quantity" at bounding box center [608, 9] width 4 height 4
click at [562, 270] on button "Enviar pedido" at bounding box center [555, 272] width 129 height 13
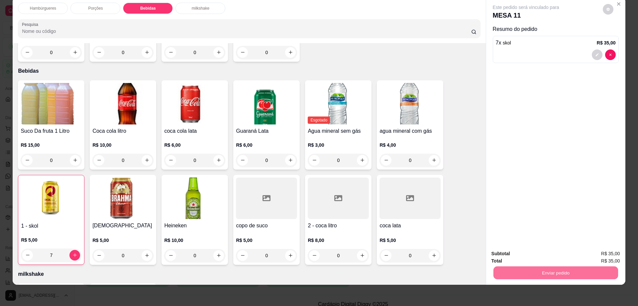
click at [612, 256] on button "Enviar pedido" at bounding box center [602, 256] width 38 height 13
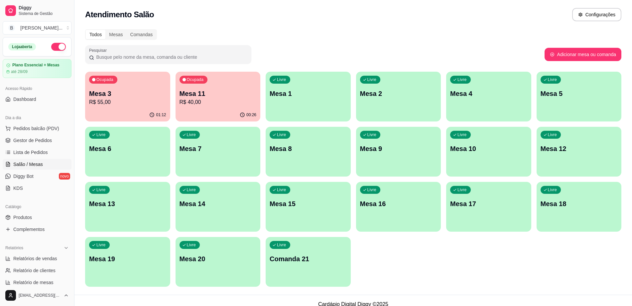
click at [121, 102] on p "R$ 55,00" at bounding box center [127, 102] width 77 height 8
click at [51, 43] on button "button" at bounding box center [58, 47] width 15 height 8
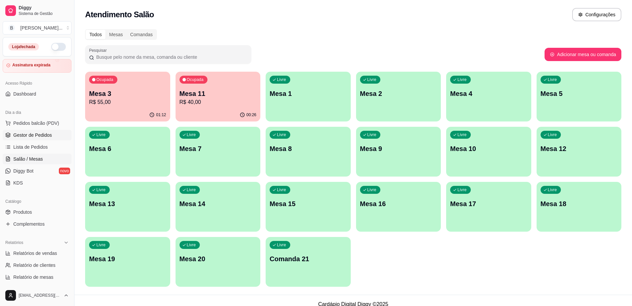
click at [49, 131] on link "Gestor de Pedidos" at bounding box center [37, 135] width 69 height 11
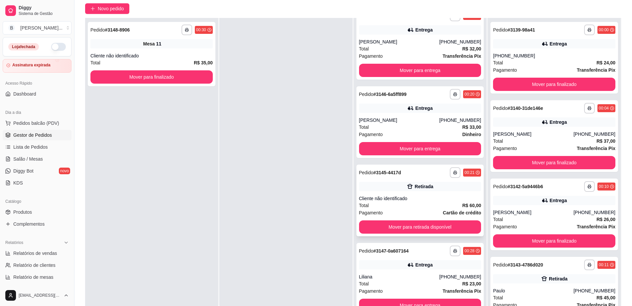
scroll to position [101, 0]
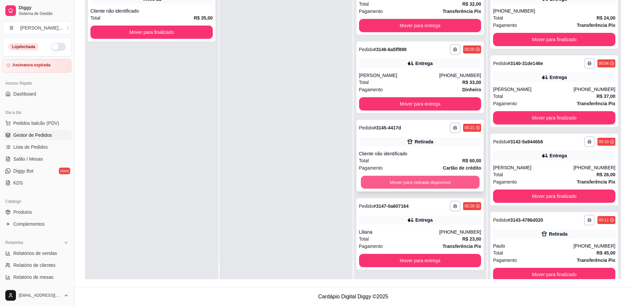
click at [403, 178] on button "Mover para retirada disponível" at bounding box center [419, 182] width 119 height 13
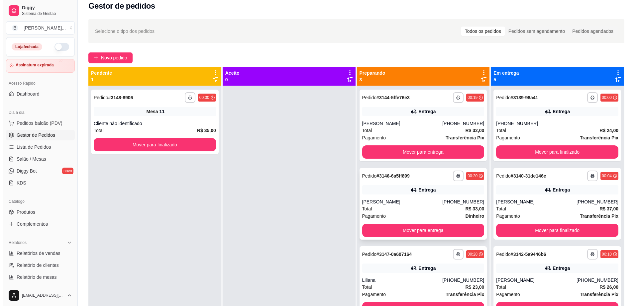
scroll to position [0, 0]
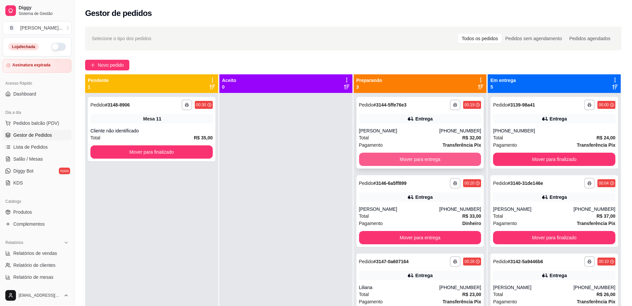
click at [405, 163] on button "Mover para entrega" at bounding box center [420, 159] width 122 height 13
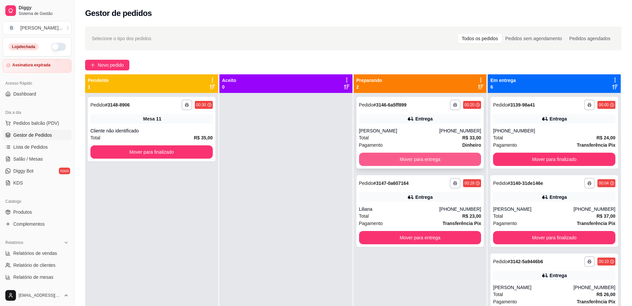
click at [410, 156] on button "Mover para entrega" at bounding box center [420, 159] width 122 height 13
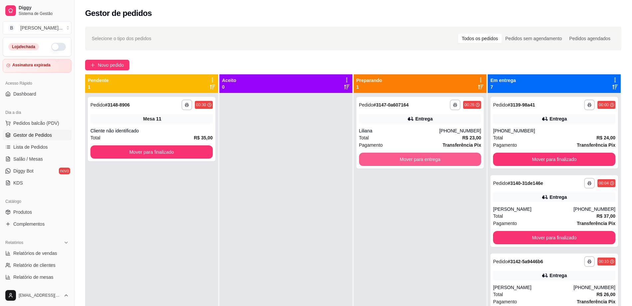
click at [410, 156] on button "Mover para entrega" at bounding box center [420, 159] width 122 height 13
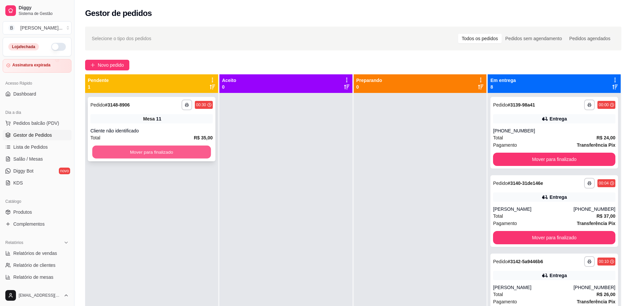
click at [179, 151] on button "Mover para finalizado" at bounding box center [151, 152] width 119 height 13
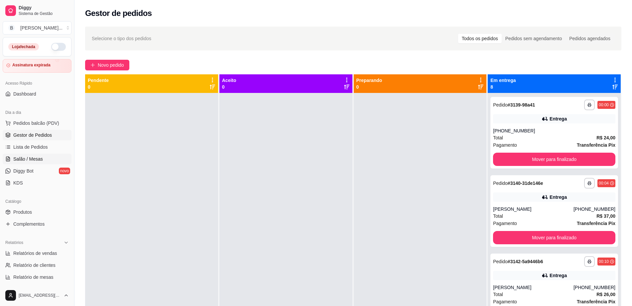
click at [41, 157] on span "Salão / Mesas" at bounding box center [28, 159] width 30 height 7
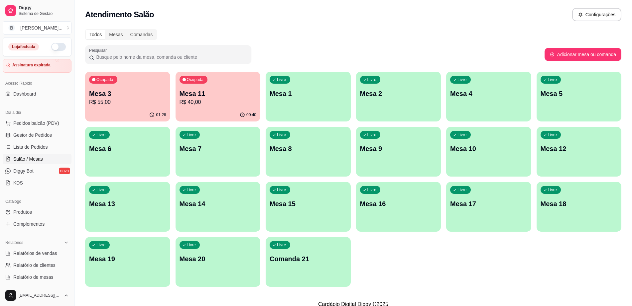
click at [142, 99] on p "R$ 55,00" at bounding box center [127, 102] width 77 height 8
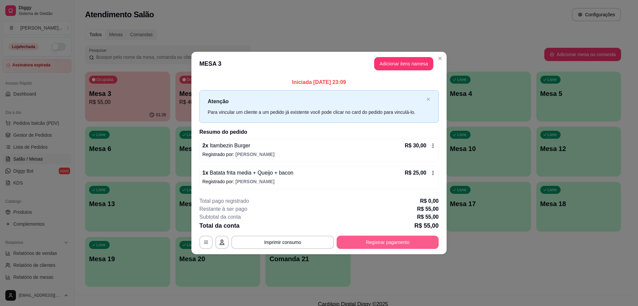
click at [367, 241] on button "Registrar pagamento" at bounding box center [388, 242] width 102 height 13
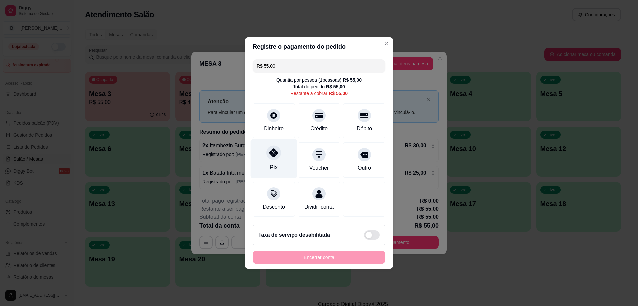
click at [271, 148] on icon at bounding box center [273, 152] width 9 height 9
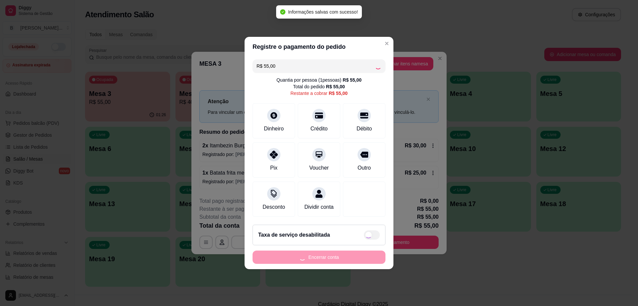
type input "R$ 0,00"
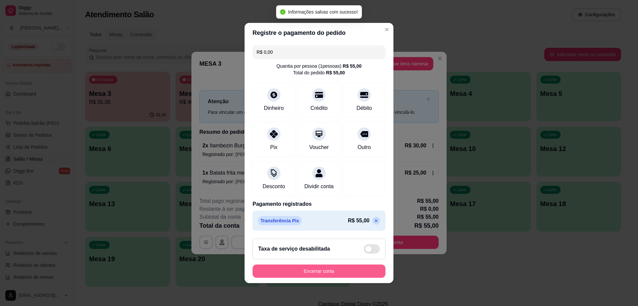
click at [333, 273] on button "Encerrar conta" at bounding box center [318, 271] width 133 height 13
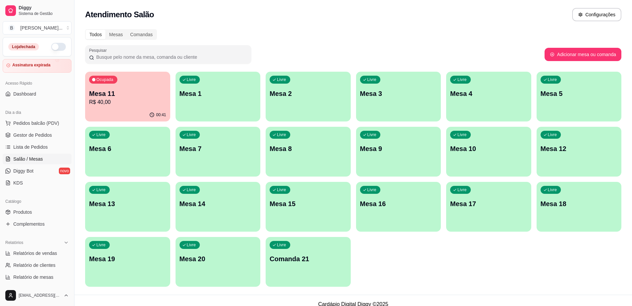
click at [122, 87] on div "Ocupada Mesa 11 R$ 40,00" at bounding box center [127, 90] width 85 height 37
click at [49, 122] on span "Pedidos balcão (PDV)" at bounding box center [36, 123] width 46 height 7
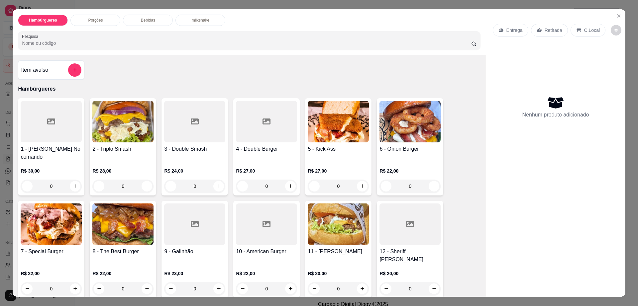
click at [148, 15] on div "Bebidas" at bounding box center [148, 20] width 50 height 11
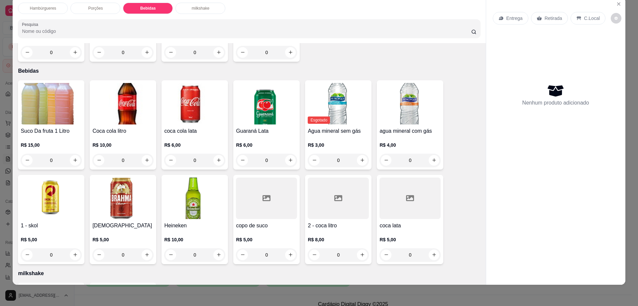
click at [103, 192] on img at bounding box center [122, 199] width 61 height 42
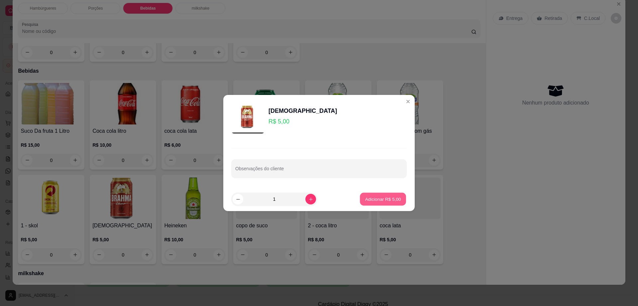
click at [388, 201] on p "Adicionar R$ 5,00" at bounding box center [383, 199] width 36 height 6
type input "1"
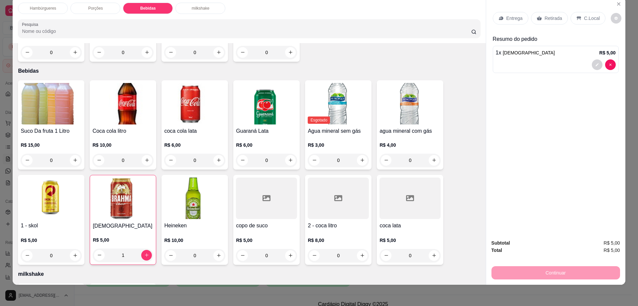
click at [546, 19] on p "Retirada" at bounding box center [553, 18] width 18 height 7
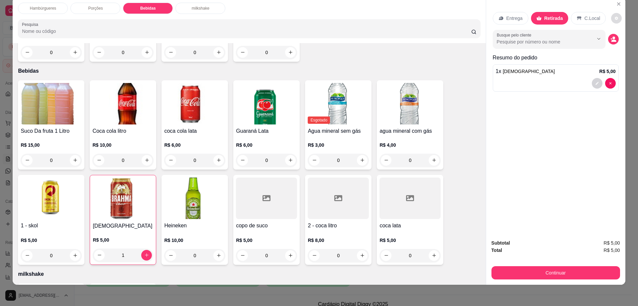
click at [615, 19] on button "decrease-product-quantity" at bounding box center [616, 18] width 11 height 11
click at [614, 43] on span "Automatic updates" at bounding box center [619, 45] width 13 height 8
click at [614, 45] on input "Automatic updates" at bounding box center [615, 47] width 4 height 4
checkbox input "false"
click at [541, 274] on button "Continuar" at bounding box center [555, 272] width 129 height 13
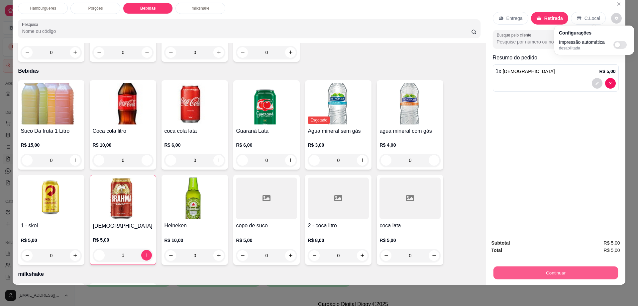
click at [541, 274] on button "Continuar" at bounding box center [555, 273] width 125 height 13
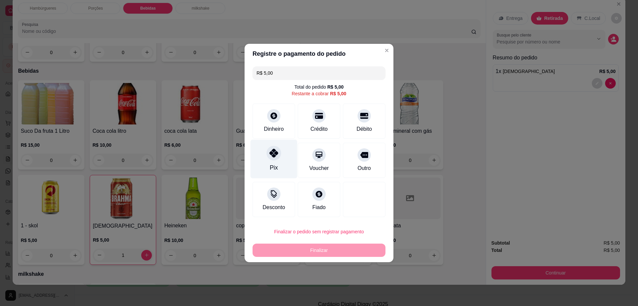
click at [271, 153] on icon at bounding box center [273, 153] width 9 height 9
type input "R$ 0,00"
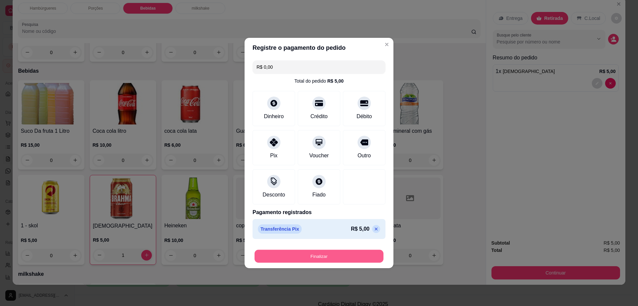
click at [321, 256] on button "Finalizar" at bounding box center [318, 256] width 129 height 13
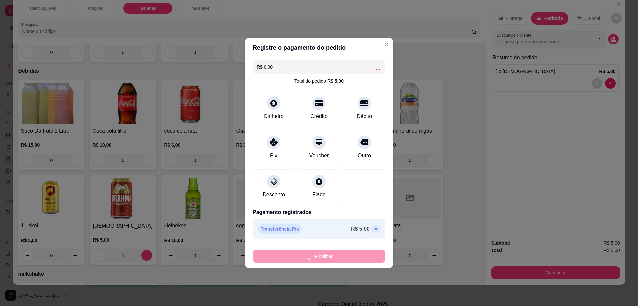
type input "0"
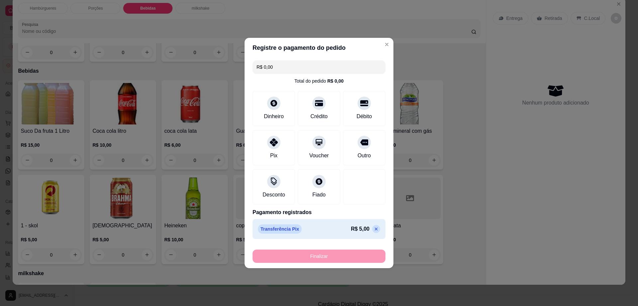
type input "-R$ 5,00"
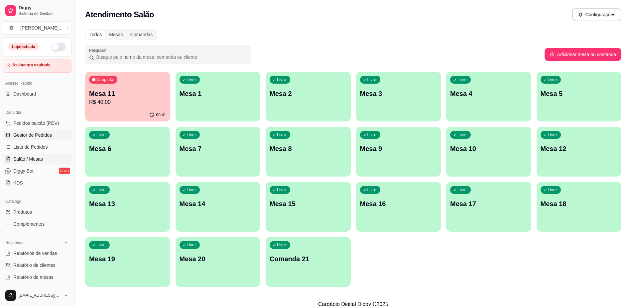
click at [40, 131] on link "Gestor de Pedidos" at bounding box center [37, 135] width 69 height 11
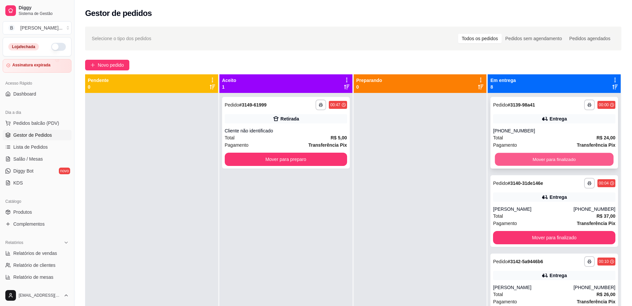
click at [510, 162] on button "Mover para finalizado" at bounding box center [554, 159] width 119 height 13
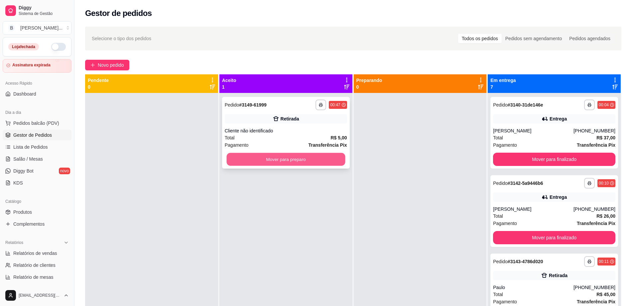
click at [329, 158] on button "Mover para preparo" at bounding box center [285, 159] width 119 height 13
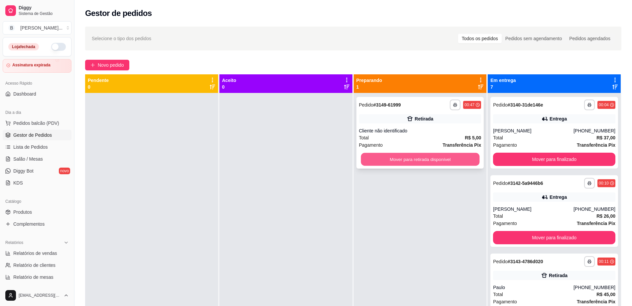
click at [442, 154] on button "Mover para retirada disponível" at bounding box center [419, 159] width 119 height 13
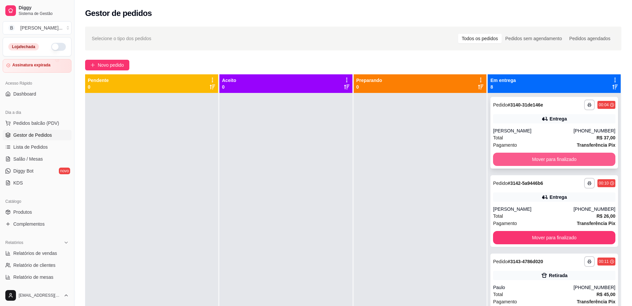
click at [522, 160] on button "Mover para finalizado" at bounding box center [554, 159] width 122 height 13
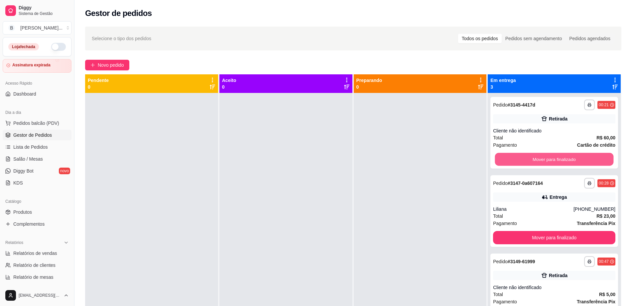
click at [522, 160] on button "Mover para finalizado" at bounding box center [554, 159] width 119 height 13
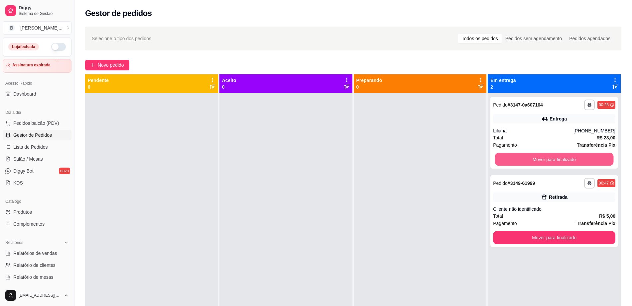
click at [522, 160] on button "Mover para finalizado" at bounding box center [554, 159] width 119 height 13
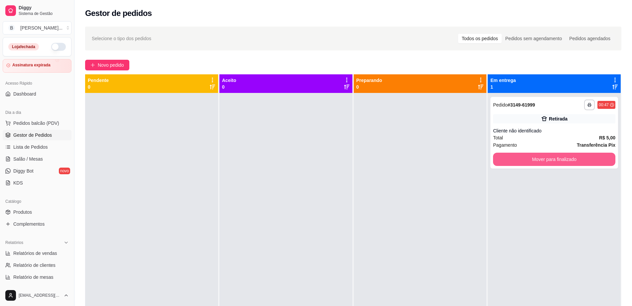
click at [522, 160] on button "Mover para finalizado" at bounding box center [554, 159] width 122 height 13
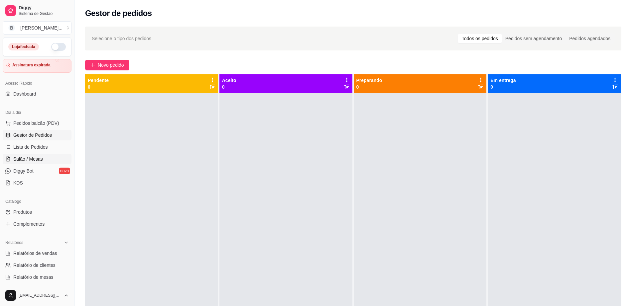
click at [42, 159] on link "Salão / Mesas" at bounding box center [37, 159] width 69 height 11
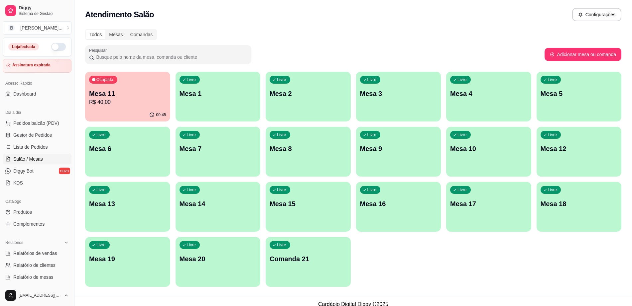
click at [119, 113] on div "00:45" at bounding box center [127, 115] width 85 height 13
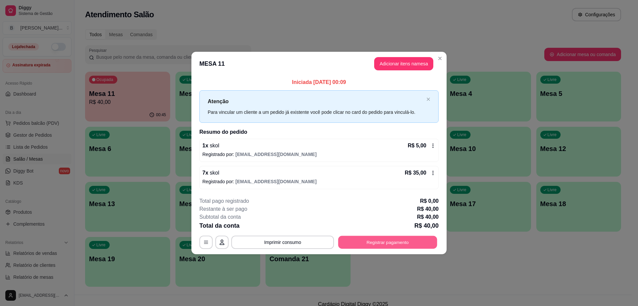
click at [362, 247] on button "Registrar pagamento" at bounding box center [387, 242] width 99 height 13
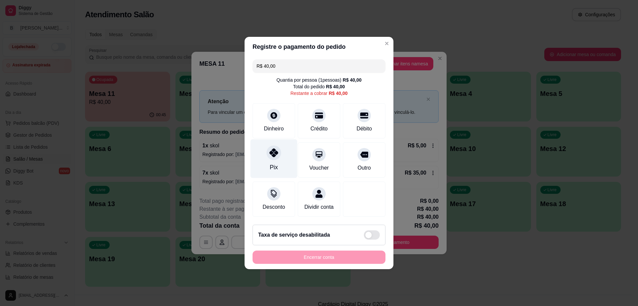
click at [265, 152] on div "Pix" at bounding box center [273, 159] width 47 height 39
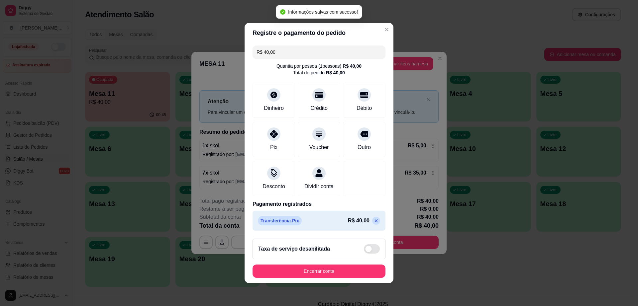
type input "R$ 0,00"
click at [338, 272] on button "Encerrar conta" at bounding box center [318, 271] width 133 height 13
